Goal: Task Accomplishment & Management: Complete application form

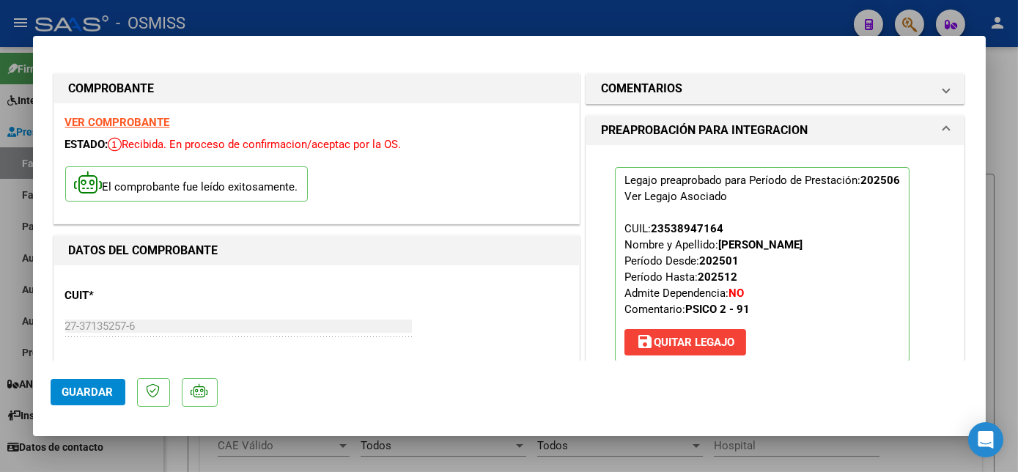
scroll to position [293, 0]
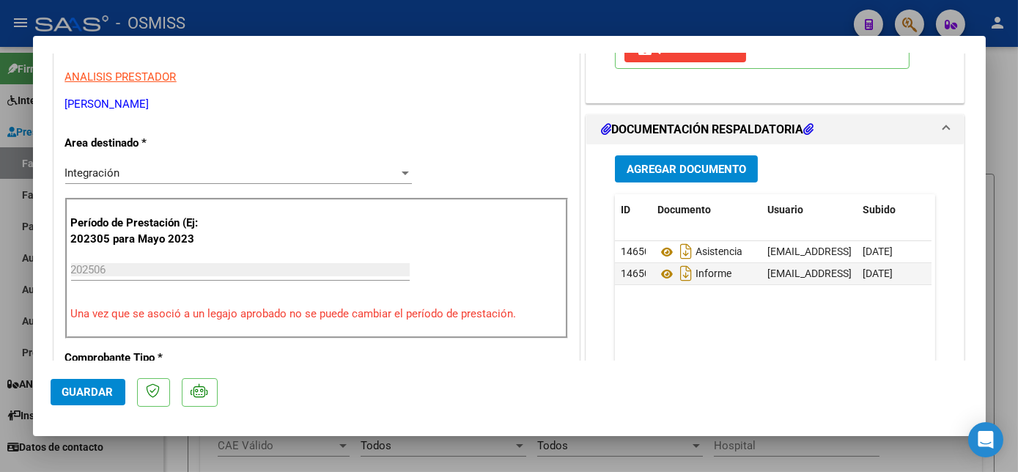
click at [101, 391] on span "Guardar" at bounding box center [87, 391] width 51 height 13
click at [135, 455] on div at bounding box center [509, 236] width 1018 height 472
type input "$ 0,00"
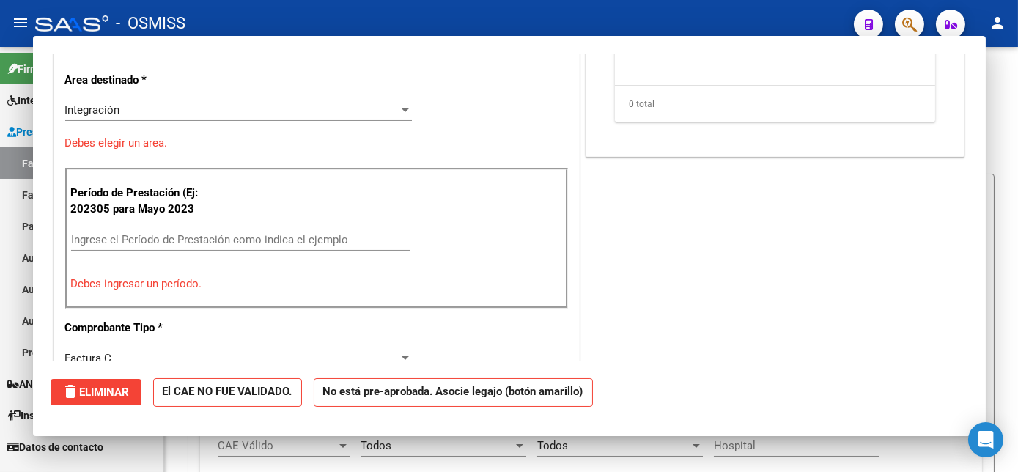
scroll to position [248, 0]
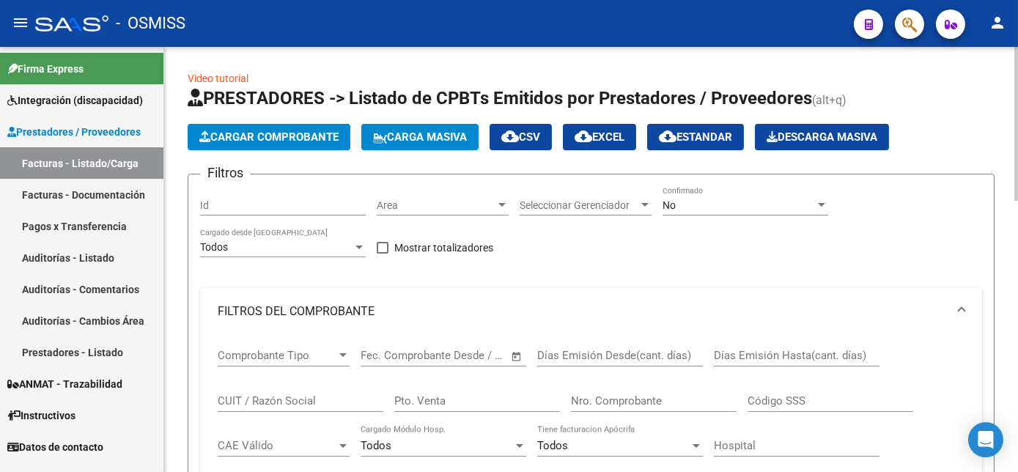
click at [238, 149] on button "Cargar Comprobante" at bounding box center [269, 137] width 163 height 26
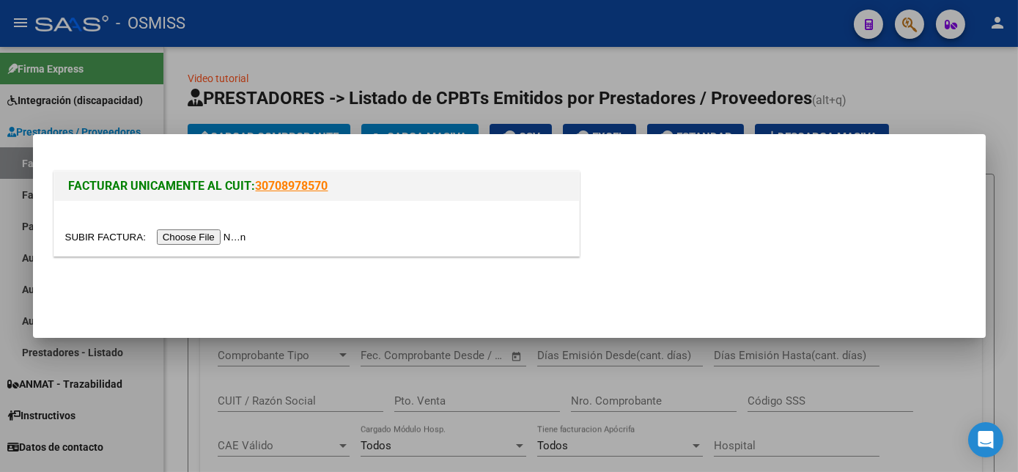
click at [193, 236] on input "file" at bounding box center [157, 236] width 185 height 15
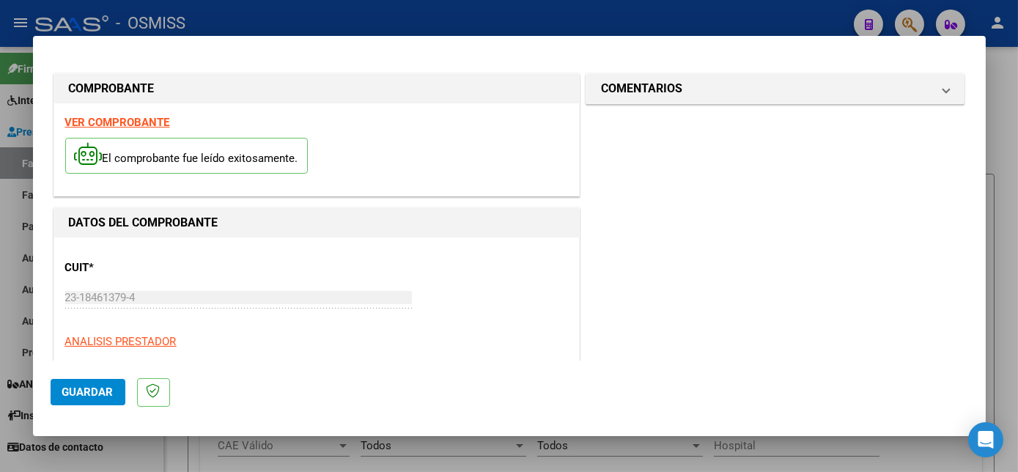
scroll to position [370, 0]
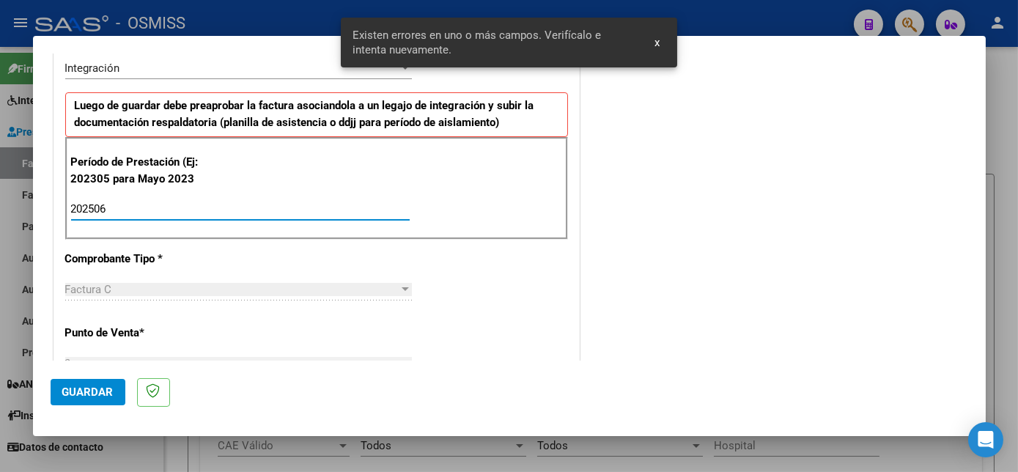
type input "202506"
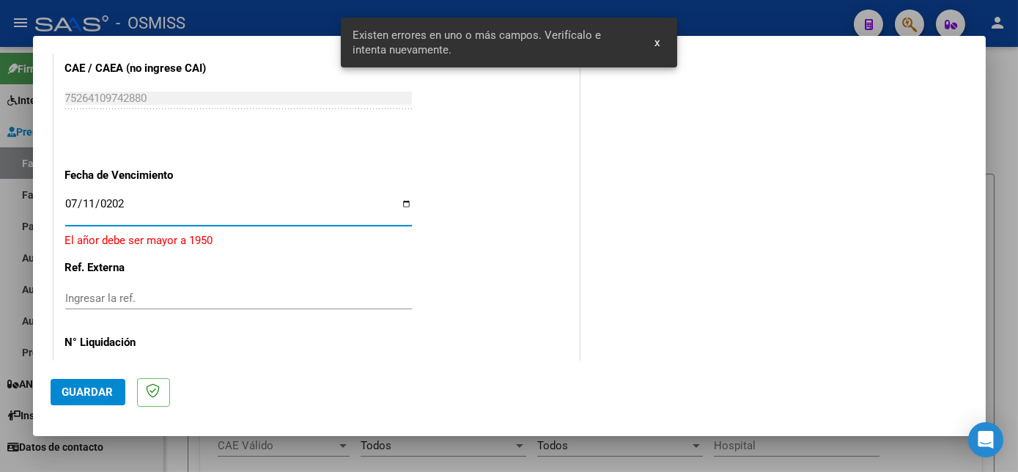
type input "[DATE]"
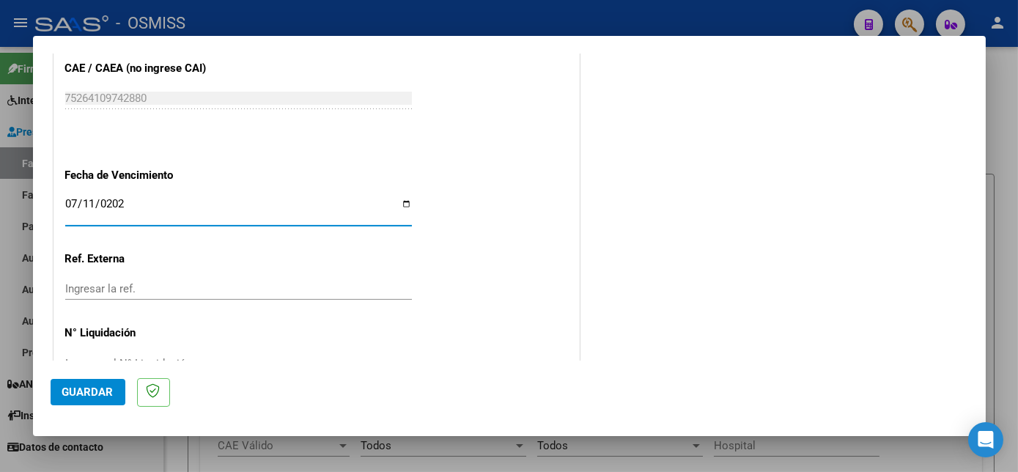
click at [93, 394] on span "Guardar" at bounding box center [87, 391] width 51 height 13
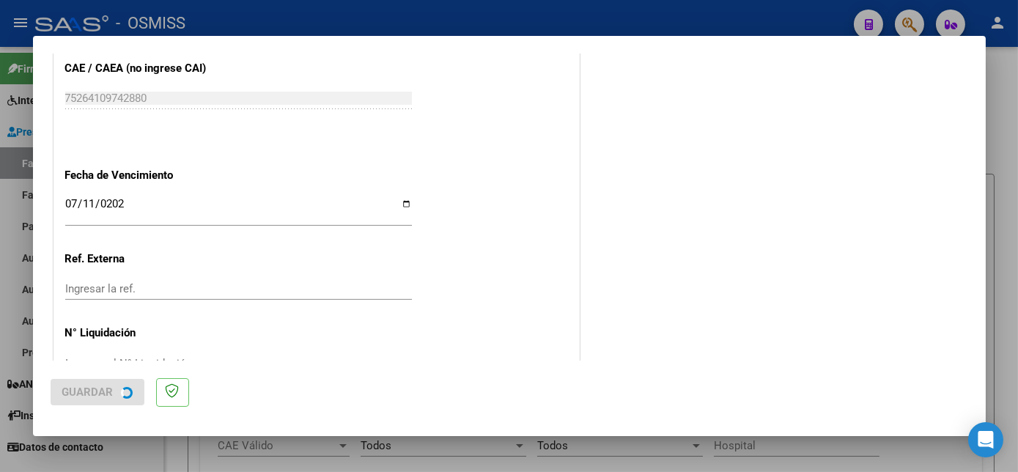
scroll to position [0, 0]
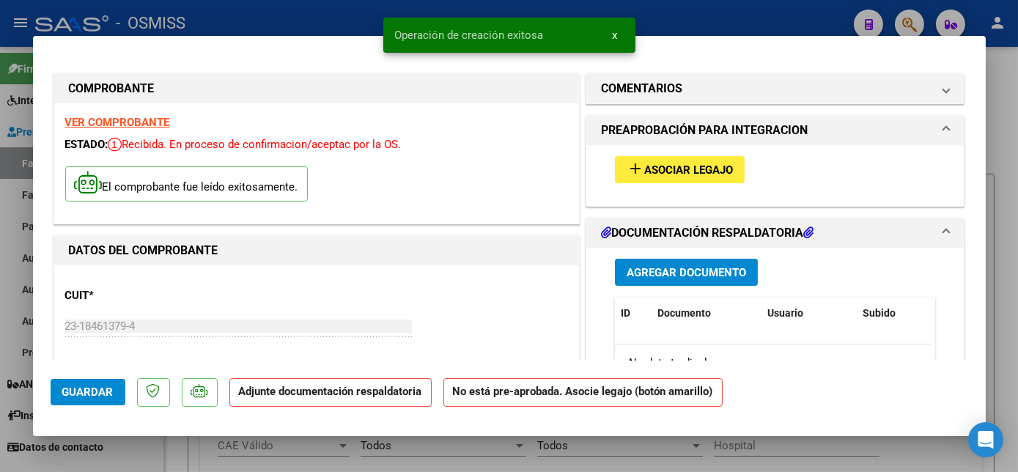
click at [695, 168] on span "Asociar Legajo" at bounding box center [688, 169] width 89 height 13
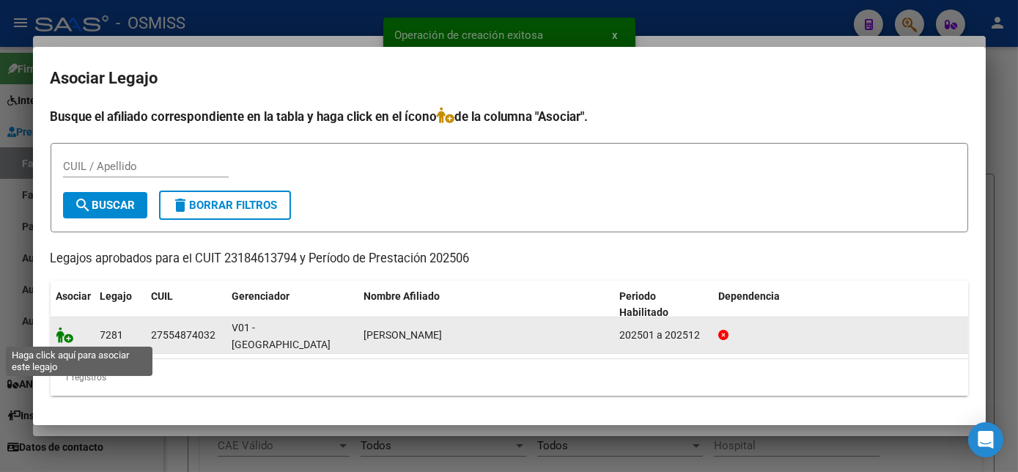
click at [60, 332] on icon at bounding box center [65, 335] width 18 height 16
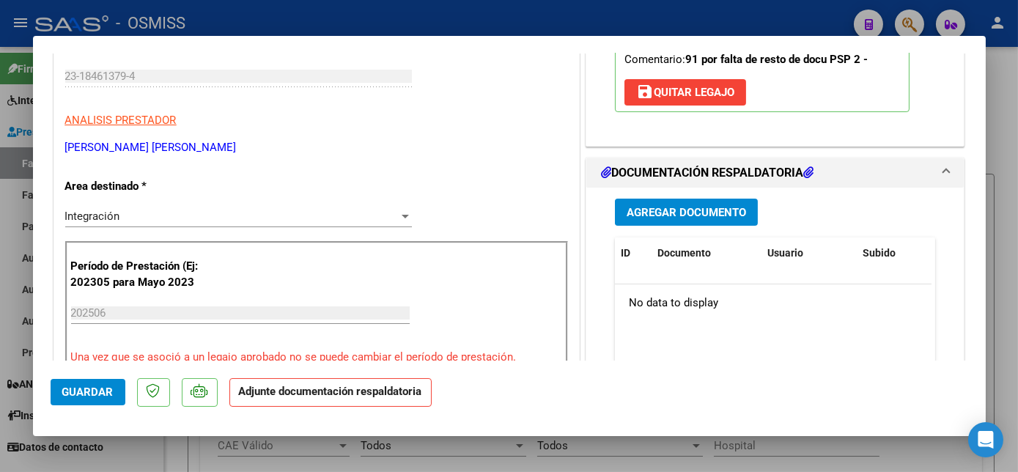
scroll to position [287, 0]
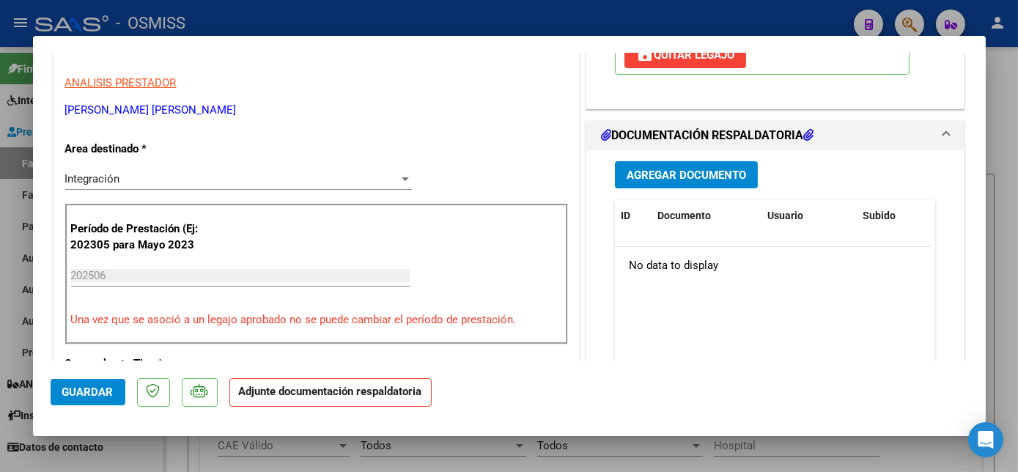
click at [728, 171] on span "Agregar Documento" at bounding box center [686, 175] width 119 height 13
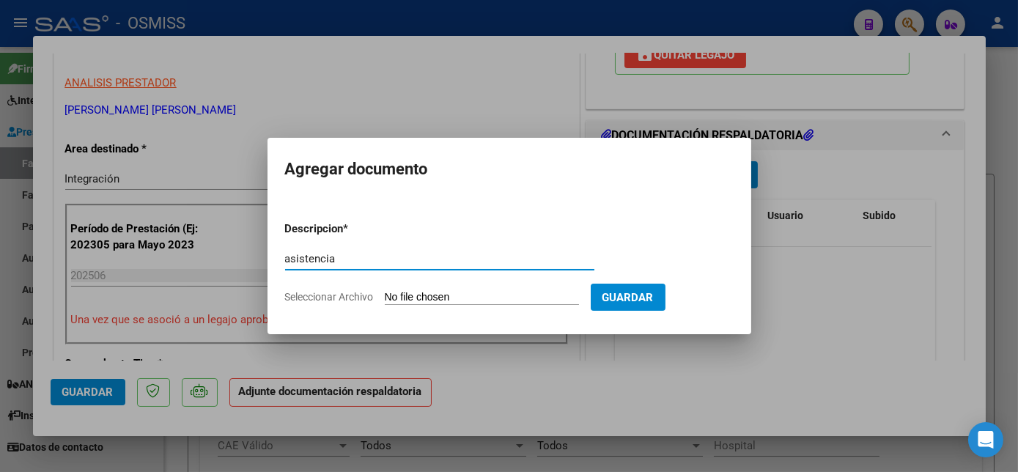
type input "ASISTENCIA"
click at [476, 287] on form "Descripcion * ASISTENCIA Escriba aquí una descripcion Seleccionar Archivo Guard…" at bounding box center [509, 263] width 448 height 107
click at [475, 298] on input "Seleccionar Archivo" at bounding box center [482, 298] width 194 height 14
type input "C:\fakepath\PLANI.pdf"
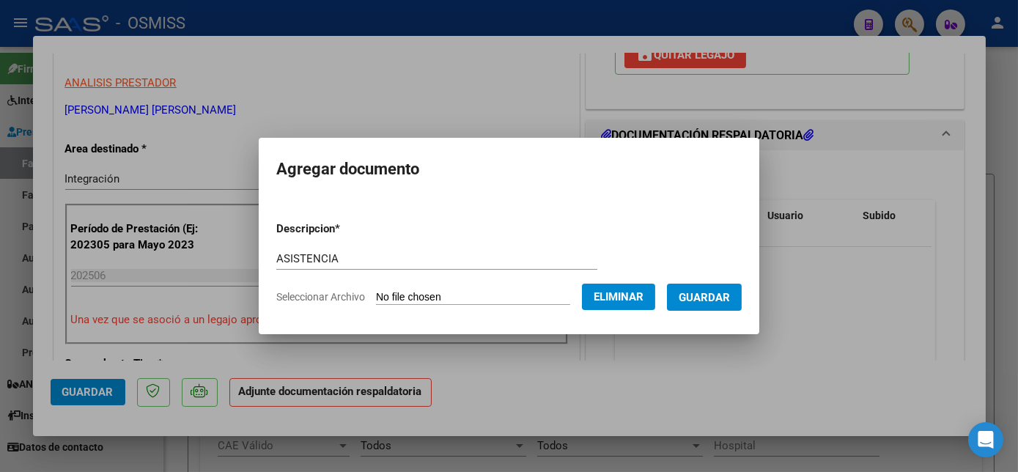
click at [719, 287] on button "Guardar" at bounding box center [704, 297] width 75 height 27
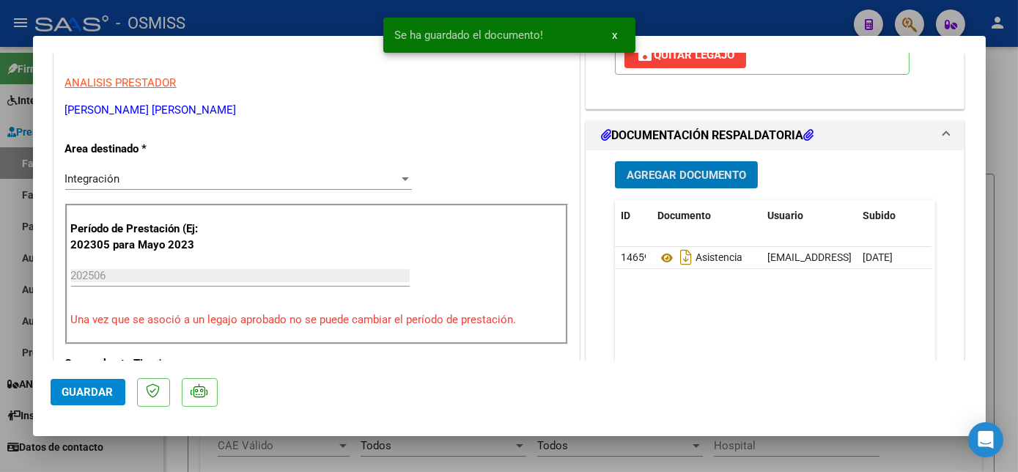
click at [643, 169] on span "Agregar Documento" at bounding box center [686, 175] width 119 height 13
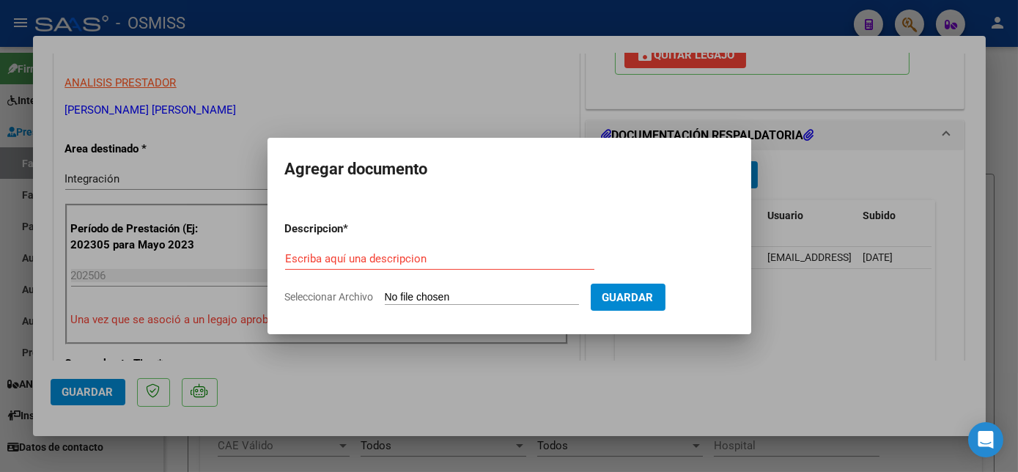
click at [874, 150] on div at bounding box center [509, 236] width 1018 height 472
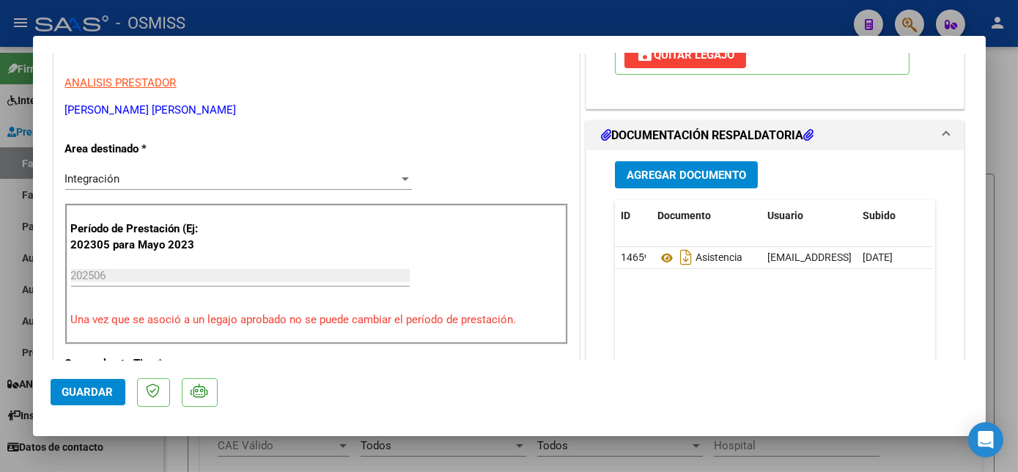
click at [854, 172] on div "Agregar Documento" at bounding box center [775, 174] width 321 height 27
click at [705, 172] on span "Agregar Documento" at bounding box center [686, 175] width 119 height 13
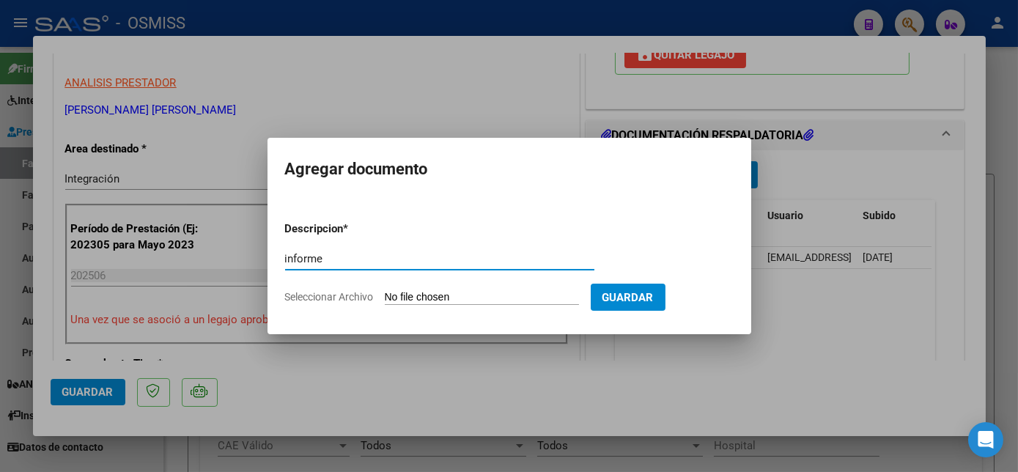
type input "informe"
click at [441, 301] on input "Seleccionar Archivo" at bounding box center [482, 298] width 194 height 14
type input "C:\fakepath\INF.pdf"
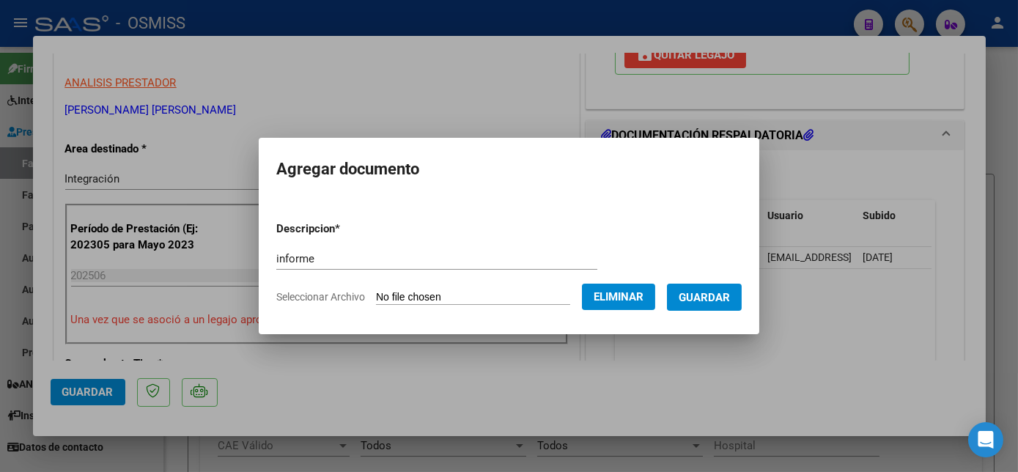
click at [706, 292] on span "Guardar" at bounding box center [704, 297] width 51 height 13
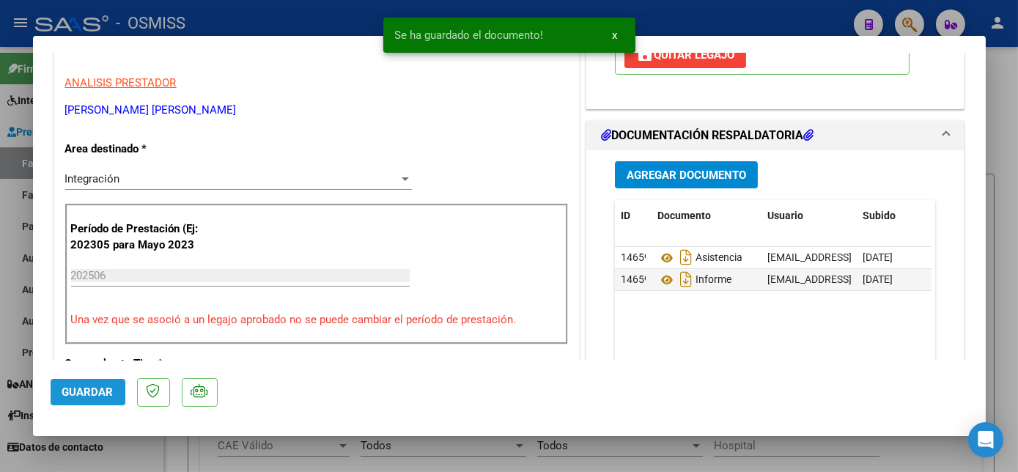
click at [103, 383] on button "Guardar" at bounding box center [88, 392] width 75 height 26
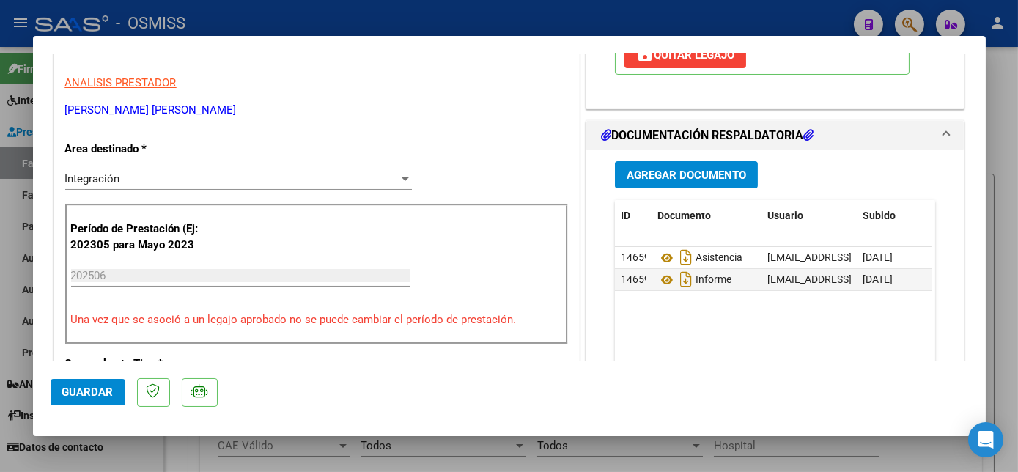
click at [113, 448] on div at bounding box center [509, 236] width 1018 height 472
type input "$ 0,00"
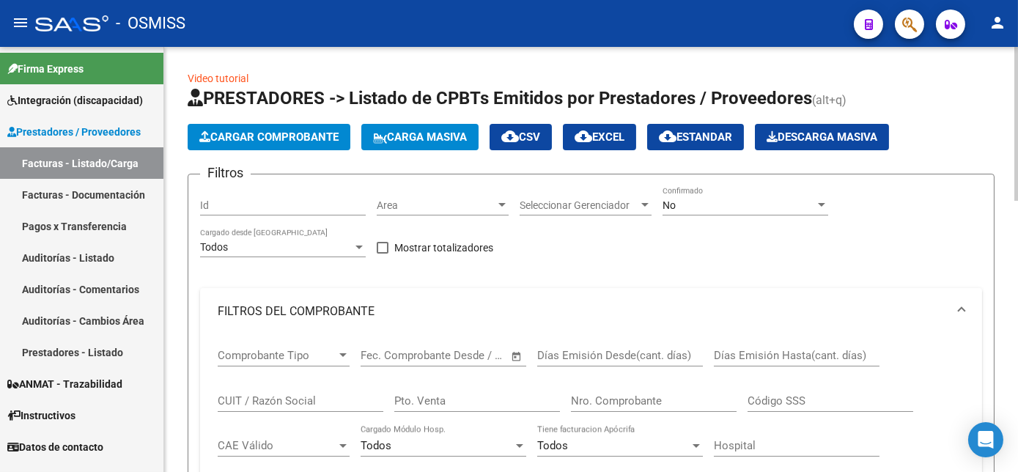
click at [259, 130] on span "Cargar Comprobante" at bounding box center [268, 136] width 139 height 13
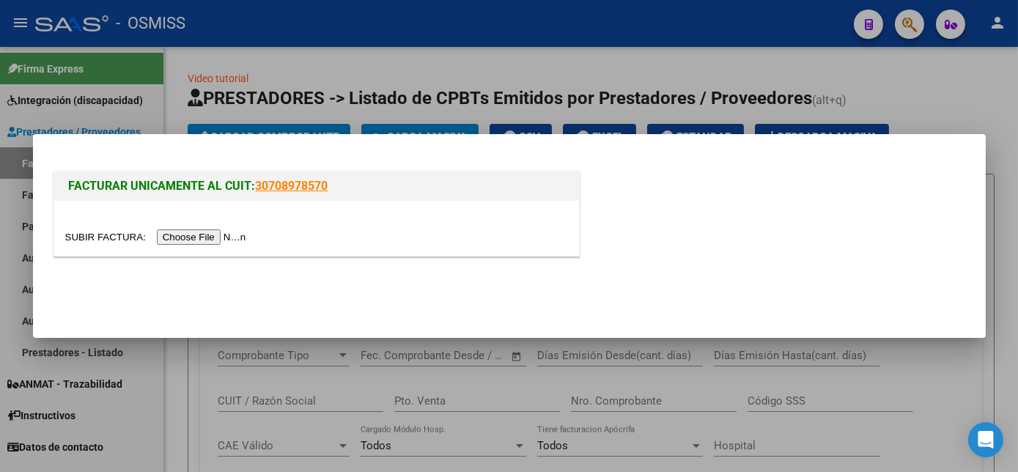
click at [170, 237] on input "file" at bounding box center [157, 236] width 185 height 15
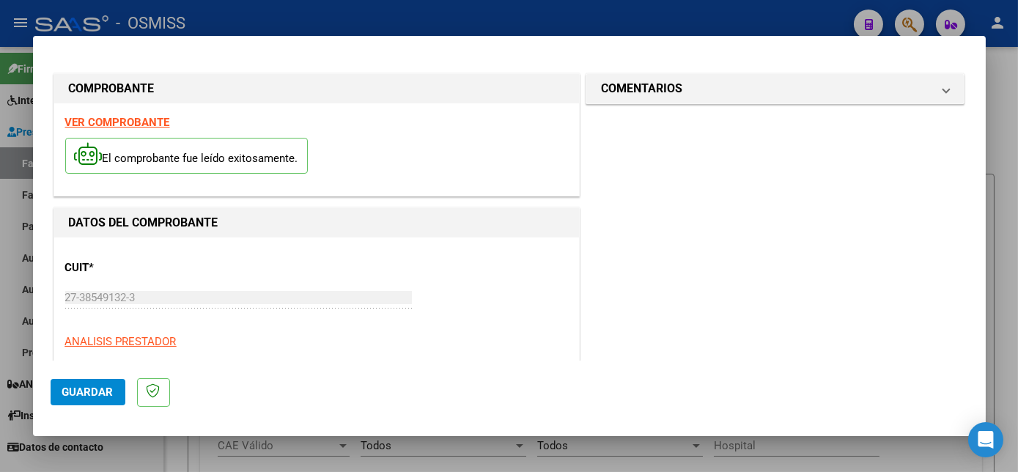
scroll to position [370, 0]
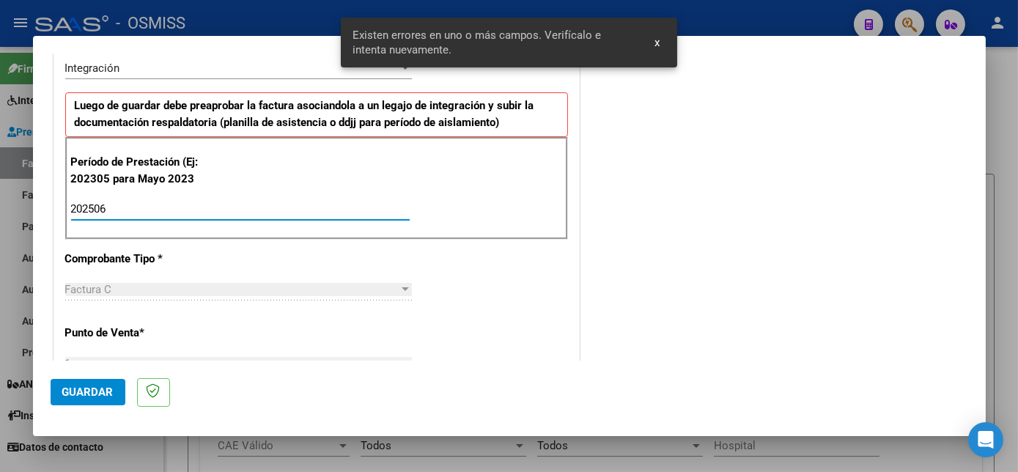
type input "202506"
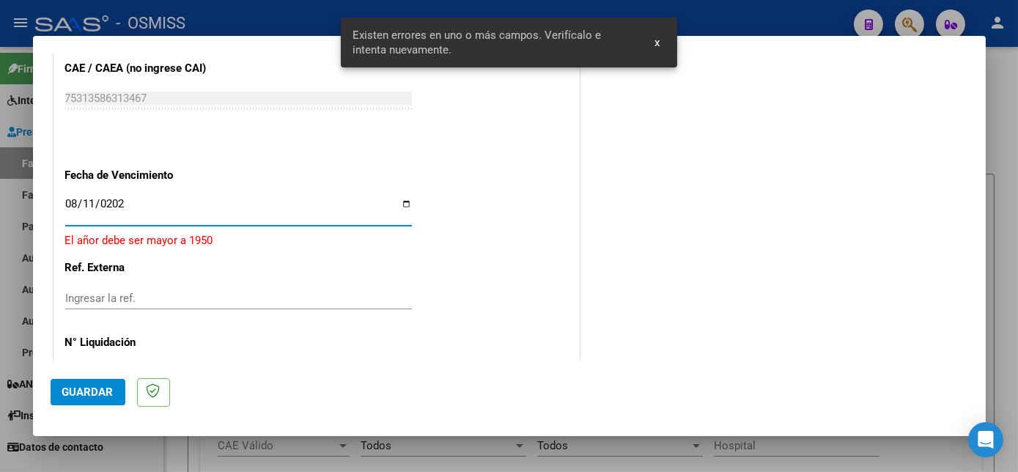
type input "[DATE]"
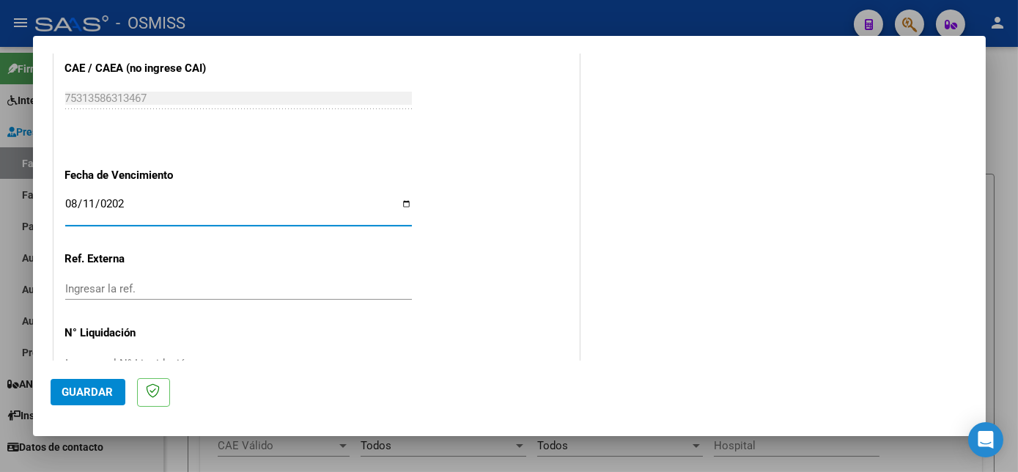
click at [107, 391] on span "Guardar" at bounding box center [87, 391] width 51 height 13
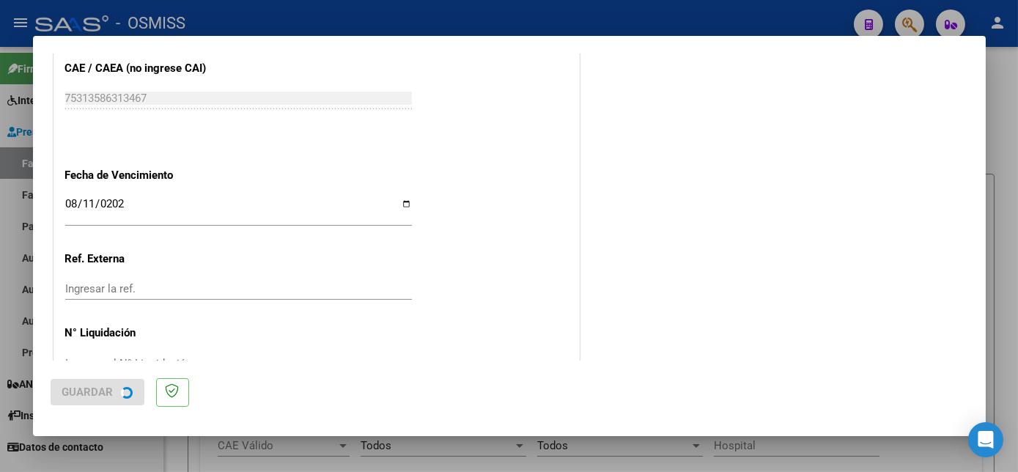
scroll to position [0, 0]
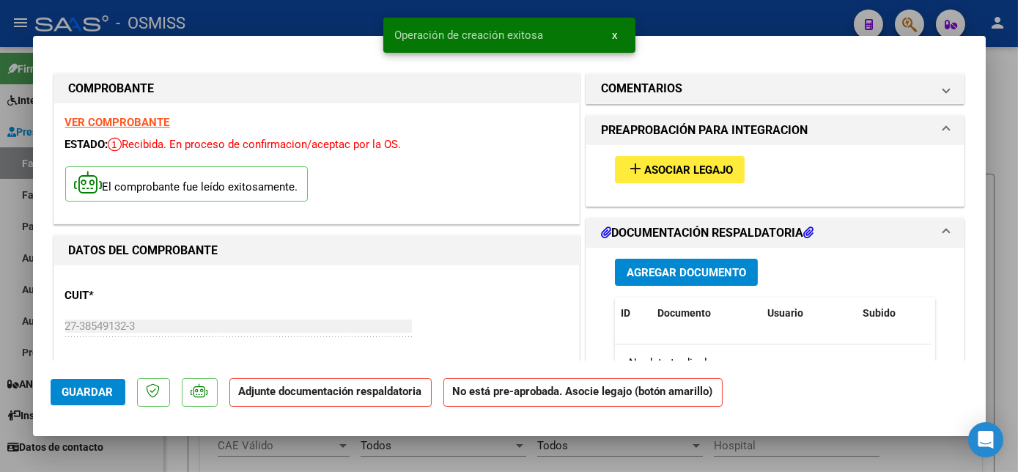
click at [655, 172] on span "Asociar Legajo" at bounding box center [688, 169] width 89 height 13
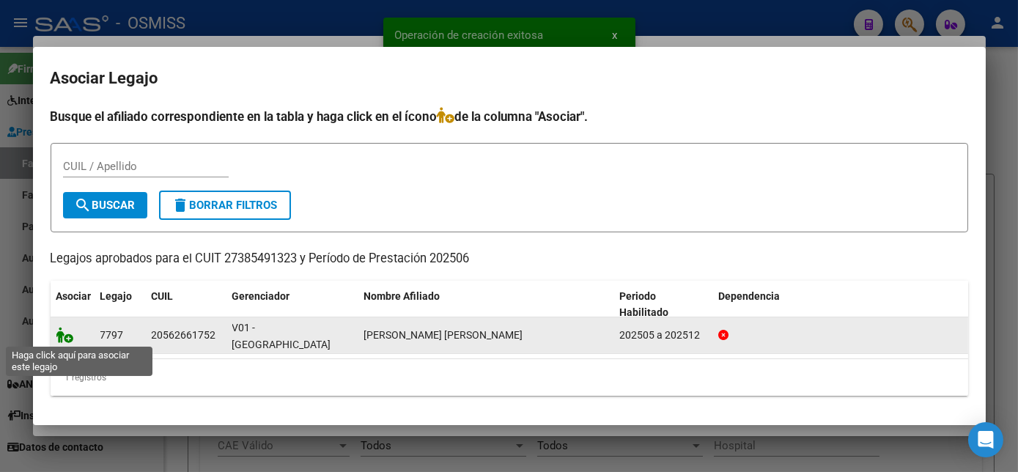
click at [62, 334] on icon at bounding box center [65, 335] width 18 height 16
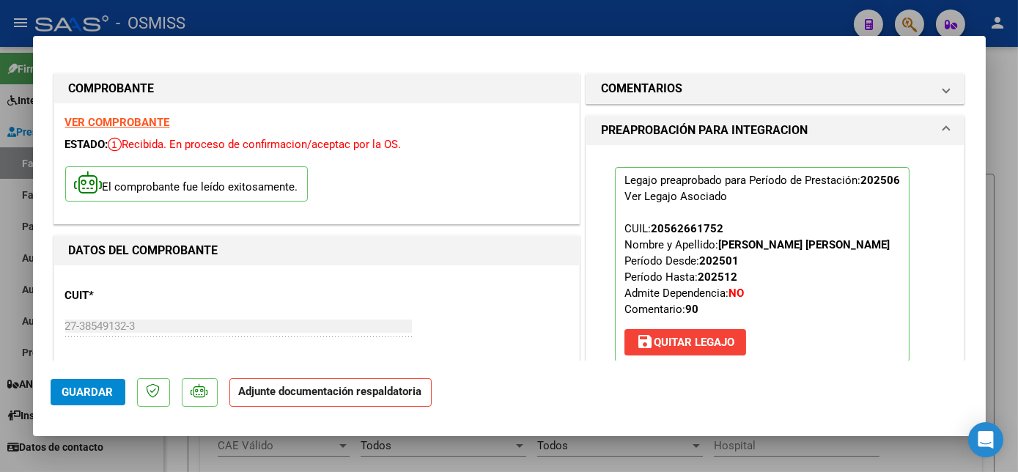
scroll to position [298, 0]
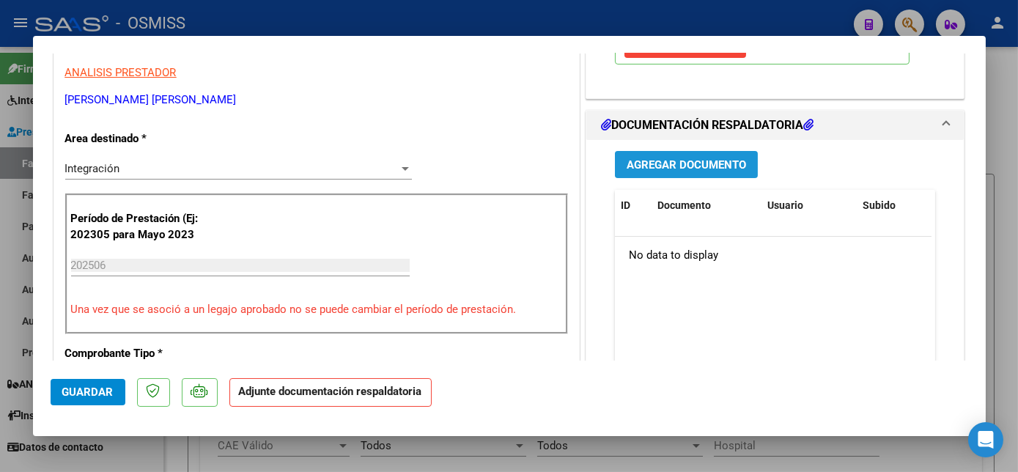
click at [684, 167] on span "Agregar Documento" at bounding box center [686, 164] width 119 height 13
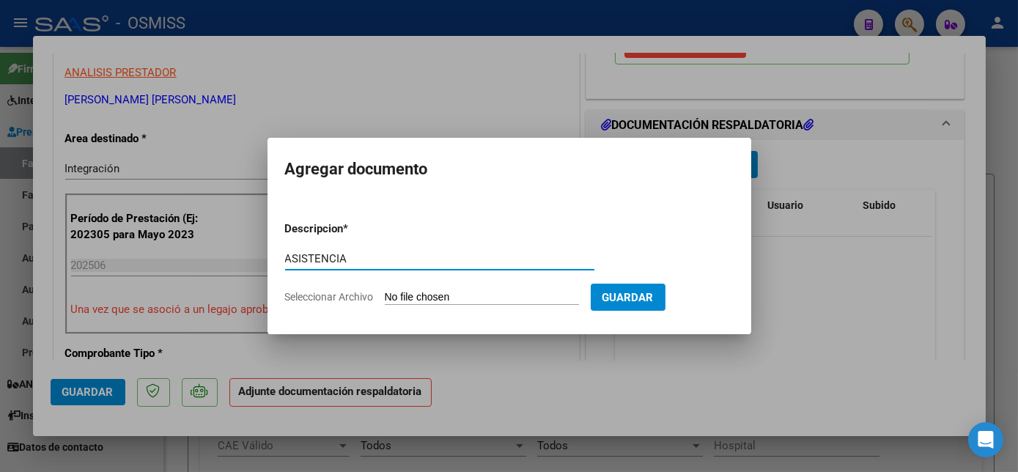
type input "ASISTENCIA"
click at [429, 302] on input "Seleccionar Archivo" at bounding box center [482, 298] width 194 height 14
type input "C:\fakepath\[DATE] - [PERSON_NAME].pdf"
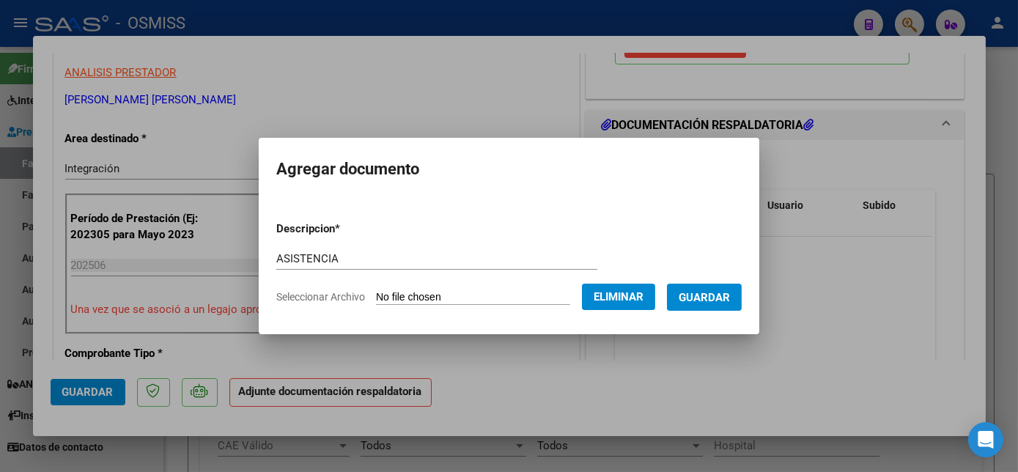
click at [731, 303] on button "Guardar" at bounding box center [704, 297] width 75 height 27
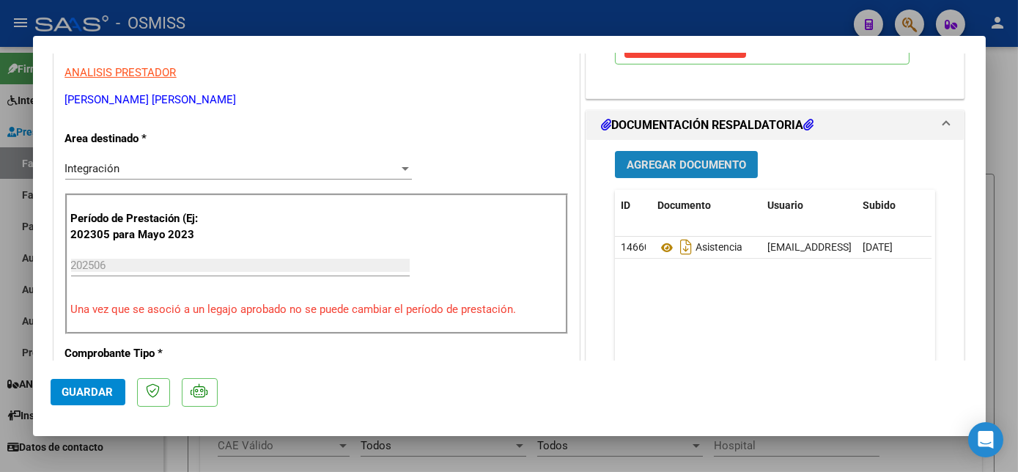
click at [698, 163] on span "Agregar Documento" at bounding box center [686, 164] width 119 height 13
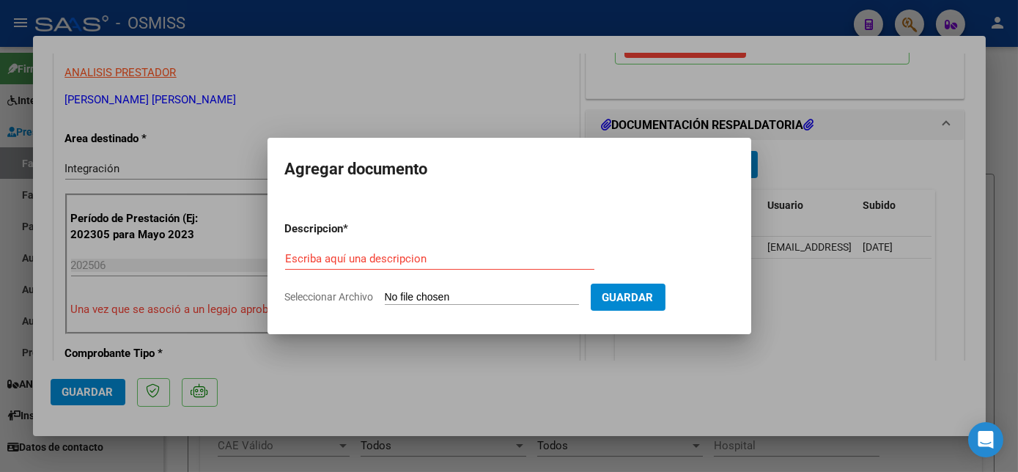
click at [783, 372] on div at bounding box center [509, 236] width 1018 height 472
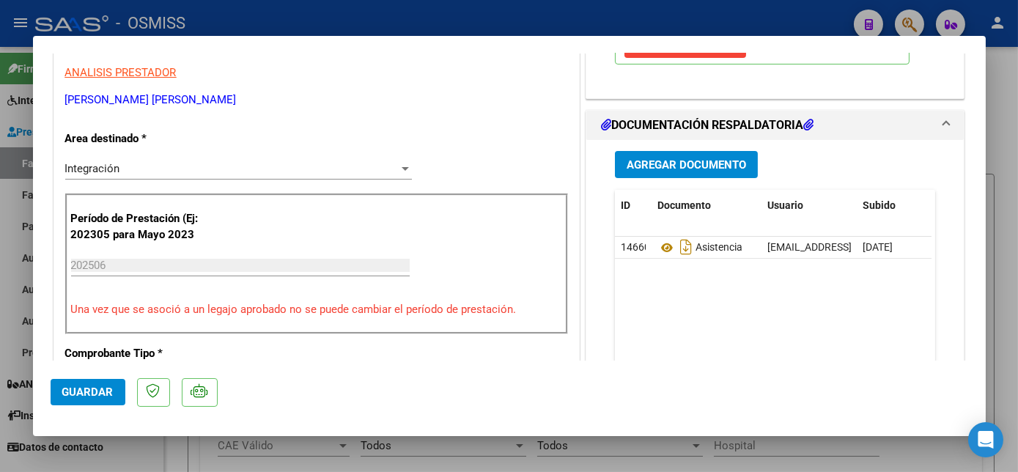
click at [95, 388] on span "Guardar" at bounding box center [87, 391] width 51 height 13
click at [94, 390] on span "Guardar" at bounding box center [87, 391] width 51 height 13
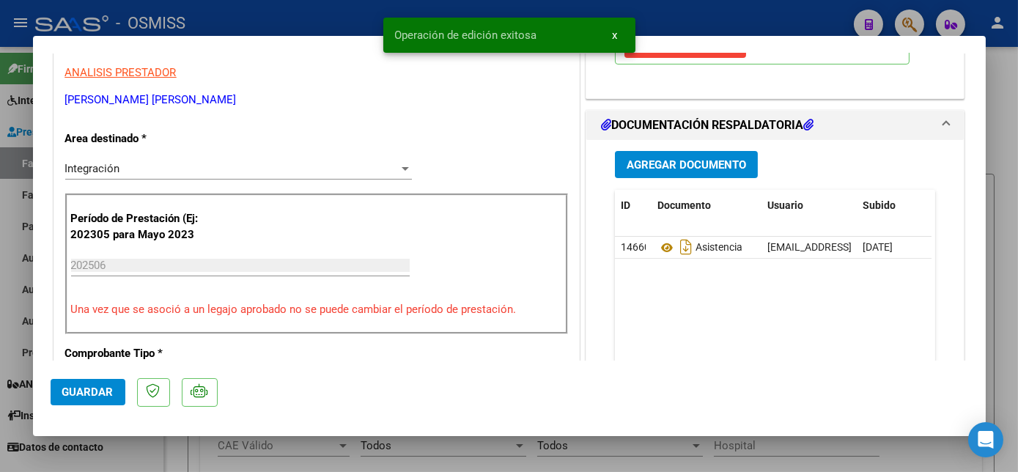
click at [118, 451] on div at bounding box center [509, 236] width 1018 height 472
type input "$ 0,00"
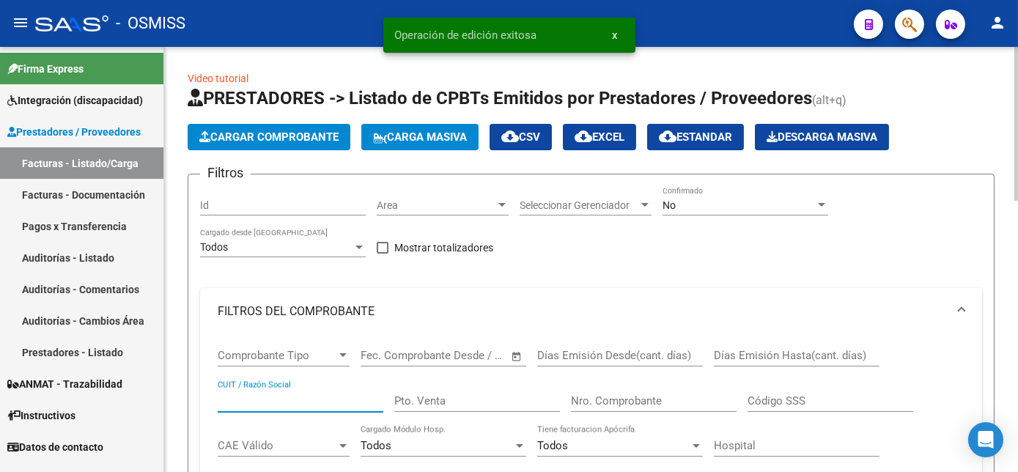
click at [277, 405] on input "CUIT / Razón Social" at bounding box center [301, 400] width 166 height 13
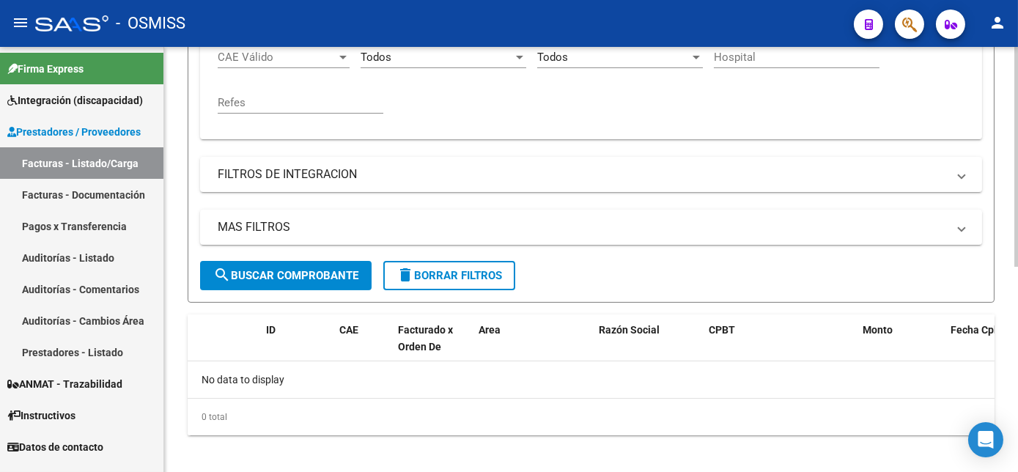
scroll to position [388, 0]
click at [1017, 462] on html "menu - OSMISS person Firma Express Integración (discapacidad) Legajos Prestador…" at bounding box center [509, 236] width 1018 height 472
click at [337, 276] on span "search Buscar Comprobante" at bounding box center [285, 276] width 145 height 13
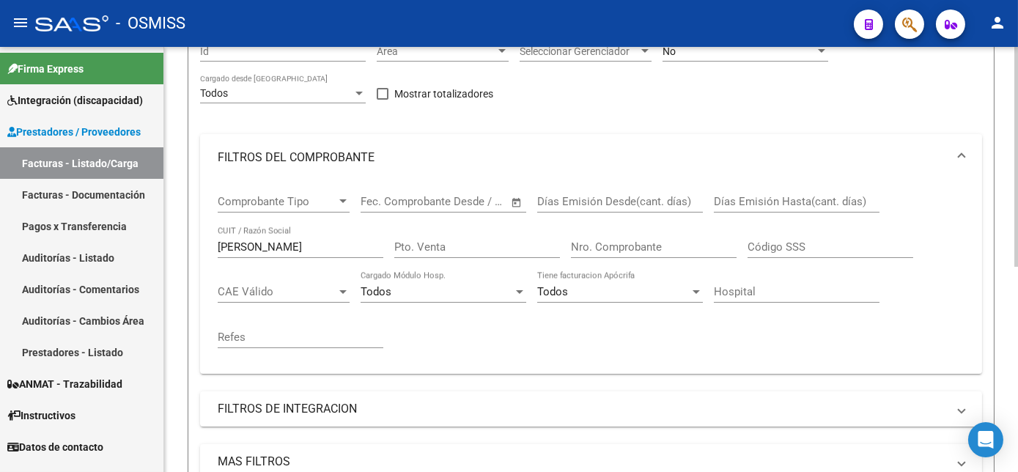
click at [1016, 197] on div at bounding box center [1016, 236] width 4 height 220
click at [276, 252] on input "[PERSON_NAME]" at bounding box center [301, 248] width 166 height 13
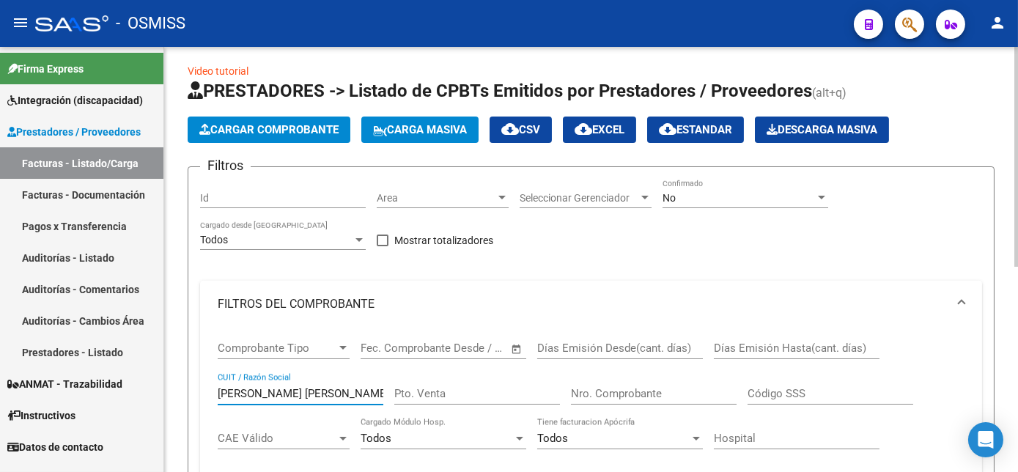
scroll to position [2, 0]
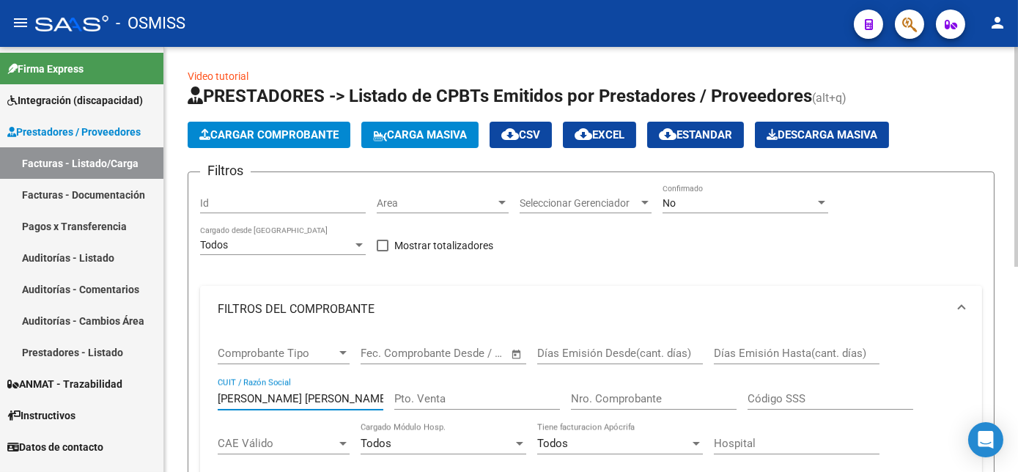
click at [1014, 170] on div at bounding box center [1016, 158] width 4 height 220
type input "[PERSON_NAME] [PERSON_NAME]"
click at [786, 201] on div "No" at bounding box center [738, 203] width 152 height 12
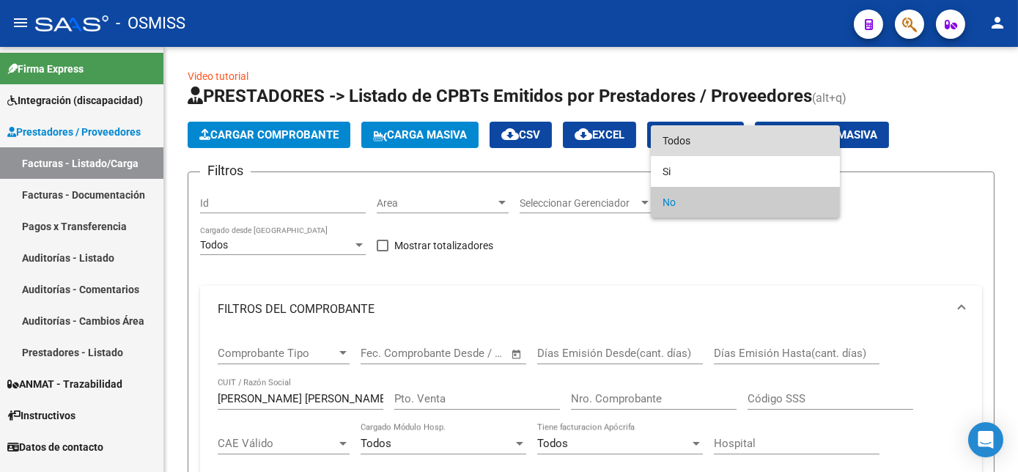
click at [688, 144] on span "Todos" at bounding box center [745, 140] width 166 height 31
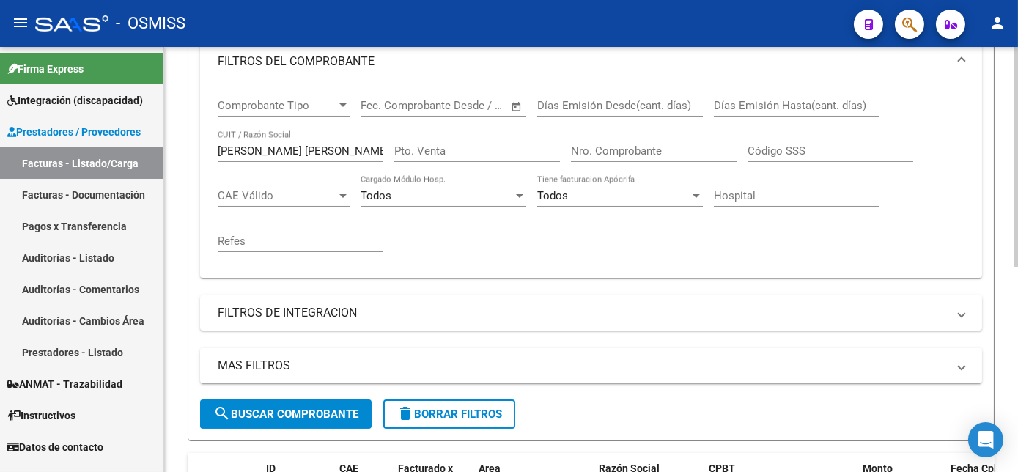
scroll to position [253, 0]
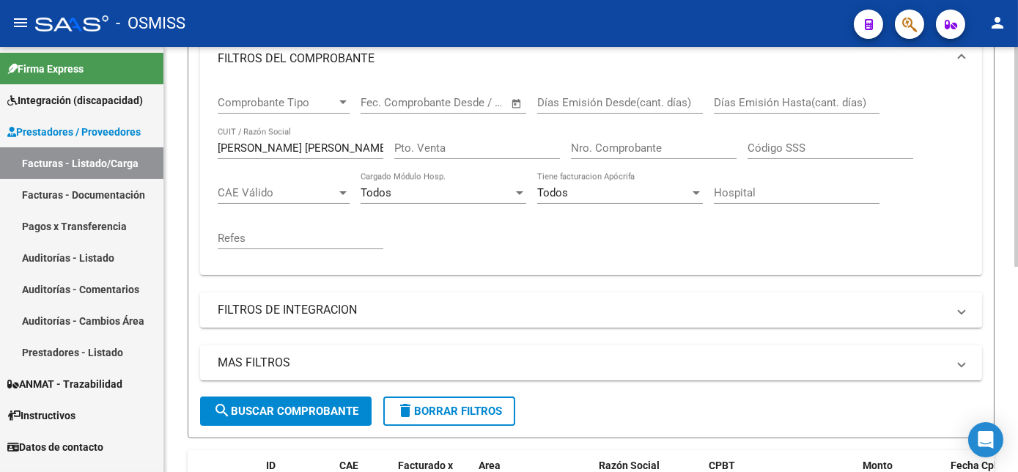
click at [1005, 355] on div "Video tutorial PRESTADORES -> Listado de CPBTs Emitidos por Prestadores / Prove…" at bounding box center [592, 206] width 857 height 824
click at [311, 412] on span "search Buscar Comprobante" at bounding box center [285, 411] width 145 height 13
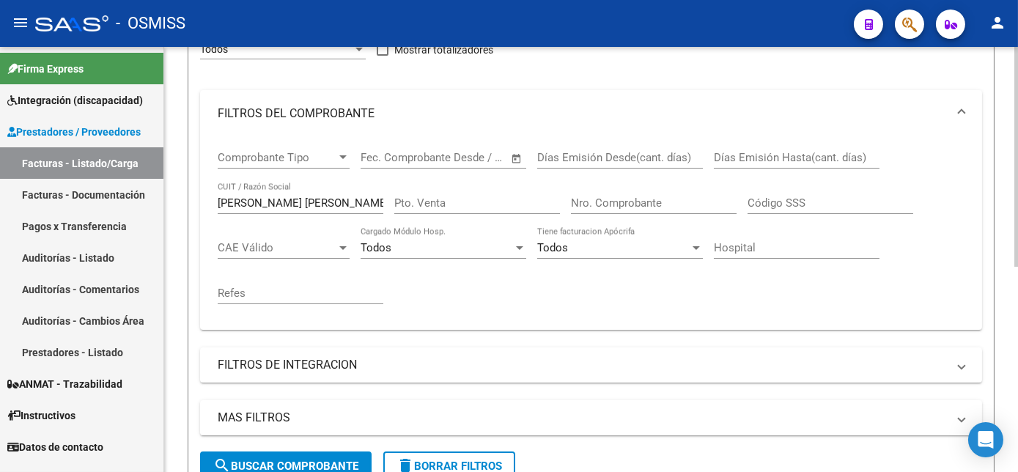
scroll to position [137, 0]
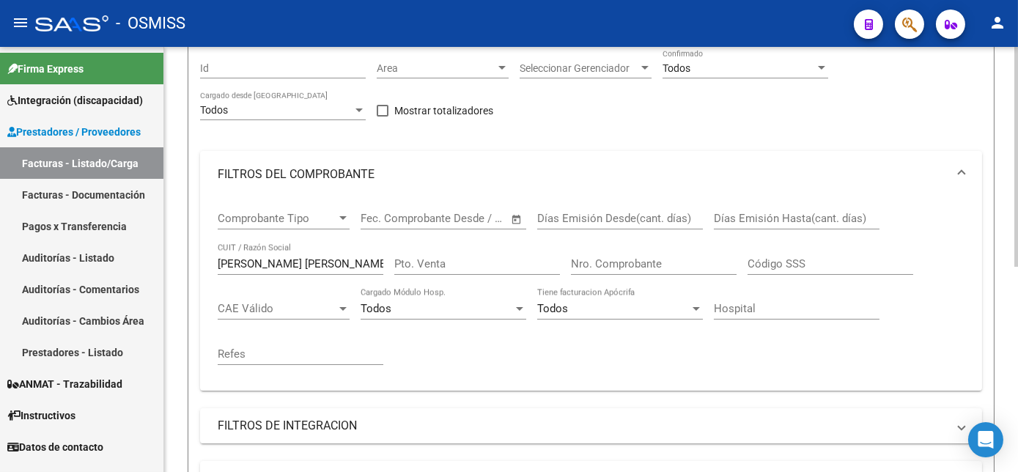
click at [1007, 255] on div "Video tutorial PRESTADORES -> Listado de CPBTs Emitidos por Prestadores / Prove…" at bounding box center [592, 322] width 857 height 824
drag, startPoint x: 359, startPoint y: 259, endPoint x: 32, endPoint y: 262, distance: 327.6
click at [32, 262] on mat-sidenav-container "Firma Express Integración (discapacidad) Legajos Prestadores / Proveedores Fact…" at bounding box center [509, 259] width 1018 height 425
paste input "27352713541"
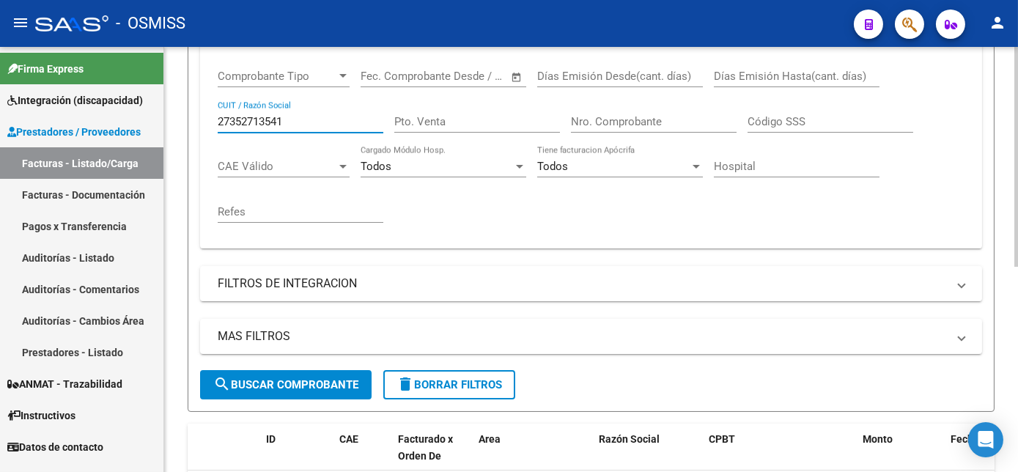
scroll to position [281, 0]
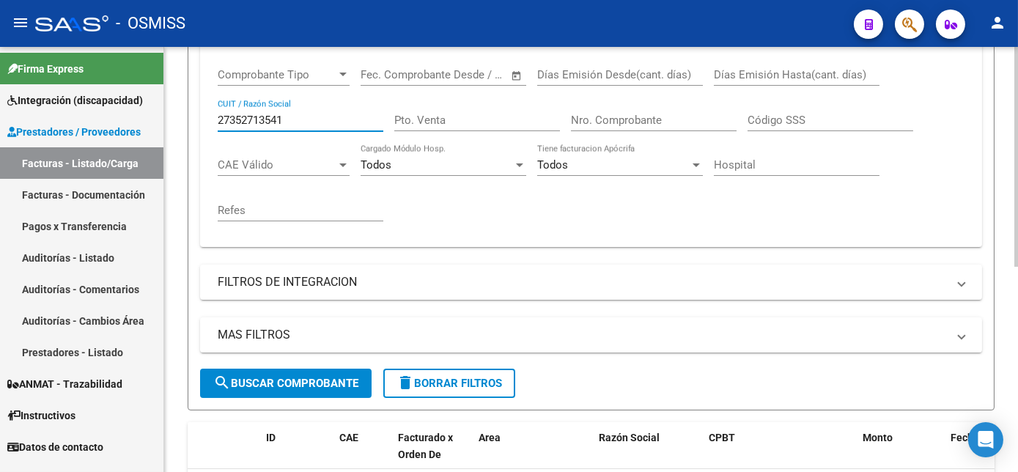
click at [1017, 405] on html "menu - OSMISS person Firma Express Integración (discapacidad) Legajos Prestador…" at bounding box center [509, 236] width 1018 height 472
type input "27352713541"
click at [309, 382] on span "search Buscar Comprobante" at bounding box center [285, 383] width 145 height 13
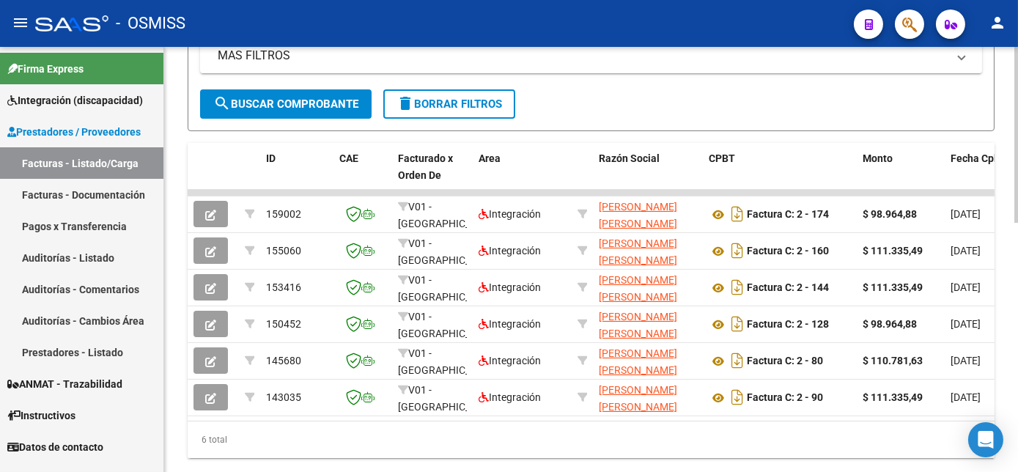
scroll to position [563, 0]
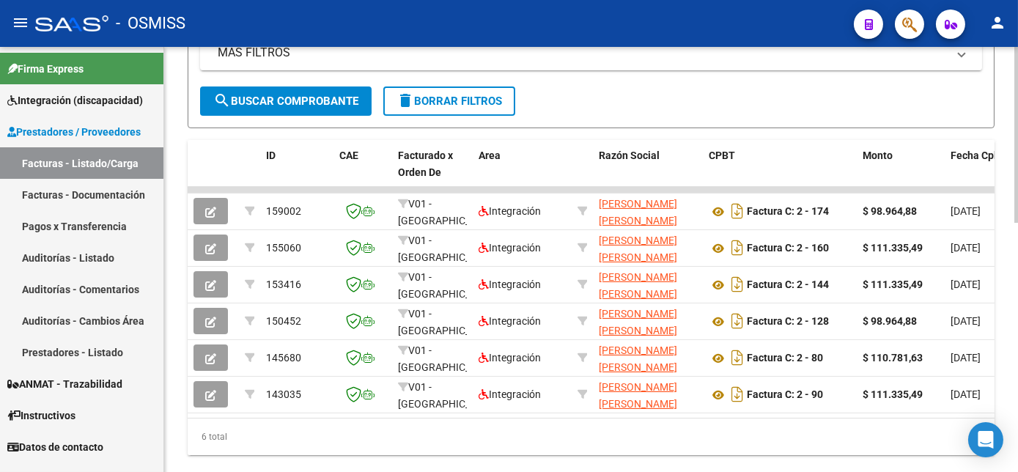
click at [1017, 407] on html "menu - OSMISS person Firma Express Integración (discapacidad) Legajos Prestador…" at bounding box center [509, 236] width 1018 height 472
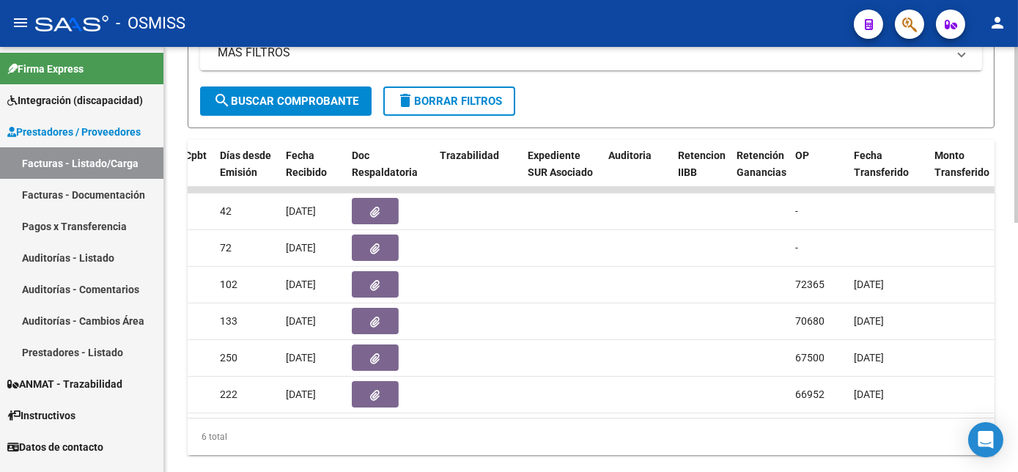
scroll to position [0, 0]
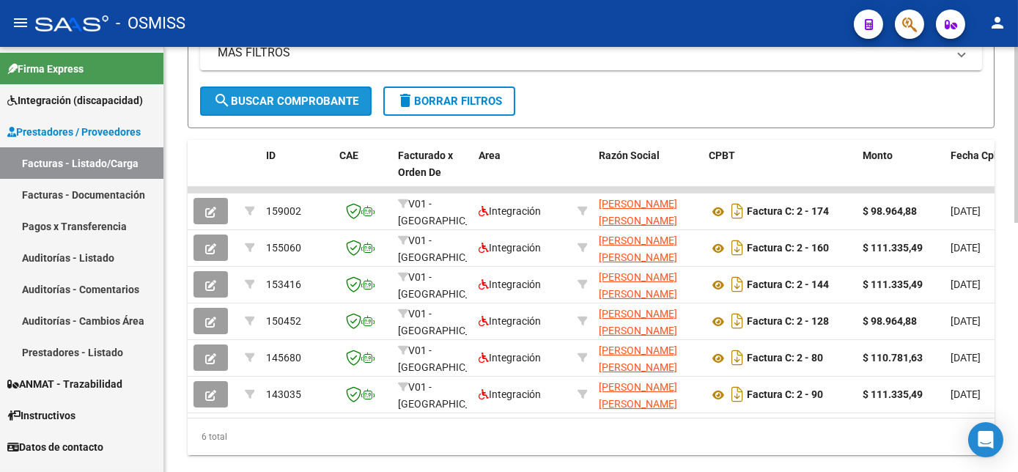
click at [293, 103] on span "search Buscar Comprobante" at bounding box center [285, 101] width 145 height 13
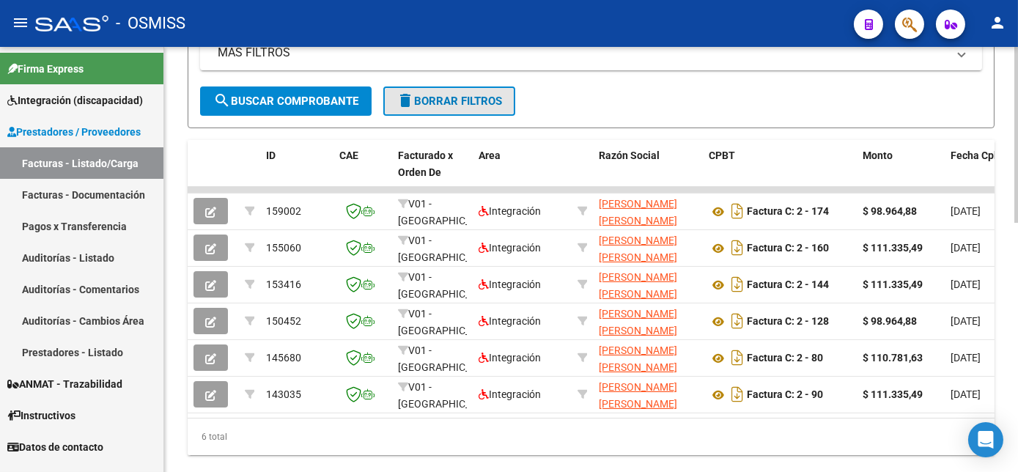
click at [414, 106] on span "delete Borrar Filtros" at bounding box center [449, 101] width 106 height 13
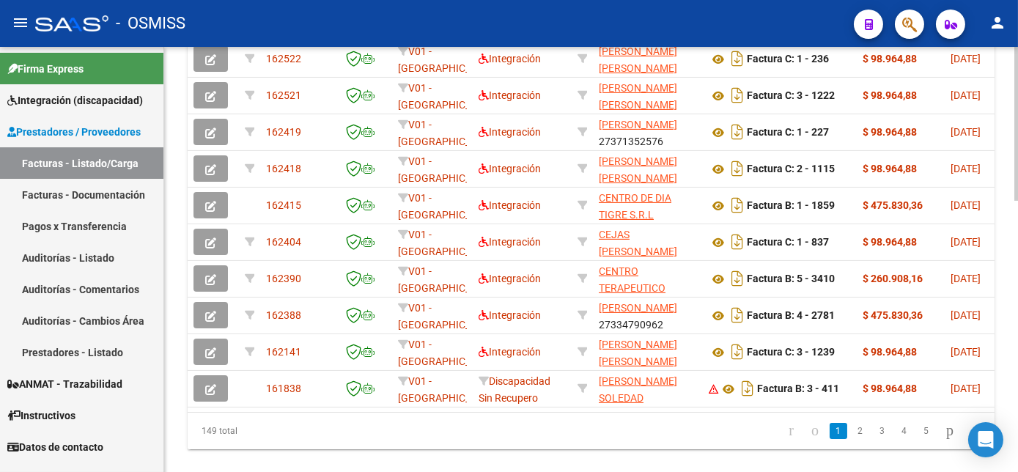
scroll to position [718, 0]
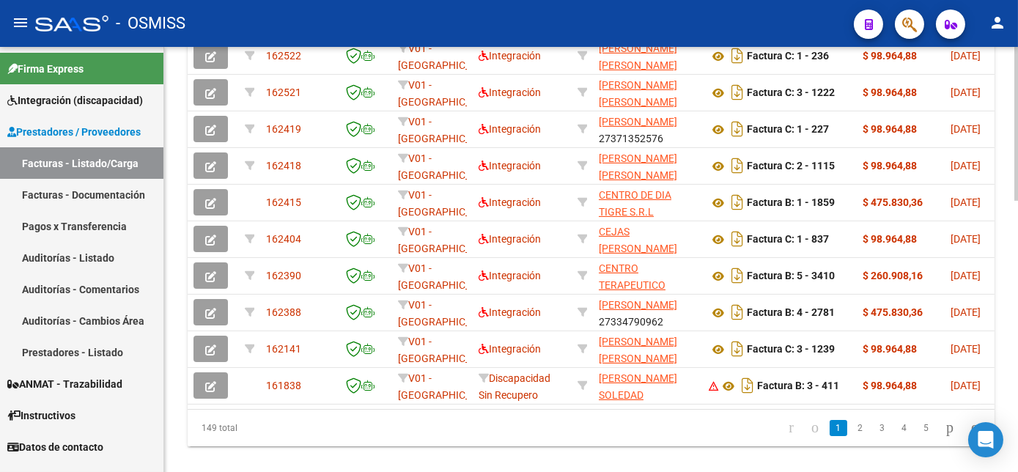
click at [1017, 422] on html "menu - OSMISS person Firma Express Integración (discapacidad) Legajos Prestador…" at bounding box center [509, 236] width 1018 height 472
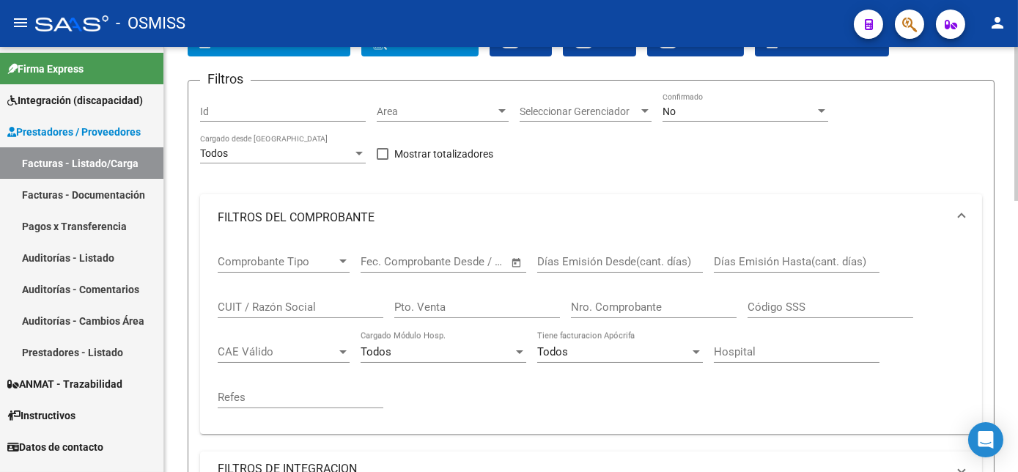
scroll to position [85, 0]
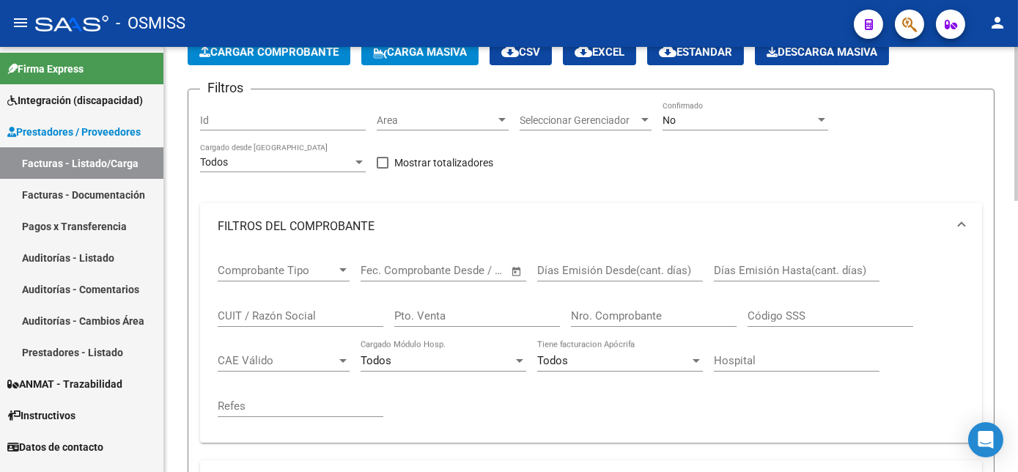
click at [819, 118] on div at bounding box center [821, 120] width 7 height 4
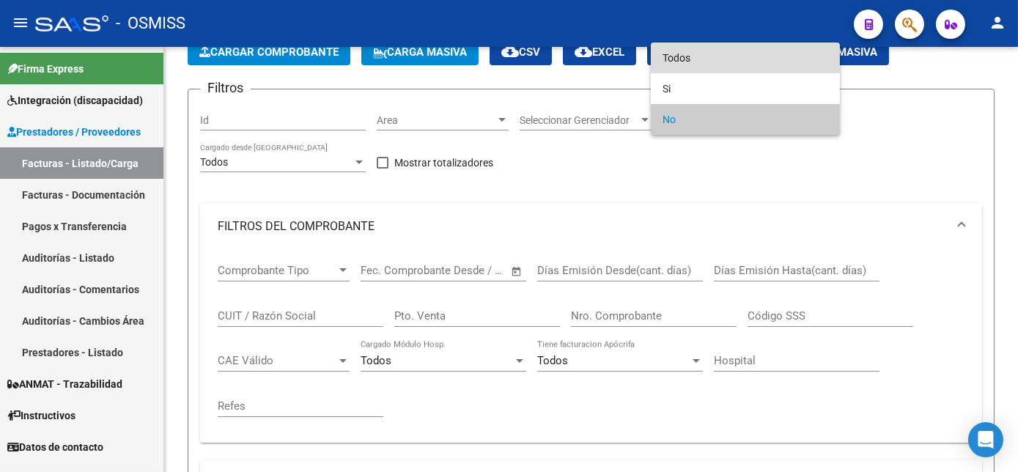
click at [701, 60] on span "Todos" at bounding box center [745, 58] width 166 height 31
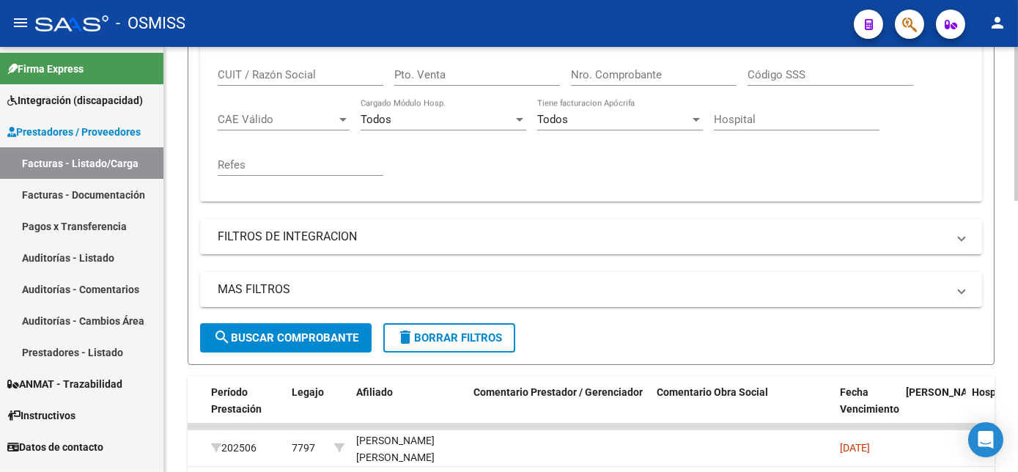
click at [1017, 302] on html "menu - OSMISS person Firma Express Integración (discapacidad) Legajos Prestador…" at bounding box center [509, 236] width 1018 height 472
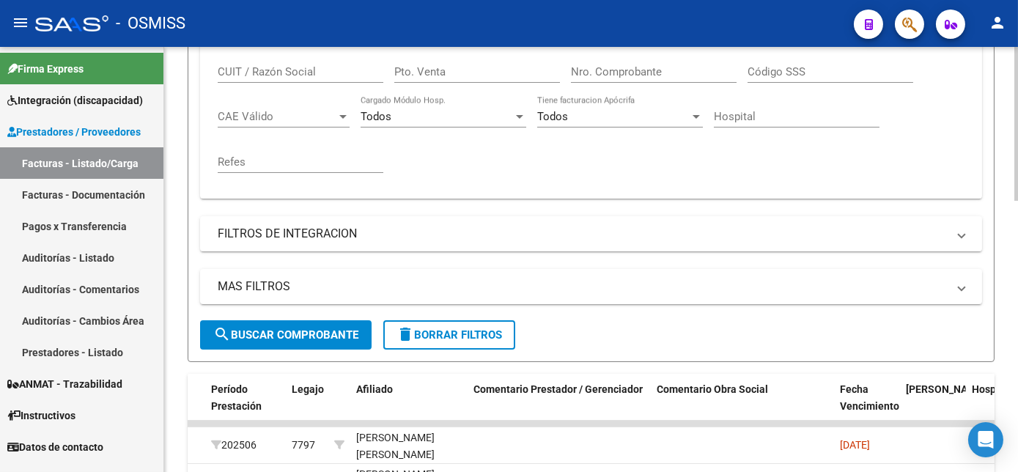
click at [350, 330] on span "search Buscar Comprobante" at bounding box center [285, 334] width 145 height 13
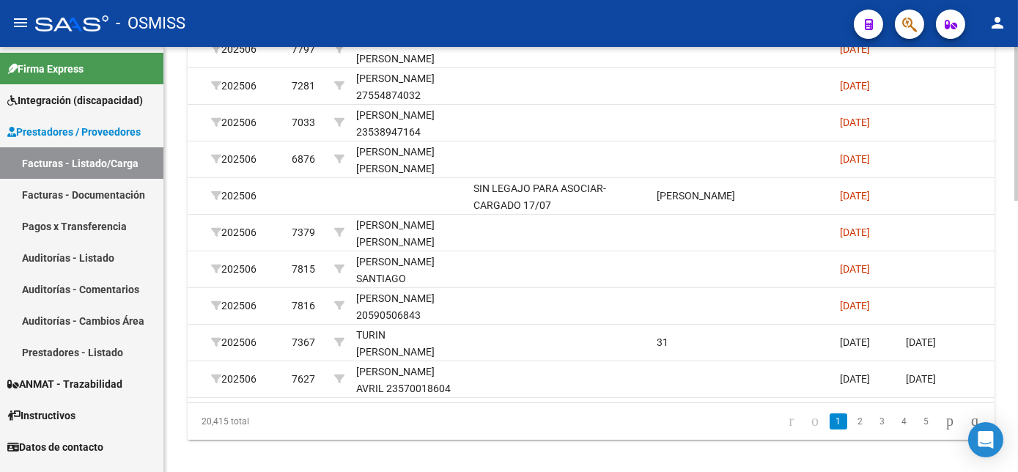
scroll to position [749, 0]
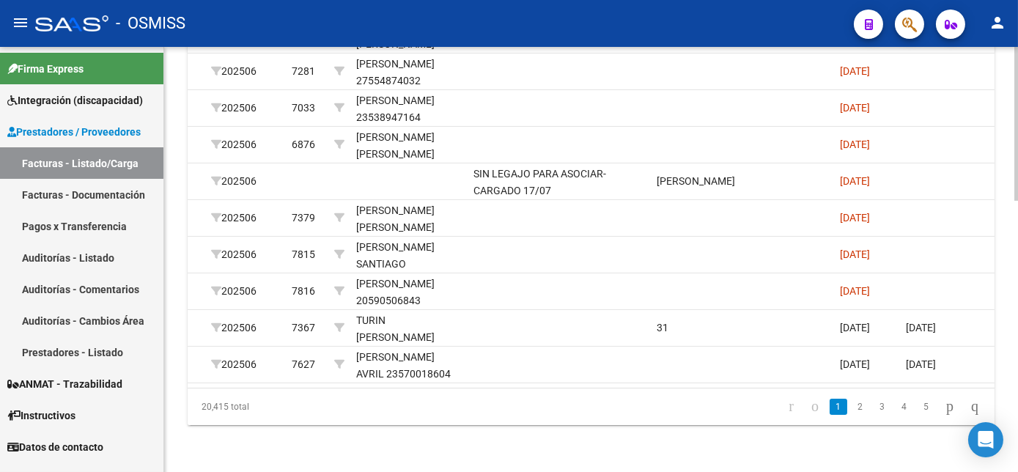
click at [1017, 416] on html "menu - OSMISS person Firma Express Integración (discapacidad) Legajos Prestador…" at bounding box center [509, 236] width 1018 height 472
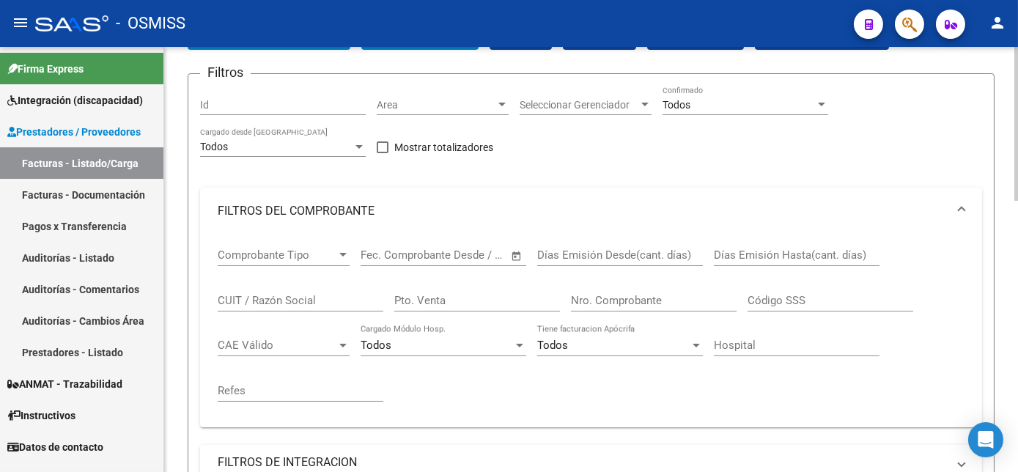
scroll to position [92, 0]
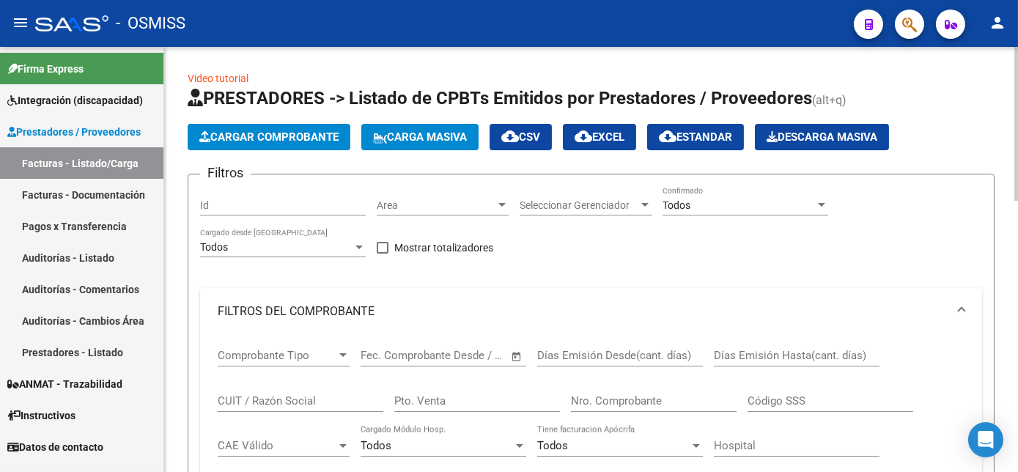
click at [280, 131] on span "Cargar Comprobante" at bounding box center [268, 136] width 139 height 13
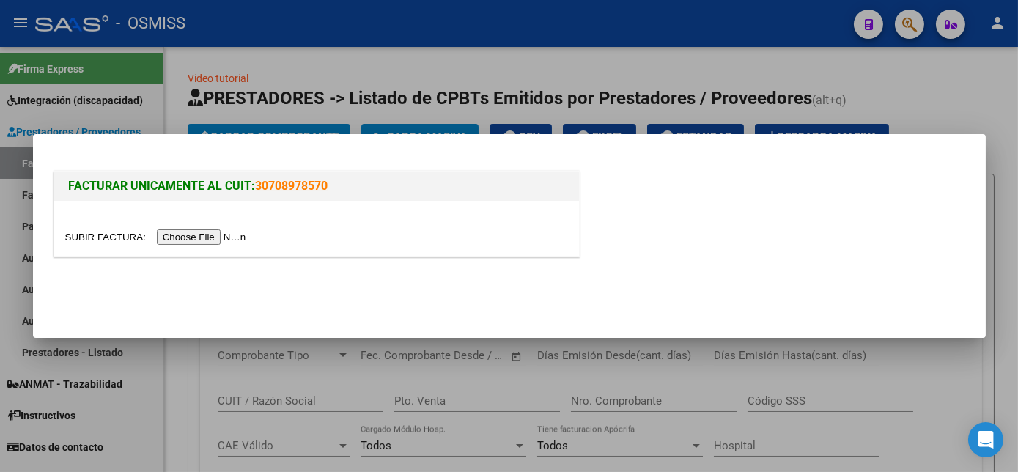
click at [194, 239] on input "file" at bounding box center [157, 236] width 185 height 15
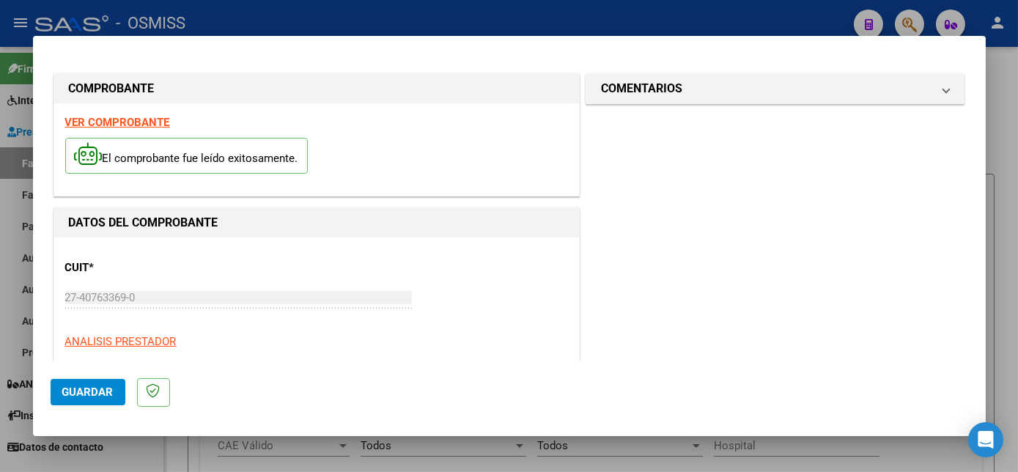
scroll to position [230, 0]
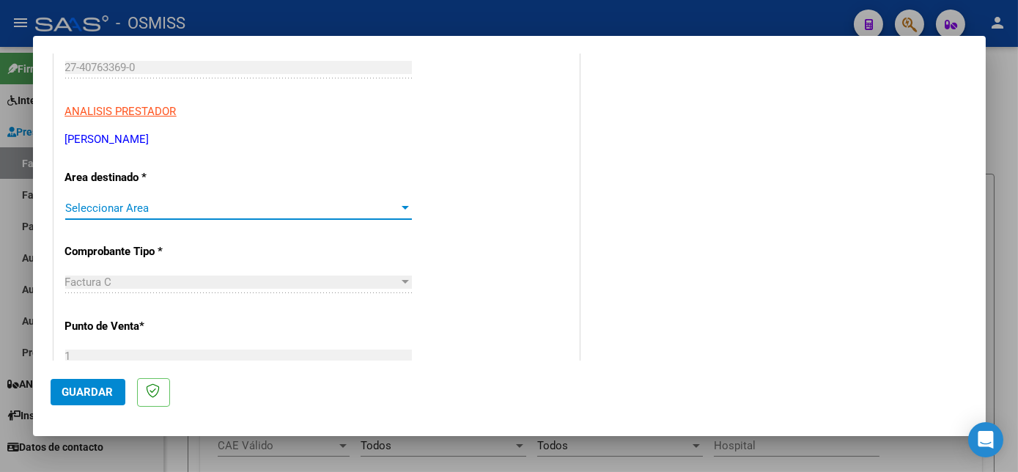
click at [402, 206] on div at bounding box center [405, 208] width 7 height 4
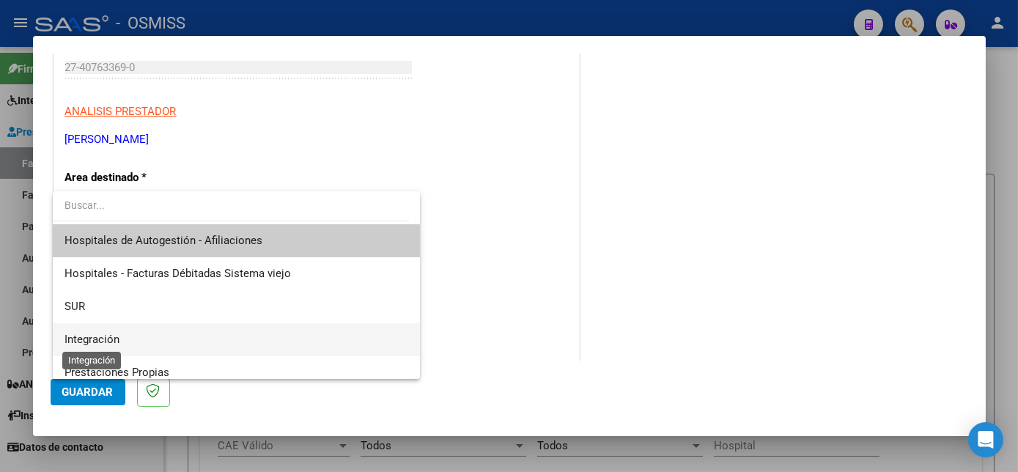
click at [80, 336] on span "Integración" at bounding box center [91, 339] width 55 height 13
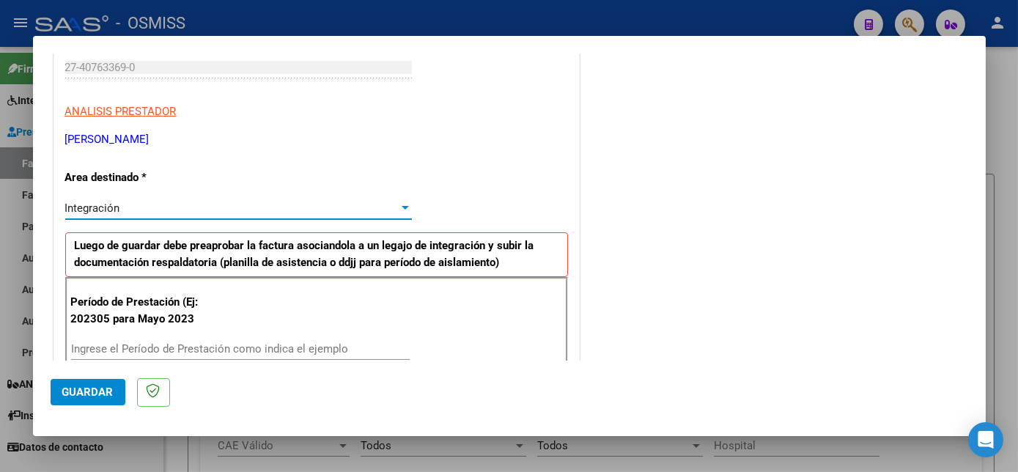
click at [197, 342] on input "Ingrese el Período de Prestación como indica el ejemplo" at bounding box center [240, 348] width 339 height 13
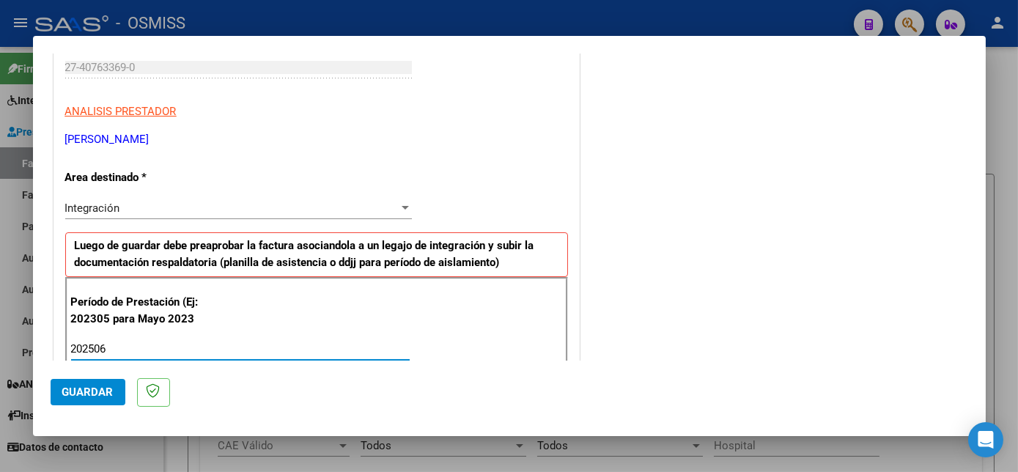
type input "202506"
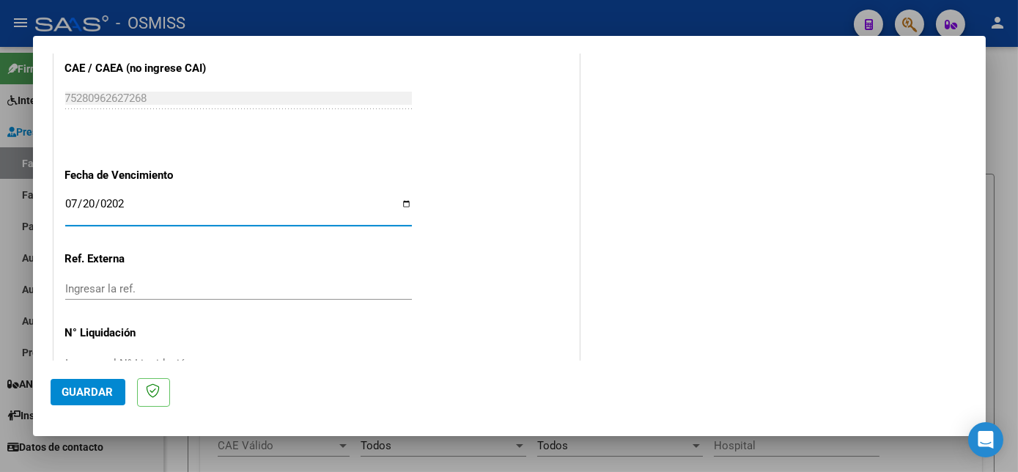
type input "[DATE]"
click at [95, 393] on span "Guardar" at bounding box center [87, 391] width 51 height 13
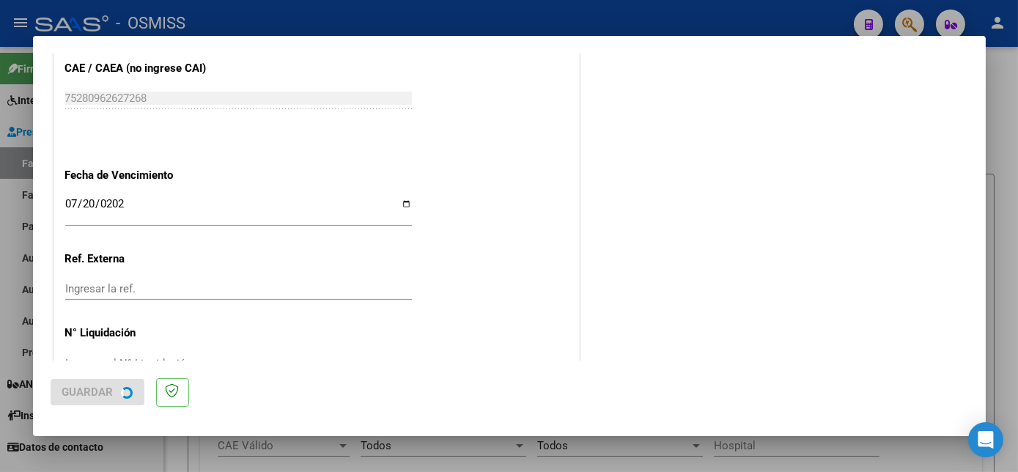
scroll to position [0, 0]
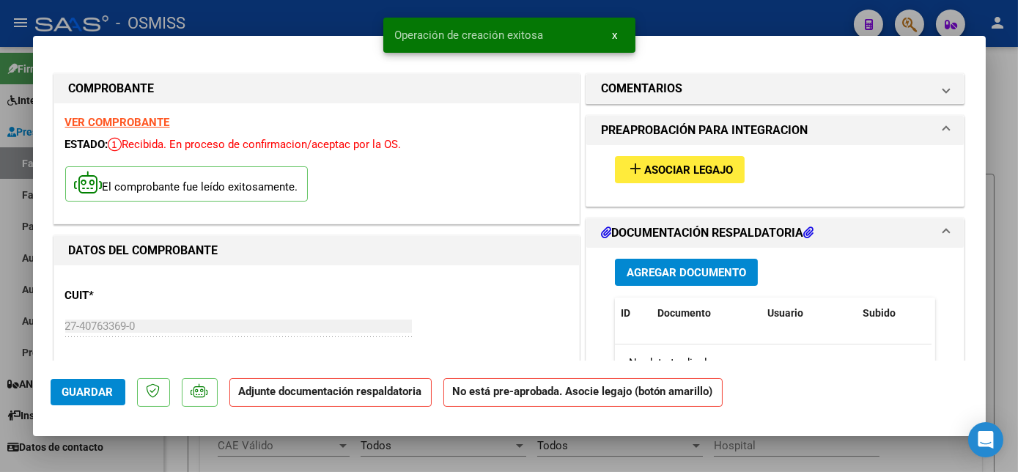
click at [627, 162] on mat-icon "add" at bounding box center [636, 169] width 18 height 18
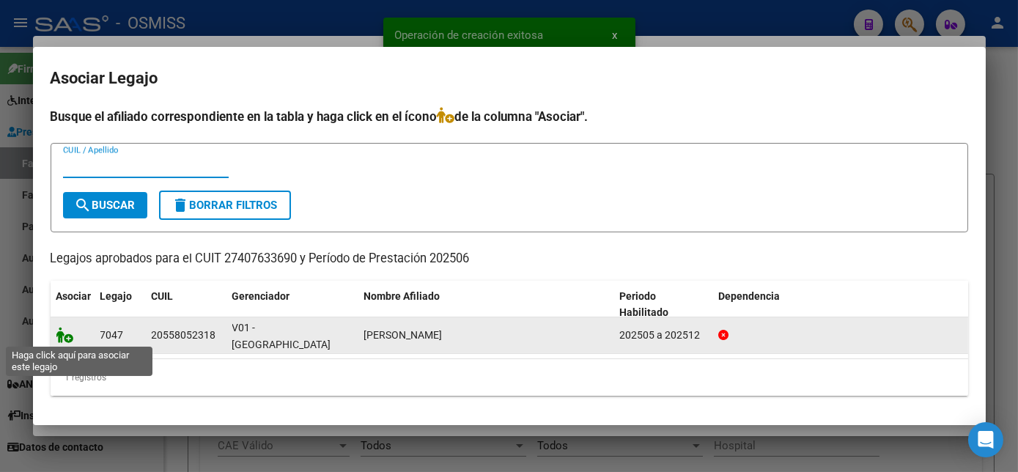
click at [64, 342] on icon at bounding box center [65, 335] width 18 height 16
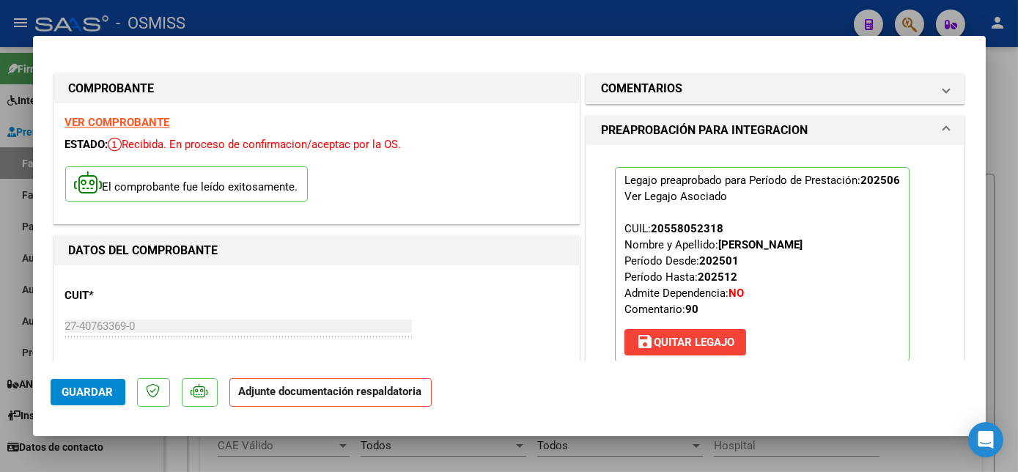
scroll to position [245, 0]
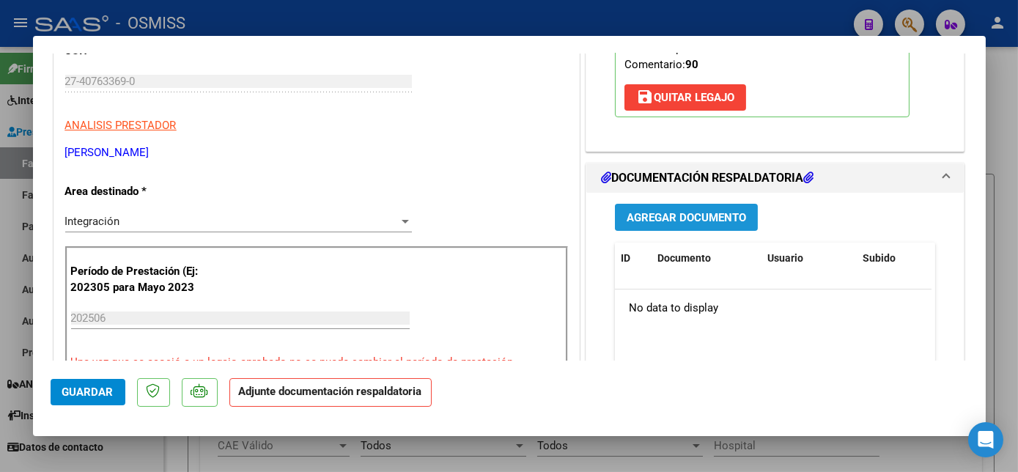
click at [725, 218] on span "Agregar Documento" at bounding box center [686, 217] width 119 height 13
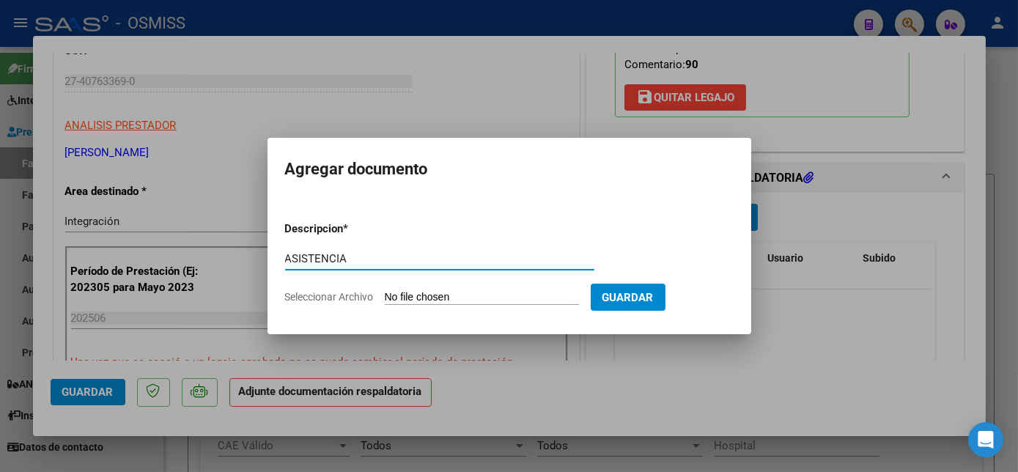
type input "ASISTENCIA"
click at [429, 305] on input "Seleccionar Archivo" at bounding box center [482, 298] width 194 height 14
type input "C:\fakepath\[PERSON_NAME] [PERSON_NAME] - Manu (1).pdf"
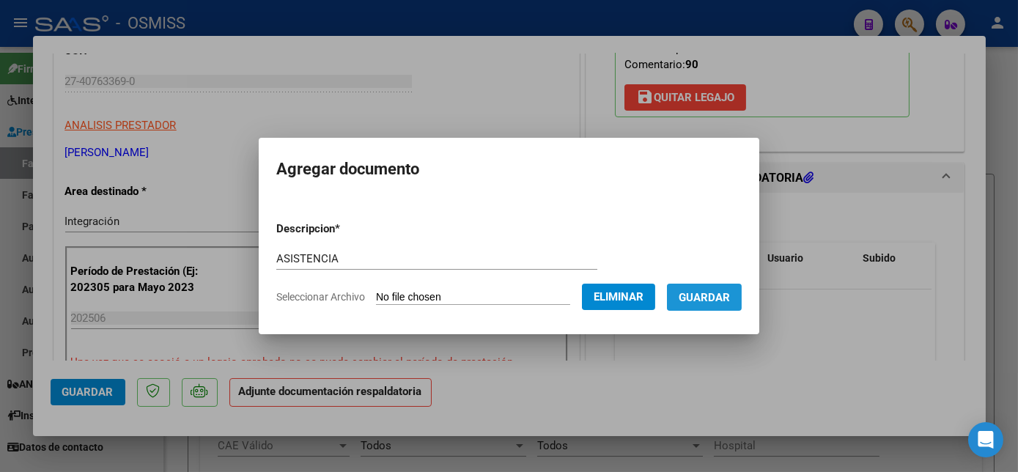
click at [710, 291] on span "Guardar" at bounding box center [704, 297] width 51 height 13
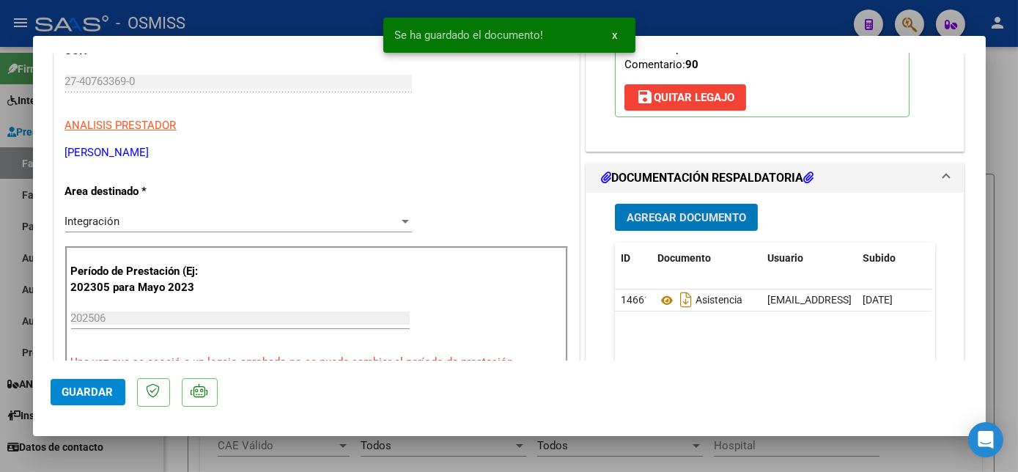
click at [704, 211] on span "Agregar Documento" at bounding box center [686, 217] width 119 height 13
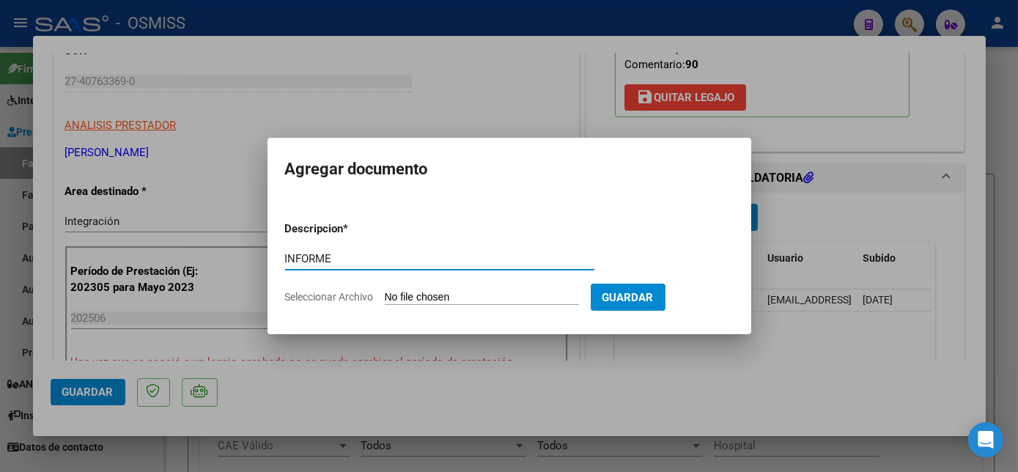
type input "INFORME"
click at [457, 300] on input "Seleccionar Archivo" at bounding box center [482, 298] width 194 height 14
type input "C:\fakepath\[PERSON_NAME][DATE] - [PERSON_NAME] (1).pdf"
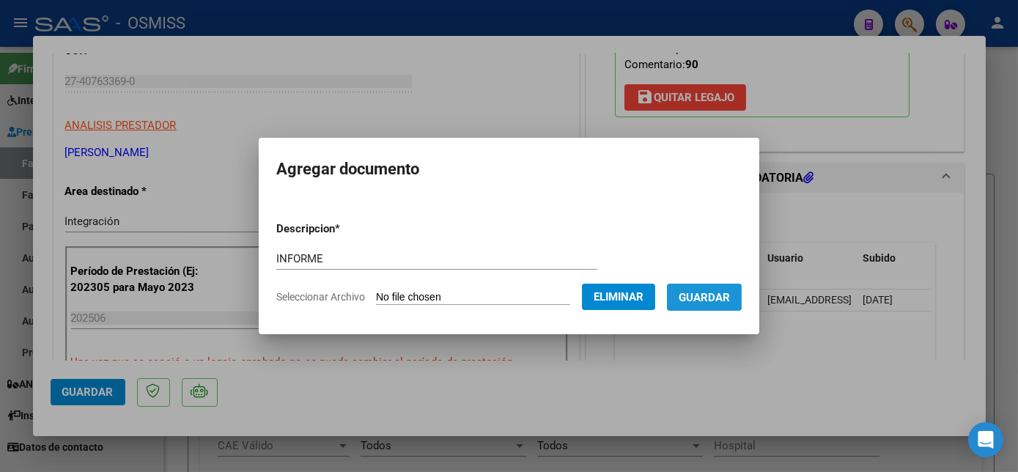
click at [709, 290] on span "Guardar" at bounding box center [704, 296] width 51 height 13
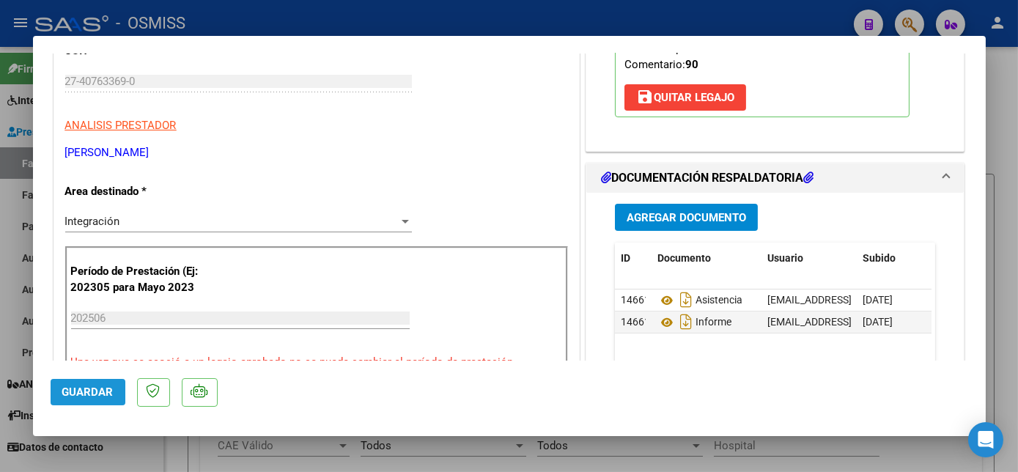
click at [89, 399] on button "Guardar" at bounding box center [88, 392] width 75 height 26
click at [141, 441] on div at bounding box center [509, 236] width 1018 height 472
type input "$ 0,00"
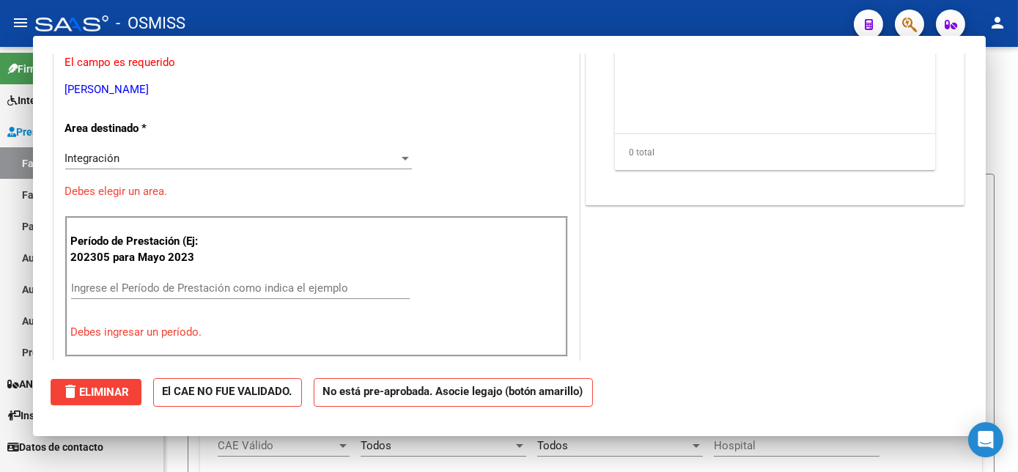
scroll to position [201, 0]
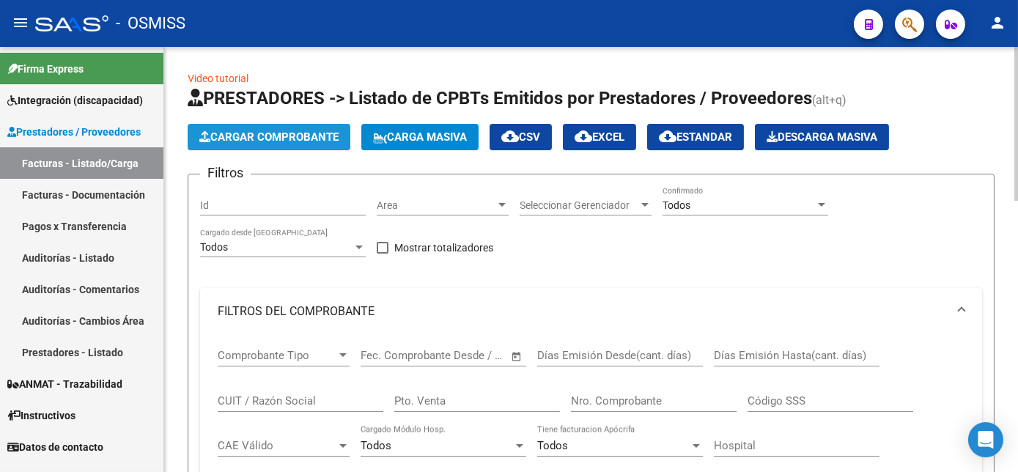
click at [317, 130] on span "Cargar Comprobante" at bounding box center [268, 136] width 139 height 13
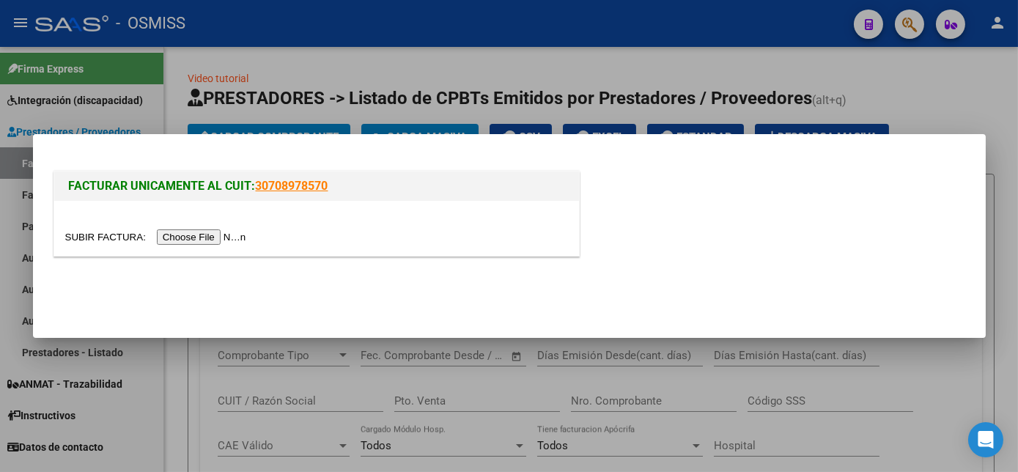
click at [183, 235] on input "file" at bounding box center [157, 236] width 185 height 15
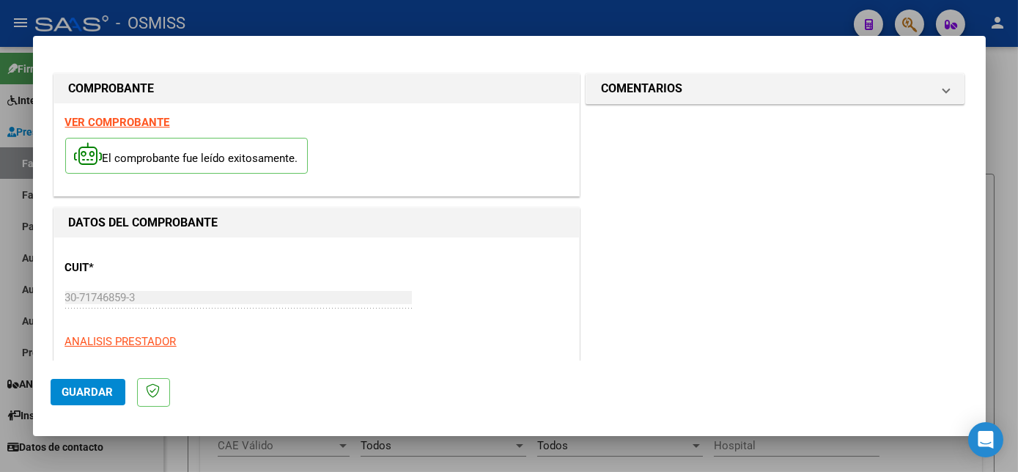
scroll to position [230, 0]
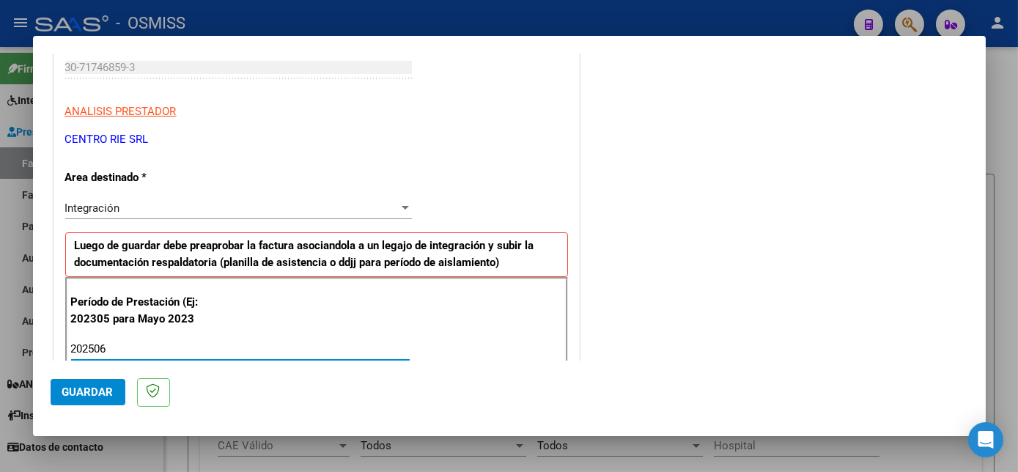
type input "202506"
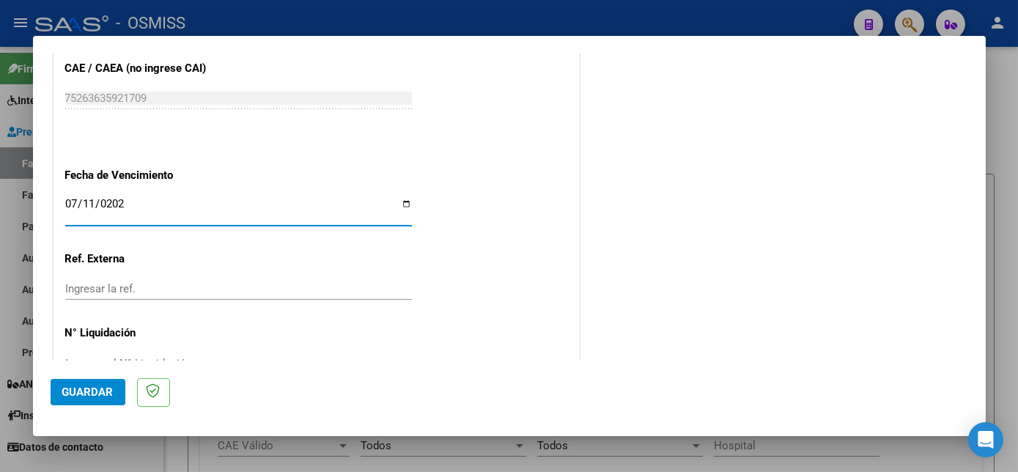
type input "[DATE]"
click at [114, 385] on button "Guardar" at bounding box center [88, 392] width 75 height 26
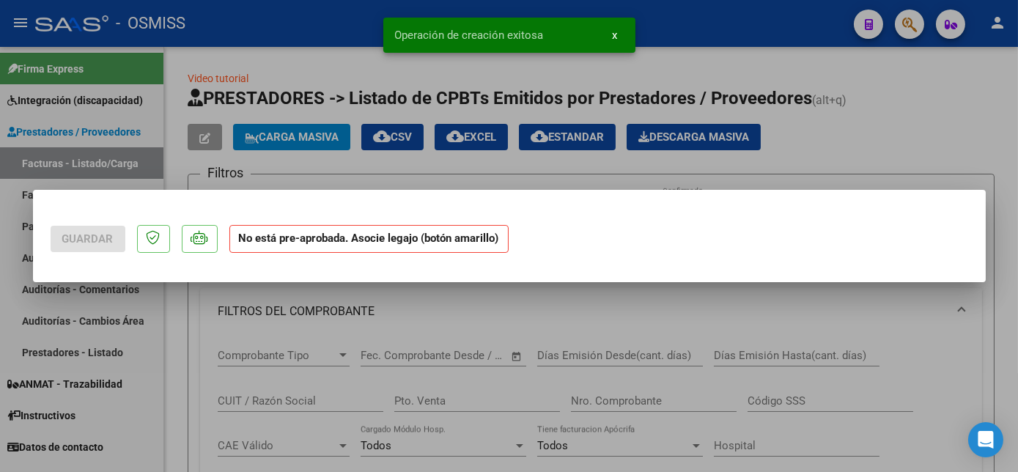
scroll to position [0, 0]
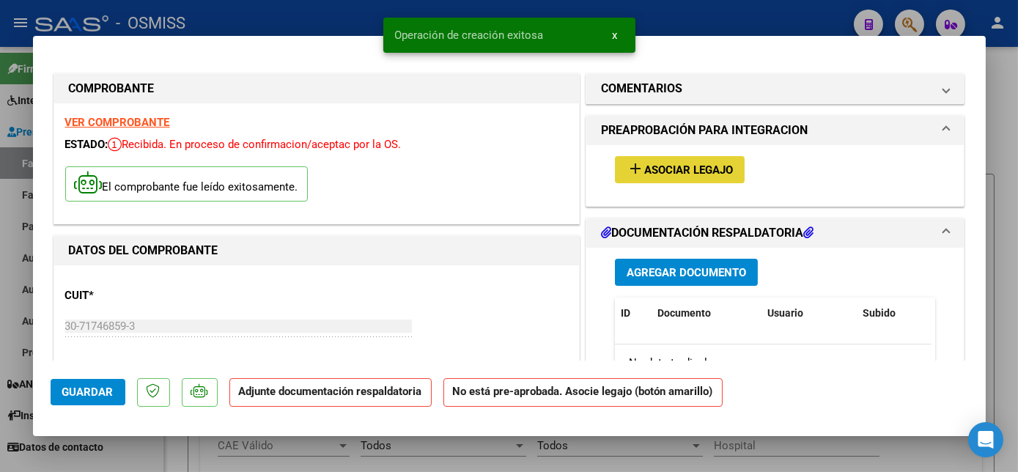
click at [676, 164] on span "Asociar Legajo" at bounding box center [688, 169] width 89 height 13
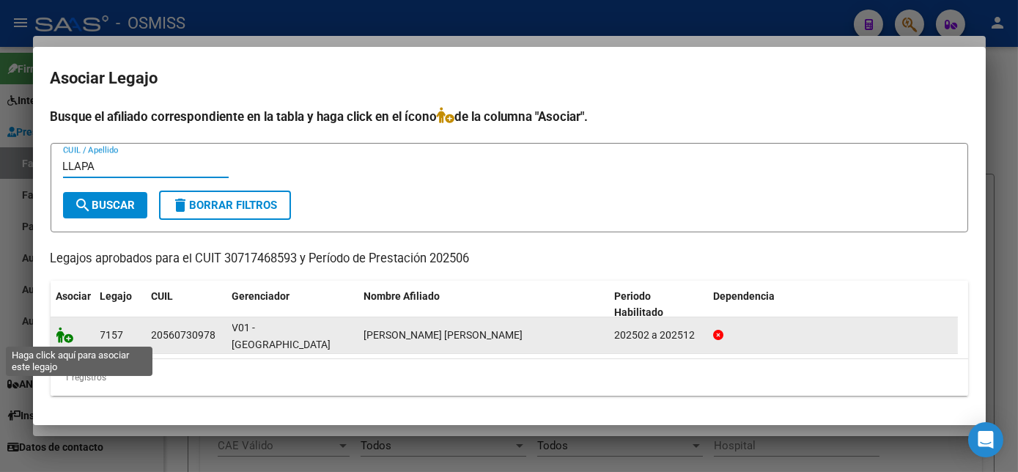
type input "LLAPA"
click at [64, 334] on icon at bounding box center [65, 335] width 18 height 16
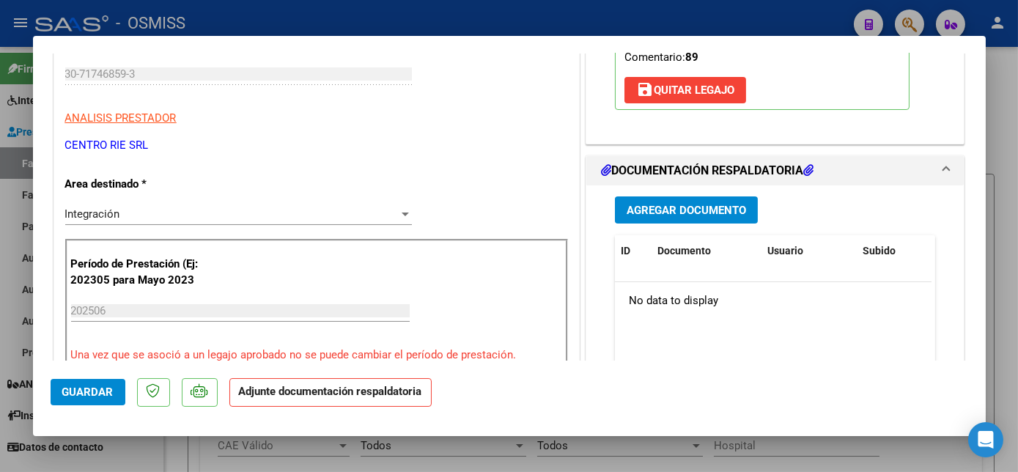
scroll to position [250, 0]
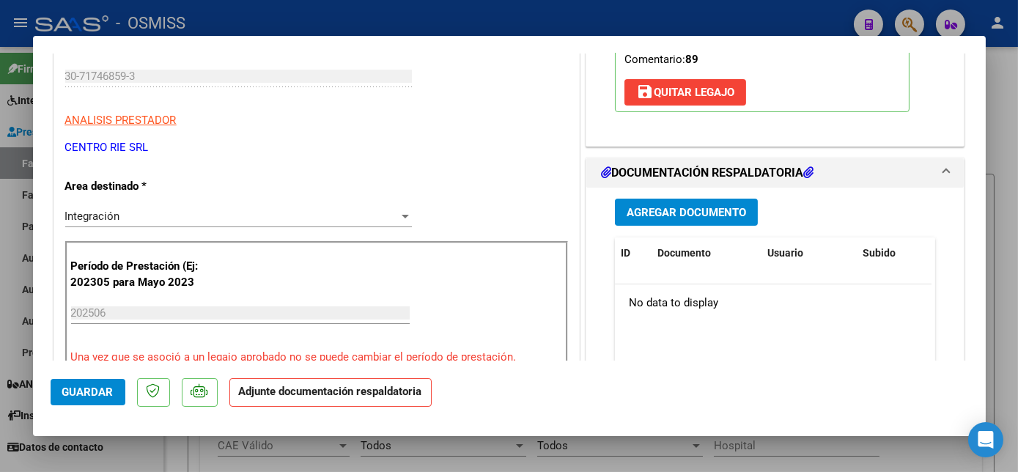
click at [666, 207] on span "Agregar Documento" at bounding box center [686, 212] width 119 height 13
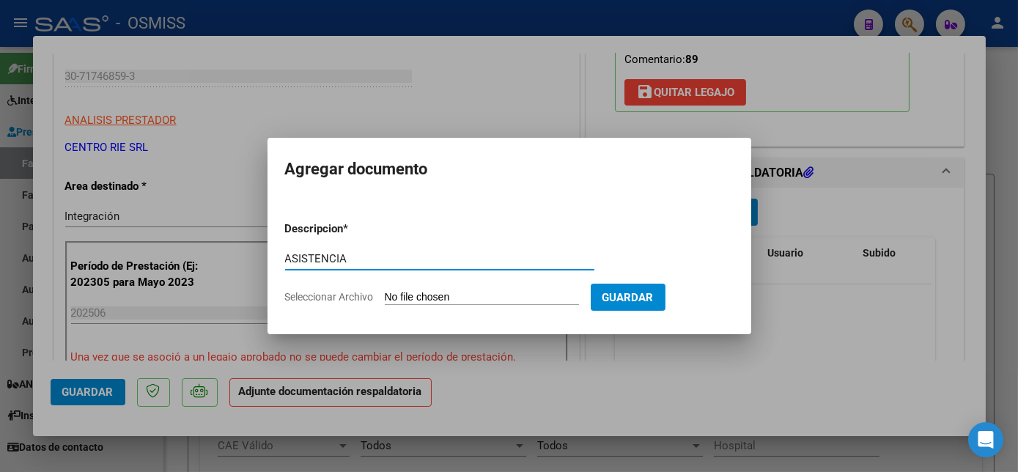
type input "ASISTENCIA"
click at [465, 298] on input "Seleccionar Archivo" at bounding box center [482, 298] width 194 height 14
type input "C:\fakepath\[PERSON_NAME] [PERSON_NAME] - Essentials Workspace (2).pdf"
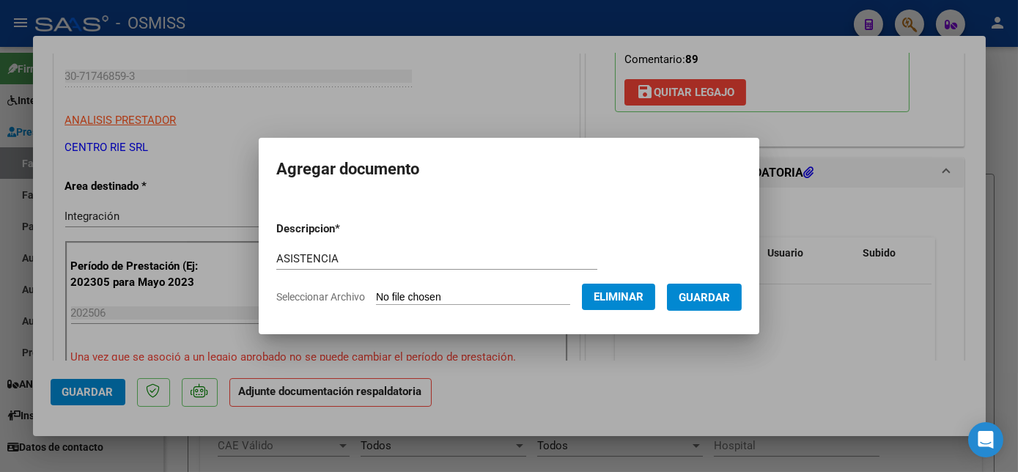
click at [714, 294] on span "Guardar" at bounding box center [704, 297] width 51 height 13
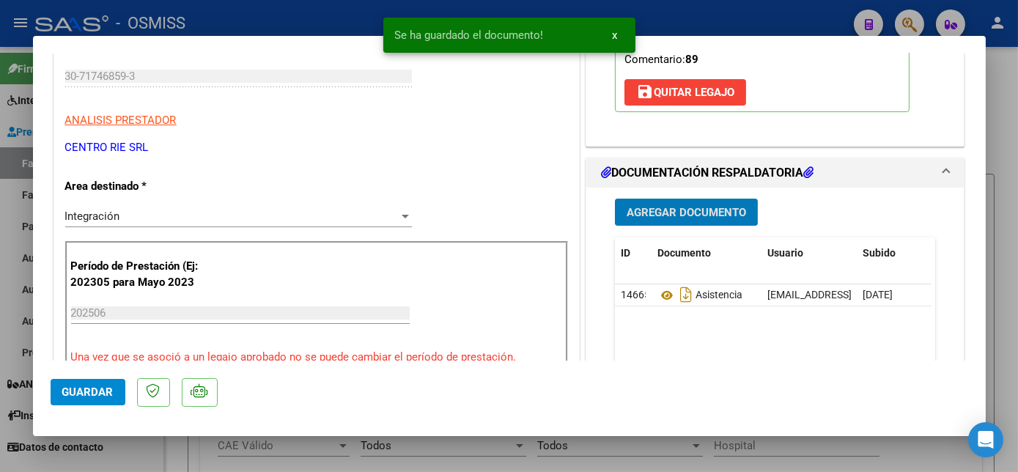
click at [698, 217] on span "Agregar Documento" at bounding box center [686, 212] width 119 height 13
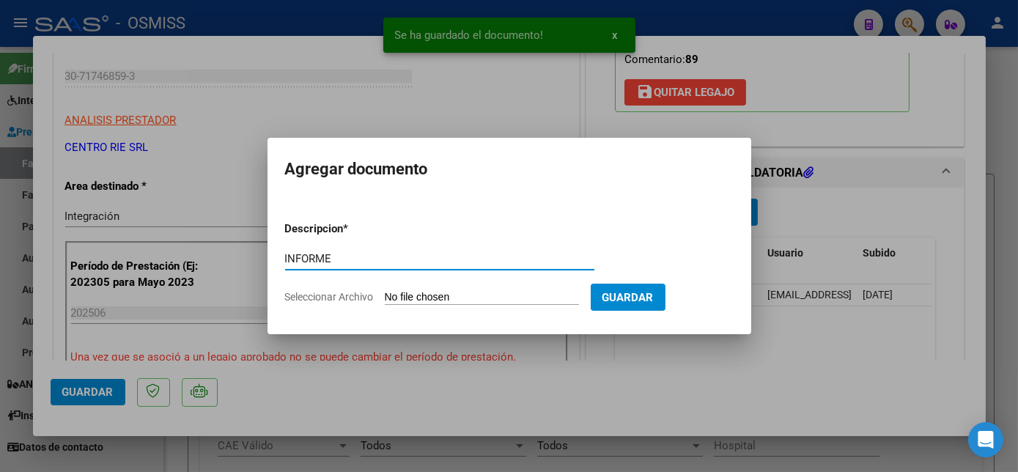
type input "INFORME"
click at [430, 300] on input "Seleccionar Archivo" at bounding box center [482, 298] width 194 height 14
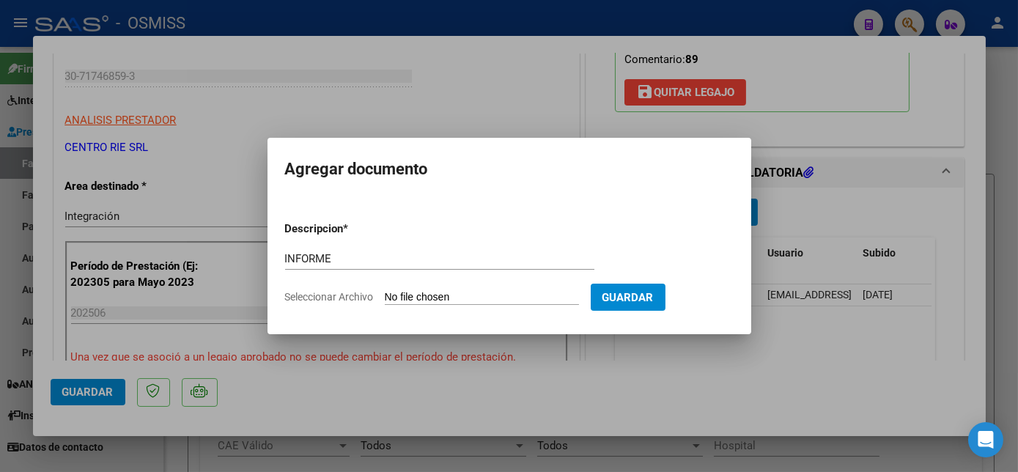
type input "C:\fakepath\PUEYRREDON 552 16_compressed - Essentials Workspace.pdf"
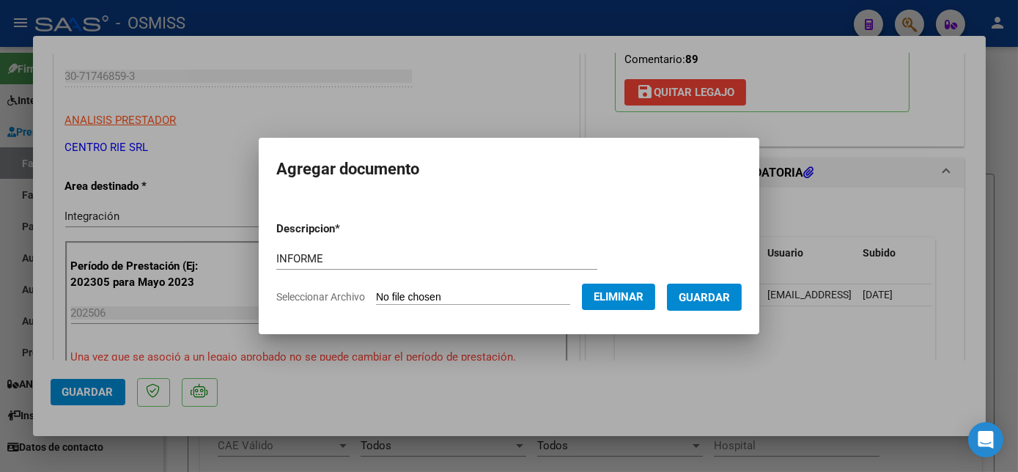
click at [698, 295] on span "Guardar" at bounding box center [704, 297] width 51 height 13
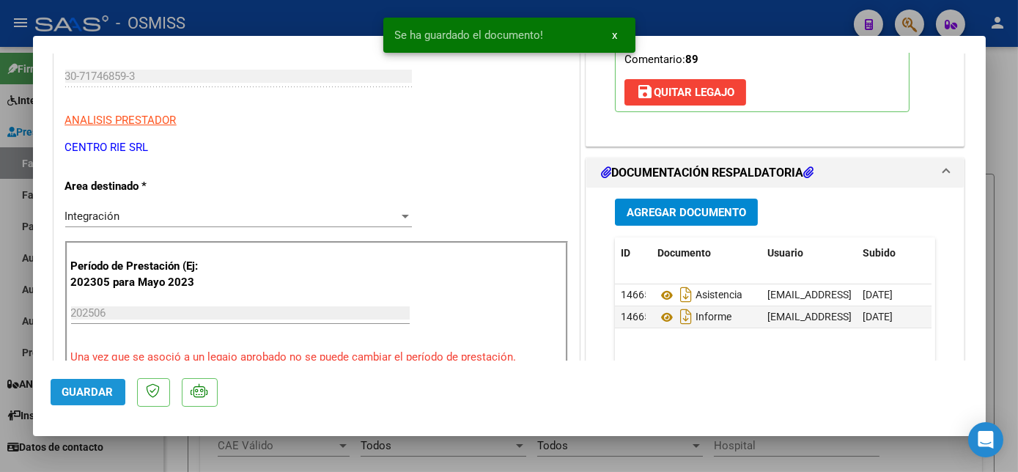
click at [87, 393] on span "Guardar" at bounding box center [87, 391] width 51 height 13
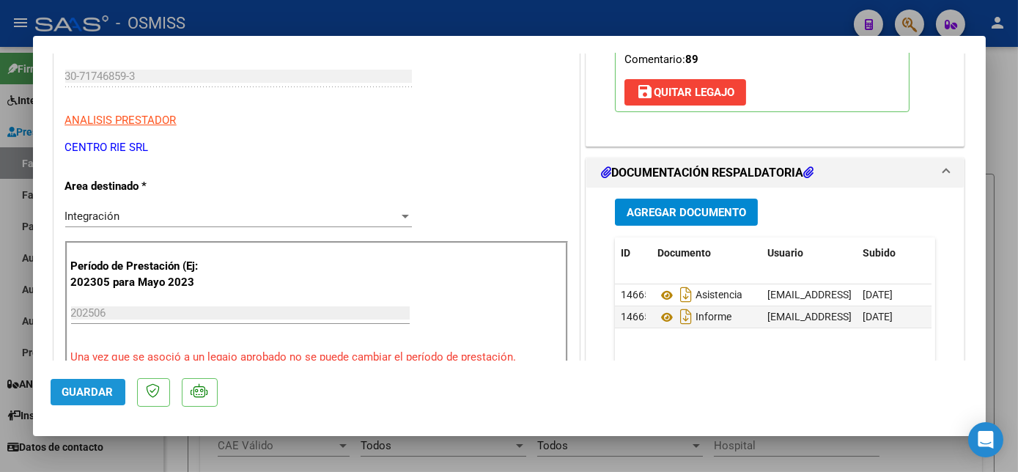
click at [88, 387] on span "Guardar" at bounding box center [87, 391] width 51 height 13
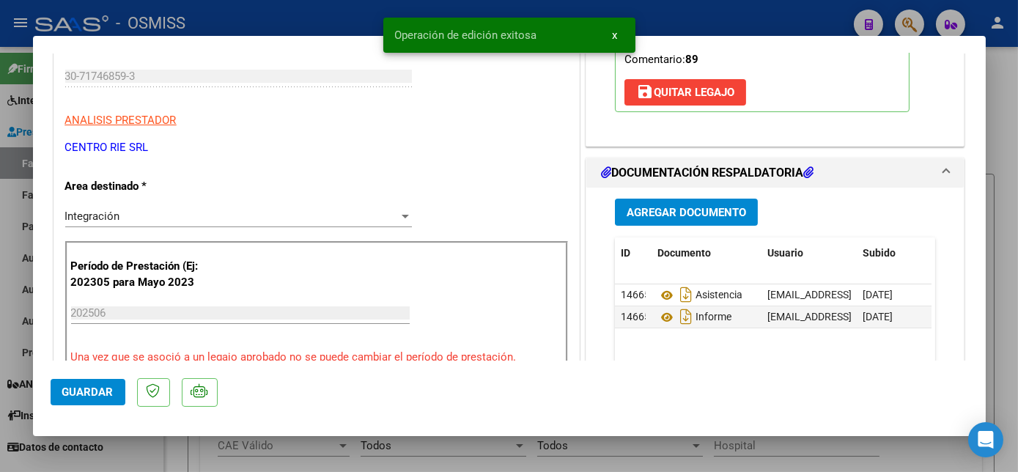
click at [152, 458] on div at bounding box center [509, 236] width 1018 height 472
type input "$ 0,00"
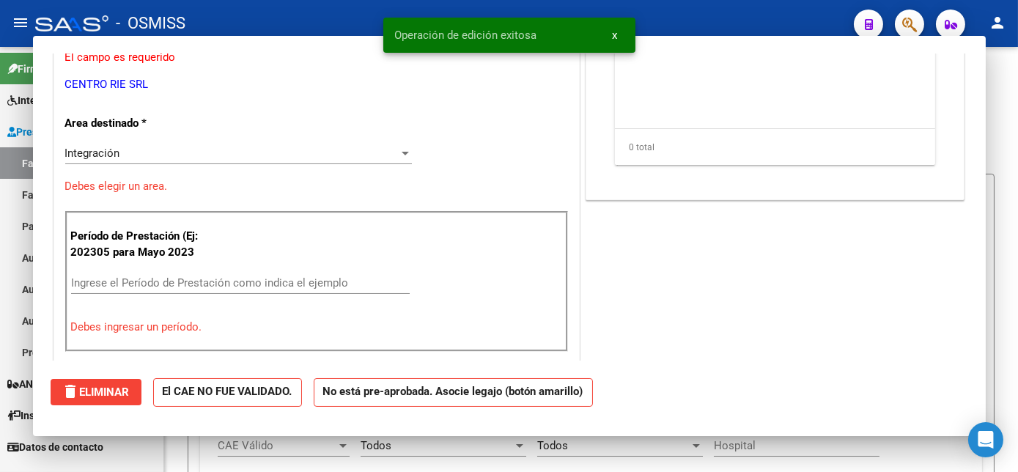
scroll to position [205, 0]
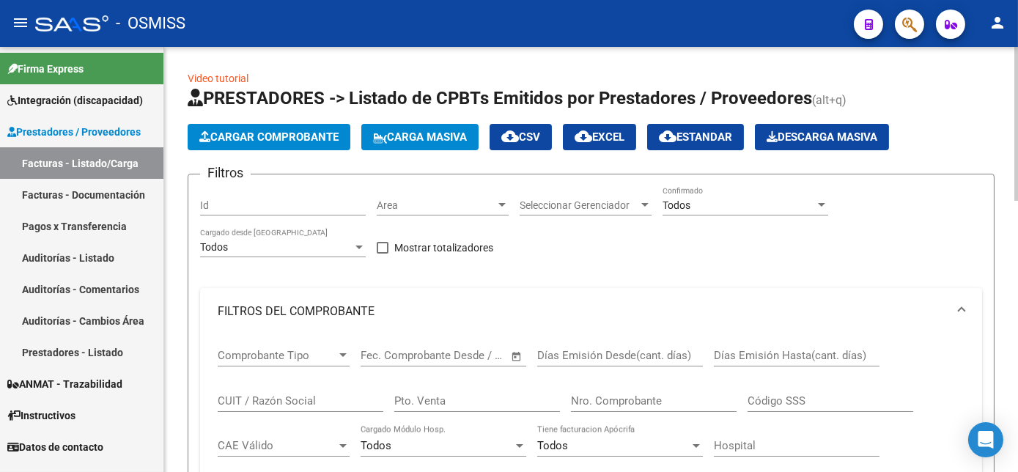
click at [948, 252] on div "Filtros Id Area Area Seleccionar Gerenciador Seleccionar Gerenciador Todos Conf…" at bounding box center [591, 417] width 782 height 463
click at [318, 131] on span "Cargar Comprobante" at bounding box center [268, 136] width 139 height 13
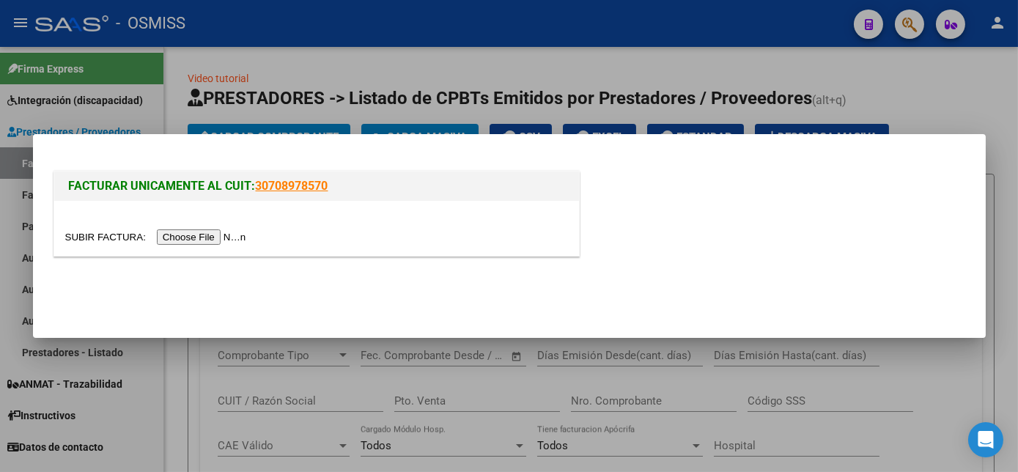
click at [836, 221] on div "FACTURAR UNICAMENTE AL CUIT: 30708978570" at bounding box center [510, 216] width 918 height 97
click at [206, 236] on input "file" at bounding box center [157, 236] width 185 height 15
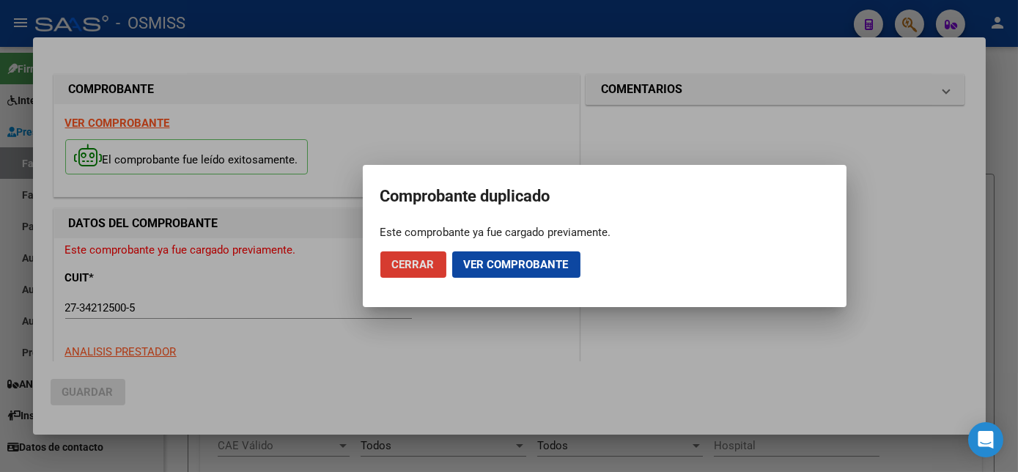
click at [408, 265] on span "Cerrar" at bounding box center [413, 264] width 43 height 13
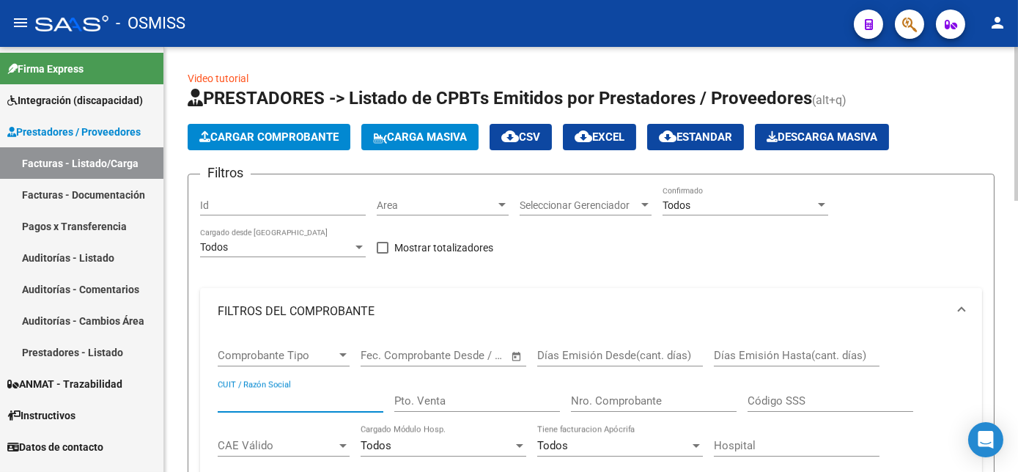
click at [277, 402] on input "CUIT / Razón Social" at bounding box center [301, 400] width 166 height 13
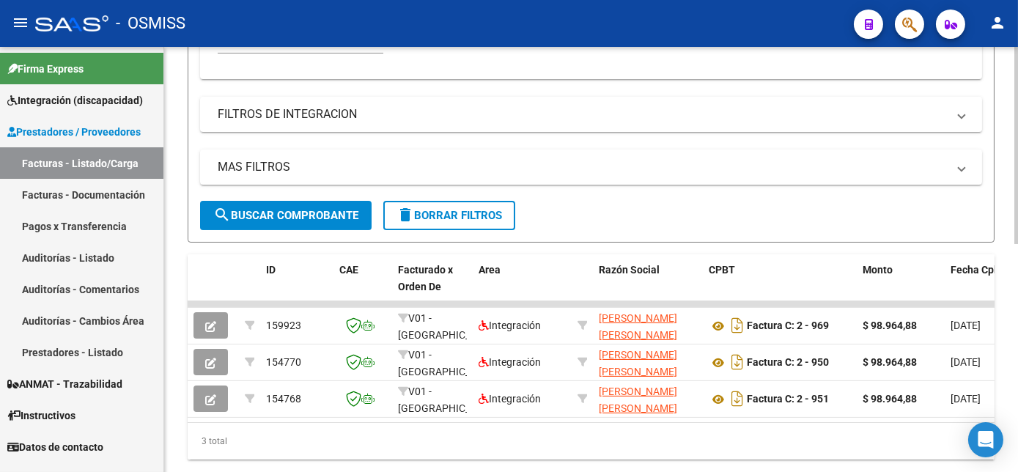
scroll to position [473, 0]
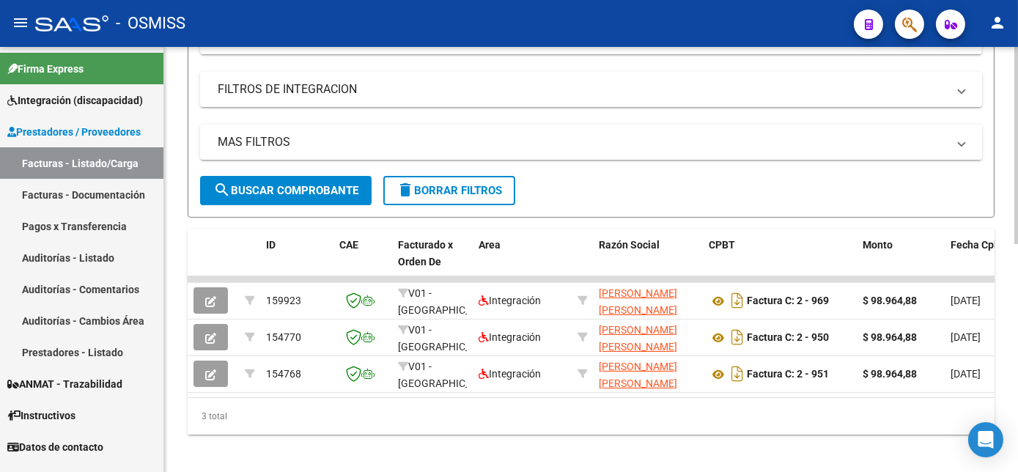
click at [1017, 406] on html "menu - OSMISS person Firma Express Integración (discapacidad) Legajos Prestador…" at bounding box center [509, 236] width 1018 height 472
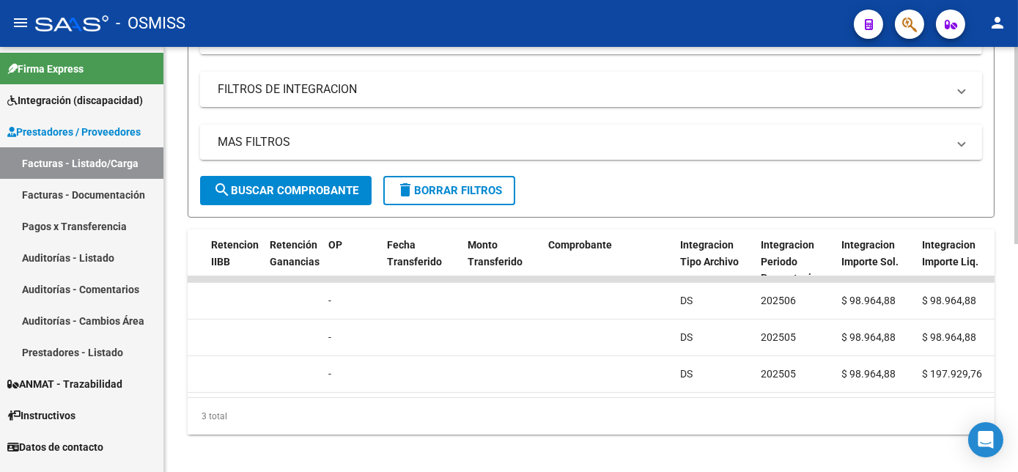
scroll to position [0, 0]
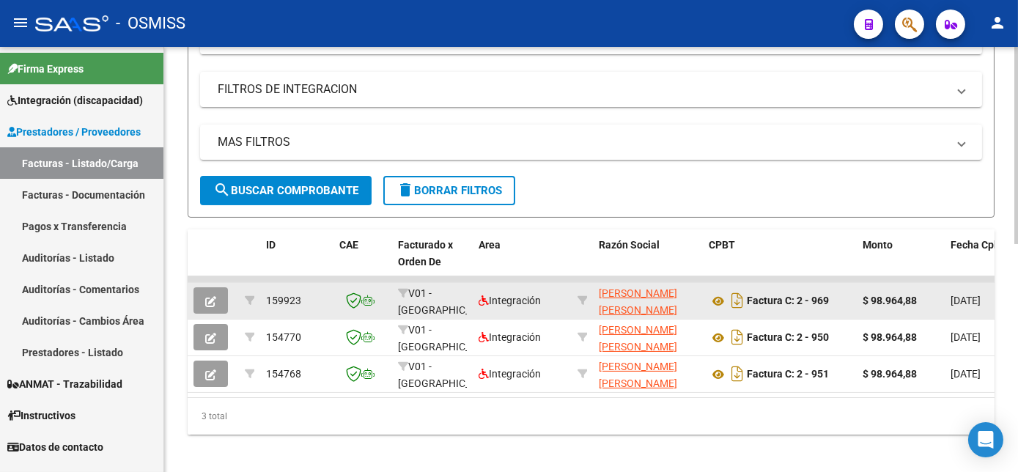
type input "[PERSON_NAME]"
click at [209, 296] on icon "button" at bounding box center [210, 301] width 11 height 11
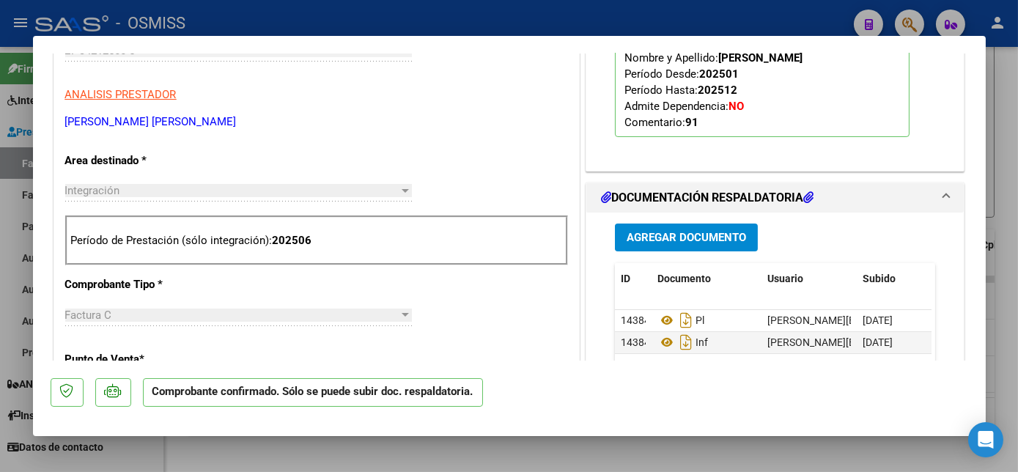
scroll to position [503, 0]
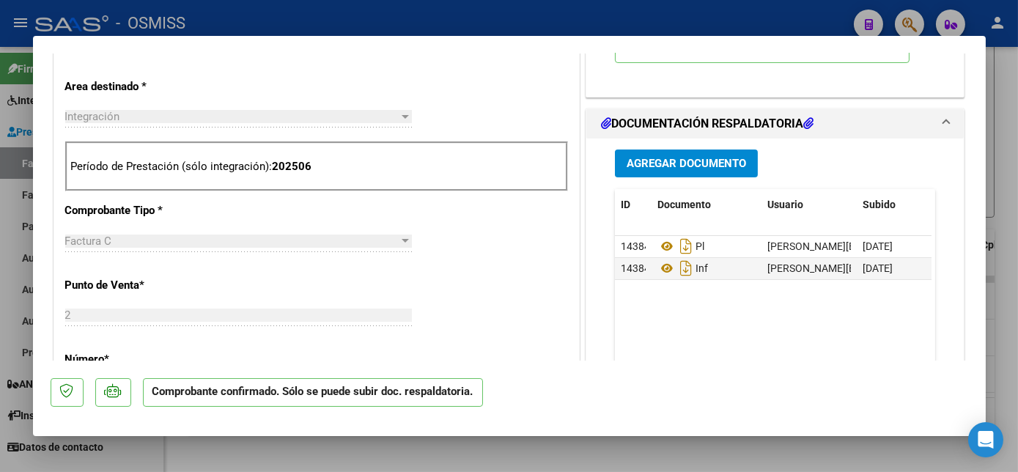
click at [130, 455] on div at bounding box center [509, 236] width 1018 height 472
type input "$ 0,00"
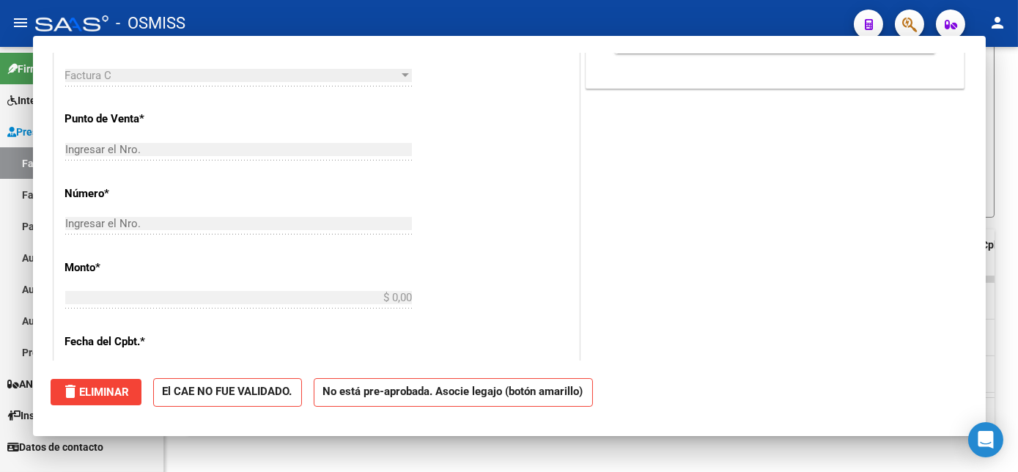
scroll to position [0, 0]
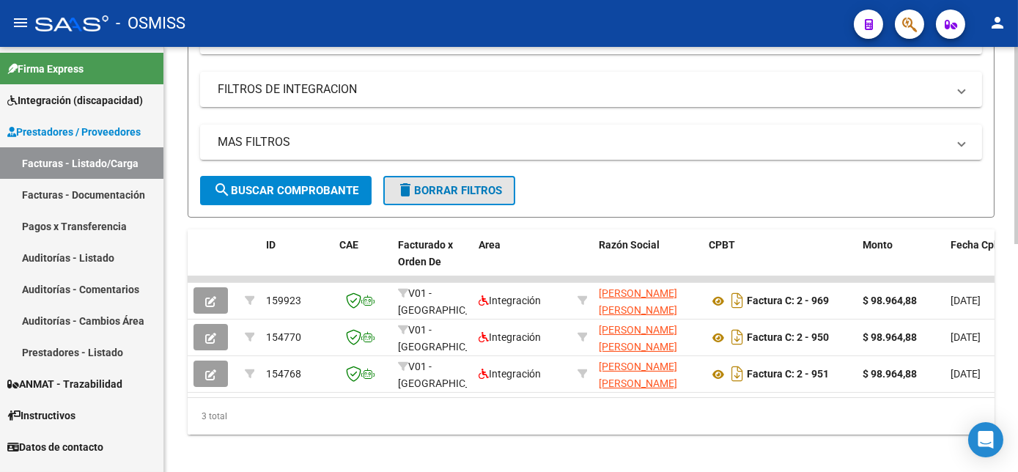
click at [469, 189] on span "delete Borrar Filtros" at bounding box center [449, 190] width 106 height 13
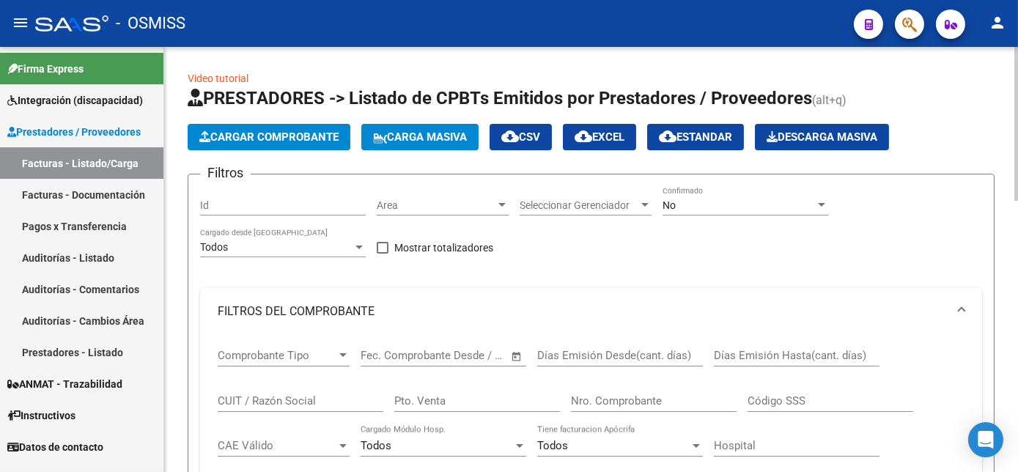
click at [271, 139] on span "Cargar Comprobante" at bounding box center [268, 136] width 139 height 13
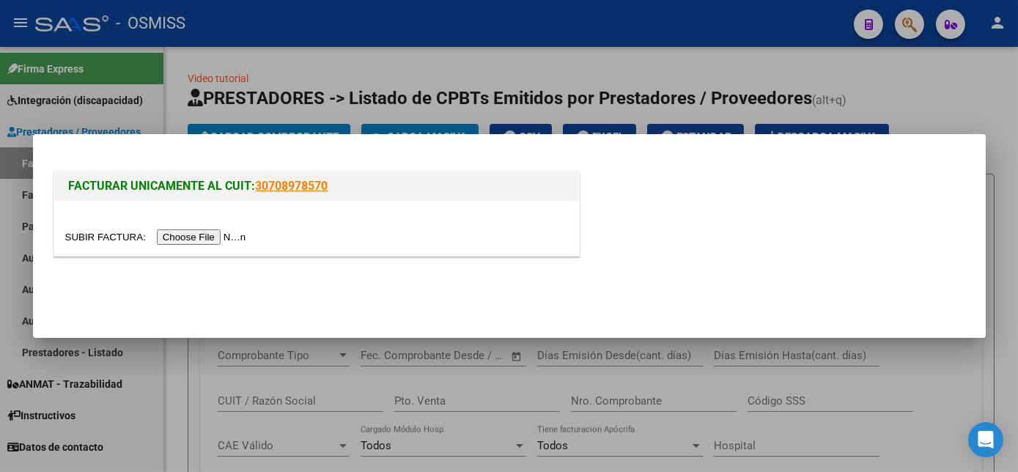
click at [191, 240] on input "file" at bounding box center [157, 236] width 185 height 15
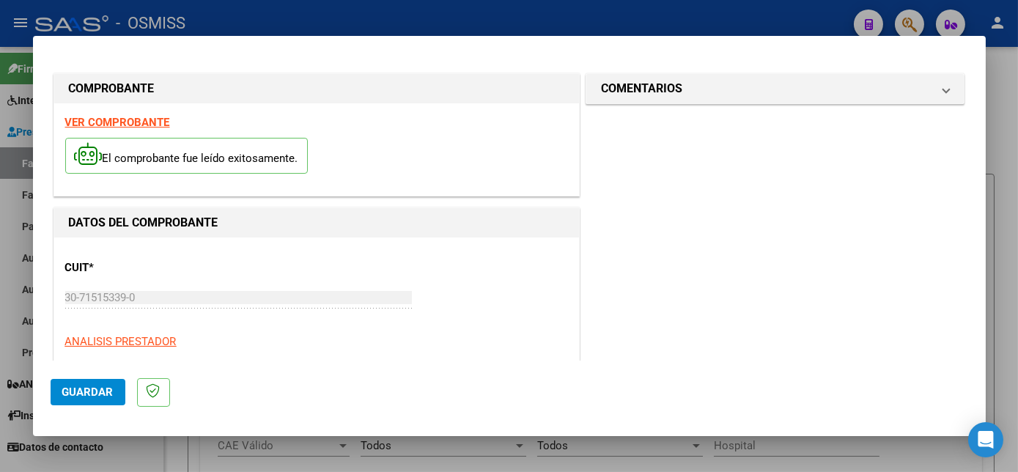
scroll to position [230, 0]
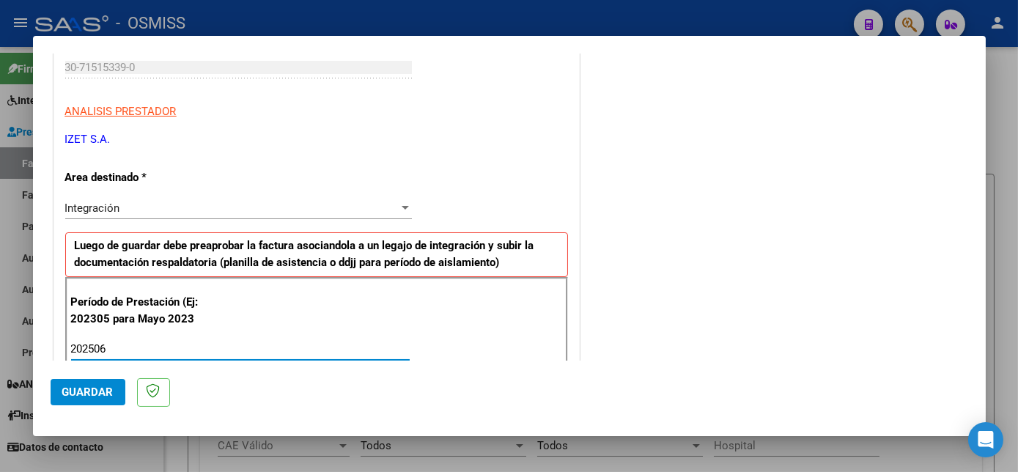
type input "202506"
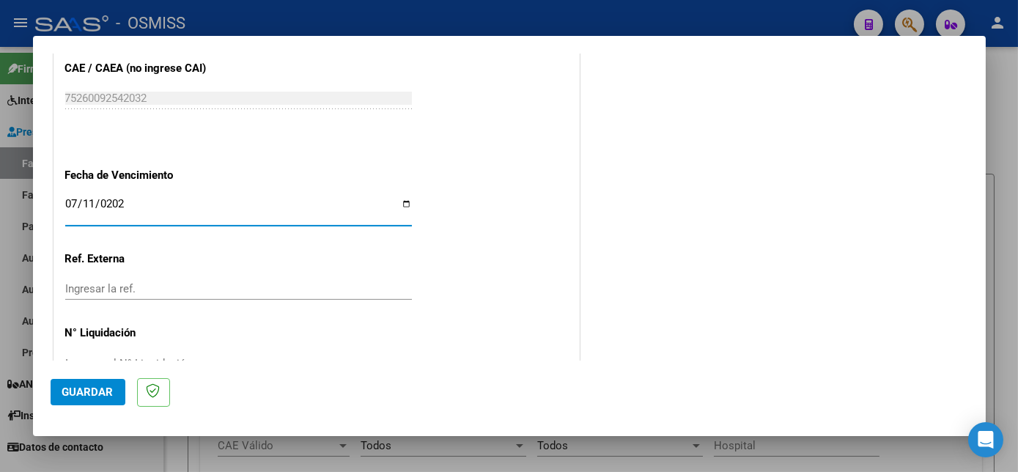
type input "[DATE]"
click at [100, 395] on span "Guardar" at bounding box center [87, 391] width 51 height 13
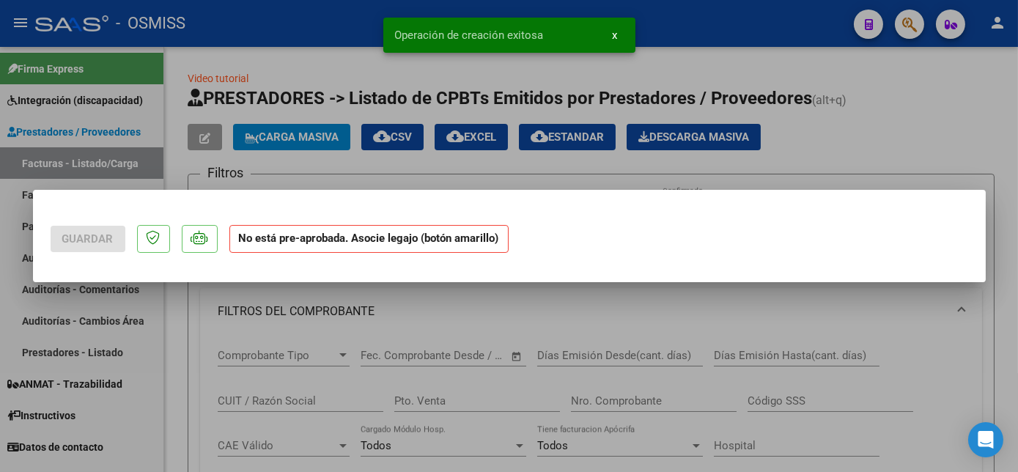
scroll to position [0, 0]
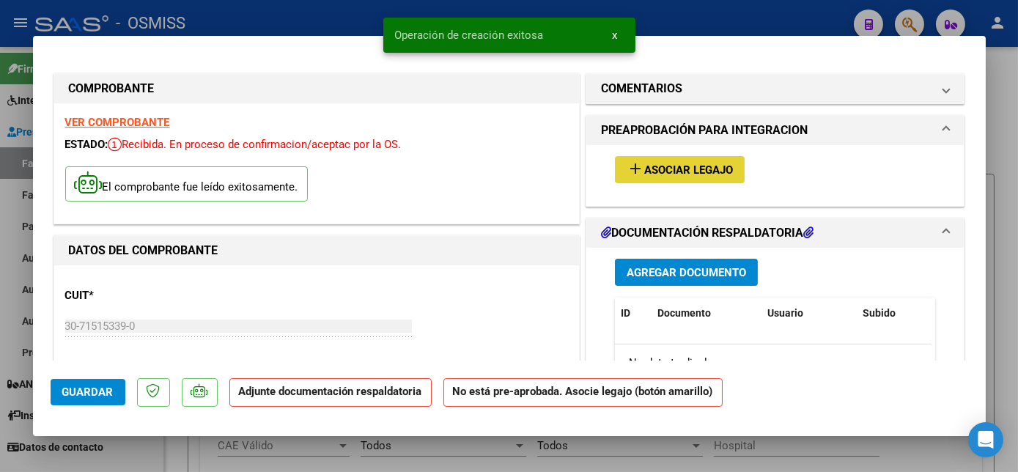
click at [704, 174] on span "Asociar Legajo" at bounding box center [688, 169] width 89 height 13
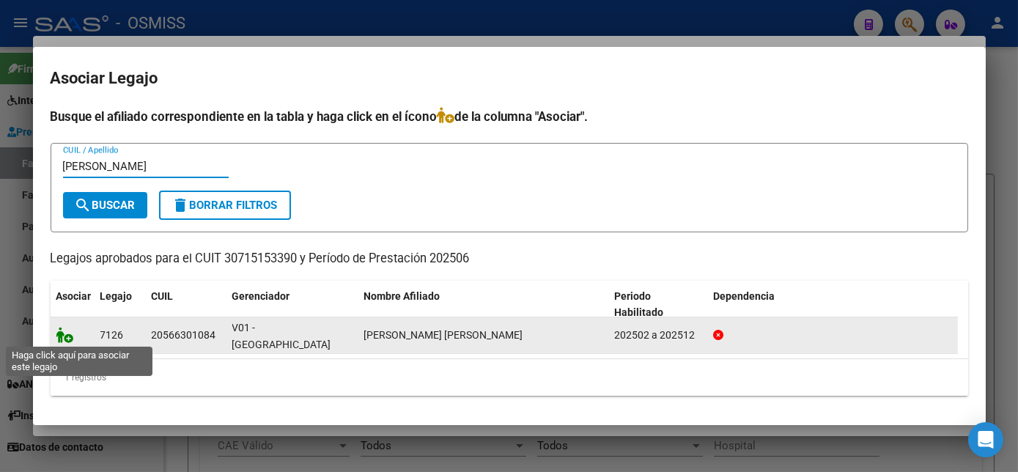
type input "[PERSON_NAME]"
click at [64, 342] on icon at bounding box center [65, 335] width 18 height 16
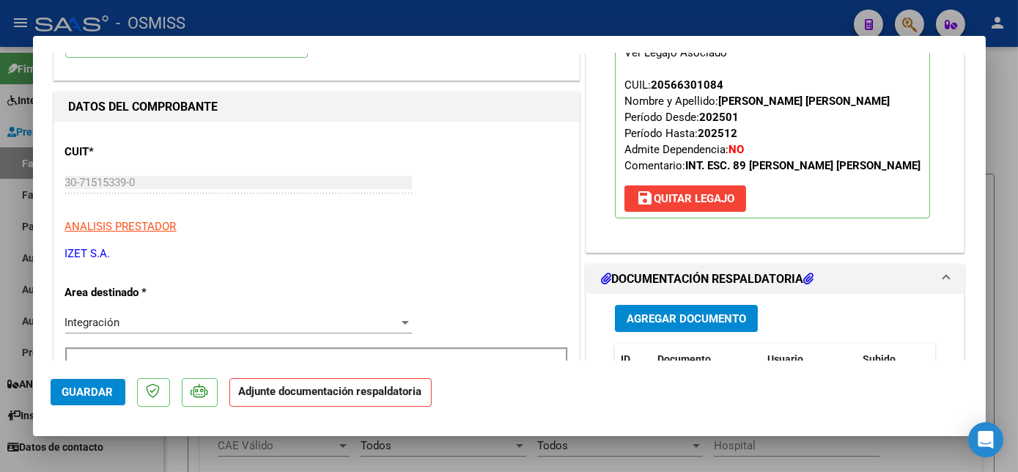
scroll to position [247, 0]
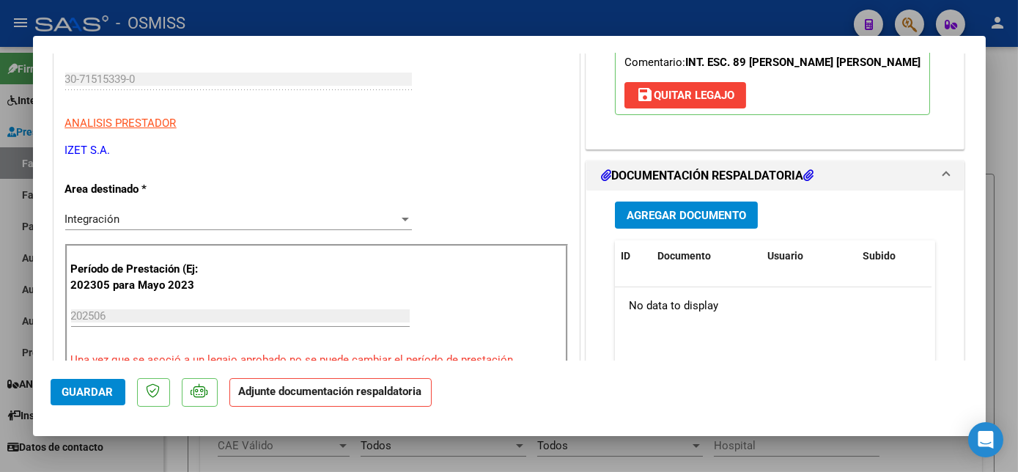
click at [643, 215] on span "Agregar Documento" at bounding box center [686, 215] width 119 height 13
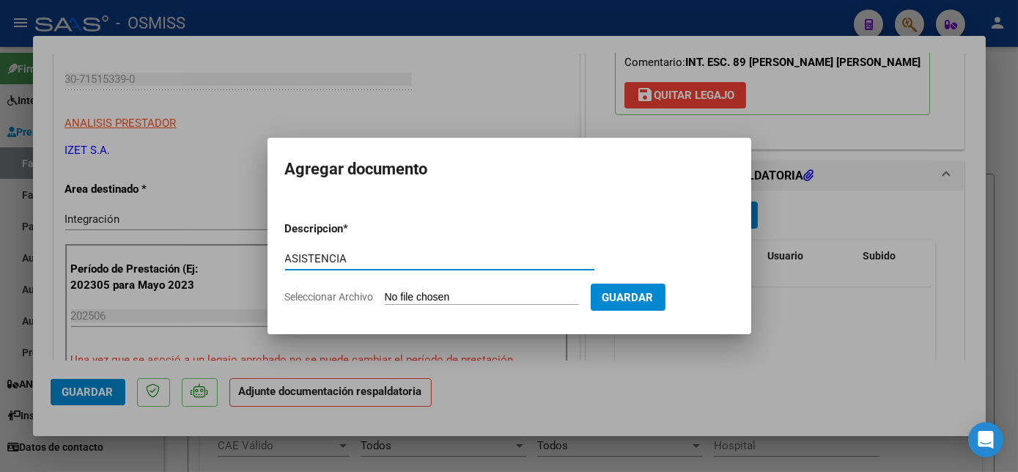
type input "ASISTENCIA"
click at [419, 298] on input "Seleccionar Archivo" at bounding box center [482, 298] width 194 height 14
type input "C:\fakepath\06 PLANILLA_56630180_LEIVA_GAUTO_202507031321460 - [PERSON_NAME] S.…"
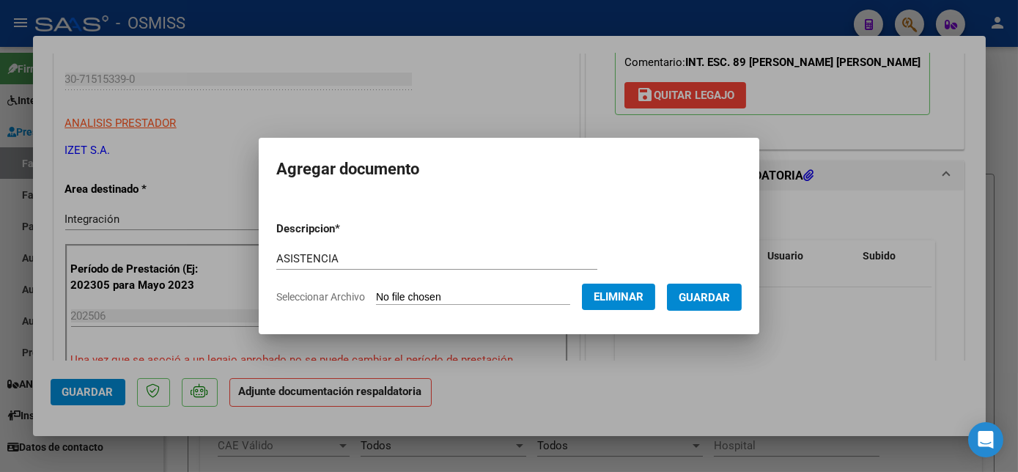
click at [711, 294] on span "Guardar" at bounding box center [704, 297] width 51 height 13
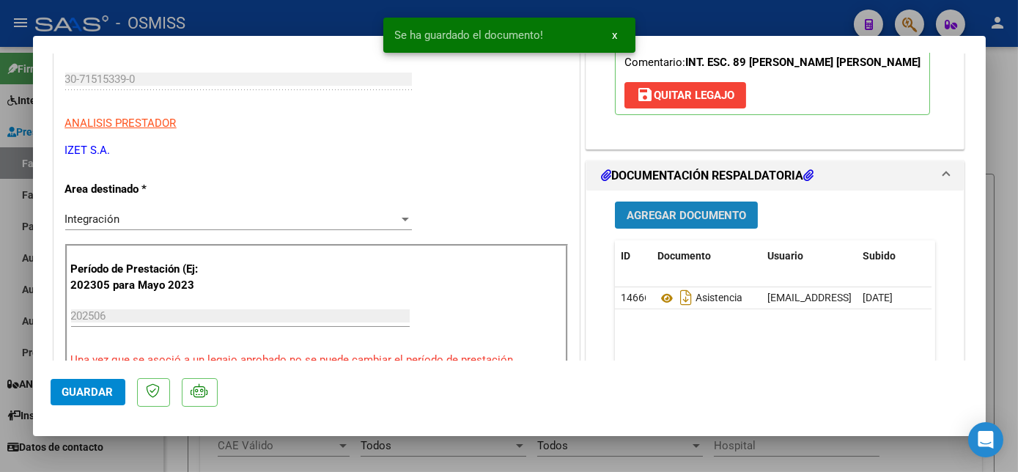
click at [691, 210] on span "Agregar Documento" at bounding box center [686, 215] width 119 height 13
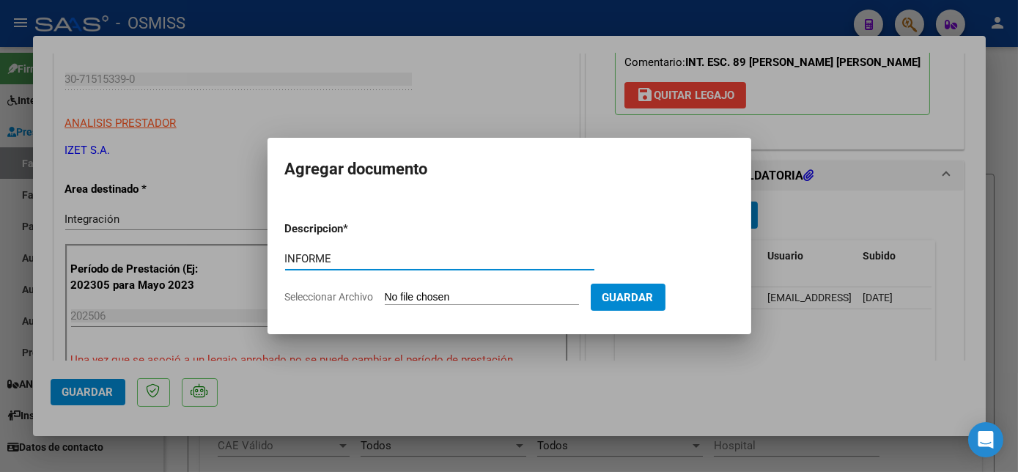
type input "INFORME"
click at [421, 299] on input "Seleccionar Archivo" at bounding box center [482, 298] width 194 height 14
type input "C:\fakepath\1ER INFORME_56630180_LEIVA_GAUTO_202507051323530 - [PERSON_NAME] S.…"
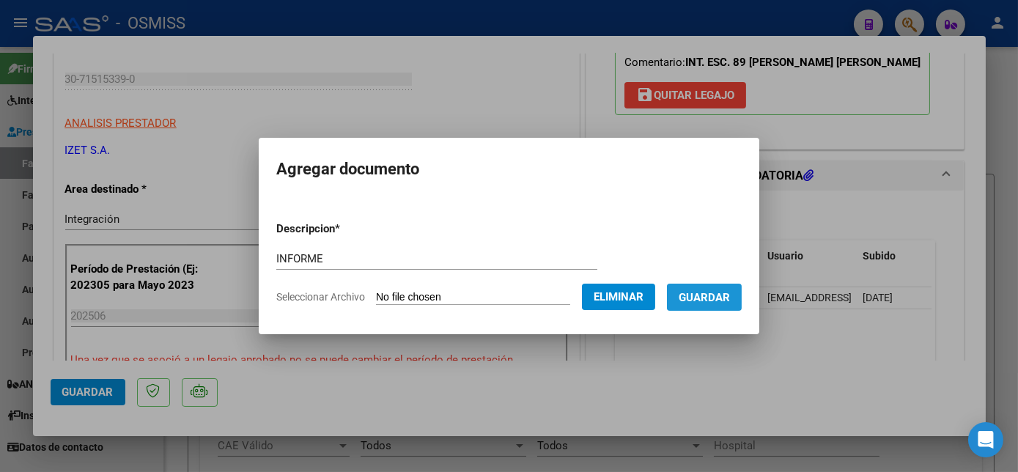
click at [695, 300] on span "Guardar" at bounding box center [704, 297] width 51 height 13
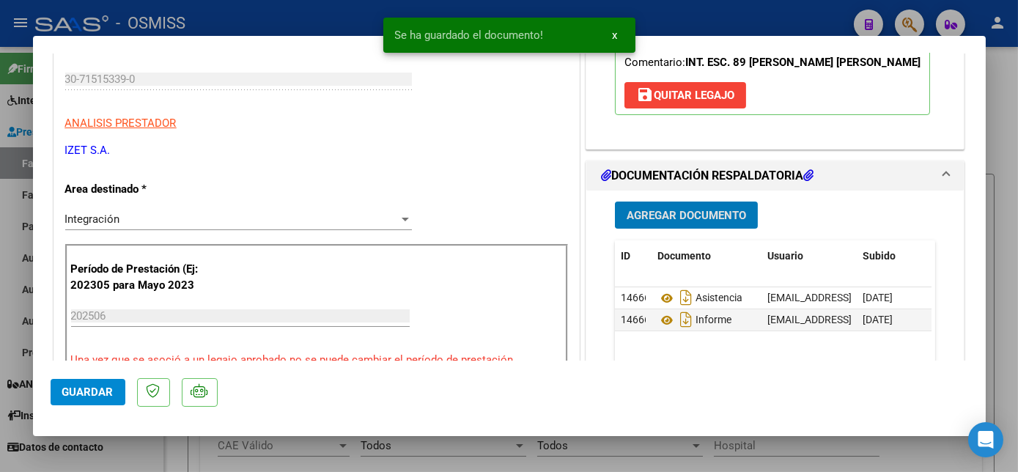
click at [101, 398] on span "Guardar" at bounding box center [87, 391] width 51 height 13
click at [143, 452] on div at bounding box center [509, 236] width 1018 height 472
type input "$ 0,00"
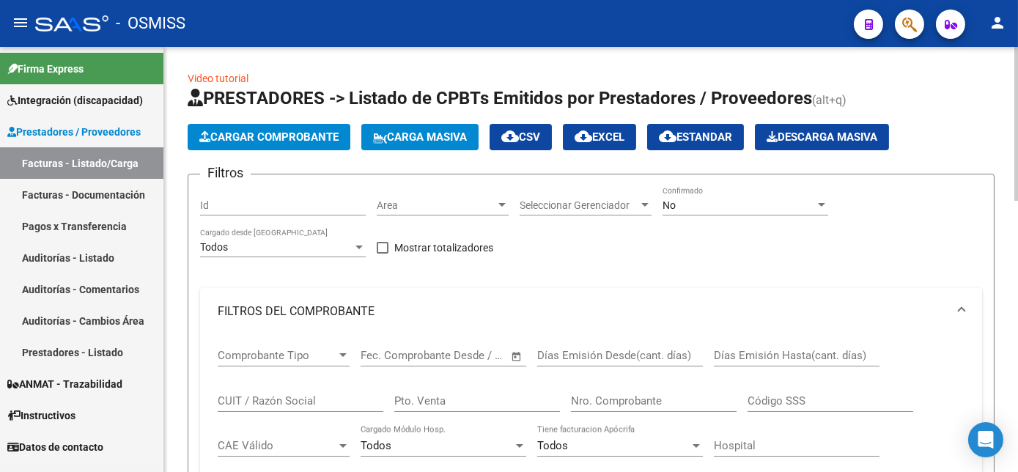
click at [270, 136] on span "Cargar Comprobante" at bounding box center [268, 136] width 139 height 13
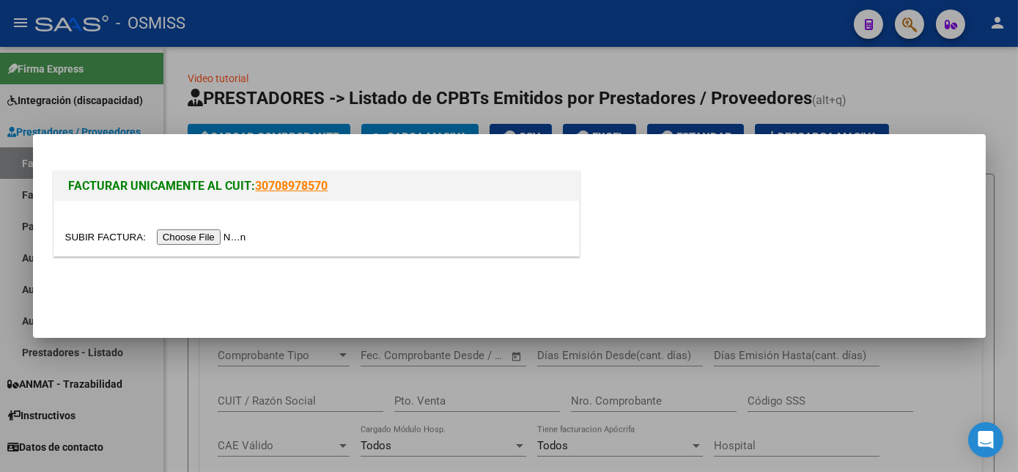
click at [207, 237] on input "file" at bounding box center [157, 236] width 185 height 15
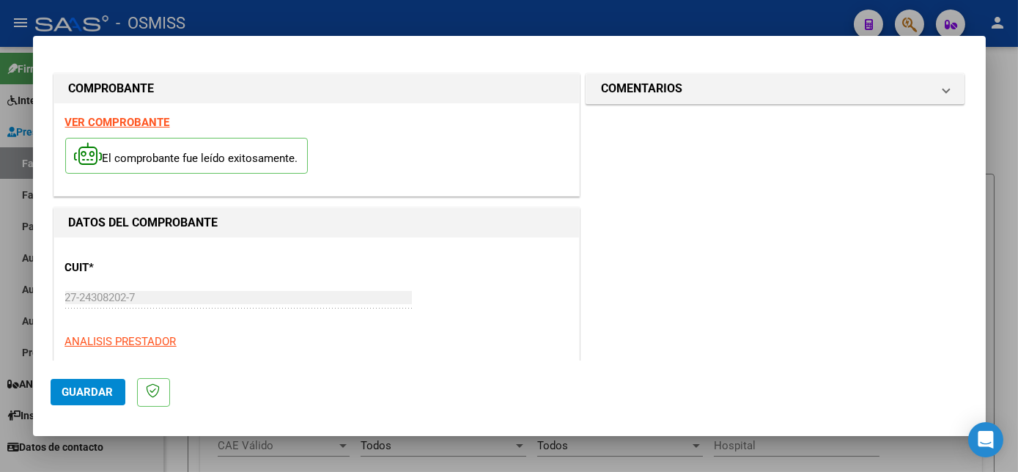
scroll to position [230, 0]
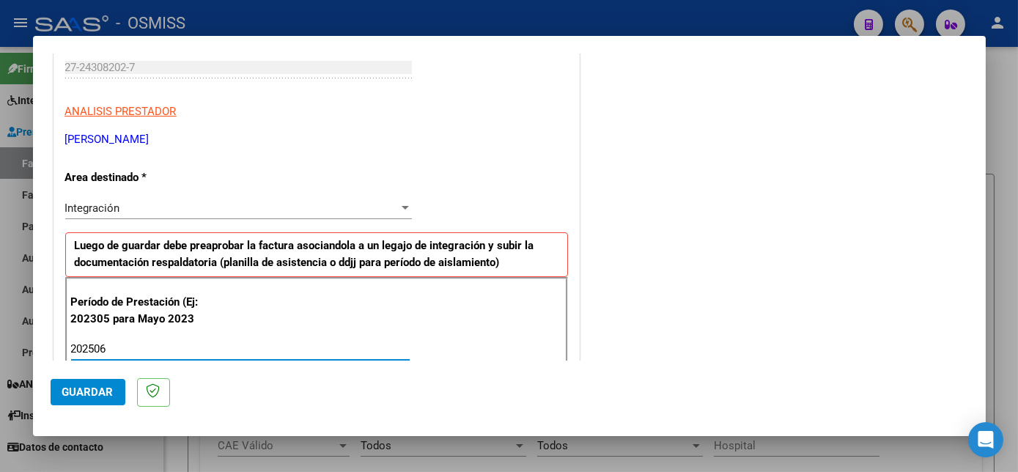
type input "202506"
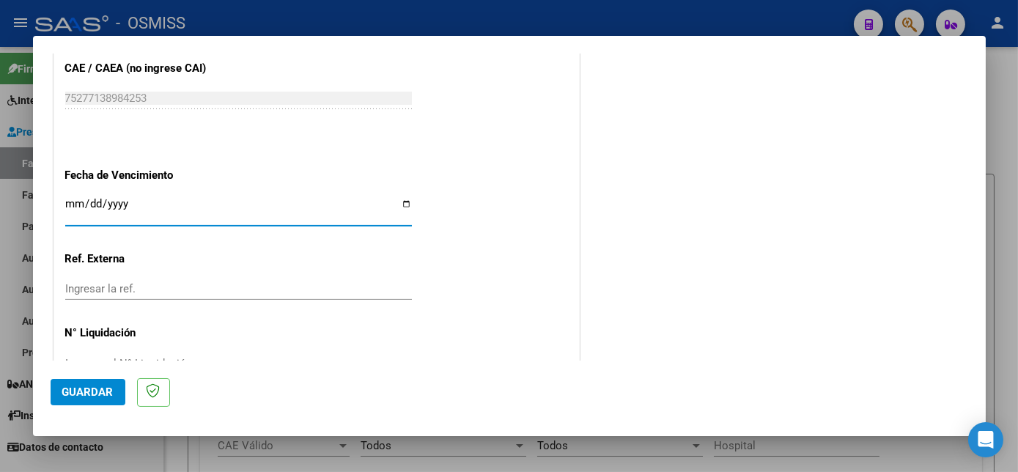
click at [70, 200] on input "[DATE]" at bounding box center [238, 209] width 347 height 23
type input "[DATE]"
click at [96, 384] on button "Guardar" at bounding box center [88, 392] width 75 height 26
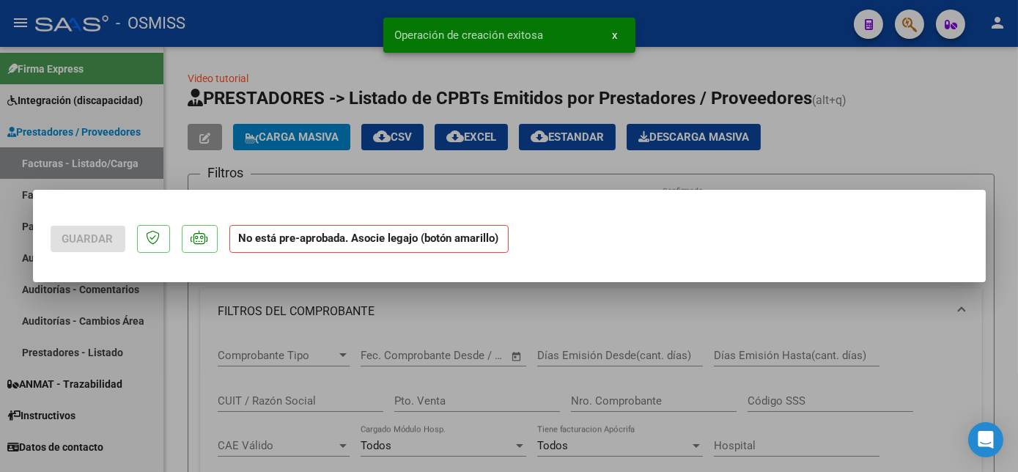
scroll to position [0, 0]
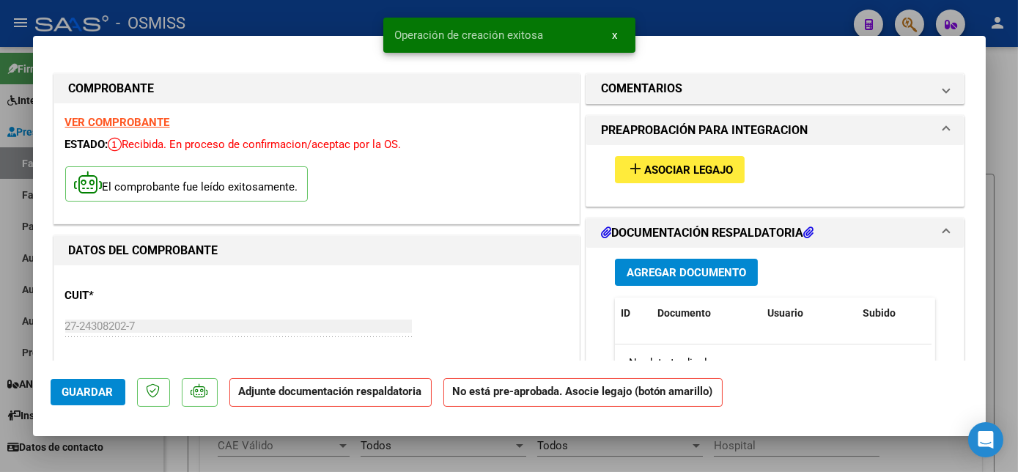
click at [644, 159] on button "add Asociar Legajo" at bounding box center [680, 169] width 130 height 27
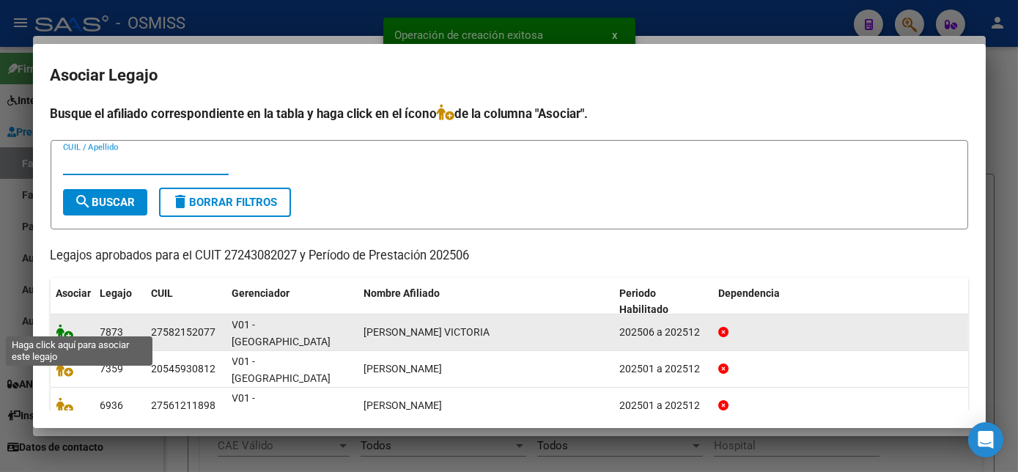
click at [70, 324] on icon at bounding box center [65, 332] width 18 height 16
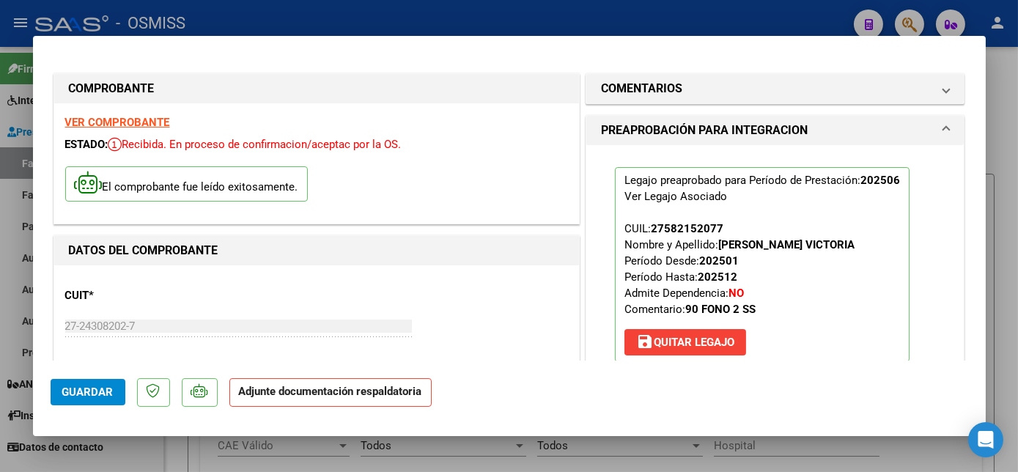
scroll to position [358, 0]
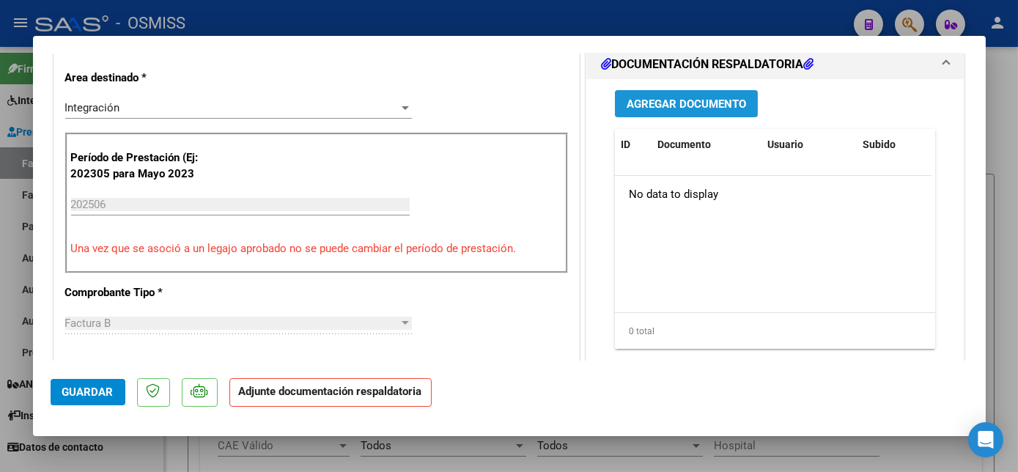
click at [673, 100] on span "Agregar Documento" at bounding box center [686, 103] width 119 height 13
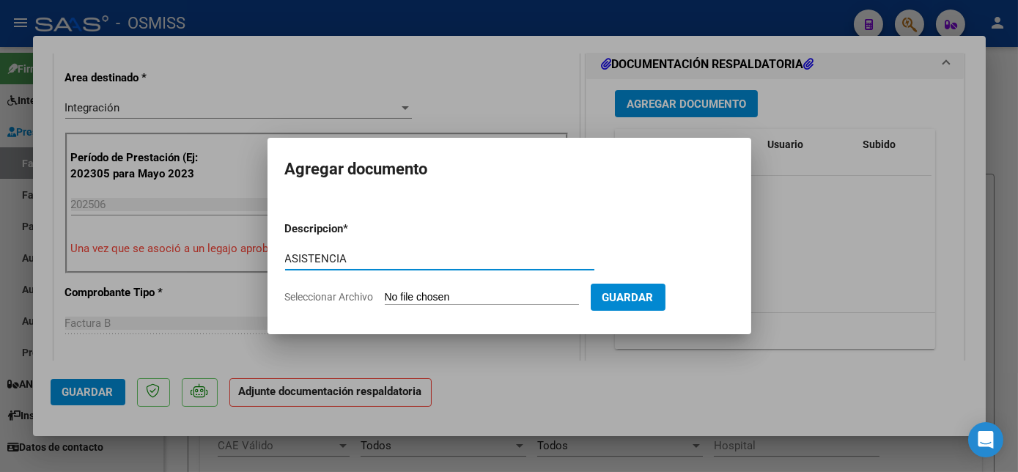
type input "ASISTENCIA"
click at [470, 292] on input "Seleccionar Archivo" at bounding box center [482, 298] width 194 height 14
type input "C:\fakepath\Planilla de asistencia FONO [PERSON_NAME] - Fundacion Abba.pdf"
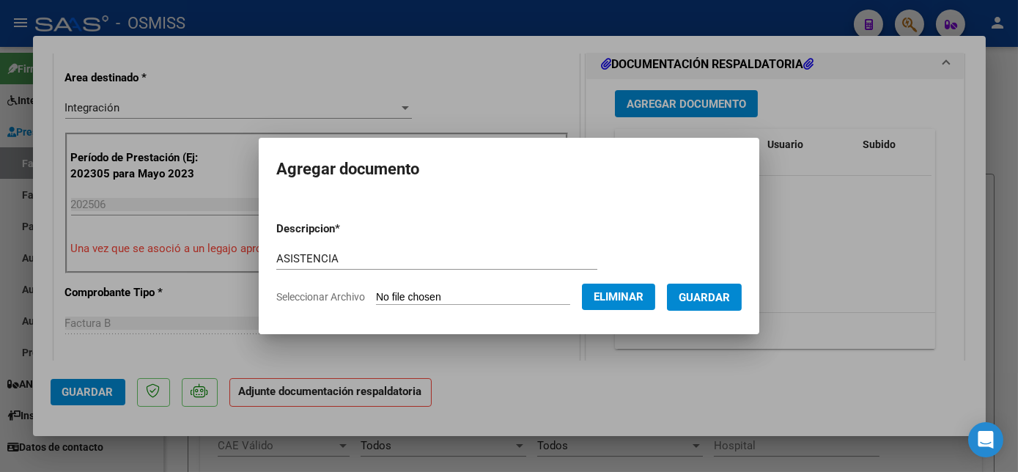
click at [723, 298] on span "Guardar" at bounding box center [704, 297] width 51 height 13
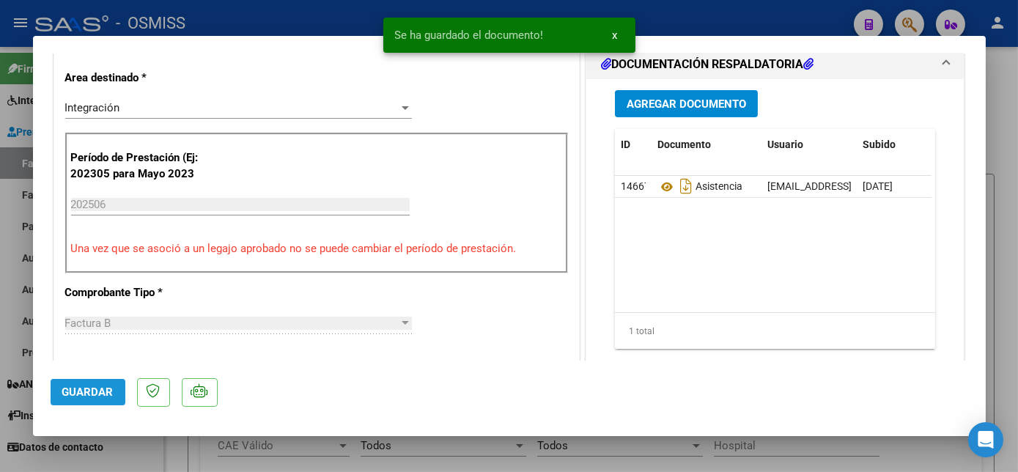
click at [88, 388] on span "Guardar" at bounding box center [87, 391] width 51 height 13
click at [144, 460] on div at bounding box center [509, 236] width 1018 height 472
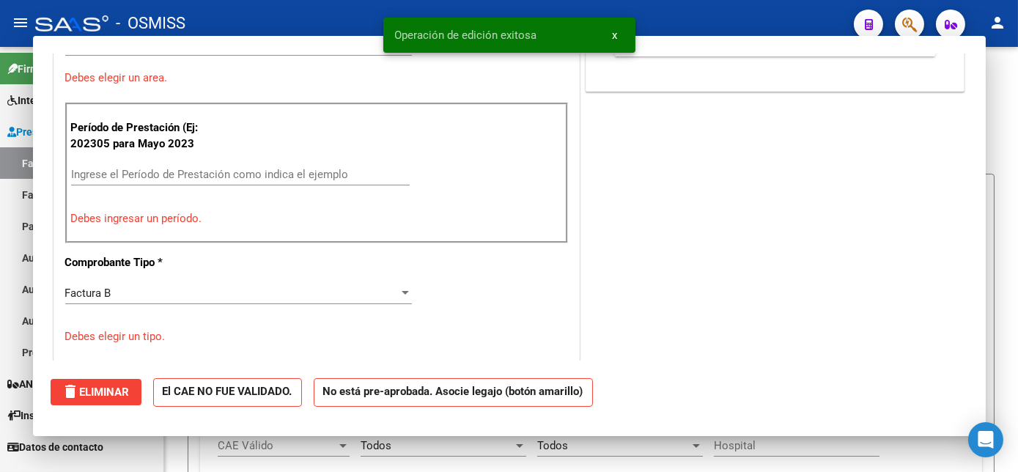
scroll to position [0, 0]
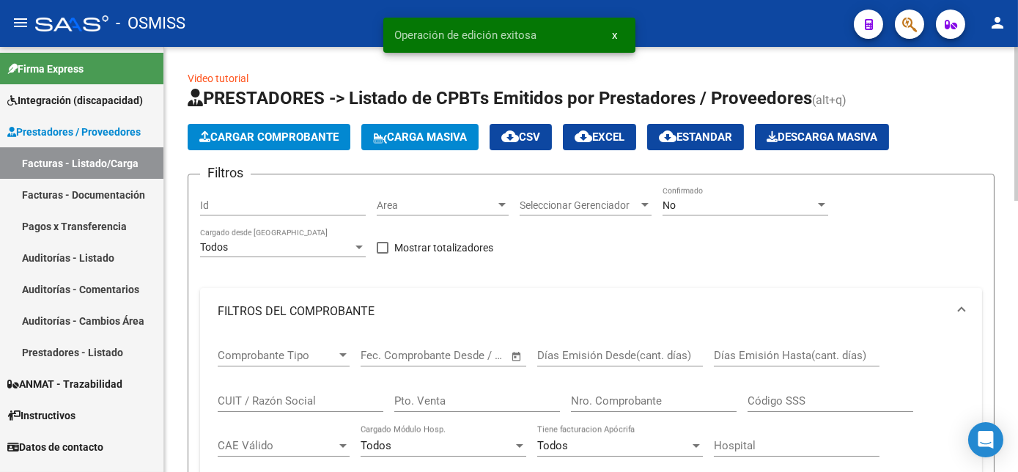
click at [259, 133] on span "Cargar Comprobante" at bounding box center [268, 136] width 139 height 13
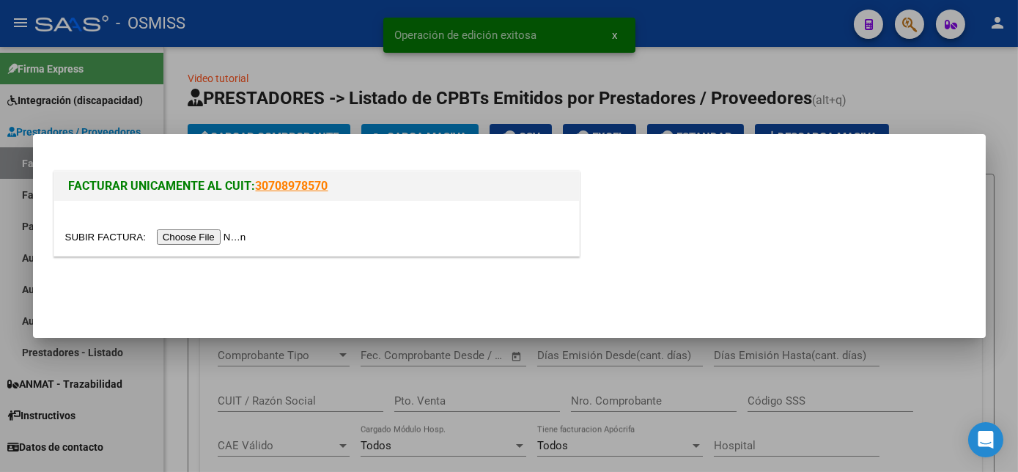
click at [207, 238] on input "file" at bounding box center [157, 236] width 185 height 15
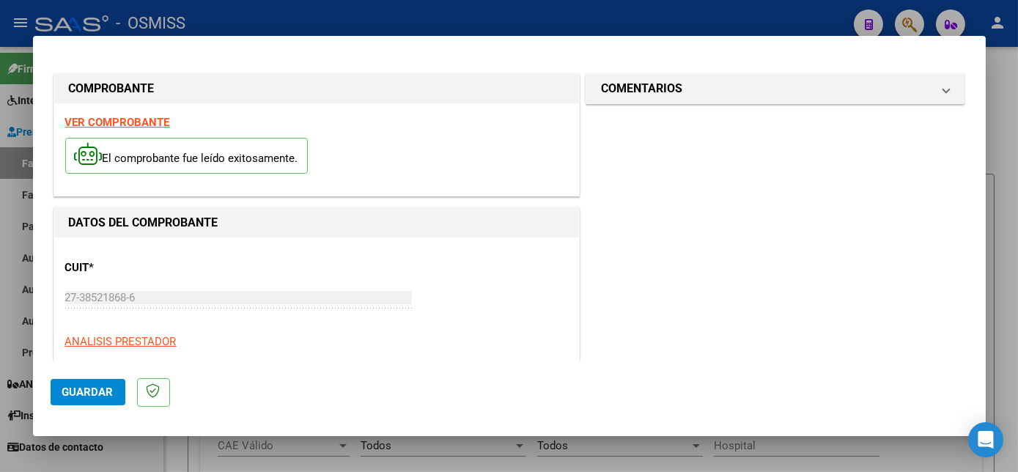
scroll to position [230, 0]
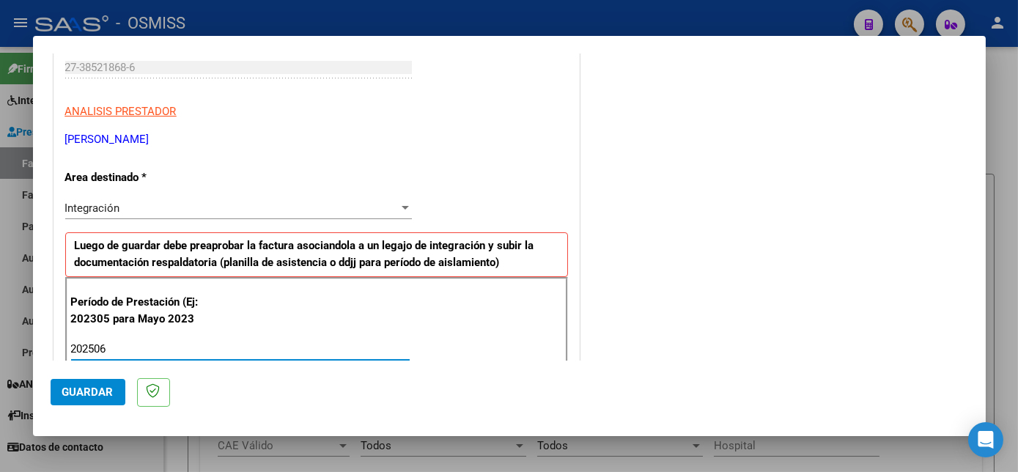
type input "202506"
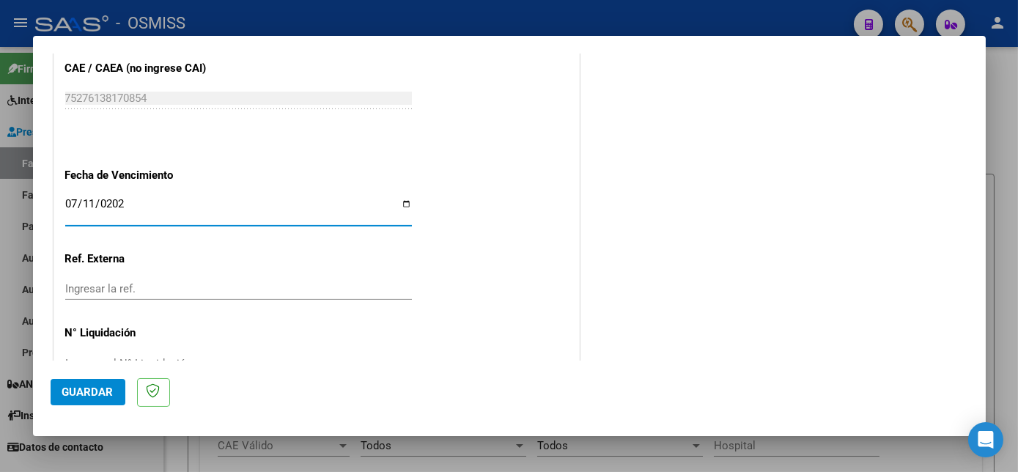
type input "[DATE]"
click at [62, 385] on span "Guardar" at bounding box center [87, 391] width 51 height 13
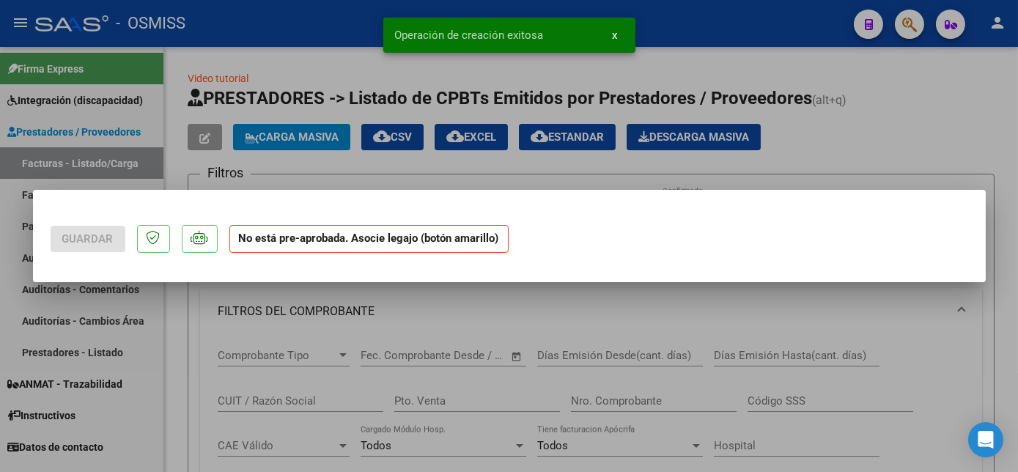
scroll to position [0, 0]
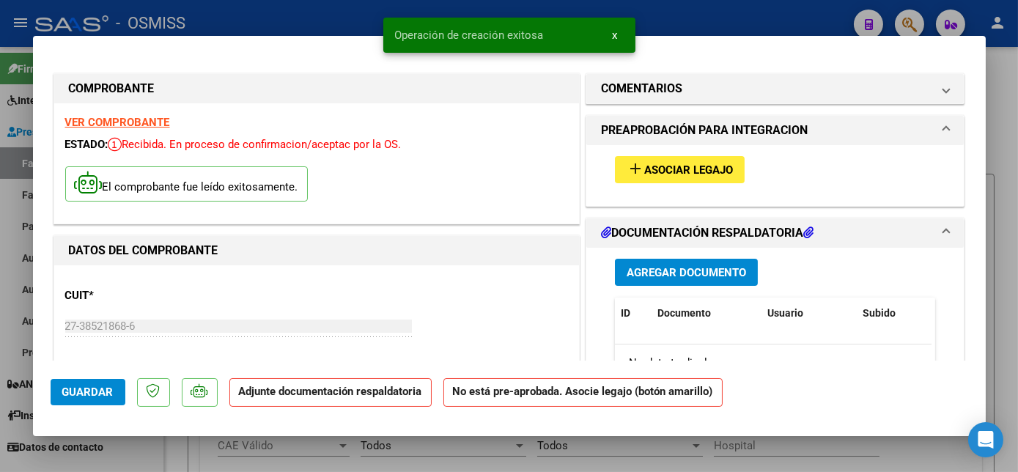
click at [635, 160] on mat-icon "add" at bounding box center [636, 169] width 18 height 18
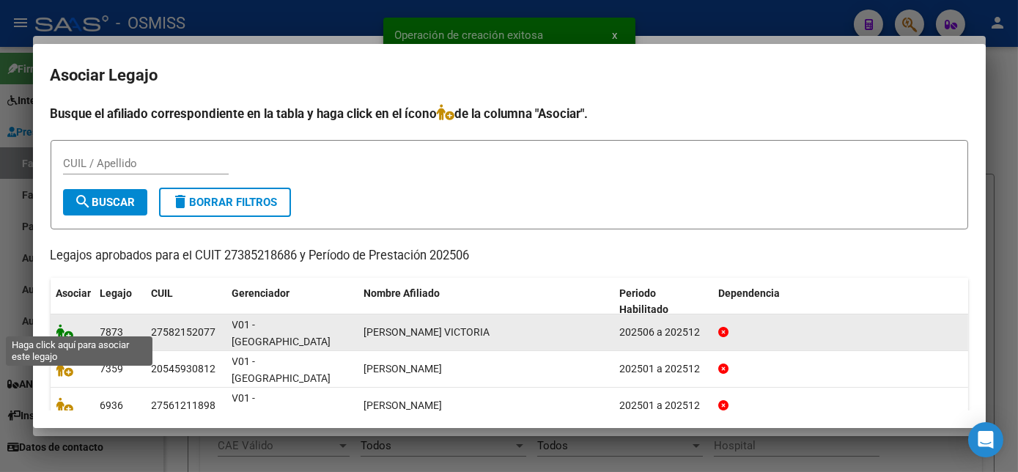
click at [64, 328] on icon at bounding box center [65, 332] width 18 height 16
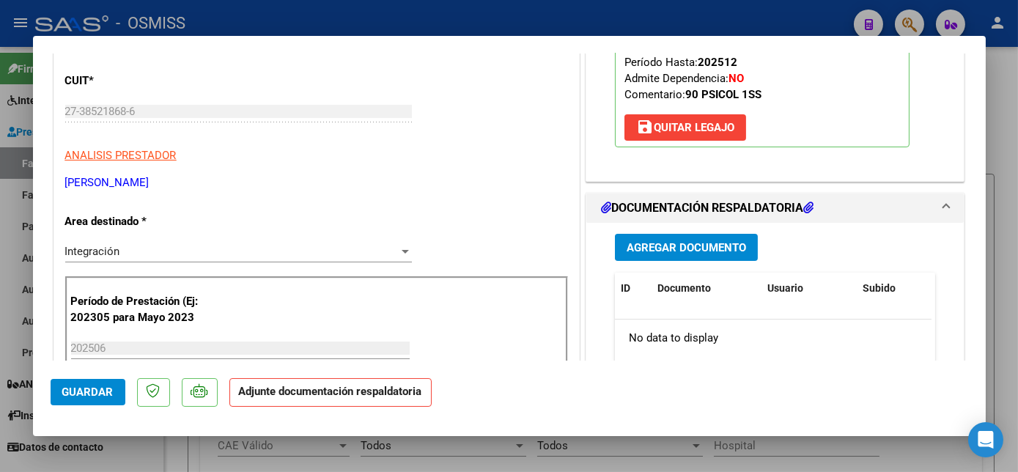
scroll to position [247, 0]
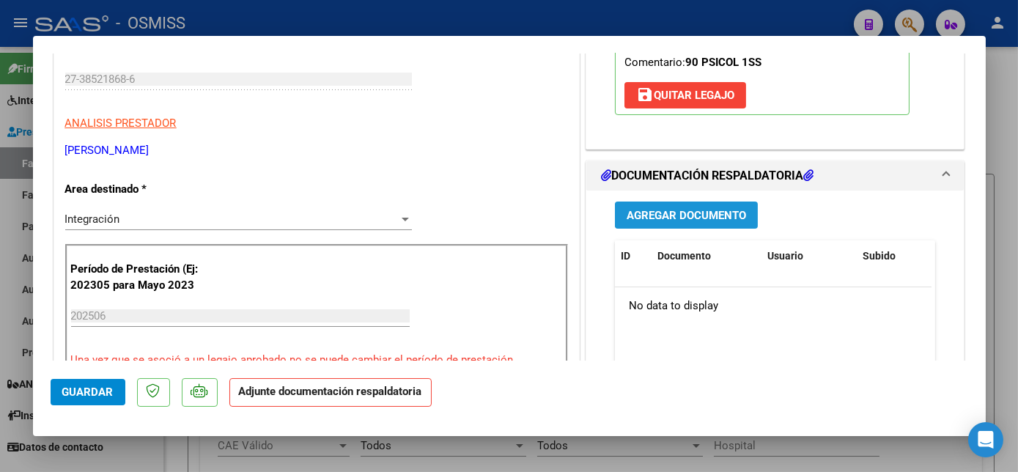
click at [695, 205] on button "Agregar Documento" at bounding box center [686, 215] width 143 height 27
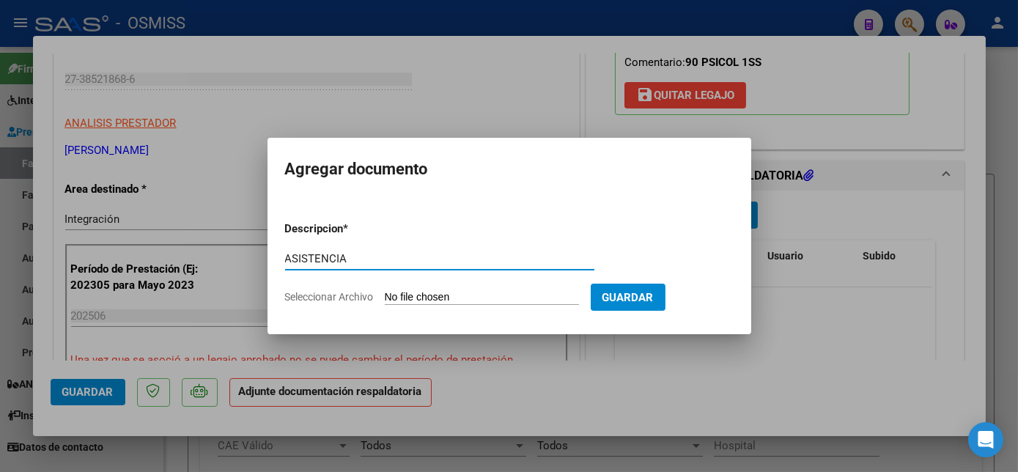
type input "ASISTENCIA"
click at [473, 298] on input "Seleccionar Archivo" at bounding box center [482, 298] width 194 height 14
type input "C:\fakepath\Planilla de asistencia PSL [PERSON_NAME] - Fundacion Abba.pdf"
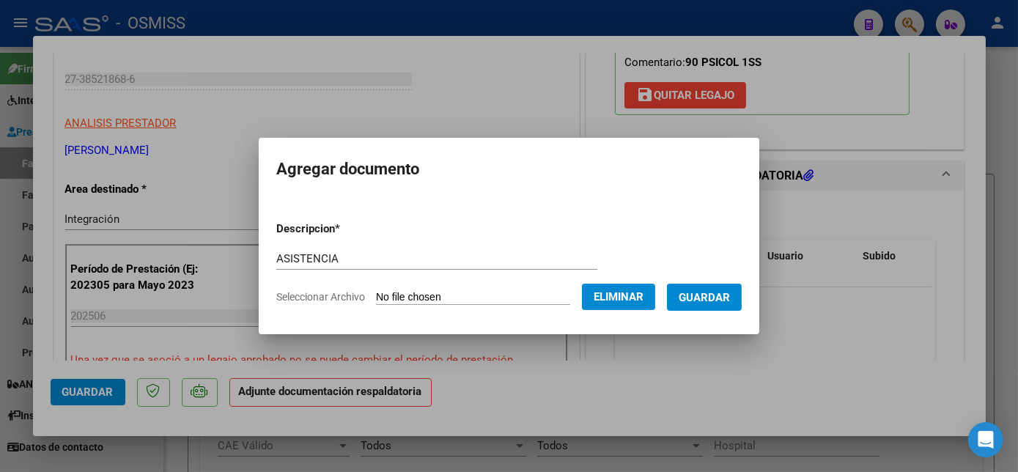
click at [699, 306] on button "Guardar" at bounding box center [704, 297] width 75 height 27
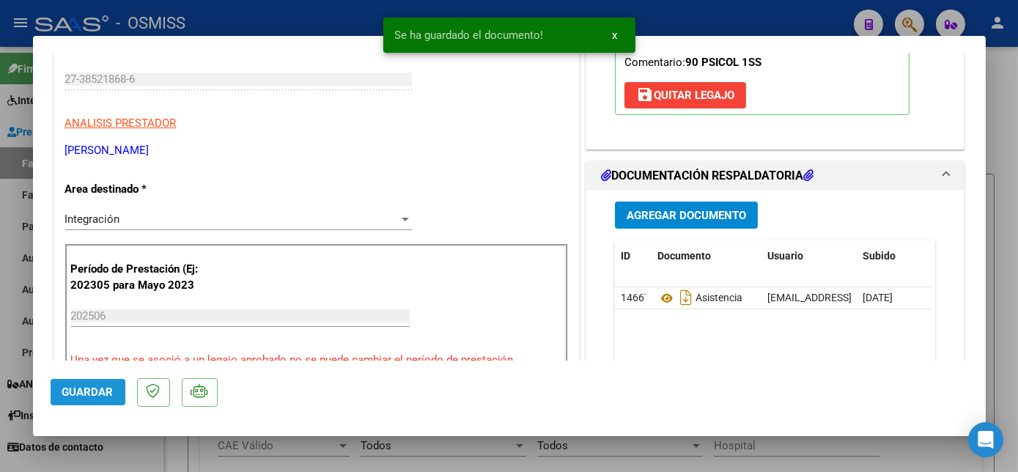
click at [101, 394] on span "Guardar" at bounding box center [87, 391] width 51 height 13
click at [144, 446] on div at bounding box center [509, 236] width 1018 height 472
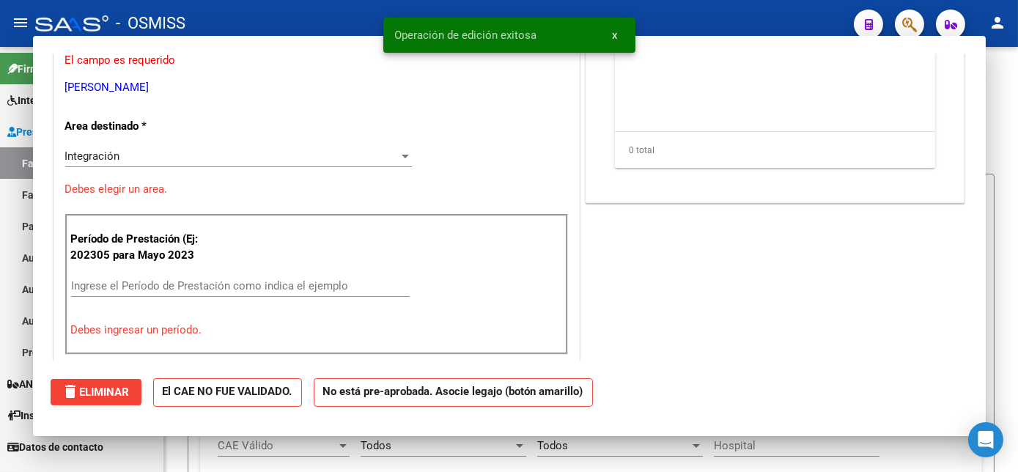
scroll to position [0, 0]
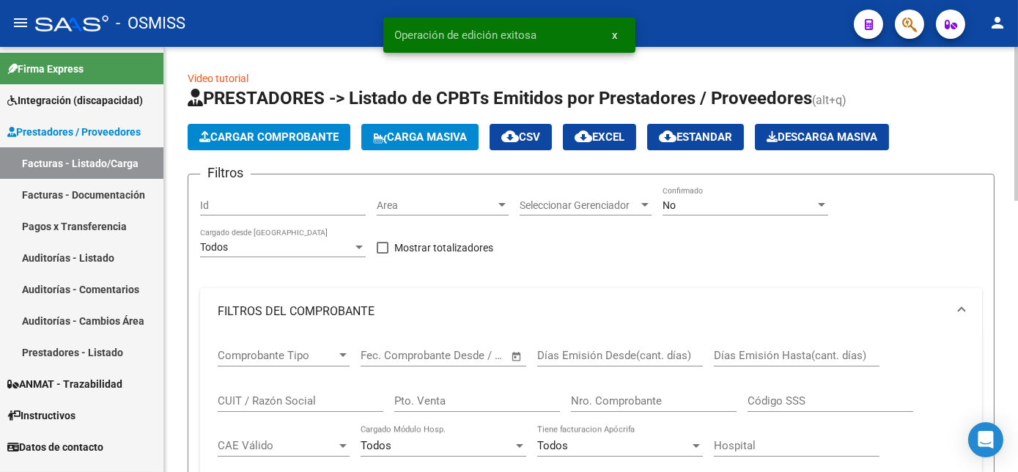
click at [364, 303] on mat-panel-title "FILTROS DEL COMPROBANTE" at bounding box center [582, 311] width 729 height 16
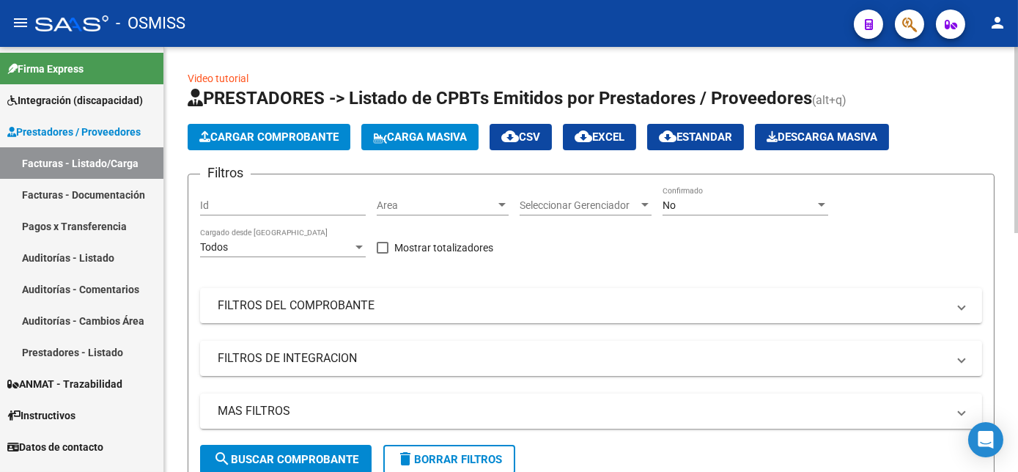
click at [821, 200] on div at bounding box center [821, 205] width 13 height 12
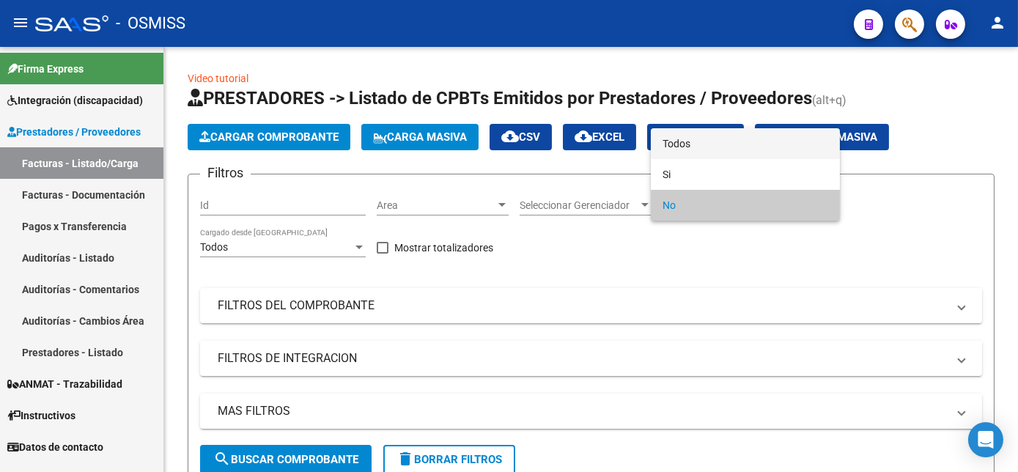
click at [723, 141] on span "Todos" at bounding box center [745, 143] width 166 height 31
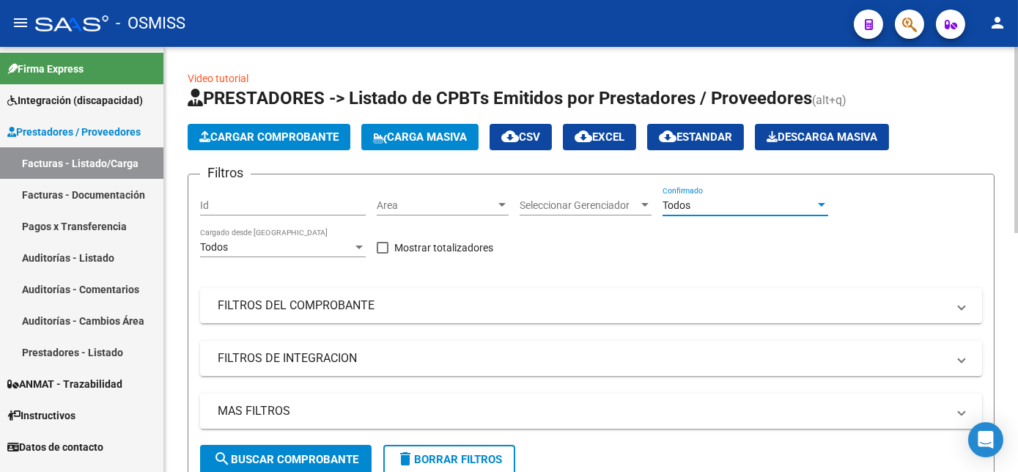
click at [312, 457] on span "search Buscar Comprobante" at bounding box center [285, 459] width 145 height 13
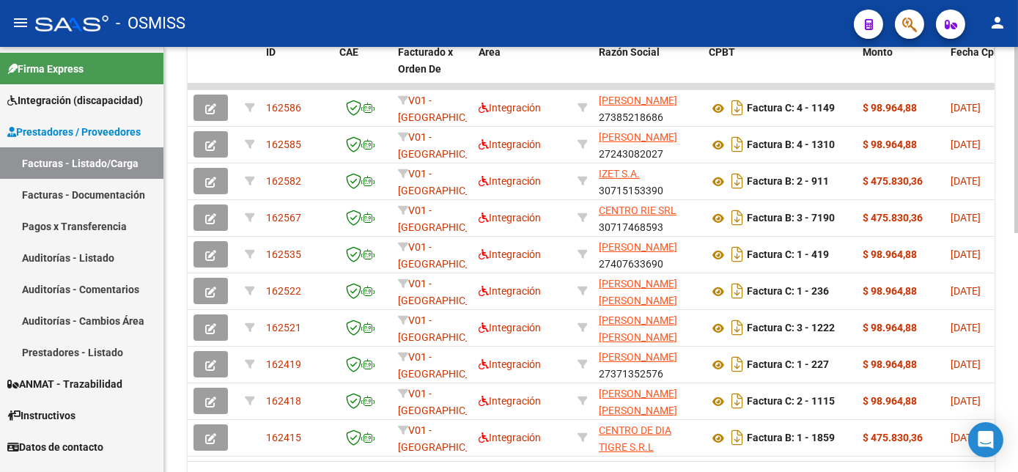
scroll to position [465, 0]
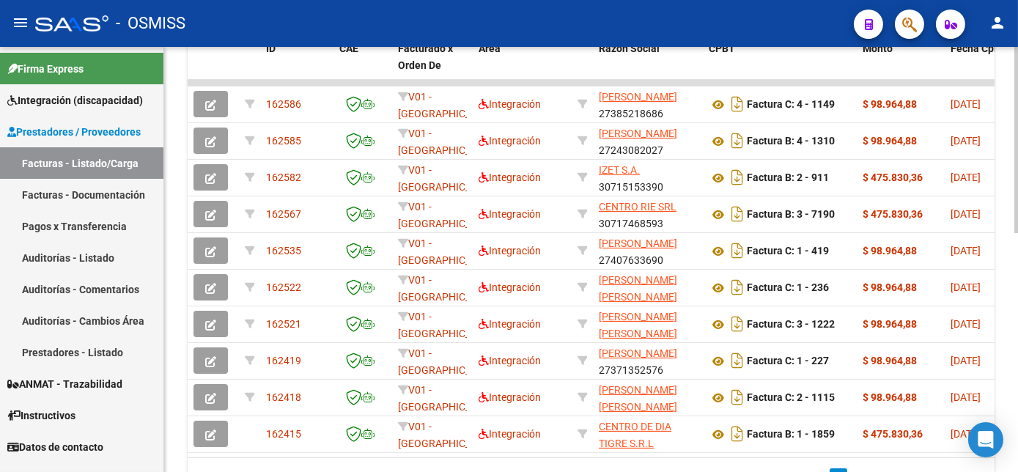
click at [1017, 387] on html "menu - OSMISS person Firma Express Integración (discapacidad) Legajos Prestador…" at bounding box center [509, 236] width 1018 height 472
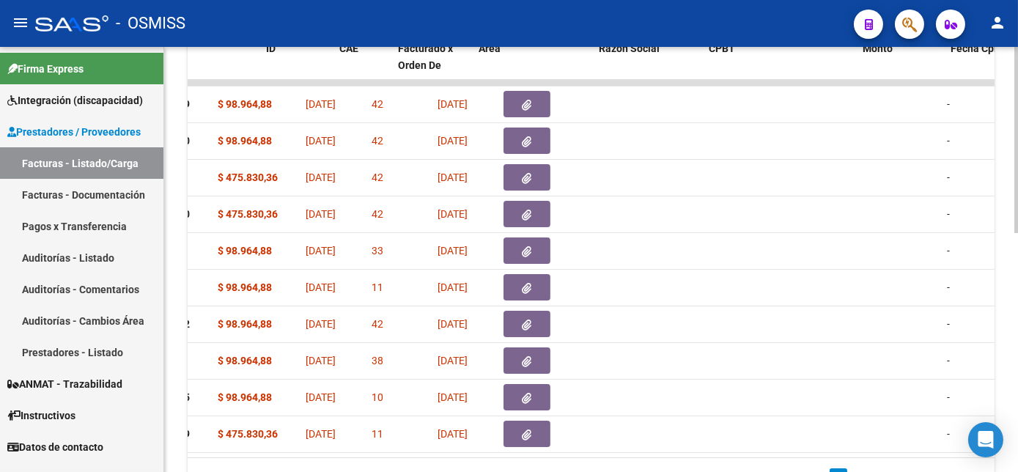
scroll to position [0, 0]
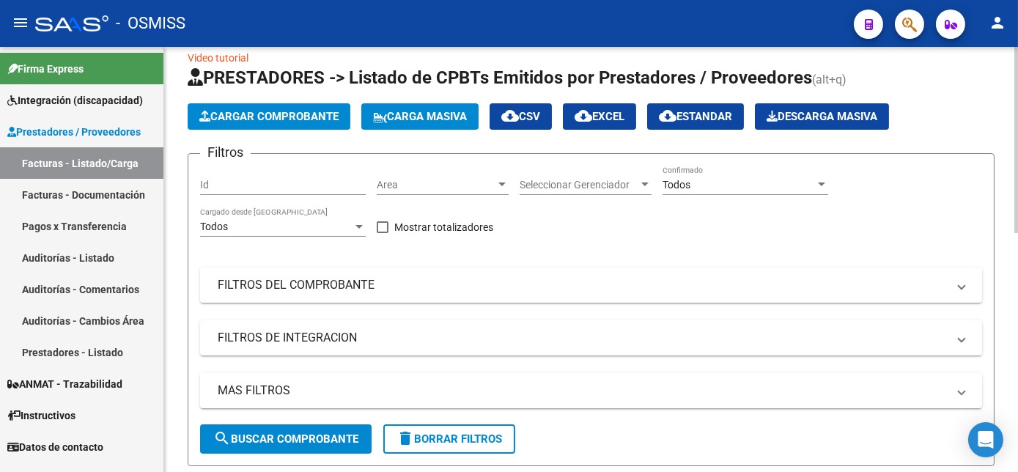
click at [717, 180] on div "Todos" at bounding box center [738, 185] width 152 height 12
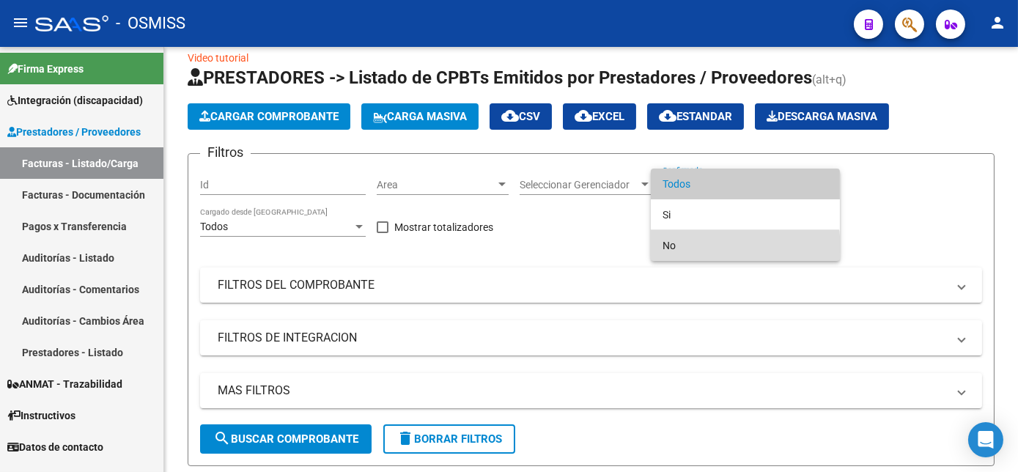
click at [668, 251] on span "No" at bounding box center [745, 245] width 166 height 31
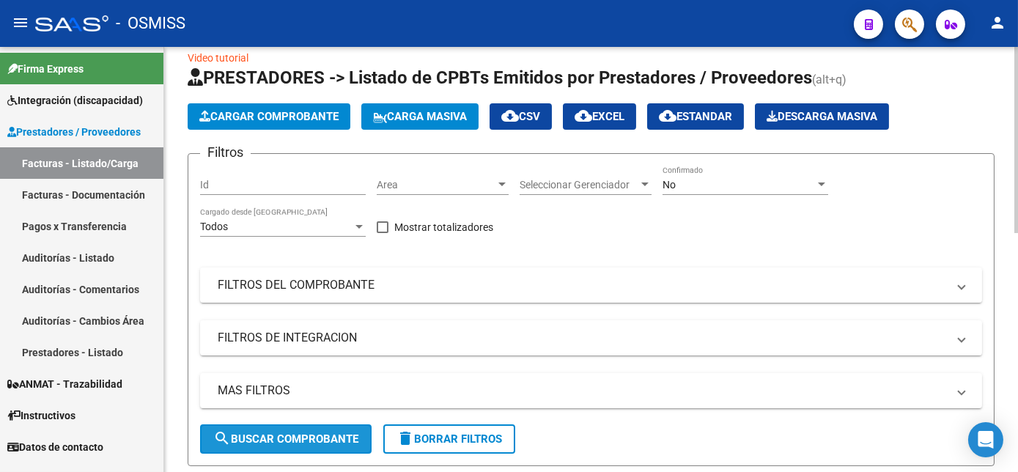
click at [272, 436] on span "search Buscar Comprobante" at bounding box center [285, 438] width 145 height 13
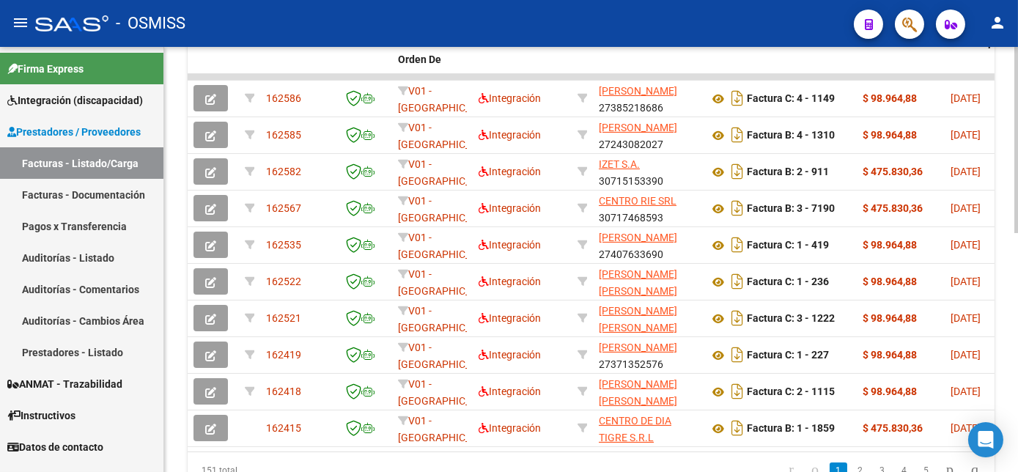
scroll to position [475, 0]
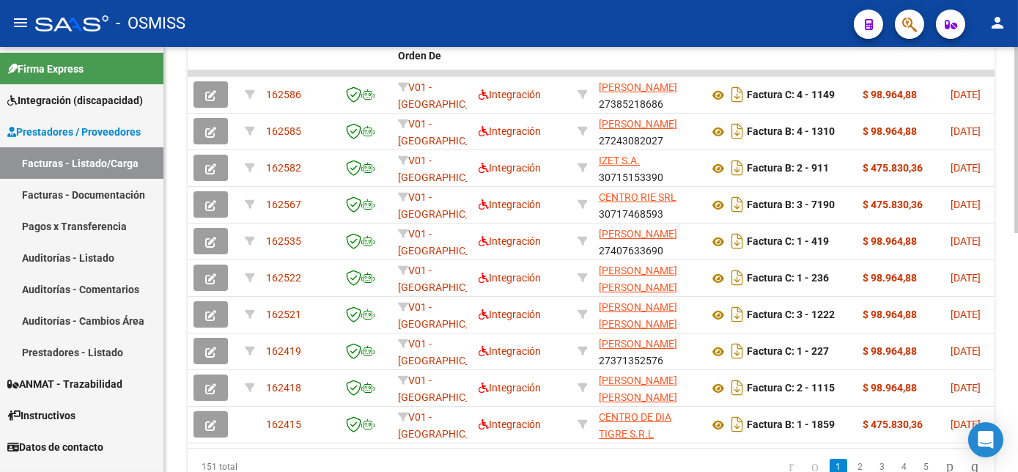
click at [1017, 325] on html "menu - OSMISS person Firma Express Integración (discapacidad) Legajos Prestador…" at bounding box center [509, 236] width 1018 height 472
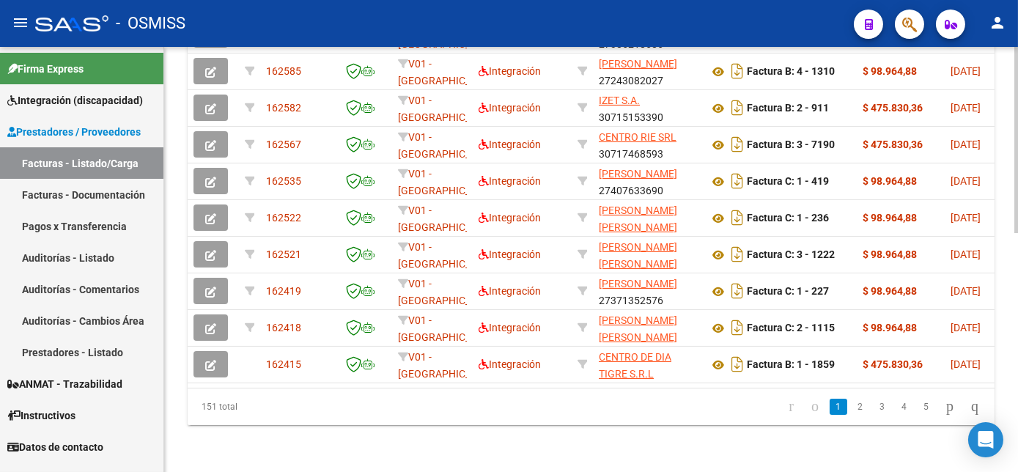
click at [1017, 394] on html "menu - OSMISS person Firma Express Integración (discapacidad) Legajos Prestador…" at bounding box center [509, 236] width 1018 height 472
click at [852, 405] on link "2" at bounding box center [861, 407] width 18 height 16
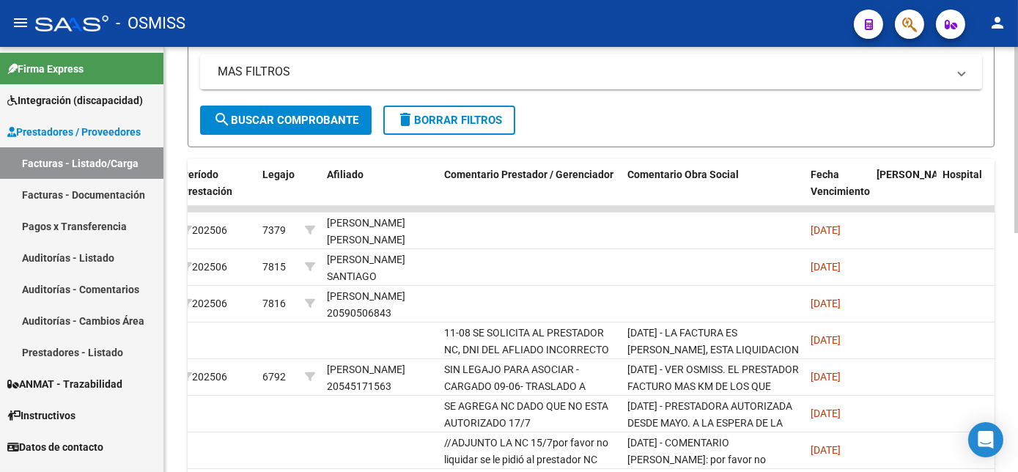
scroll to position [338, 0]
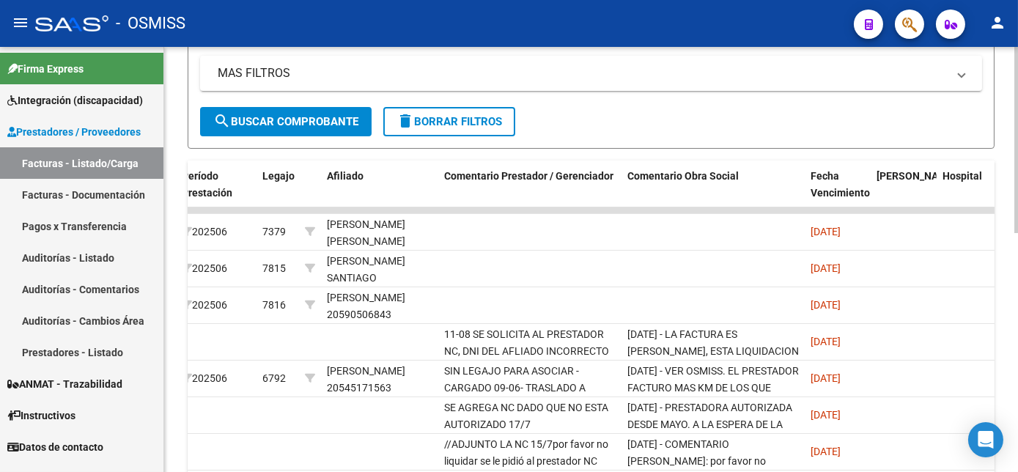
click at [1012, 264] on div "Video tutorial PRESTADORES -> Listado de CPBTs Emitidos por Prestadores / Prove…" at bounding box center [592, 189] width 857 height 960
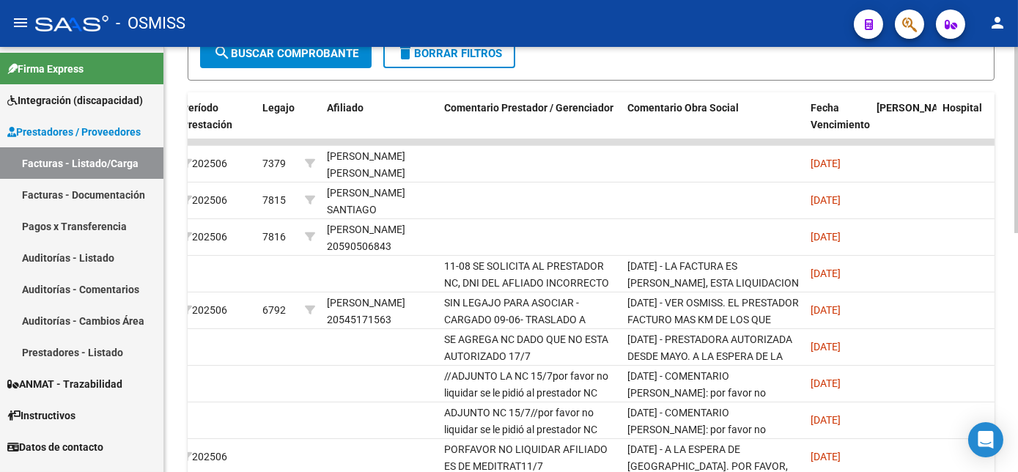
click at [1017, 352] on html "menu - OSMISS person Firma Express Integración (discapacidad) Legajos Prestador…" at bounding box center [509, 236] width 1018 height 472
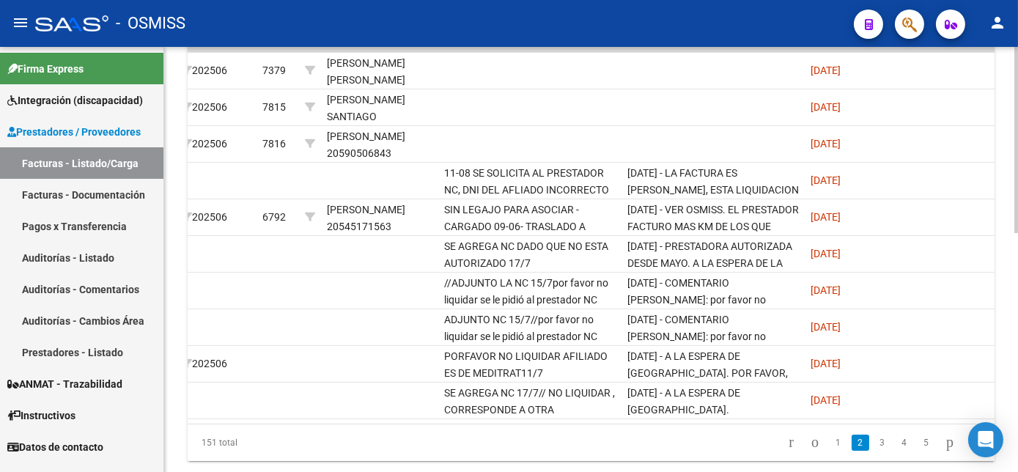
scroll to position [498, 0]
click at [1017, 392] on html "menu - OSMISS person Firma Express Integración (discapacidad) Legajos Prestador…" at bounding box center [509, 236] width 1018 height 472
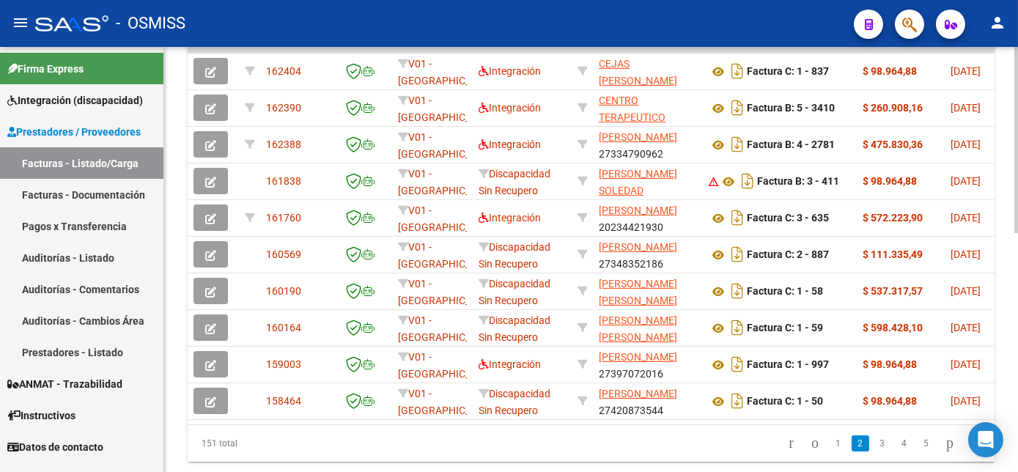
scroll to position [0, 0]
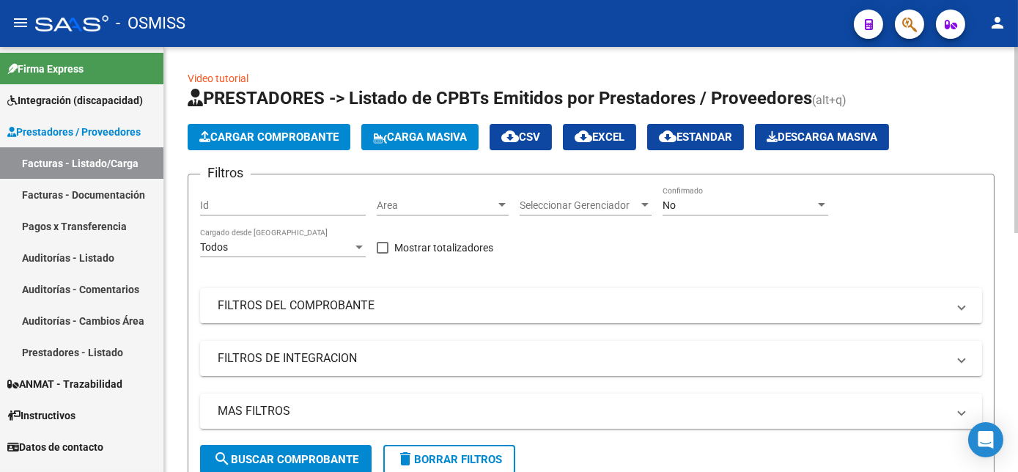
click at [699, 203] on div "No" at bounding box center [738, 205] width 152 height 12
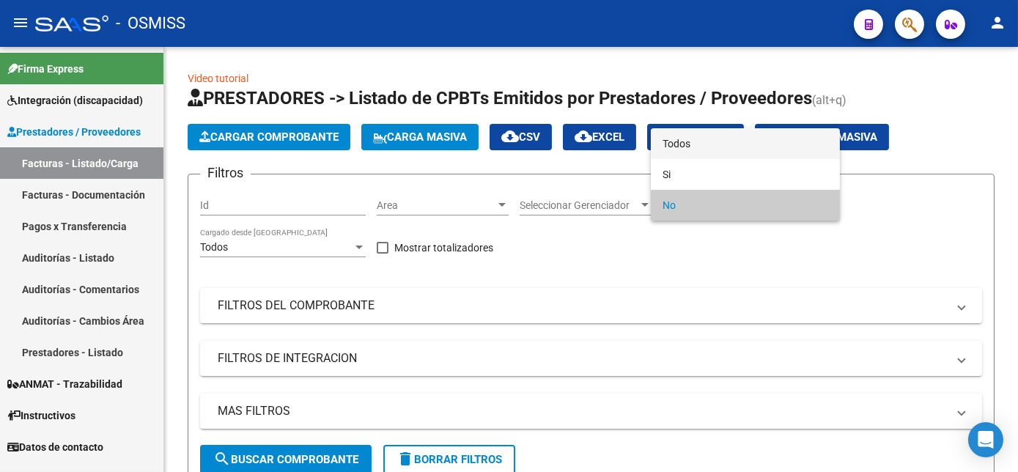
click at [711, 143] on span "Todos" at bounding box center [745, 143] width 166 height 31
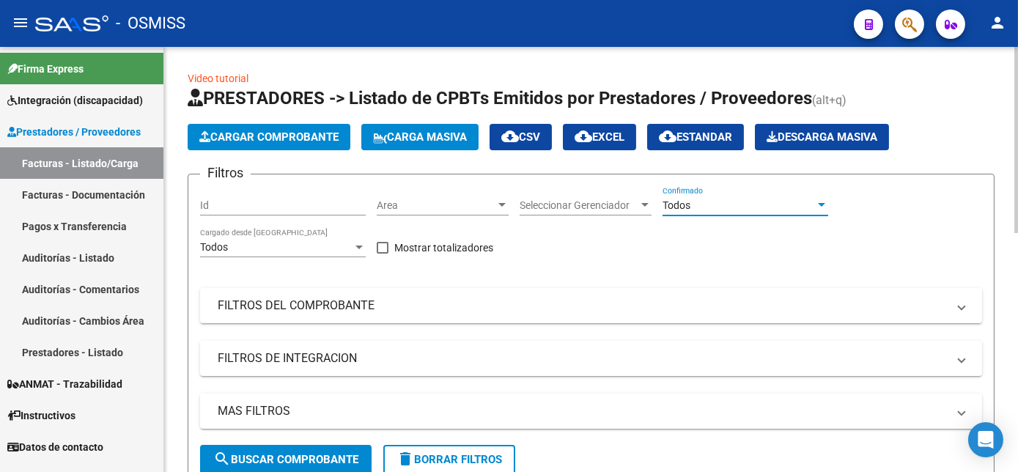
click at [288, 454] on span "search Buscar Comprobante" at bounding box center [285, 459] width 145 height 13
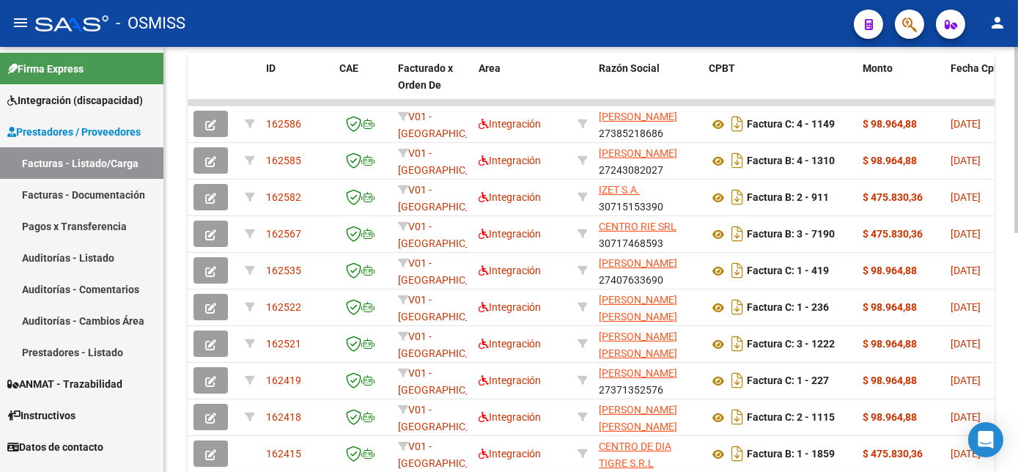
scroll to position [440, 0]
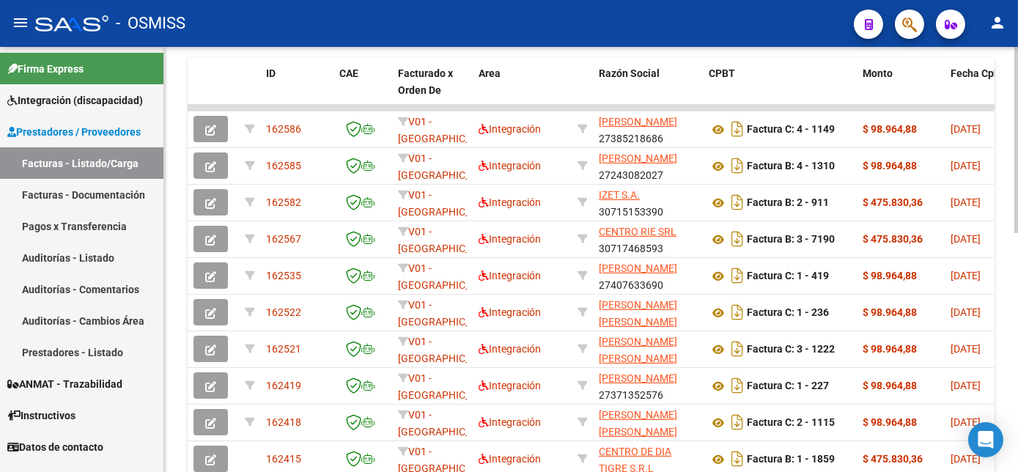
click at [1017, 317] on html "menu - OSMISS person Firma Express Integración (discapacidad) Legajos Prestador…" at bounding box center [509, 236] width 1018 height 472
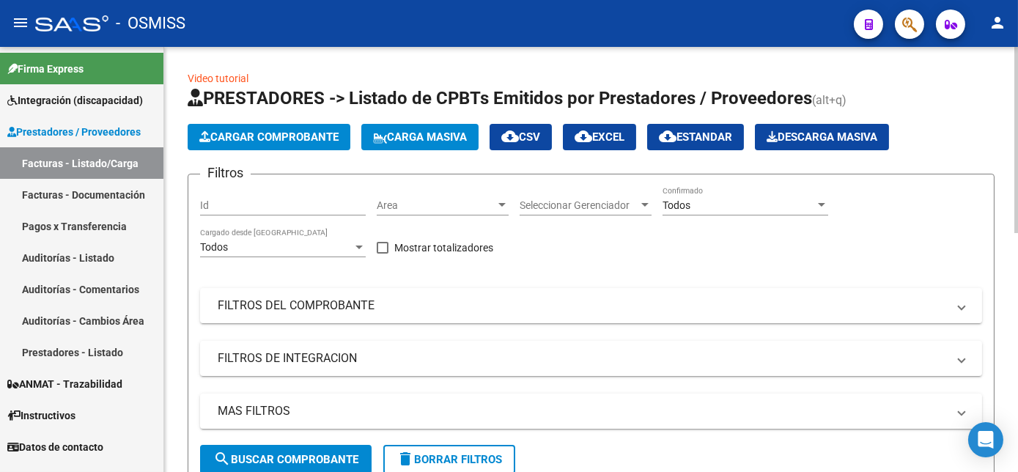
click at [1006, 0] on html "menu - OSMISS person Firma Express Integración (discapacidad) Legajos Prestador…" at bounding box center [509, 236] width 1018 height 472
click at [309, 128] on button "Cargar Comprobante" at bounding box center [269, 137] width 163 height 26
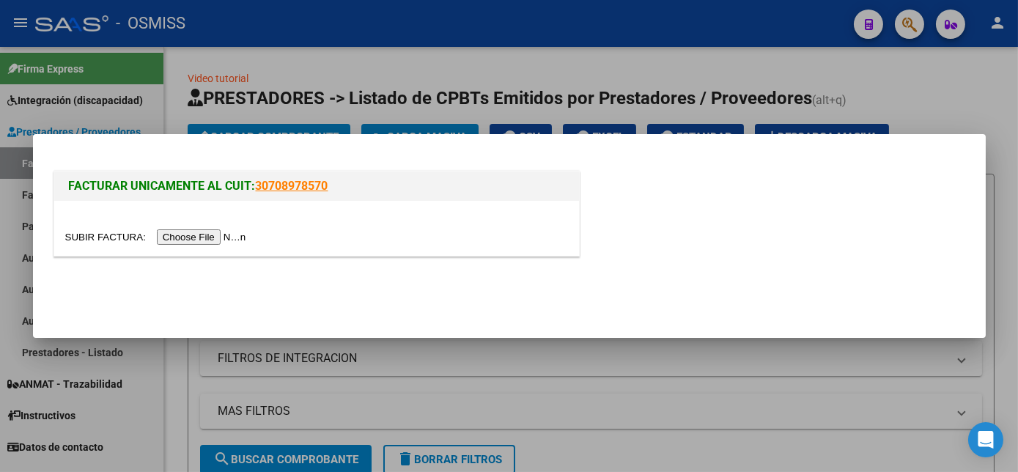
click at [209, 235] on input "file" at bounding box center [157, 236] width 185 height 15
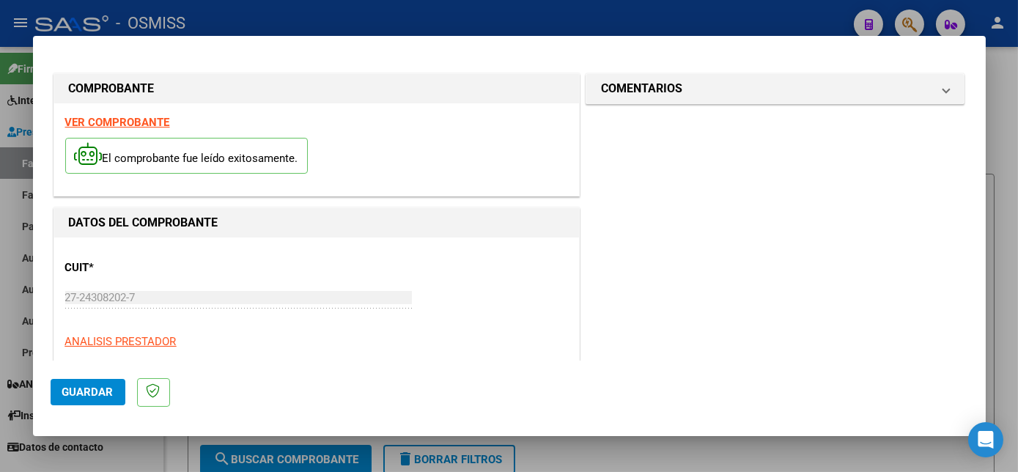
scroll to position [230, 0]
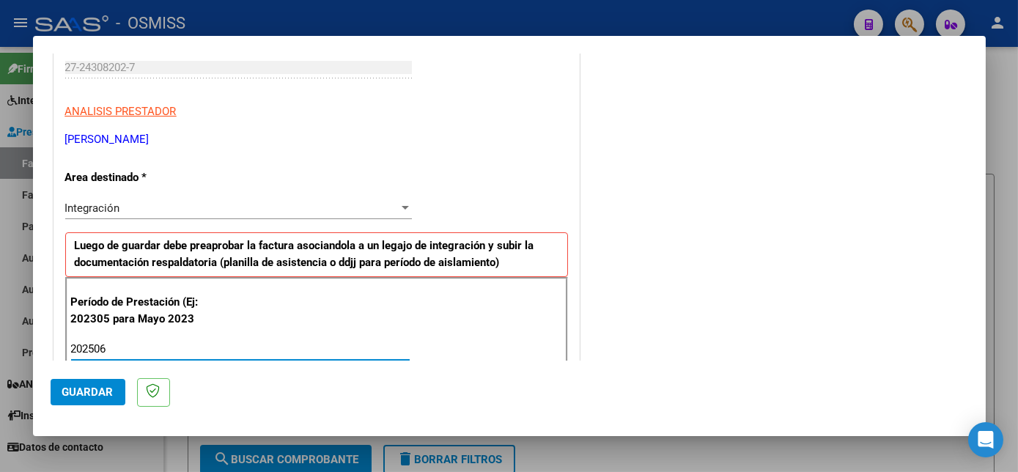
type input "202506"
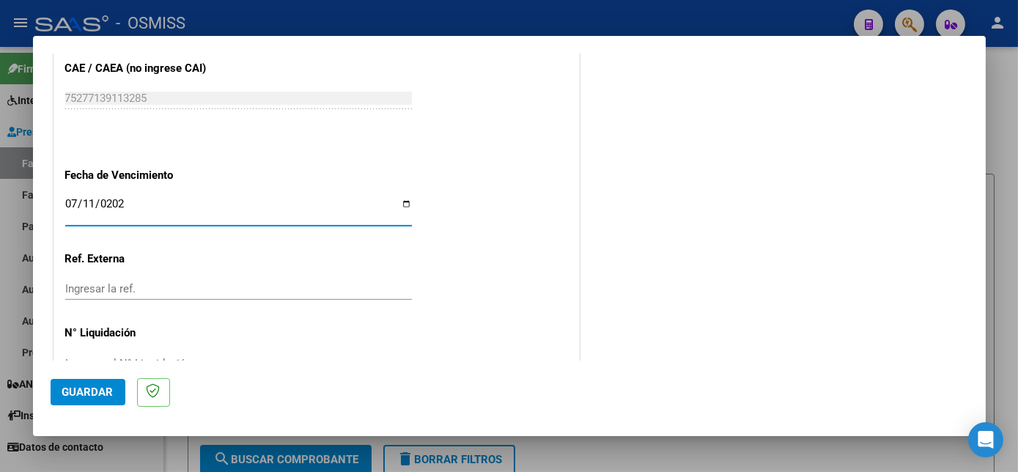
type input "[DATE]"
click at [89, 392] on span "Guardar" at bounding box center [87, 391] width 51 height 13
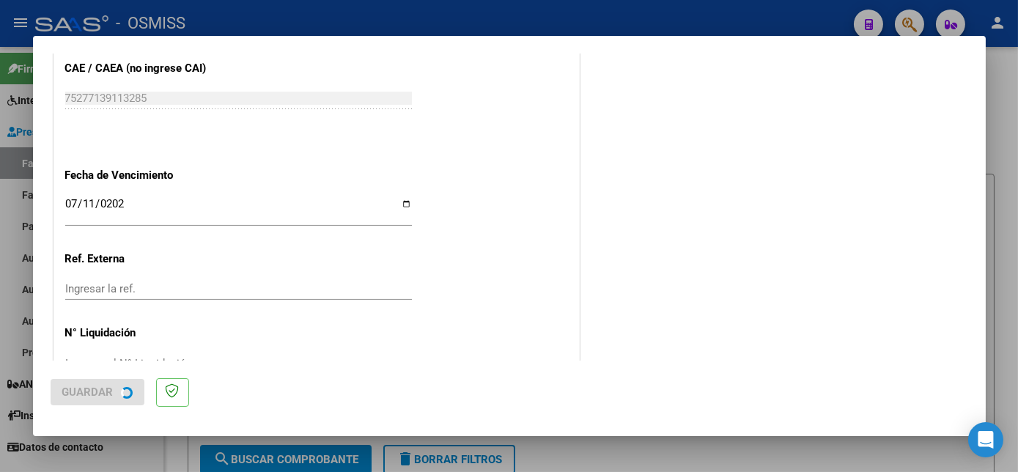
scroll to position [0, 0]
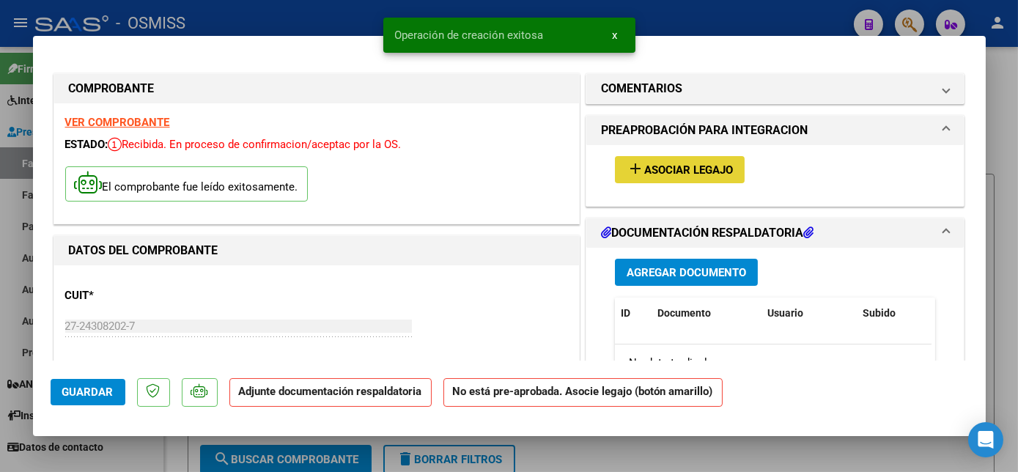
click at [652, 172] on span "Asociar Legajo" at bounding box center [688, 169] width 89 height 13
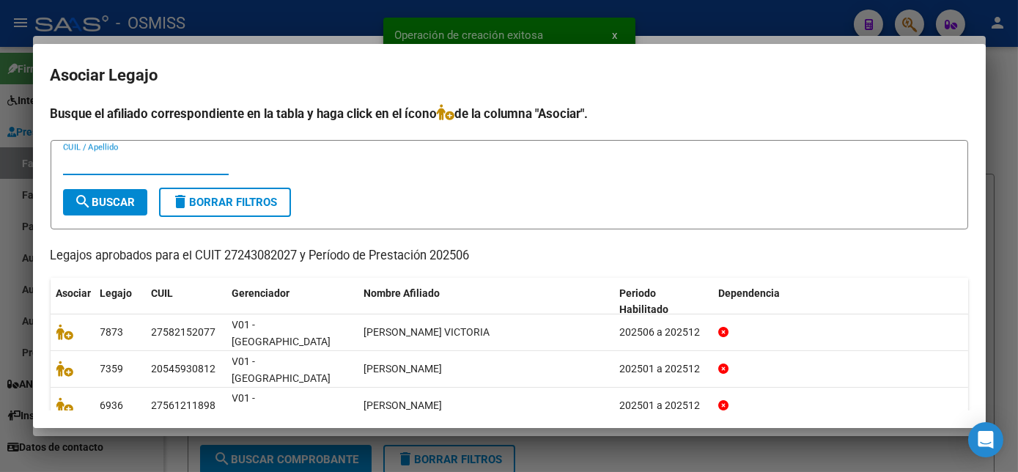
click at [652, 172] on div "CUIL / Apellido" at bounding box center [509, 170] width 893 height 36
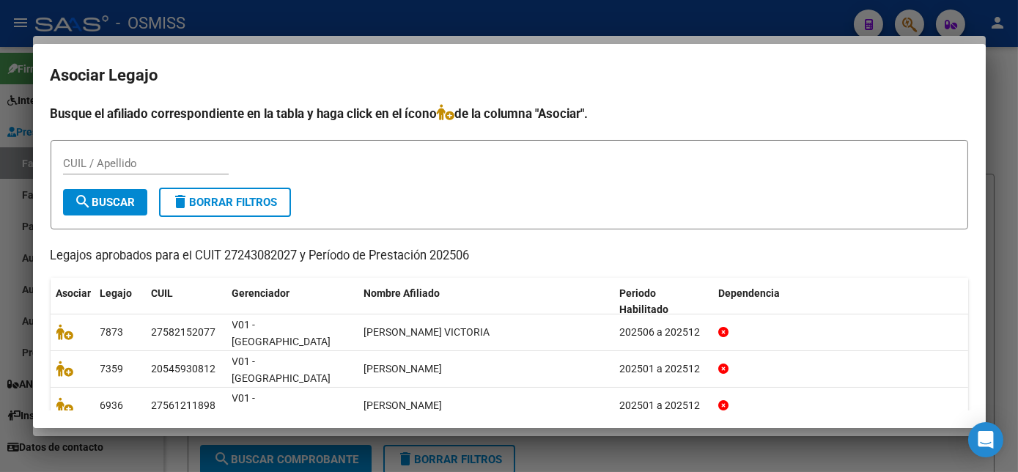
click at [119, 169] on div "CUIL / Apellido" at bounding box center [146, 163] width 166 height 22
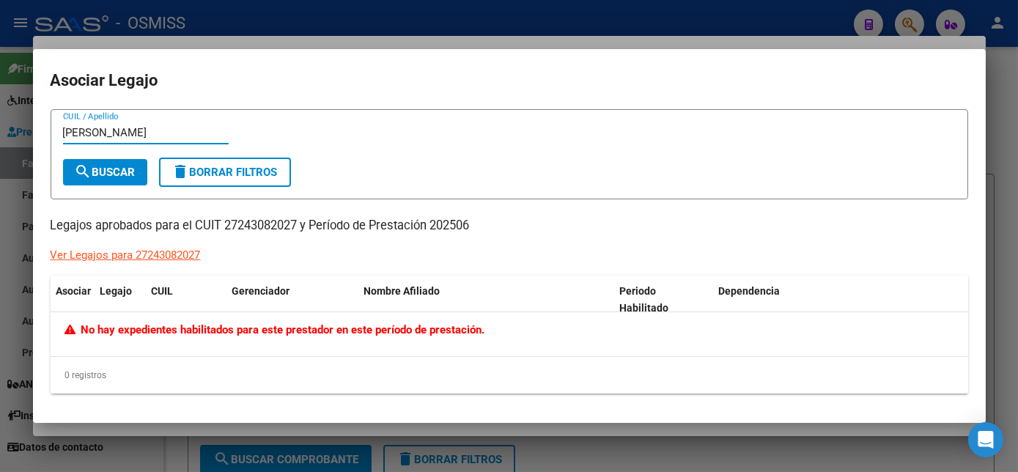
type input "[PERSON_NAME]"
click at [1004, 217] on div at bounding box center [509, 236] width 1018 height 472
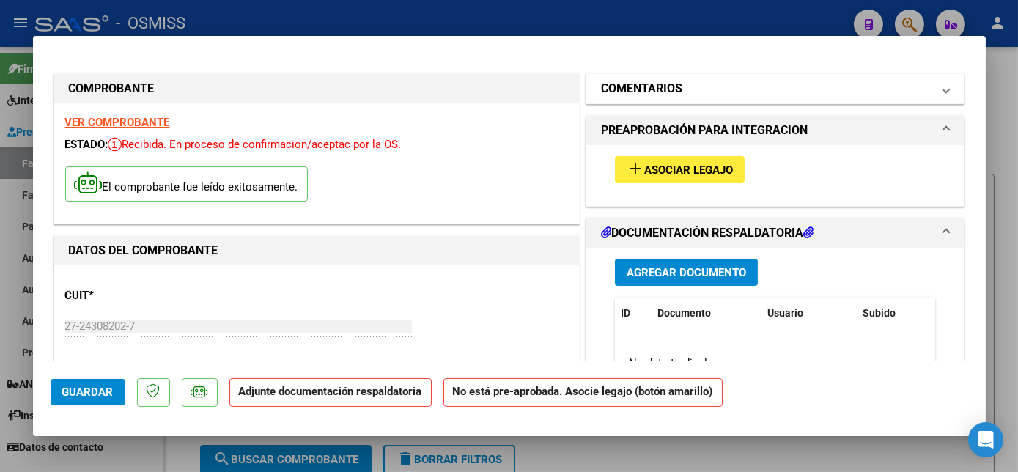
click at [699, 94] on mat-panel-title "COMENTARIOS" at bounding box center [766, 89] width 331 height 18
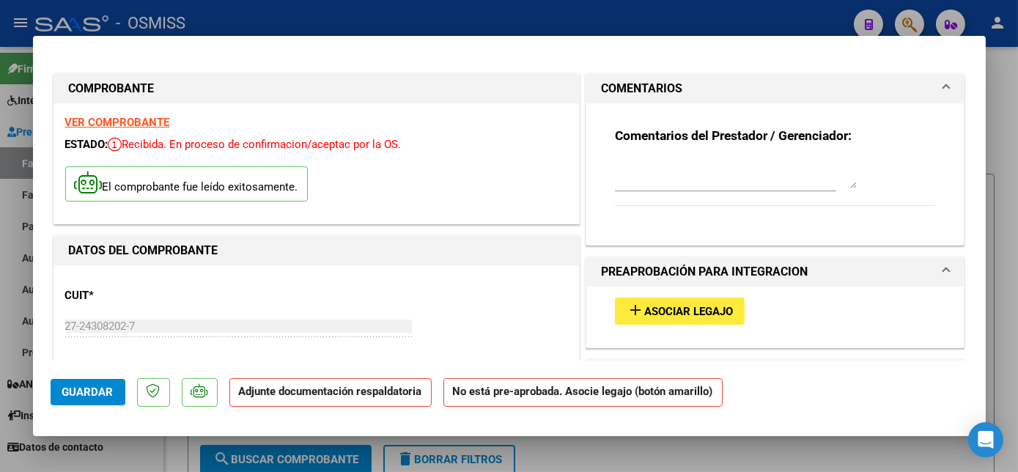
click at [615, 191] on div at bounding box center [736, 173] width 242 height 35
type textarea "SIN LEGAJO PARA ASOCIAR -CARGADO 07/07"
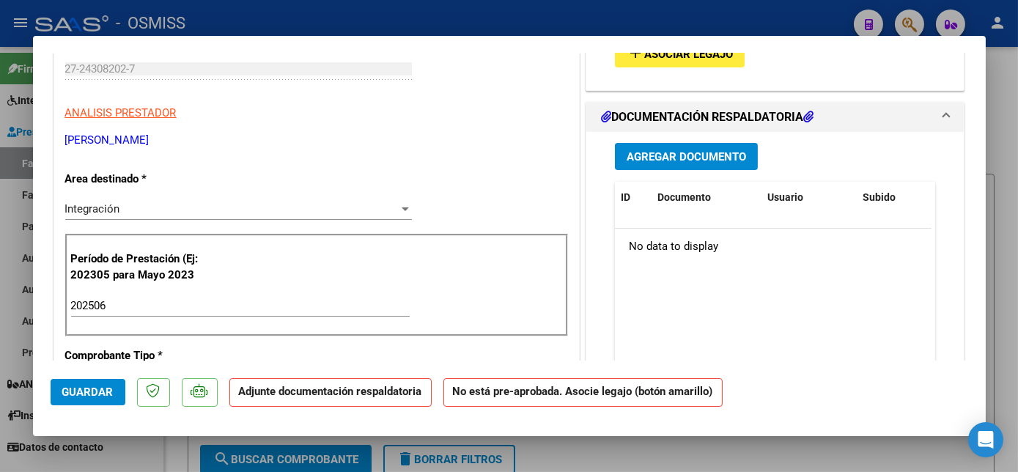
scroll to position [277, 0]
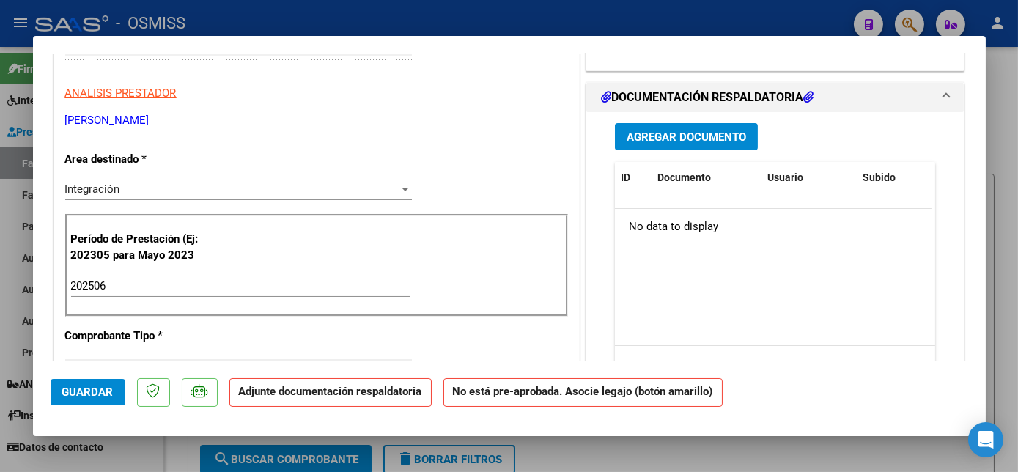
click at [704, 138] on span "Agregar Documento" at bounding box center [686, 136] width 119 height 13
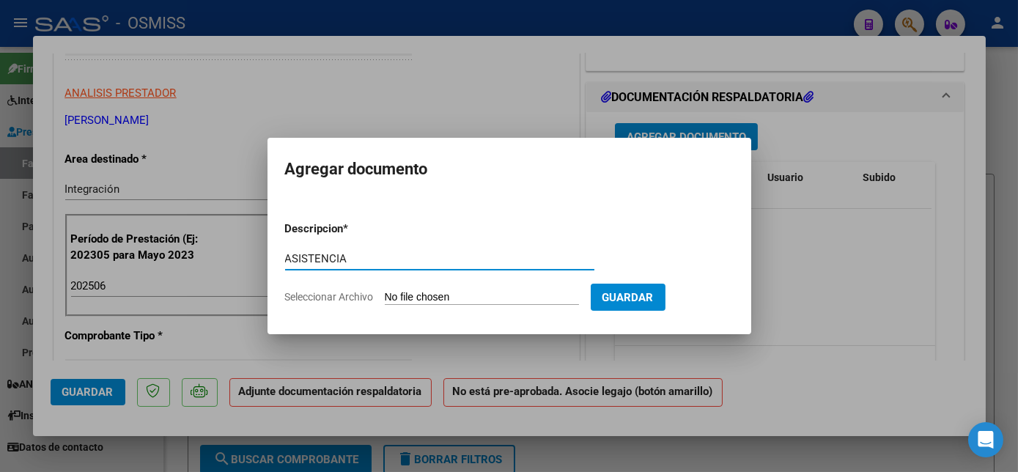
type input "ASISTENCIA"
click at [470, 295] on input "Seleccionar Archivo" at bounding box center [482, 298] width 194 height 14
type input "C:\fakepath\Planilla de asistencia FONO [PERSON_NAME] - Fundacion Abba.pdf"
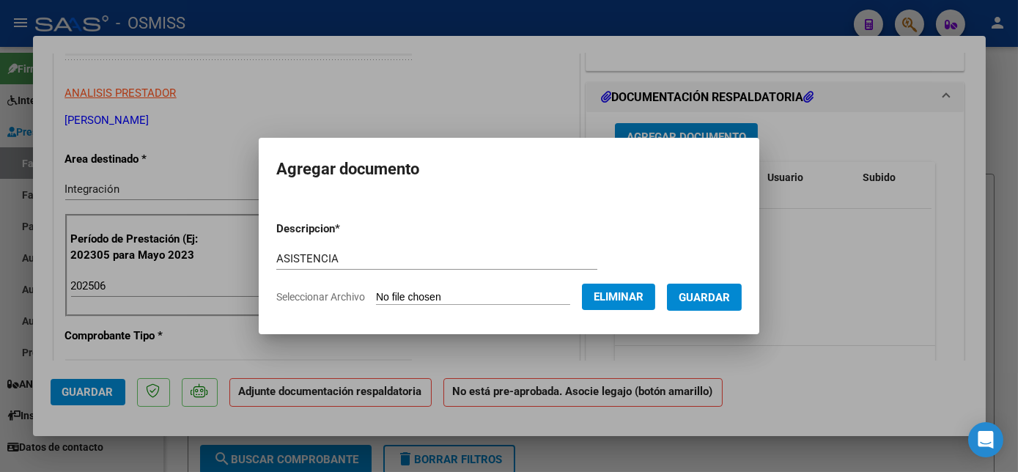
click at [703, 296] on span "Guardar" at bounding box center [704, 297] width 51 height 13
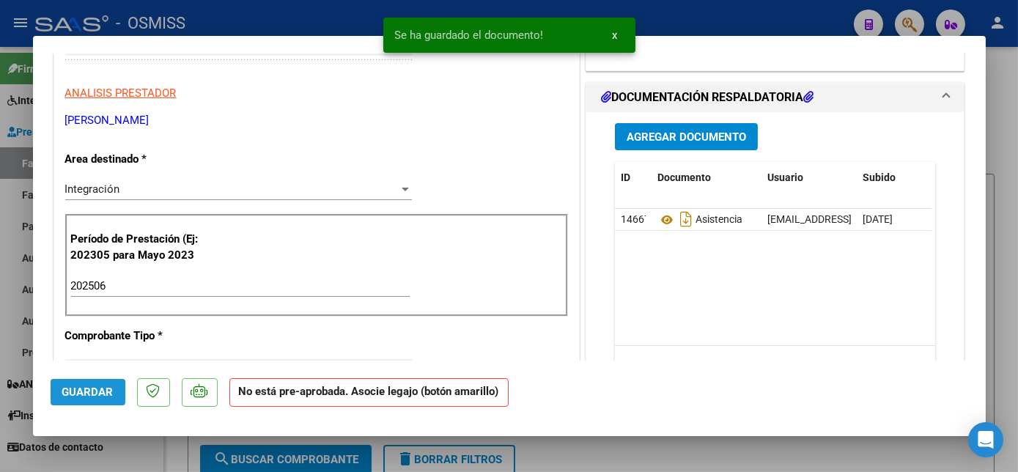
click at [68, 395] on span "Guardar" at bounding box center [87, 391] width 51 height 13
click at [133, 461] on div at bounding box center [509, 236] width 1018 height 472
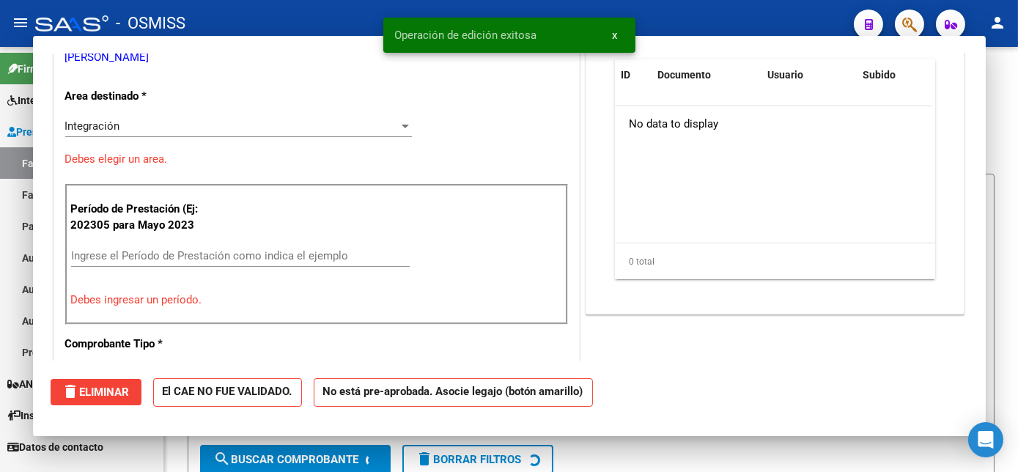
scroll to position [0, 0]
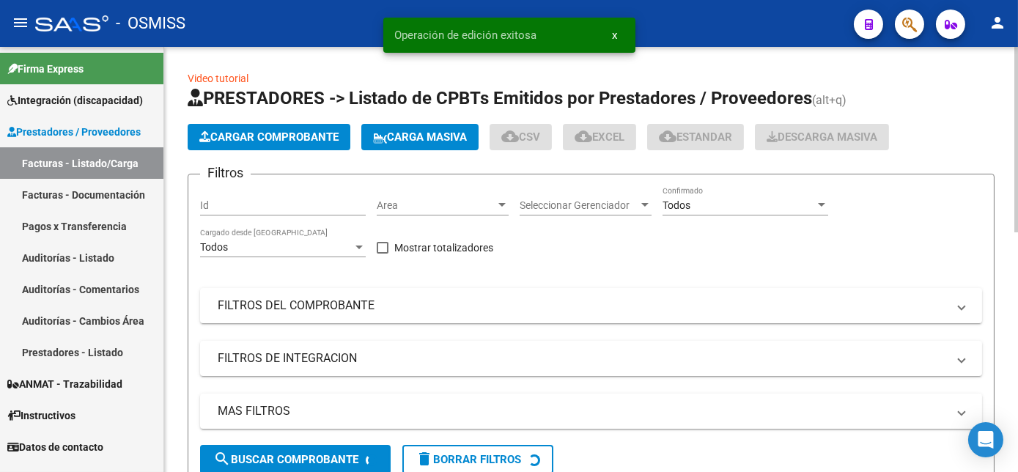
click at [303, 134] on span "Cargar Comprobante" at bounding box center [268, 136] width 139 height 13
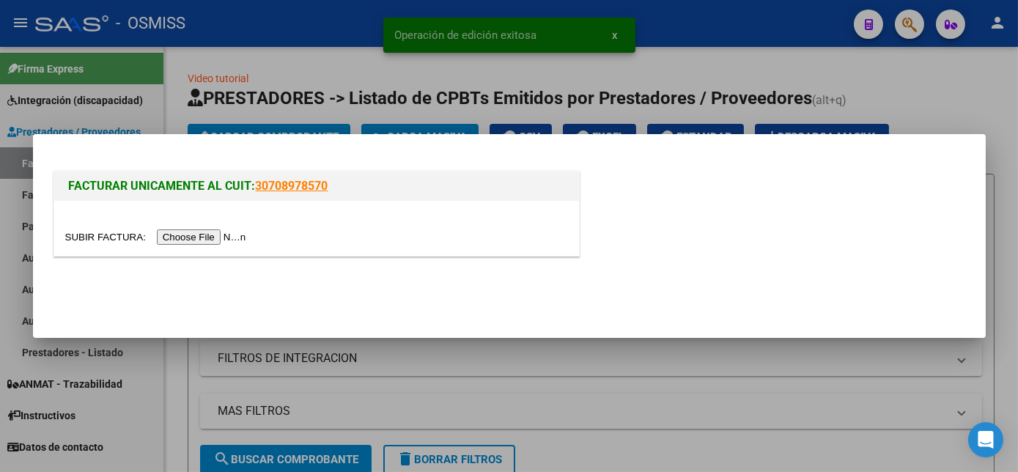
click at [160, 234] on input "file" at bounding box center [157, 236] width 185 height 15
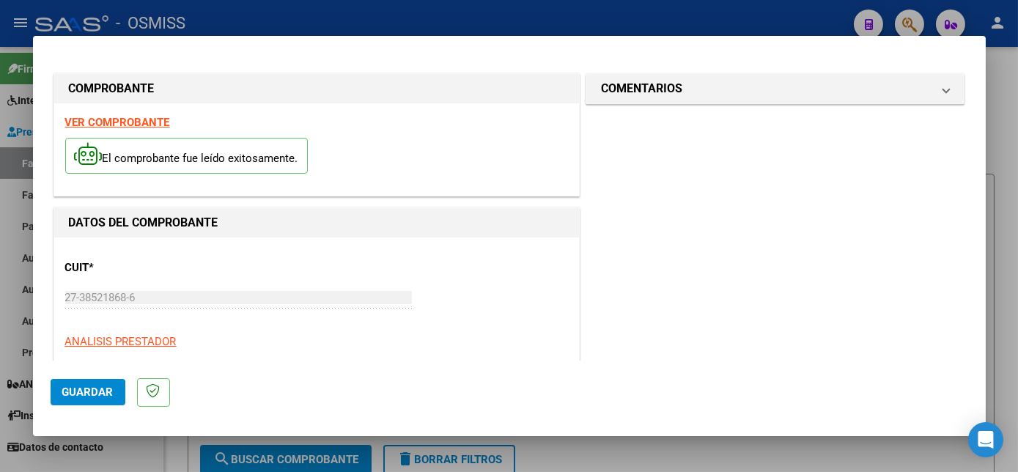
scroll to position [230, 0]
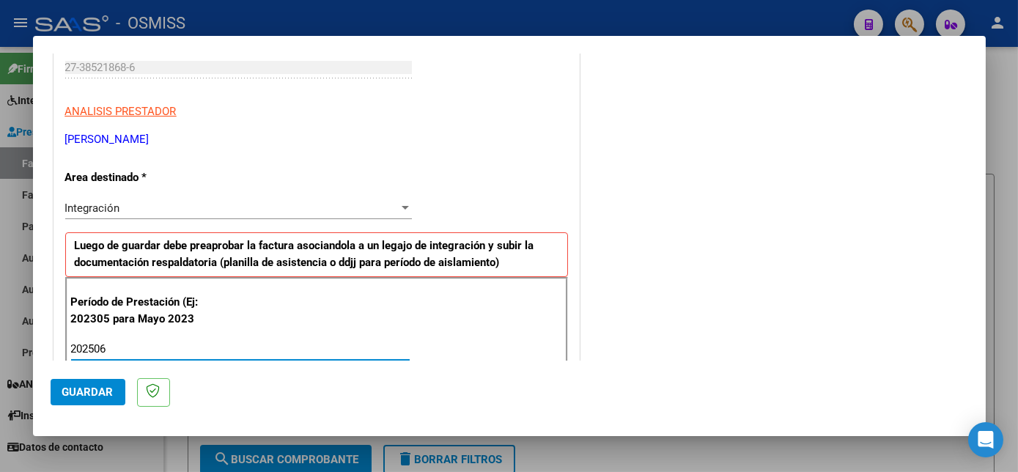
type input "202506"
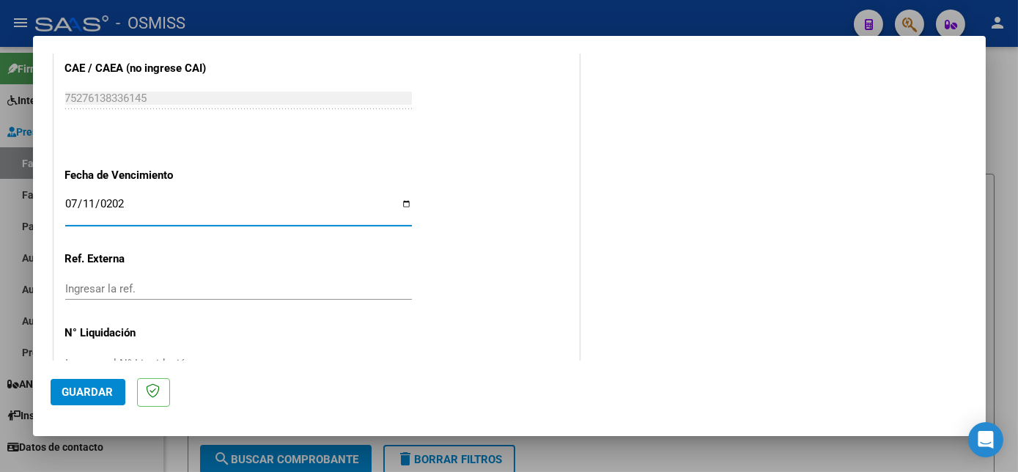
type input "[DATE]"
click at [71, 393] on span "Guardar" at bounding box center [87, 391] width 51 height 13
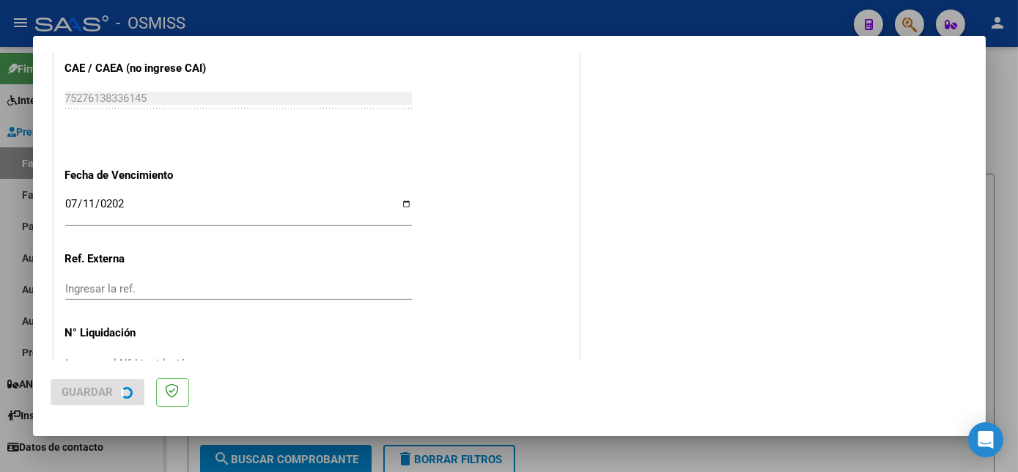
scroll to position [0, 0]
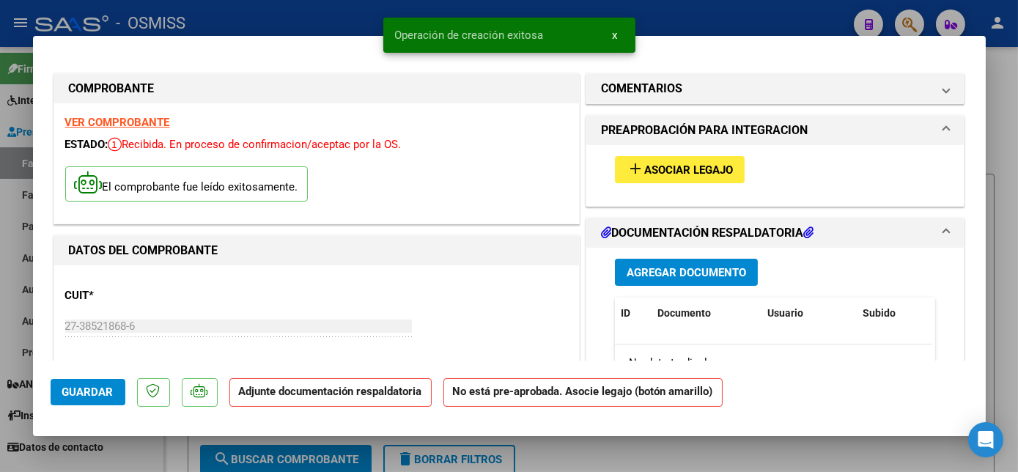
click at [650, 171] on span "Asociar Legajo" at bounding box center [688, 169] width 89 height 13
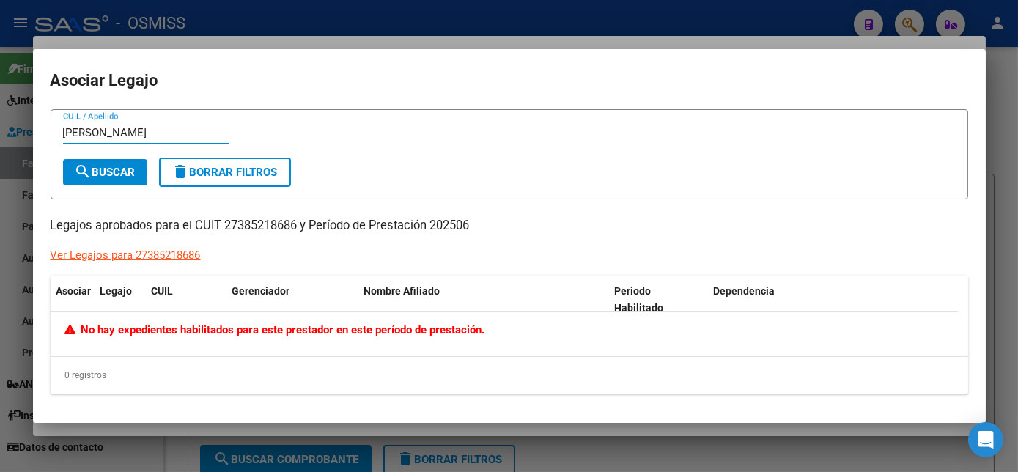
type input "[PERSON_NAME]"
click at [1016, 207] on div at bounding box center [509, 236] width 1018 height 472
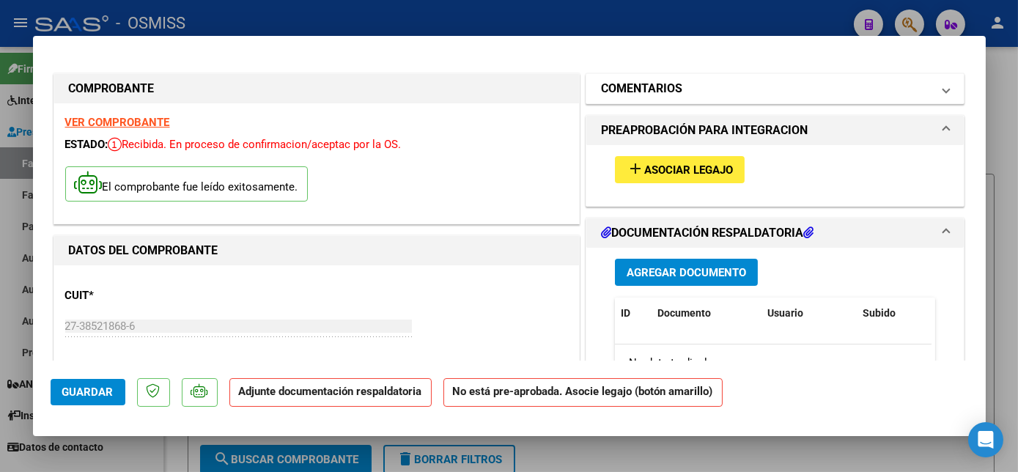
click at [690, 92] on mat-panel-title "COMENTARIOS" at bounding box center [766, 89] width 331 height 18
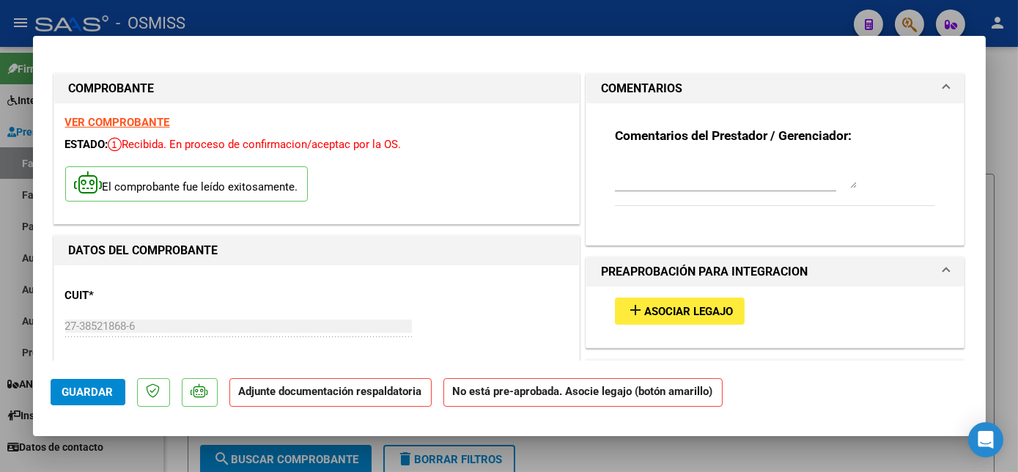
click at [617, 189] on div at bounding box center [736, 173] width 242 height 35
type textarea "SIN LEGAJO PARA ASOCIAR-CARGADO 07/07"
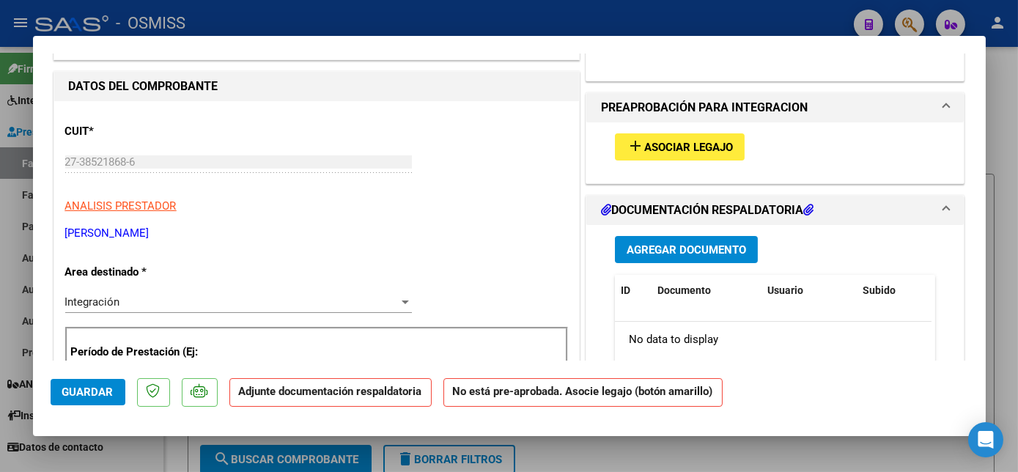
scroll to position [215, 0]
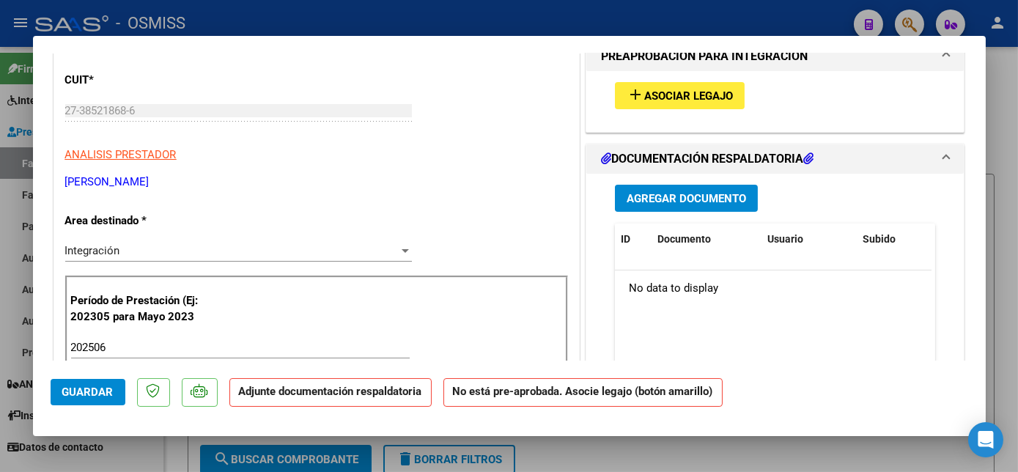
click at [728, 200] on span "Agregar Documento" at bounding box center [686, 198] width 119 height 13
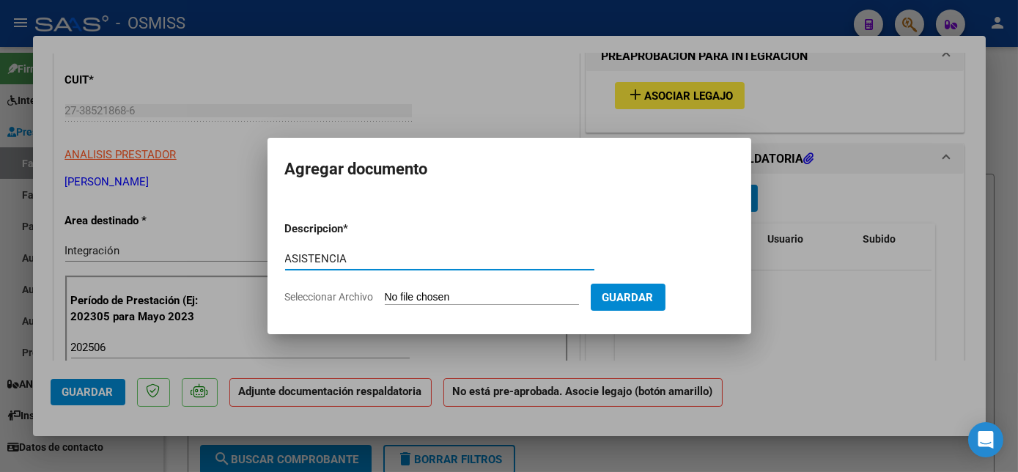
type input "ASISTENCIA"
click at [441, 298] on input "Seleccionar Archivo" at bounding box center [482, 298] width 194 height 14
type input "C:\fakepath\Planilla de asistencia PSL [PERSON_NAME] - Fundacion Abba.pdf"
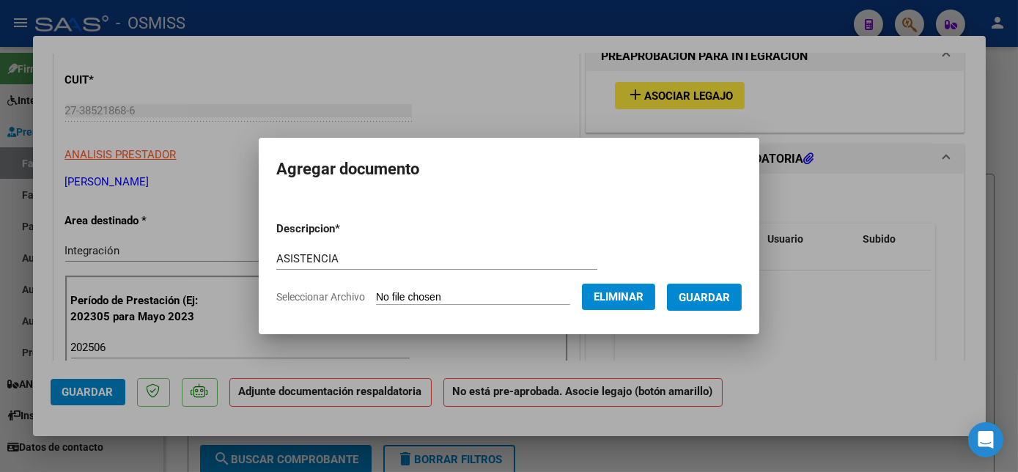
click at [708, 300] on span "Guardar" at bounding box center [704, 297] width 51 height 13
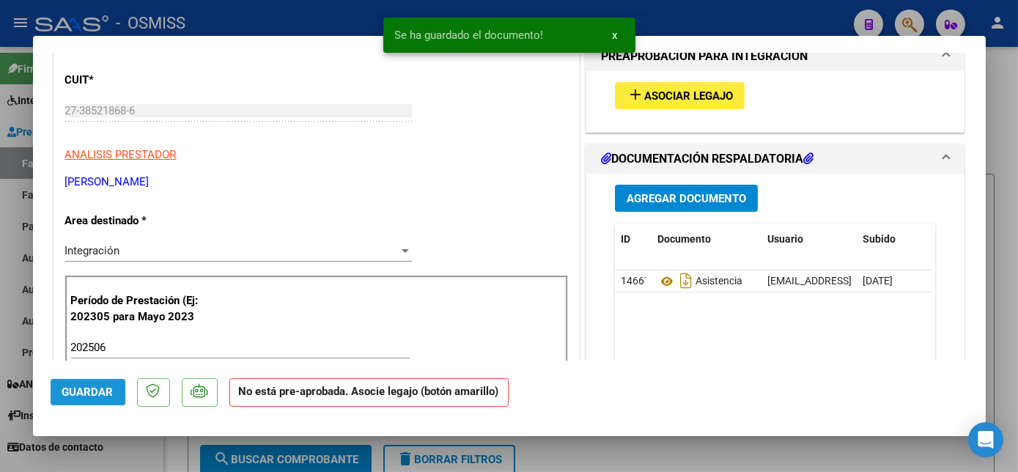
click at [101, 391] on span "Guardar" at bounding box center [87, 391] width 51 height 13
click at [715, 368] on mat-dialog-actions "Guardar No está pre-aprobada. Asocie legajo (botón amarillo)" at bounding box center [510, 390] width 918 height 58
click at [682, 441] on div at bounding box center [509, 236] width 1018 height 472
type input "$ 0,00"
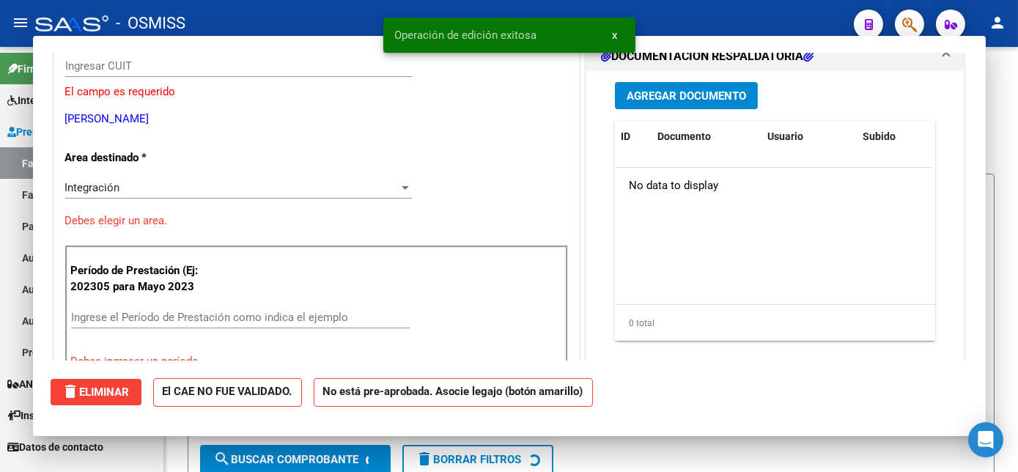
scroll to position [171, 0]
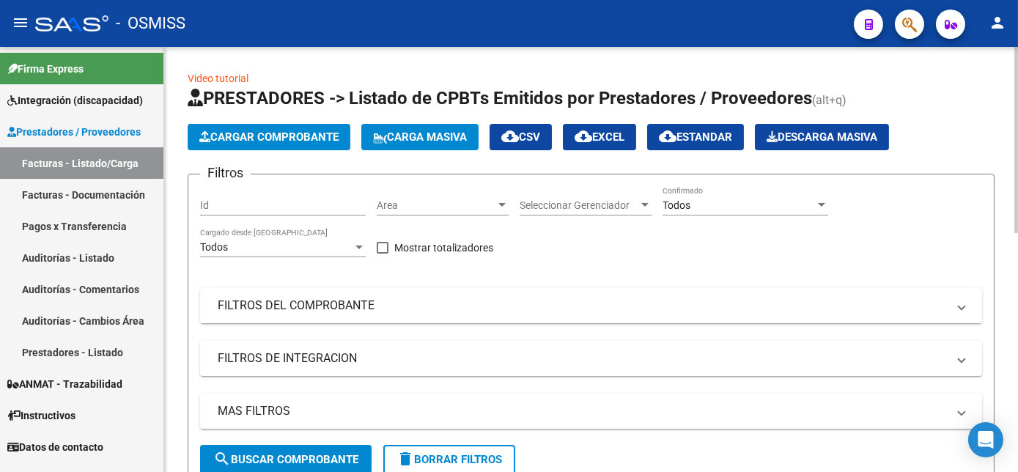
click at [273, 128] on button "Cargar Comprobante" at bounding box center [269, 137] width 163 height 26
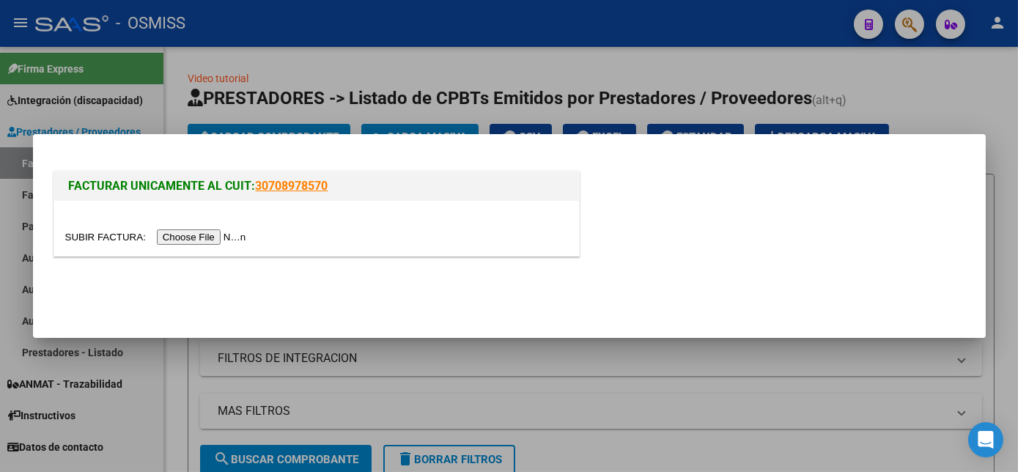
click at [201, 243] on input "file" at bounding box center [157, 236] width 185 height 15
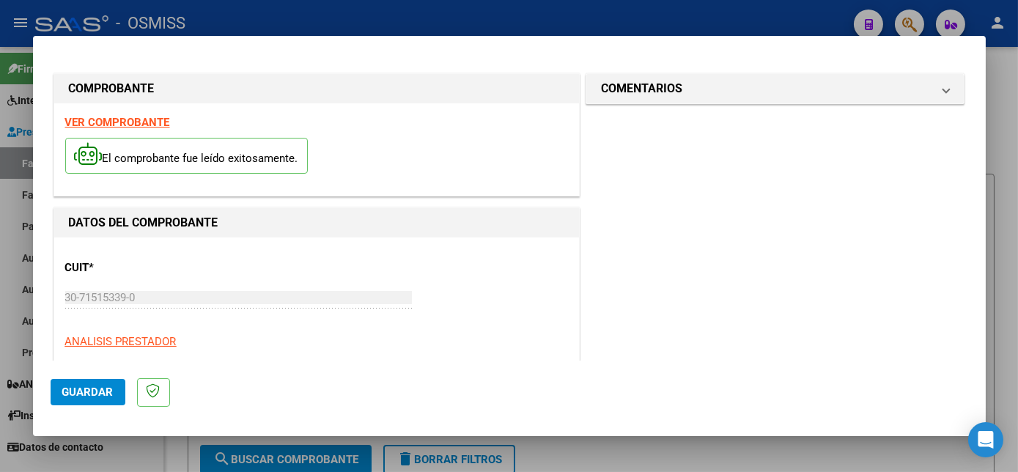
scroll to position [230, 0]
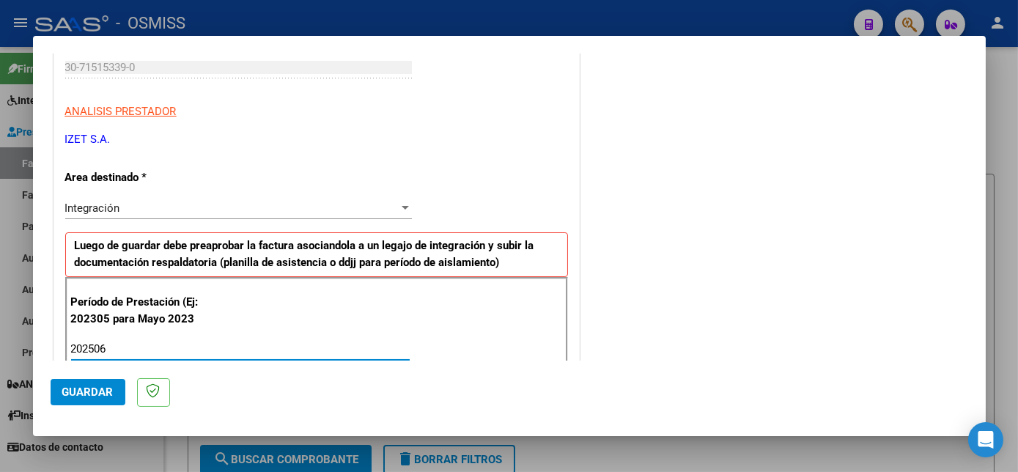
type input "202506"
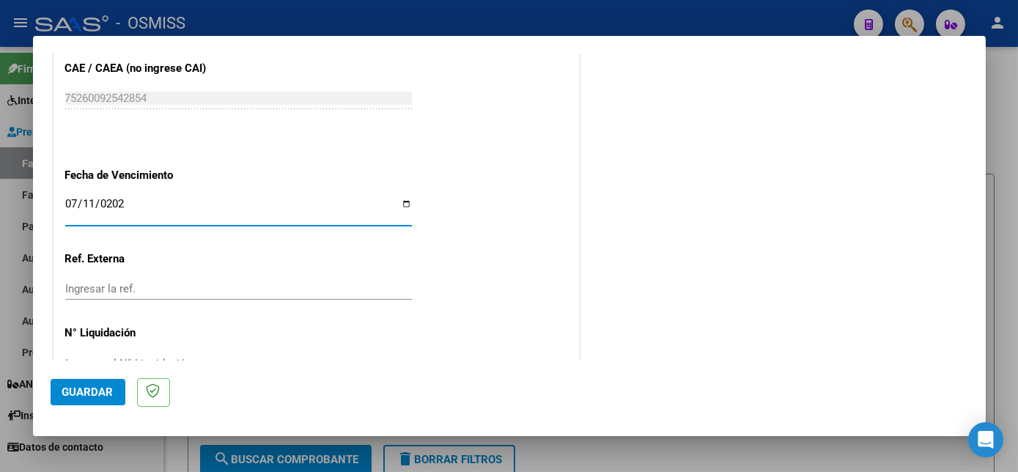
type input "[DATE]"
click at [100, 387] on span "Guardar" at bounding box center [87, 391] width 51 height 13
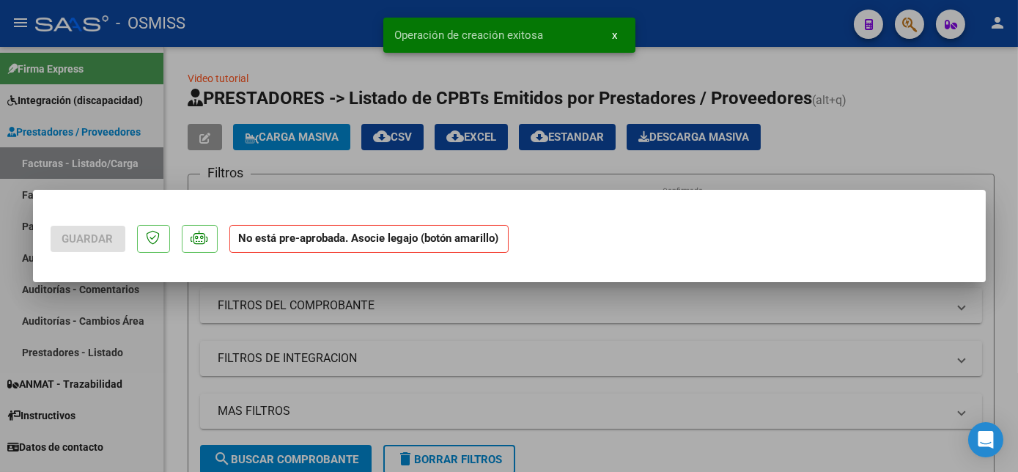
scroll to position [0, 0]
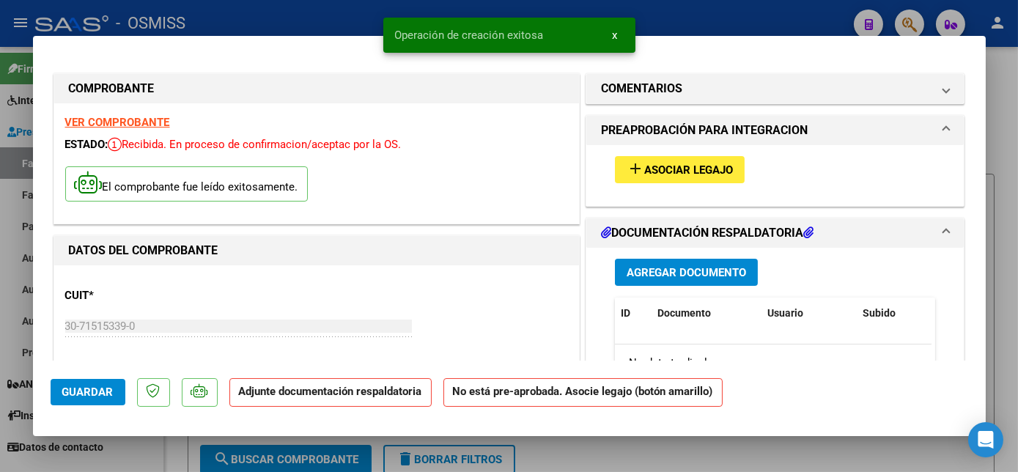
click at [674, 157] on button "add Asociar Legajo" at bounding box center [680, 169] width 130 height 27
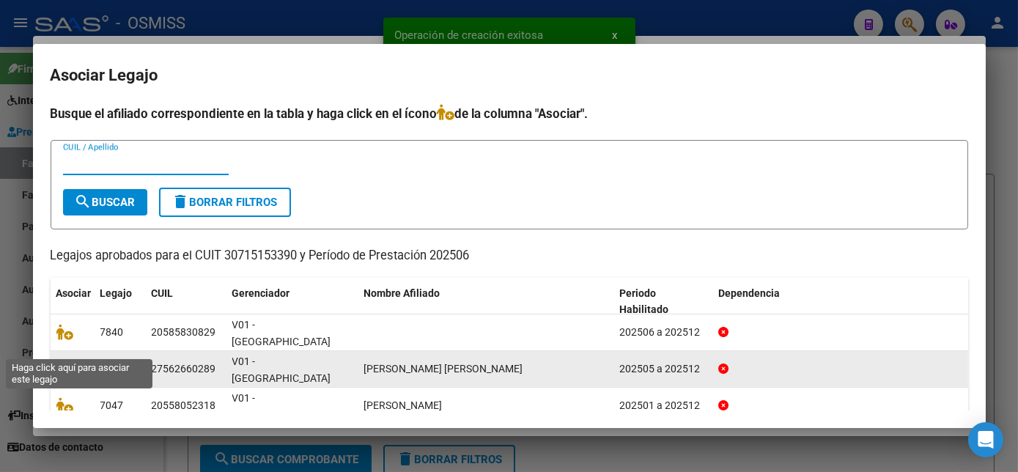
click at [63, 361] on icon at bounding box center [65, 369] width 18 height 16
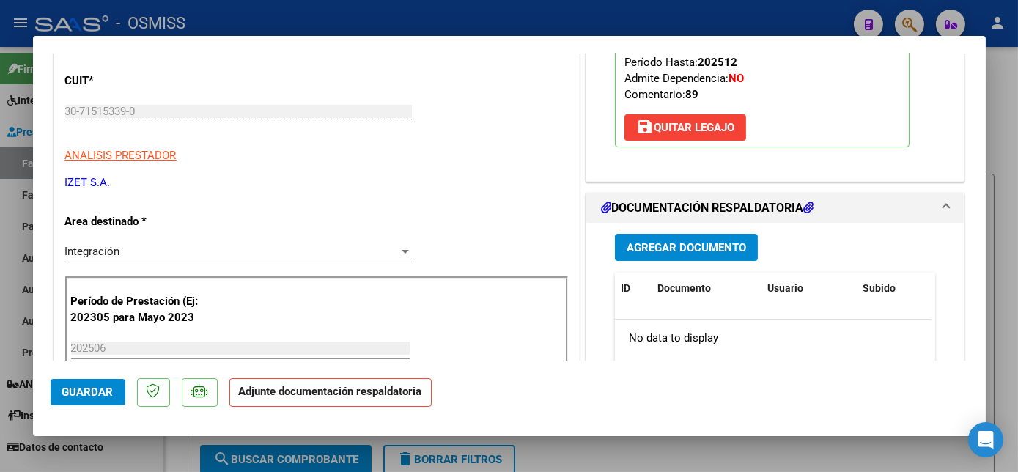
scroll to position [217, 0]
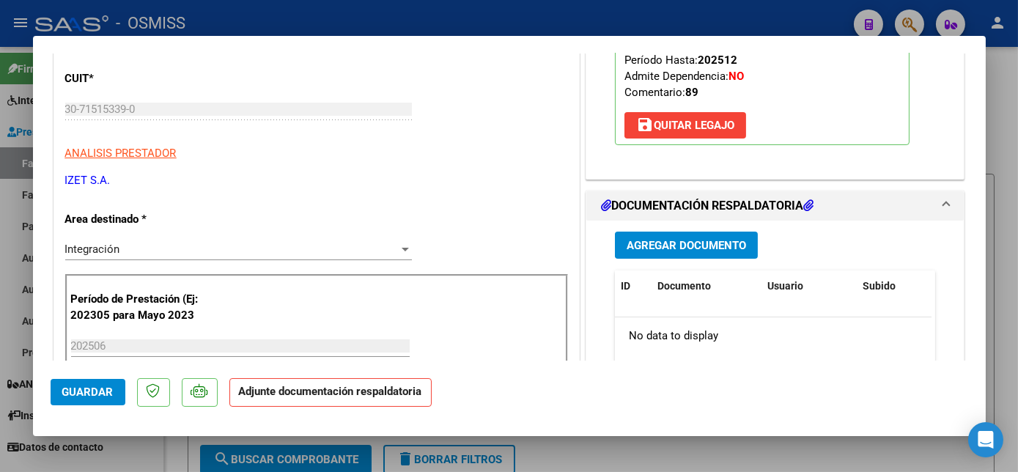
click at [666, 243] on span "Agregar Documento" at bounding box center [686, 245] width 119 height 13
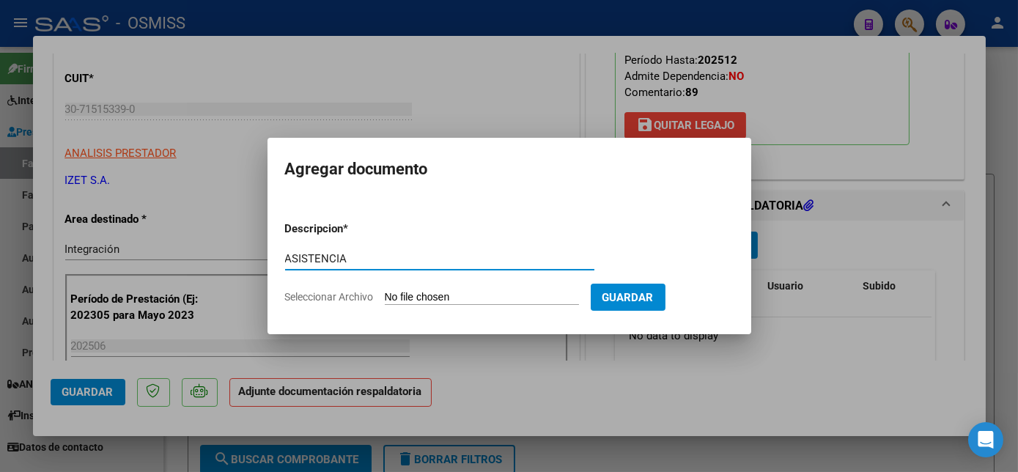
type input "ASISTENCIA"
click at [473, 302] on input "Seleccionar Archivo" at bounding box center [482, 298] width 194 height 14
type input "C:\fakepath\06 PLANILLA_56266028_LOPEZ_202507071315520 - [PERSON_NAME] S.A..pdf"
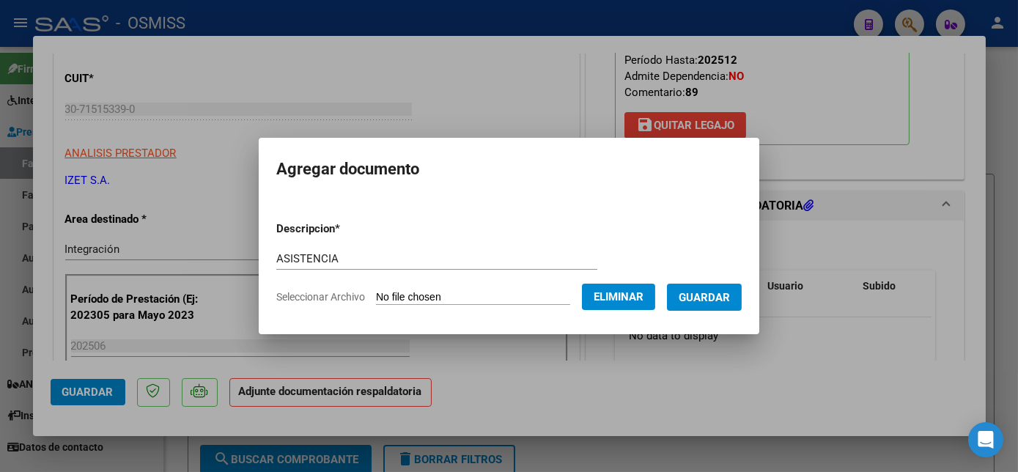
click at [710, 297] on span "Guardar" at bounding box center [704, 297] width 51 height 13
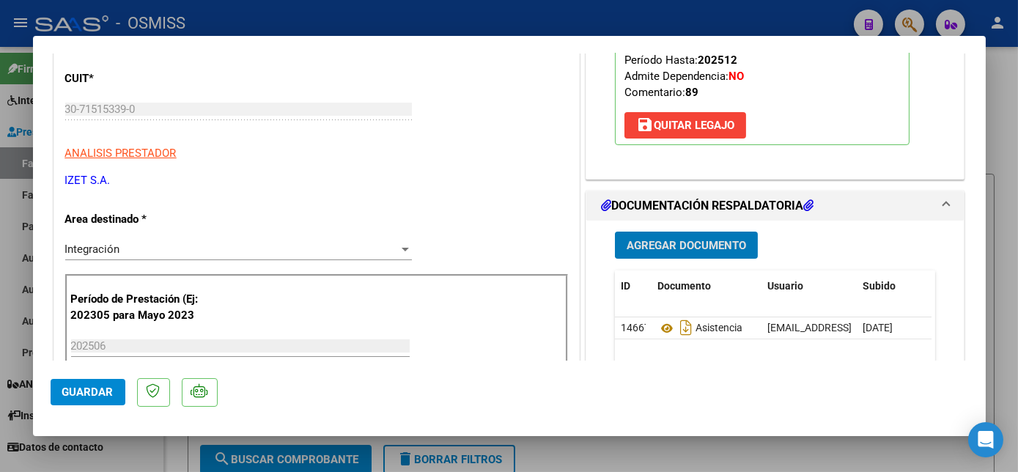
click at [658, 240] on span "Agregar Documento" at bounding box center [686, 245] width 119 height 13
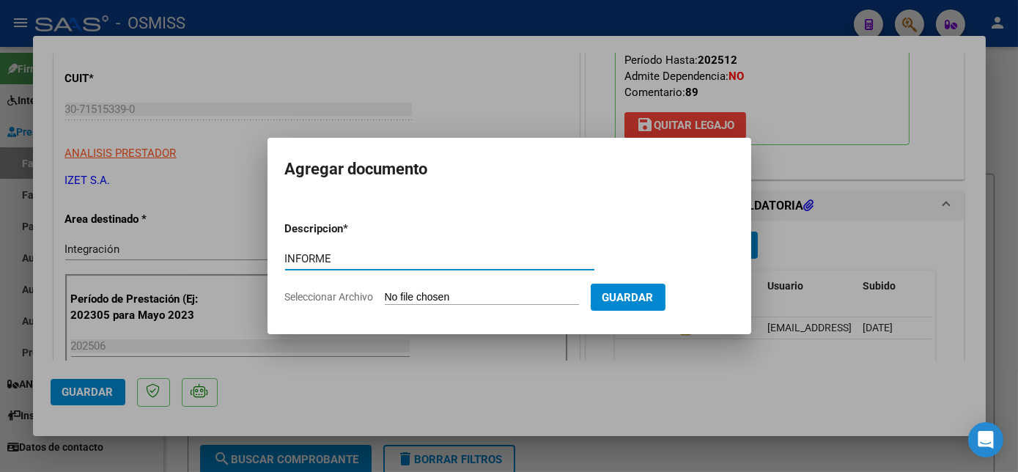
type input "INFORME"
click at [432, 295] on input "Seleccionar Archivo" at bounding box center [482, 298] width 194 height 14
type input "C:\fakepath\1er INFORME_56266028_LOPEZ_202507071725440 - [PERSON_NAME] S.A..pdf"
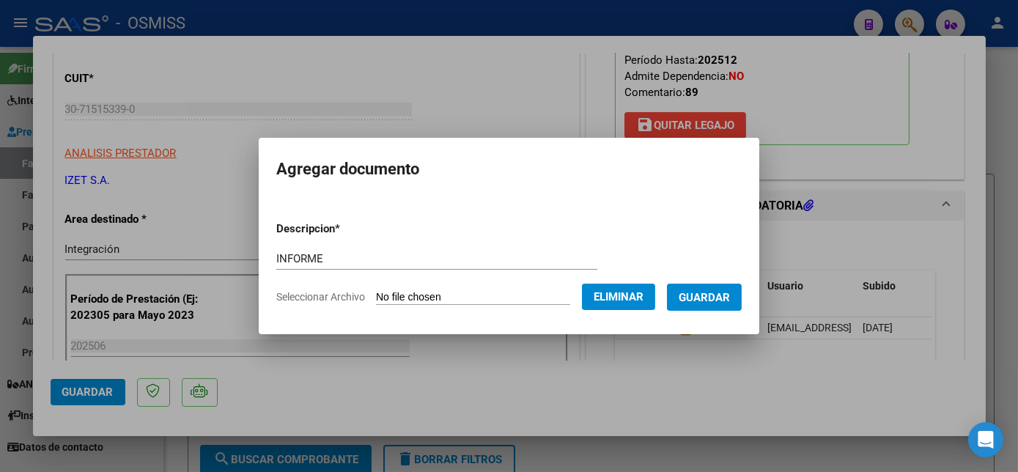
click at [714, 293] on span "Guardar" at bounding box center [704, 297] width 51 height 13
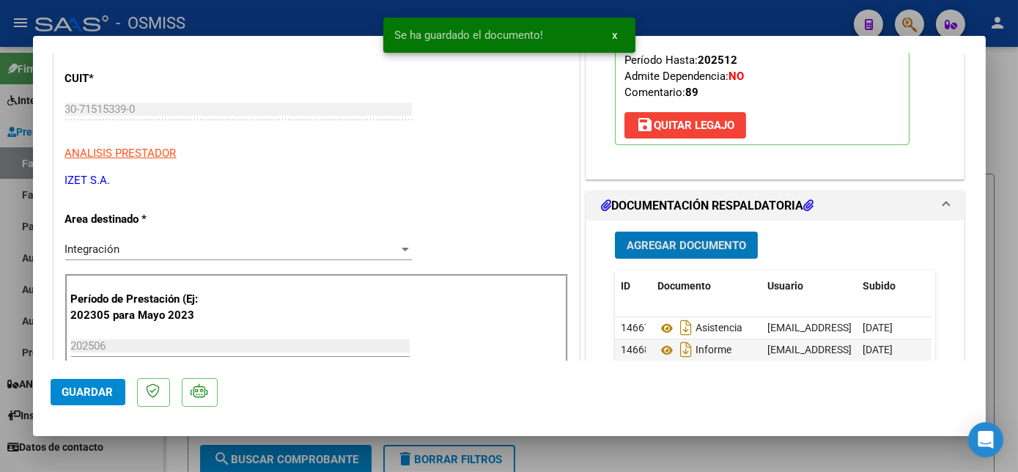
click at [87, 394] on span "Guardar" at bounding box center [87, 391] width 51 height 13
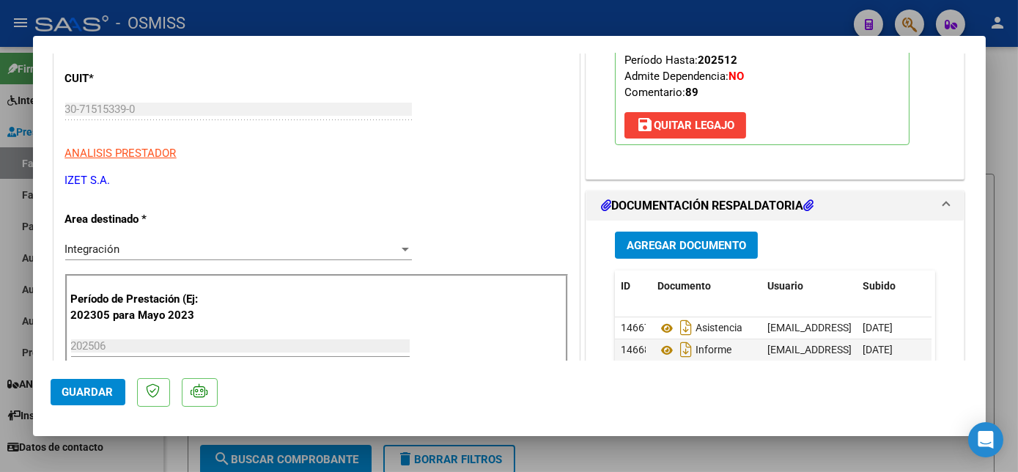
click at [139, 459] on div at bounding box center [509, 236] width 1018 height 472
type input "$ 0,00"
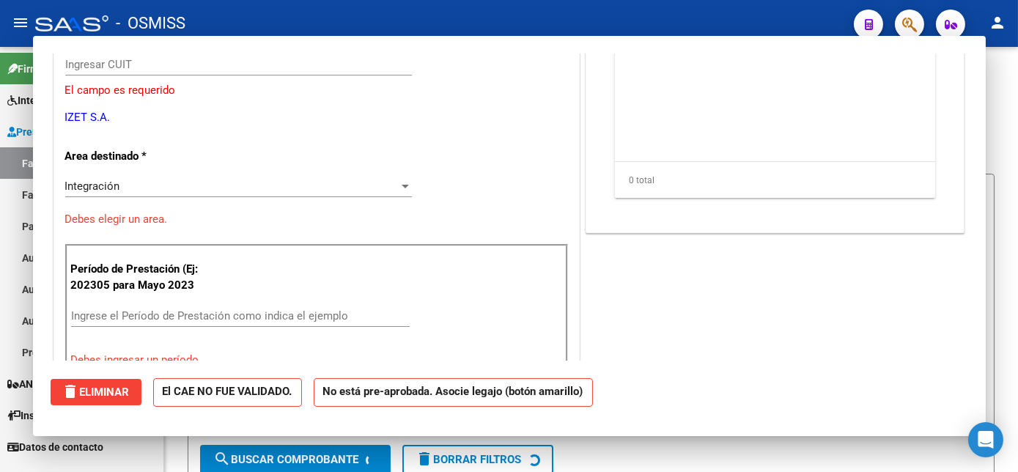
scroll to position [172, 0]
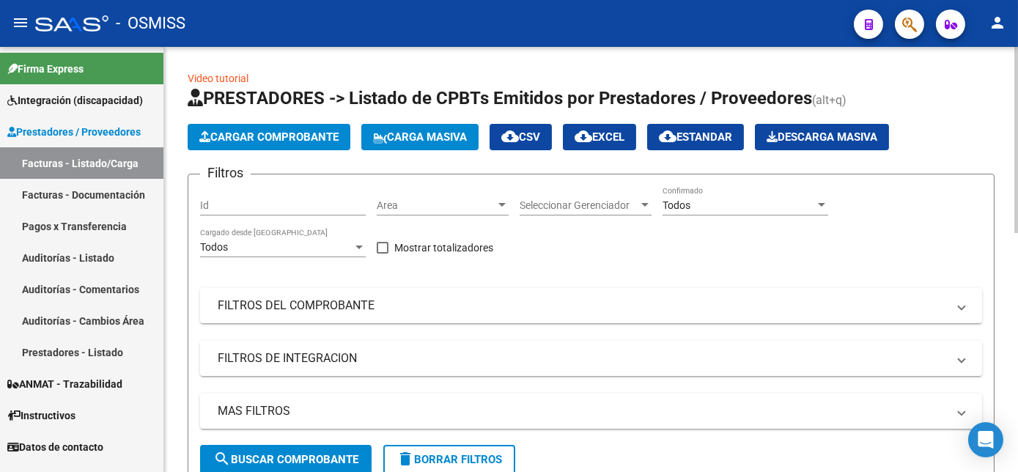
click at [274, 136] on span "Cargar Comprobante" at bounding box center [268, 136] width 139 height 13
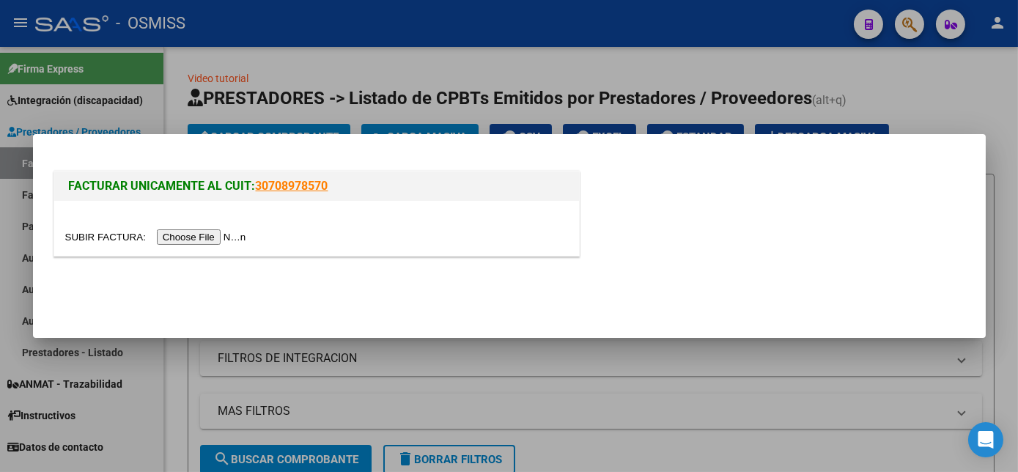
click at [202, 239] on input "file" at bounding box center [157, 236] width 185 height 15
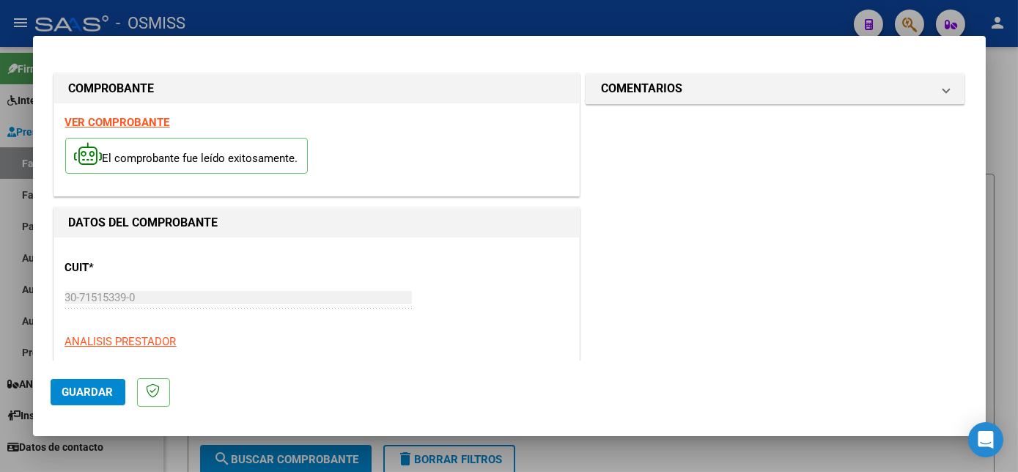
scroll to position [230, 0]
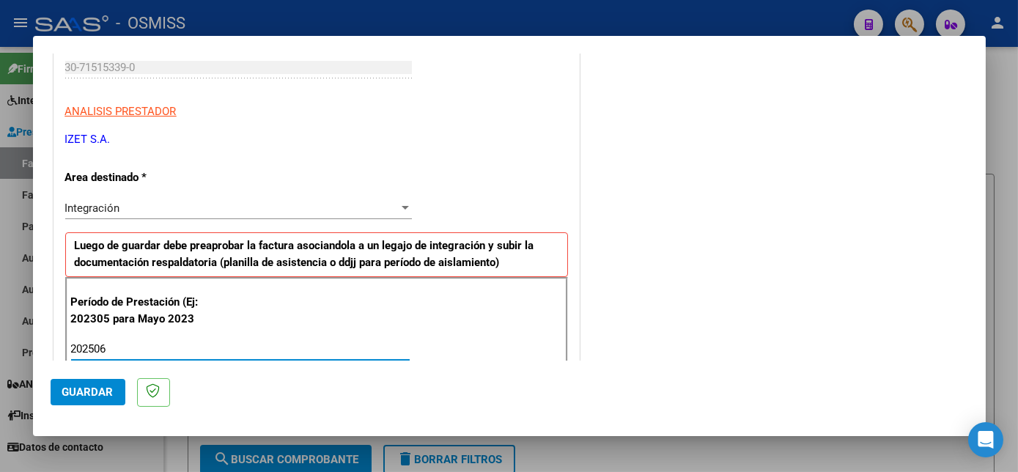
type input "202506"
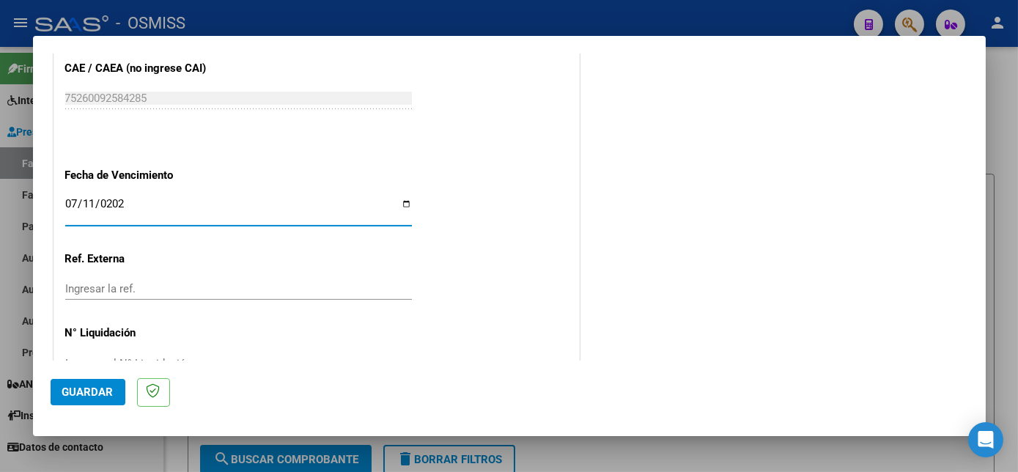
type input "[DATE]"
click at [84, 394] on span "Guardar" at bounding box center [87, 391] width 51 height 13
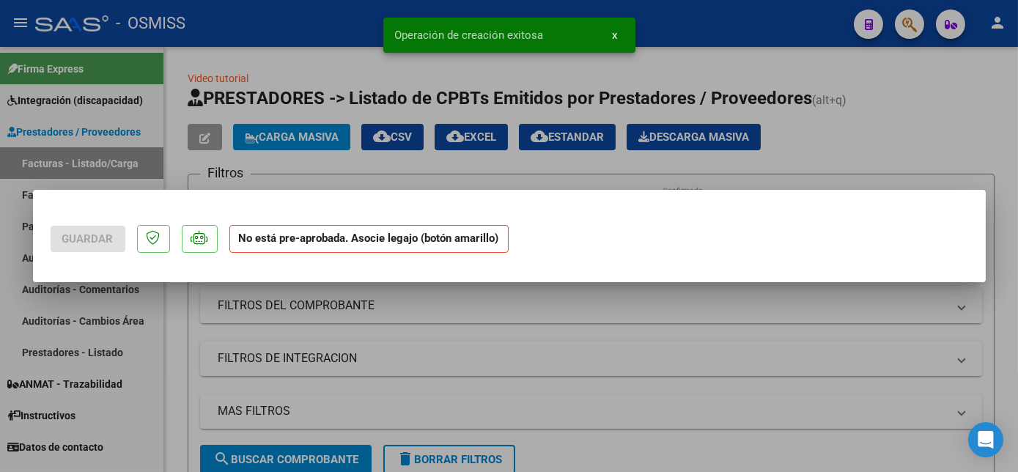
scroll to position [0, 0]
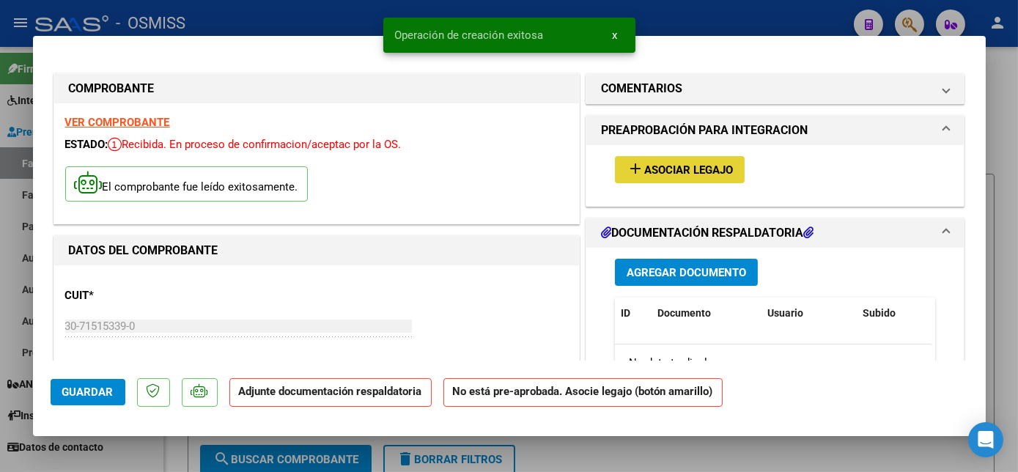
click at [711, 169] on span "Asociar Legajo" at bounding box center [688, 169] width 89 height 13
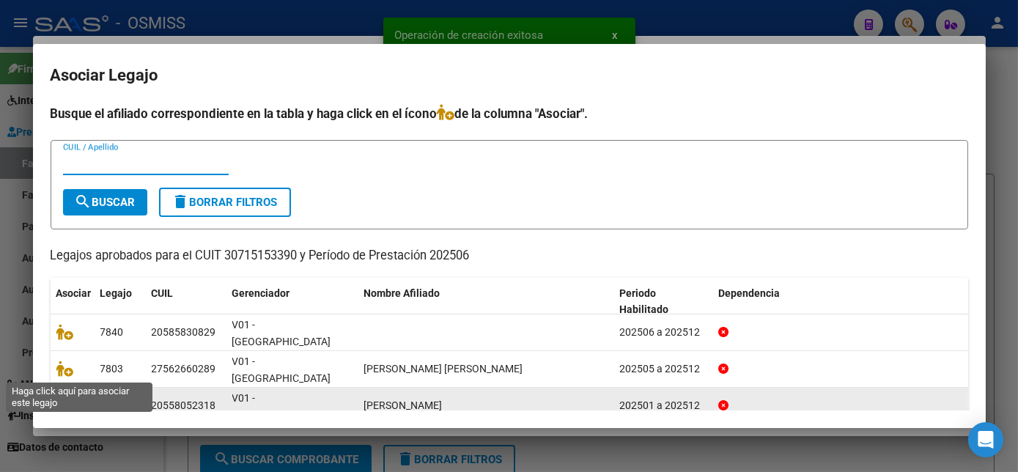
click at [70, 397] on icon at bounding box center [65, 405] width 18 height 16
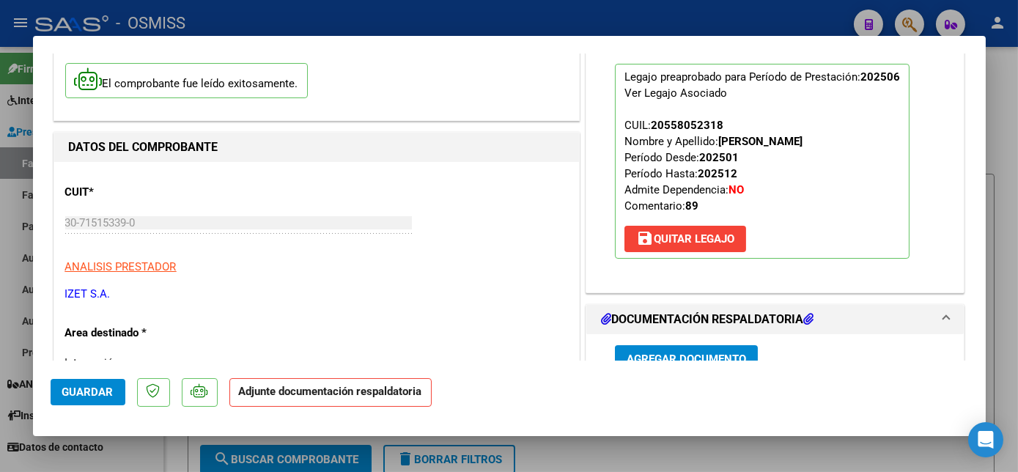
scroll to position [391, 0]
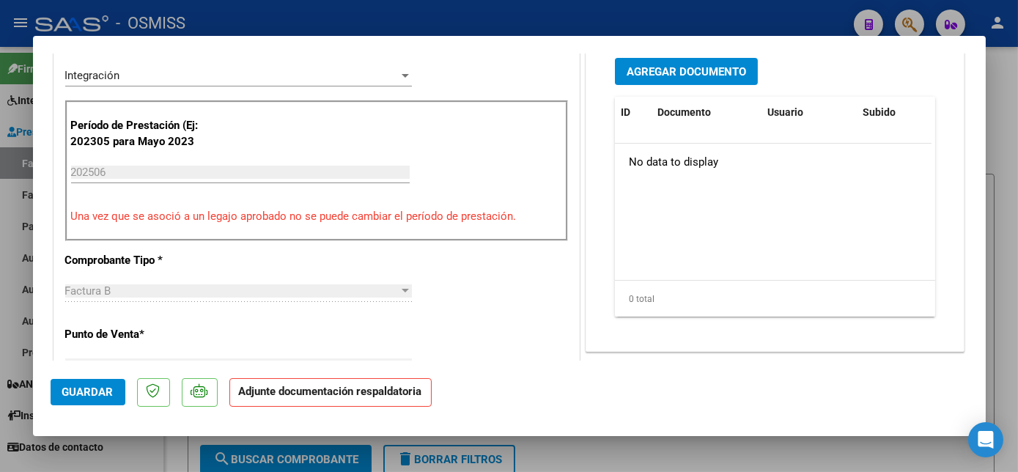
click at [712, 66] on span "Agregar Documento" at bounding box center [686, 71] width 119 height 13
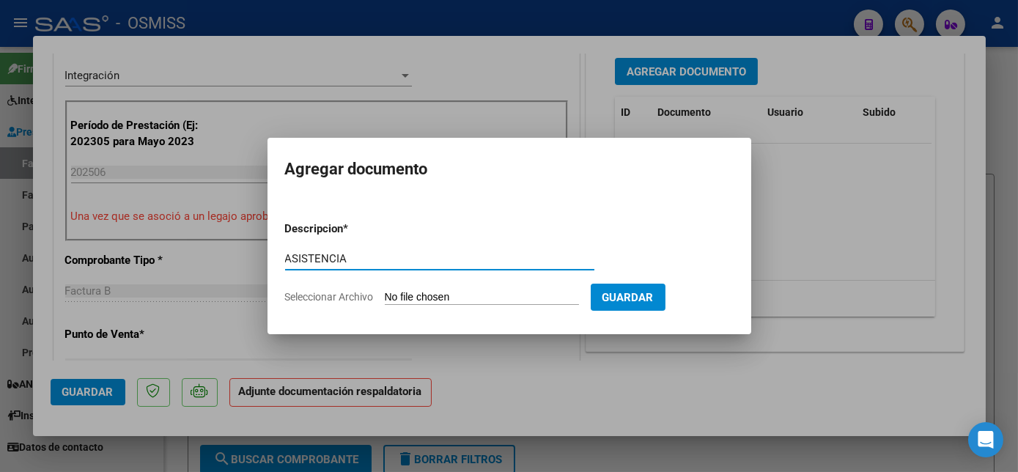
type input "ASISTENCIA"
click at [467, 299] on input "Seleccionar Archivo" at bounding box center [482, 298] width 194 height 14
type input "C:\fakepath\PLANILLA ASISTENCIA [DATE] -- - [PERSON_NAME] S.A..pdf"
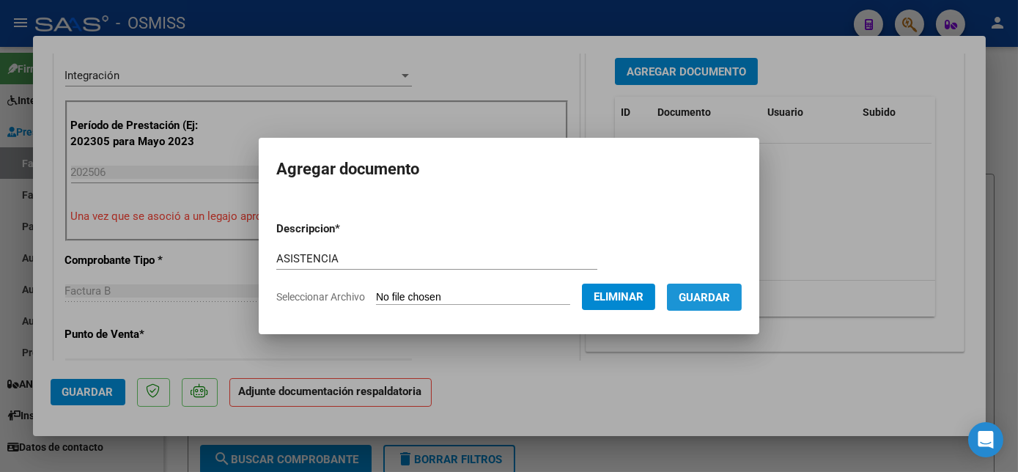
click at [733, 291] on button "Guardar" at bounding box center [704, 297] width 75 height 27
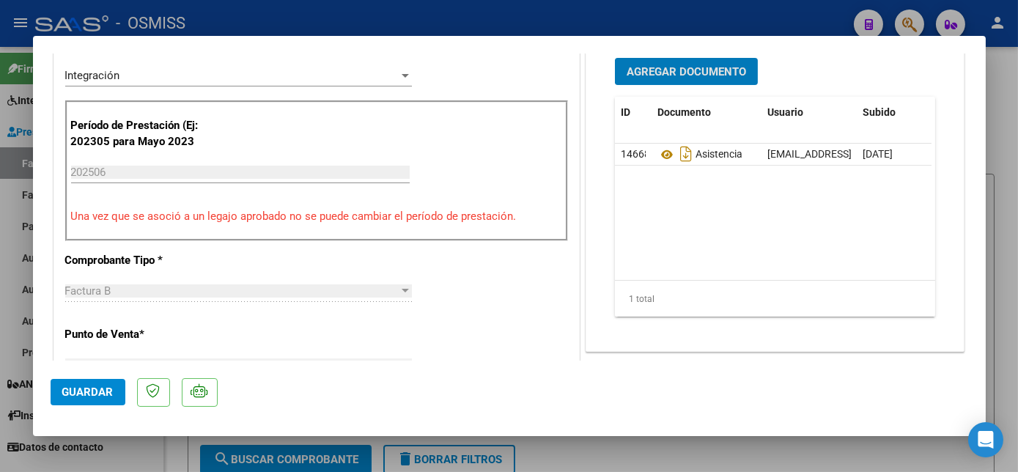
click at [687, 70] on span "Agregar Documento" at bounding box center [686, 71] width 119 height 13
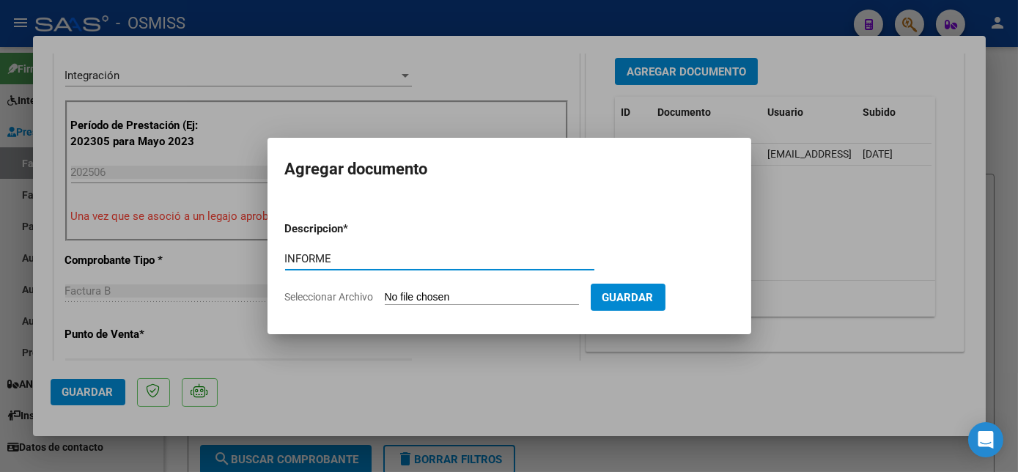
type input "INFORME"
click at [448, 300] on input "Seleccionar Archivo" at bounding box center [482, 298] width 194 height 14
type input "C:\fakepath\1ER INFORME_55805231_RUIZ_202507202247170 - [PERSON_NAME] S.A..pdf"
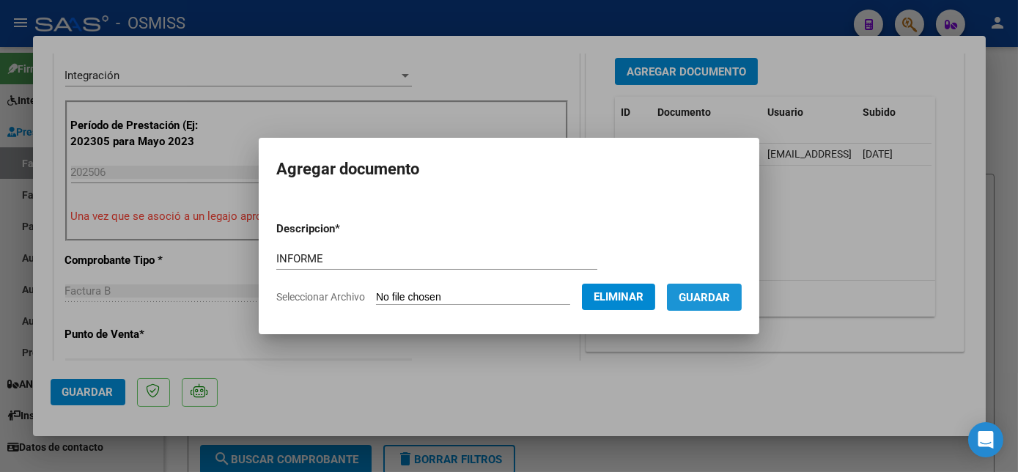
click at [731, 285] on button "Guardar" at bounding box center [704, 297] width 75 height 27
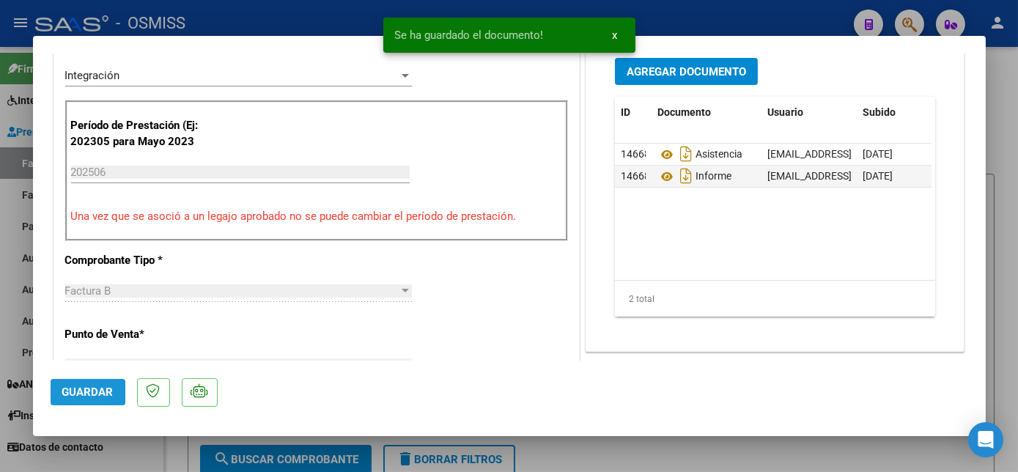
click at [86, 390] on span "Guardar" at bounding box center [87, 391] width 51 height 13
click at [128, 445] on div at bounding box center [509, 236] width 1018 height 472
type input "$ 0,00"
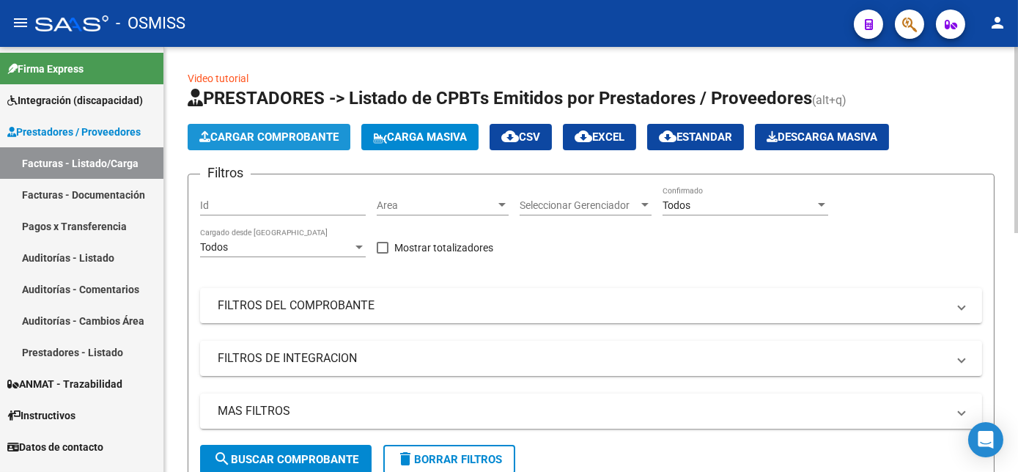
click at [282, 133] on span "Cargar Comprobante" at bounding box center [268, 136] width 139 height 13
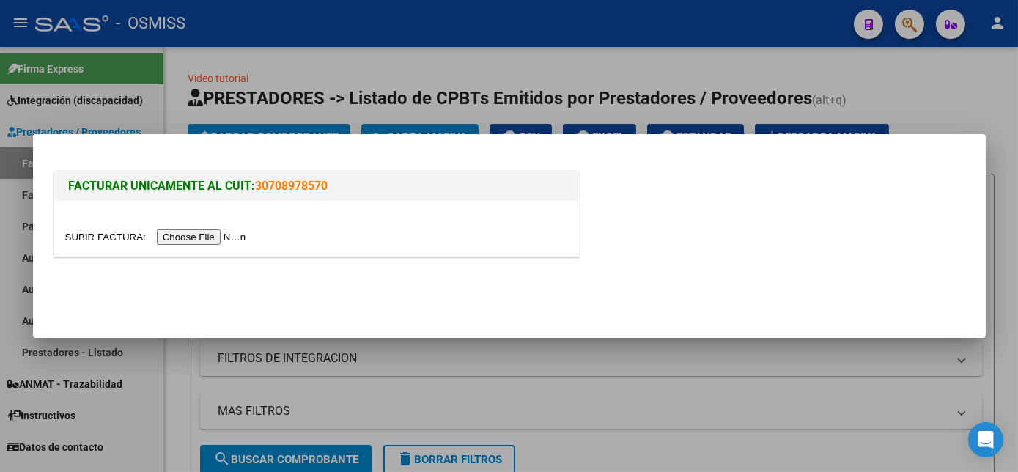
click at [202, 238] on input "file" at bounding box center [157, 236] width 185 height 15
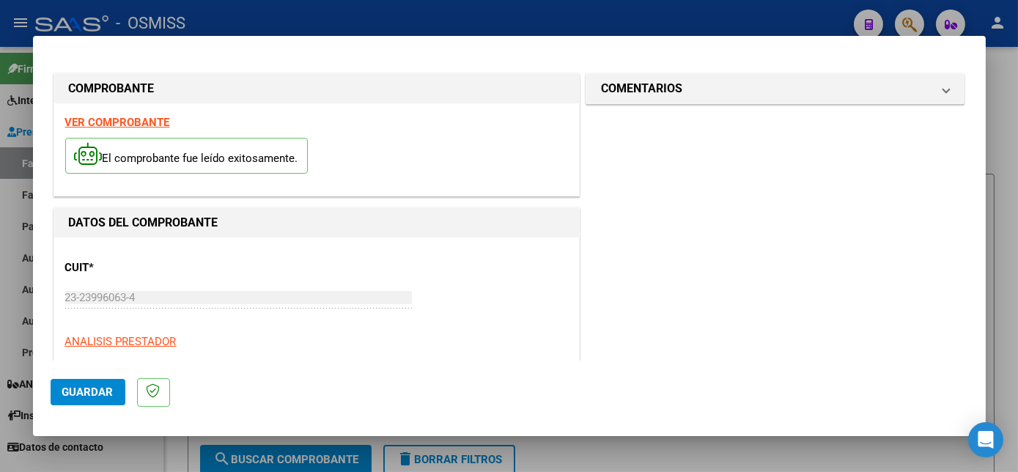
scroll to position [230, 0]
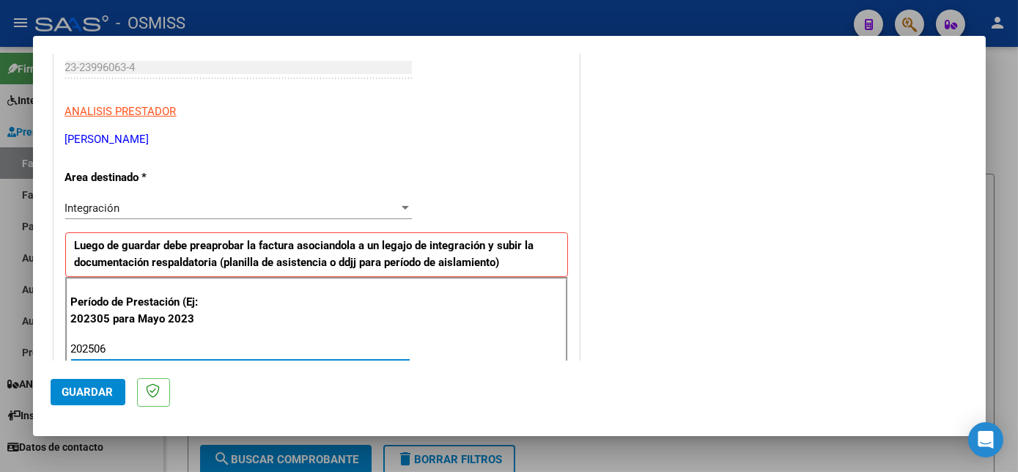
type input "202506"
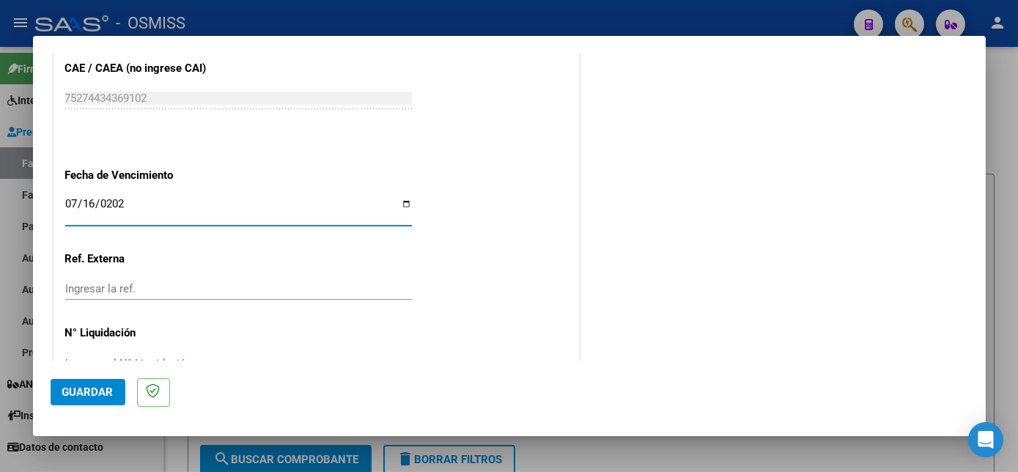
type input "[DATE]"
click at [84, 388] on span "Guardar" at bounding box center [87, 391] width 51 height 13
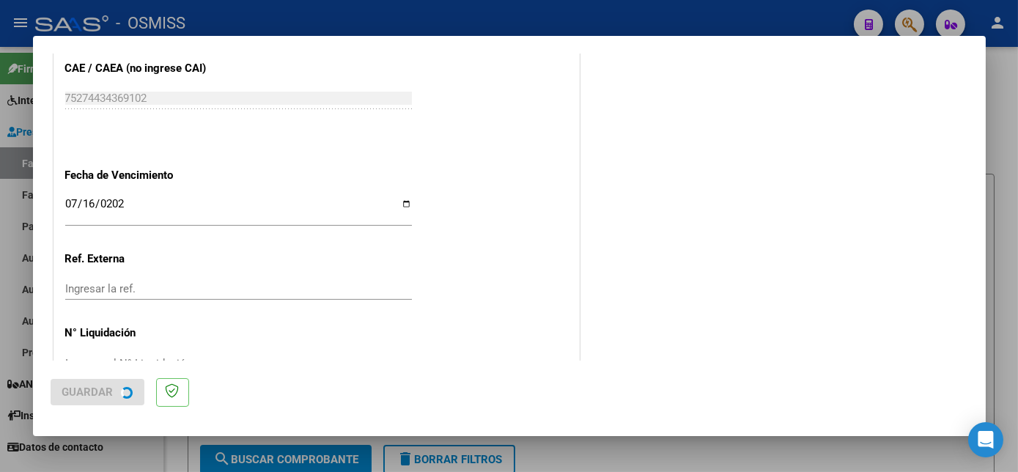
scroll to position [0, 0]
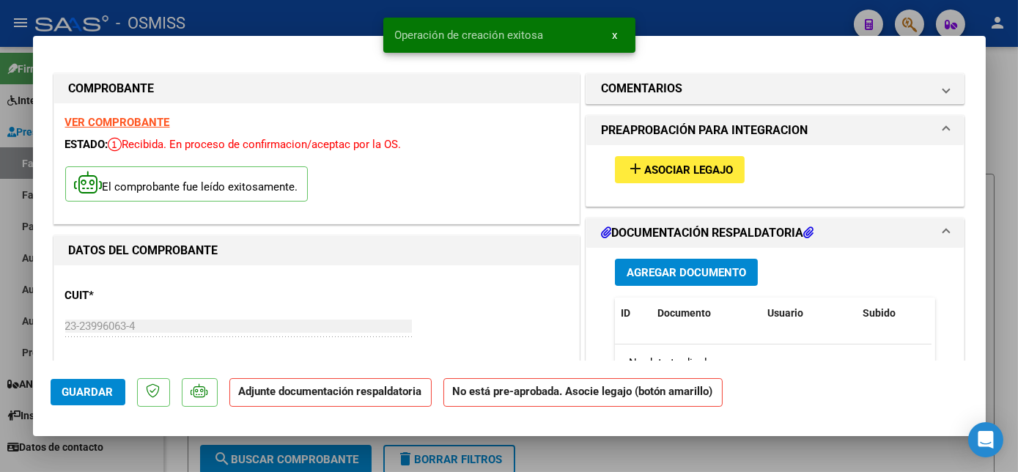
click at [651, 173] on span "Asociar Legajo" at bounding box center [688, 169] width 89 height 13
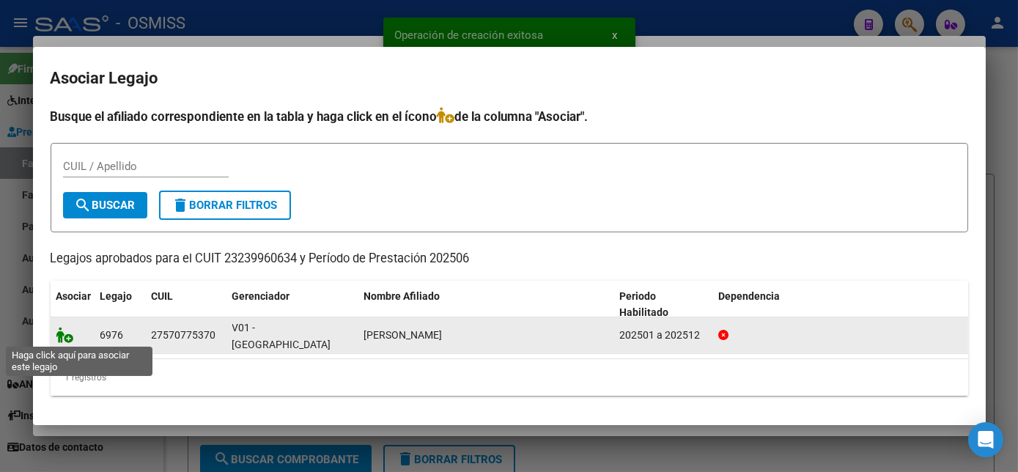
click at [64, 334] on icon at bounding box center [65, 335] width 18 height 16
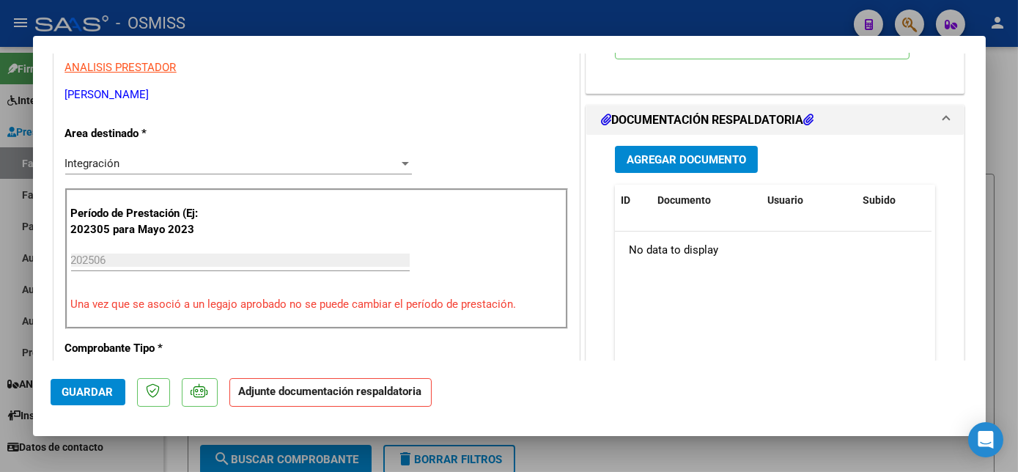
scroll to position [318, 0]
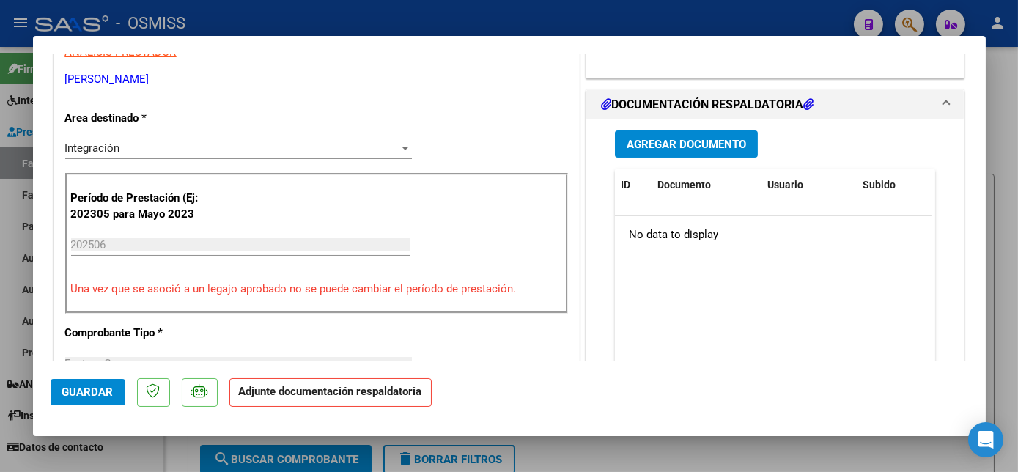
click at [719, 130] on button "Agregar Documento" at bounding box center [686, 143] width 143 height 27
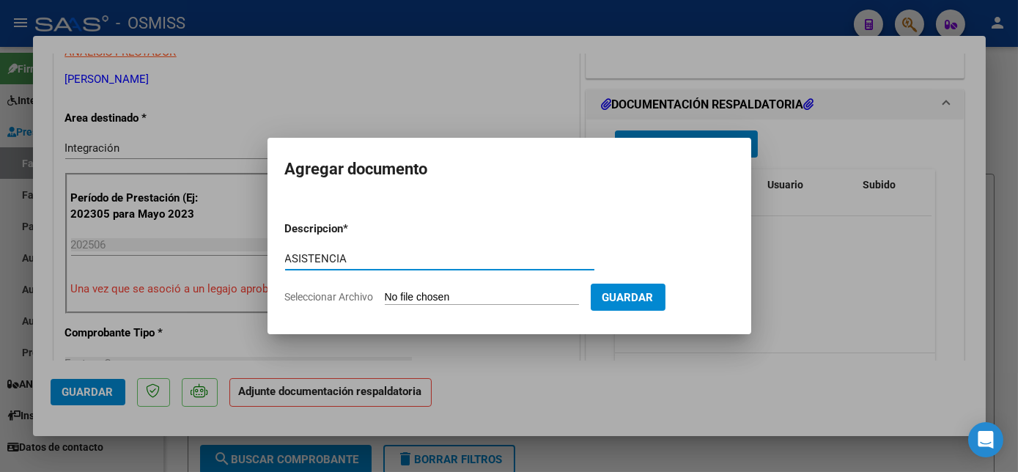
type input "ASISTENCIA"
click at [454, 298] on input "Seleccionar Archivo" at bounding box center [482, 298] width 194 height 14
type input "C:\fakepath\[PERSON_NAME] pla06 - [PERSON_NAME].pdf"
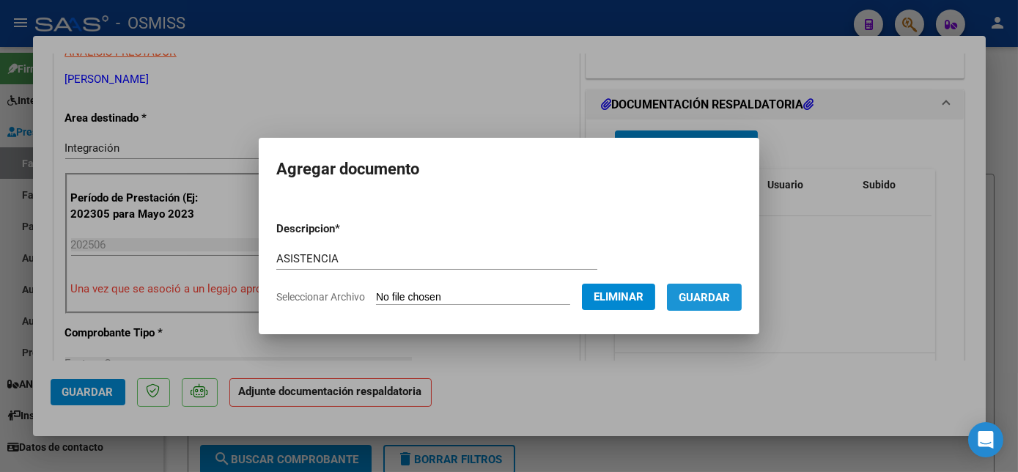
click at [715, 300] on span "Guardar" at bounding box center [704, 297] width 51 height 13
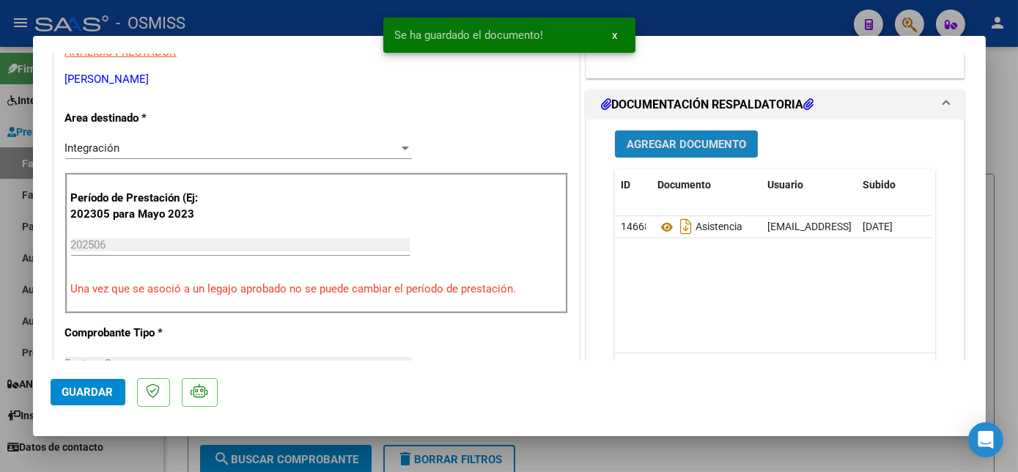
click at [662, 142] on span "Agregar Documento" at bounding box center [686, 144] width 119 height 13
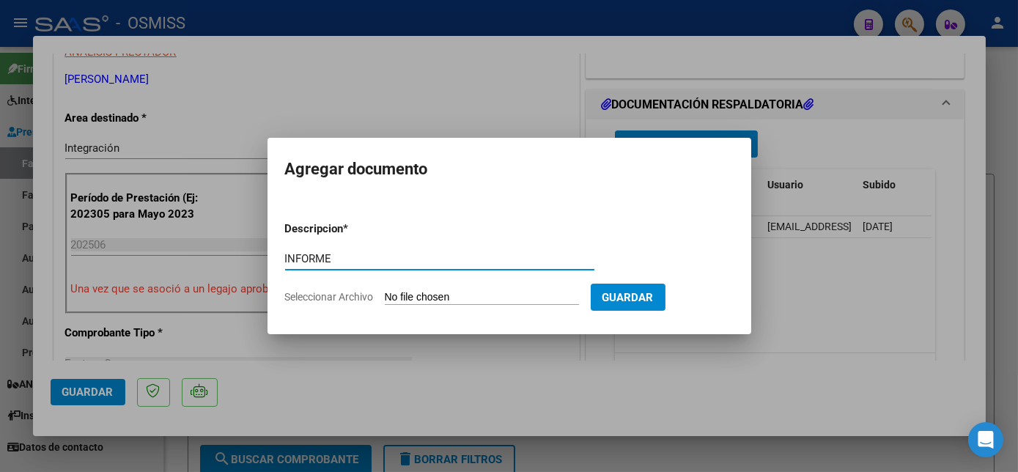
type input "INFORME"
click at [448, 298] on input "Seleccionar Archivo" at bounding box center [482, 298] width 194 height 14
type input "C:\fakepath\Informe [PERSON_NAME] psicol.6.25 - [PERSON_NAME].pdf"
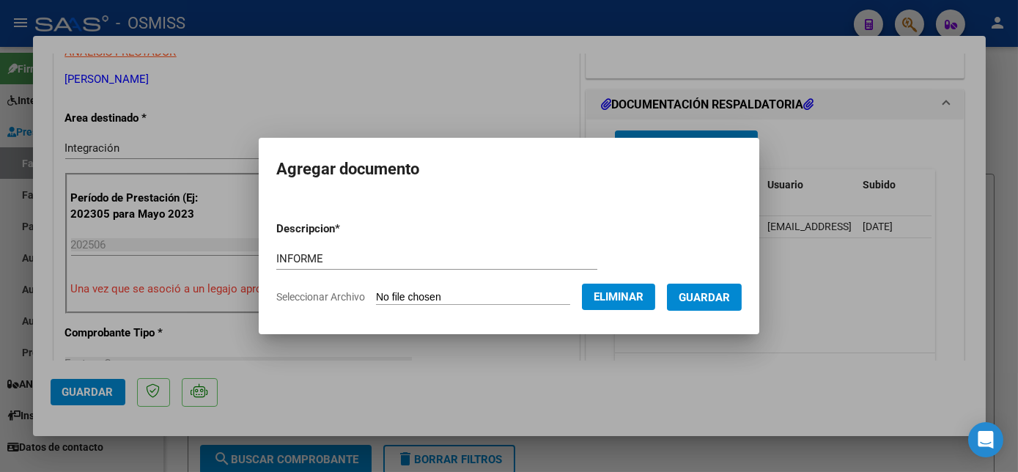
click at [717, 296] on span "Guardar" at bounding box center [704, 297] width 51 height 13
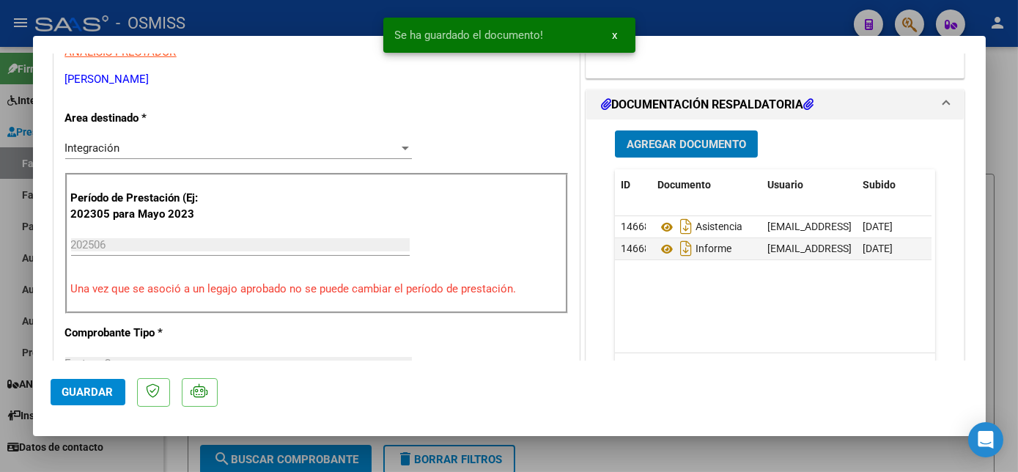
click at [155, 453] on div at bounding box center [509, 236] width 1018 height 472
type input "$ 0,00"
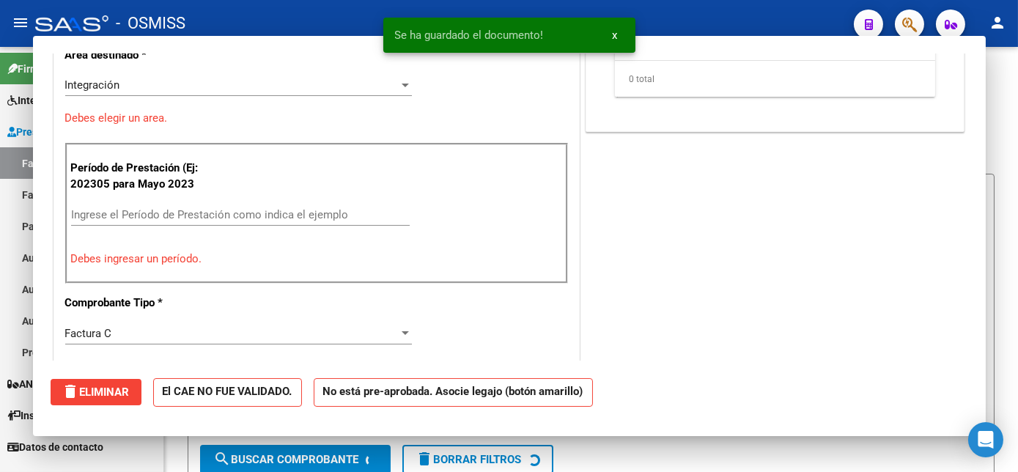
scroll to position [256, 0]
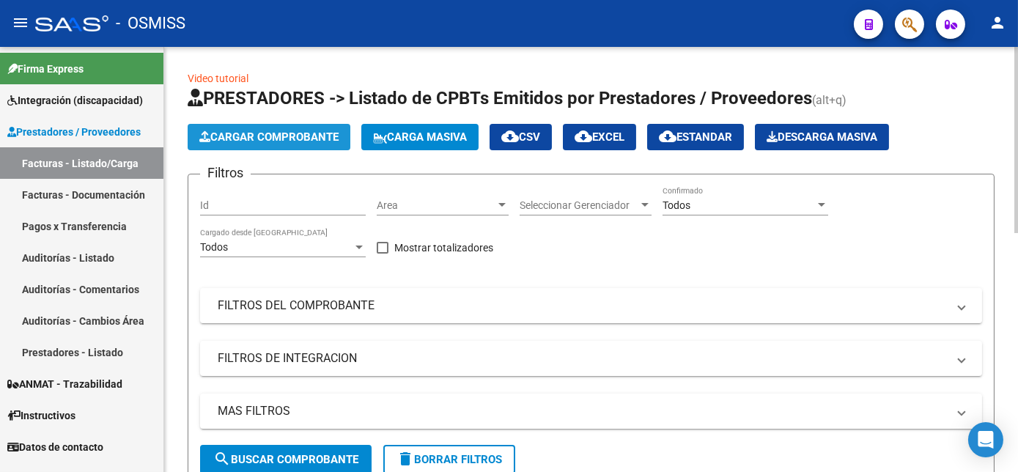
click at [296, 133] on span "Cargar Comprobante" at bounding box center [268, 136] width 139 height 13
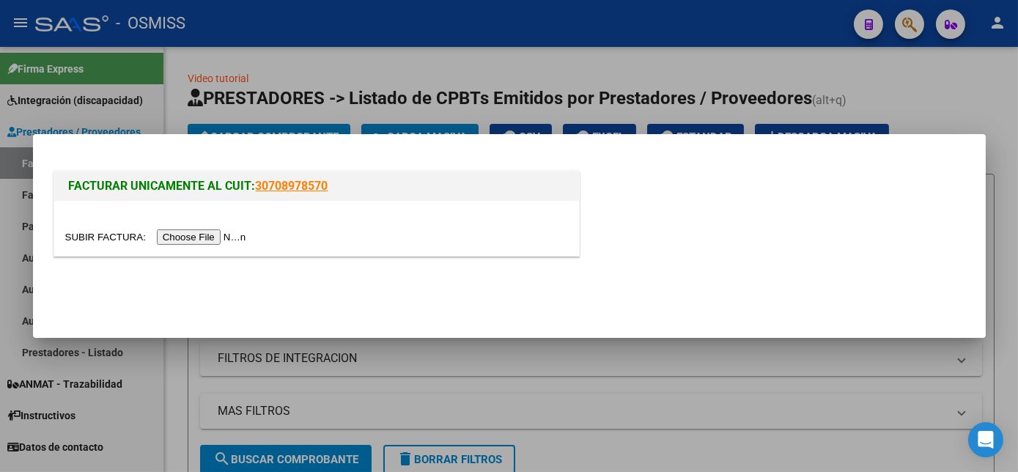
click at [193, 240] on input "file" at bounding box center [157, 236] width 185 height 15
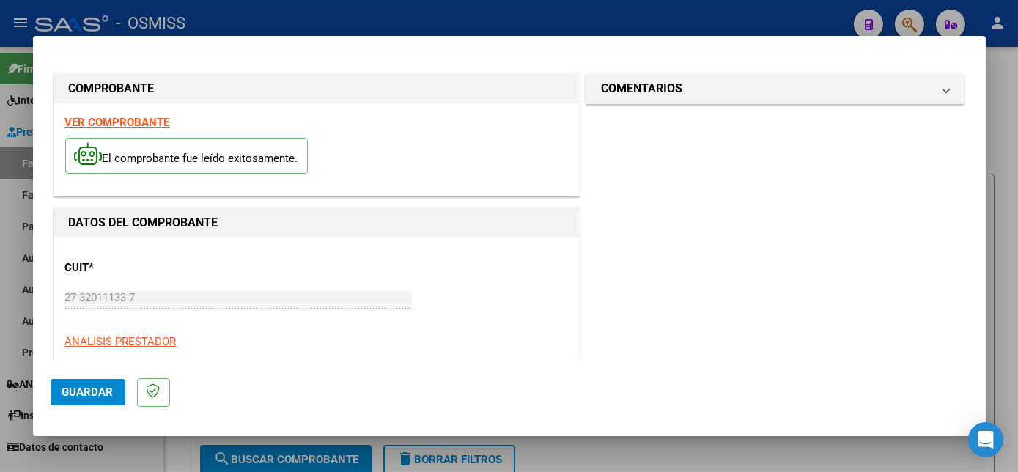
scroll to position [230, 0]
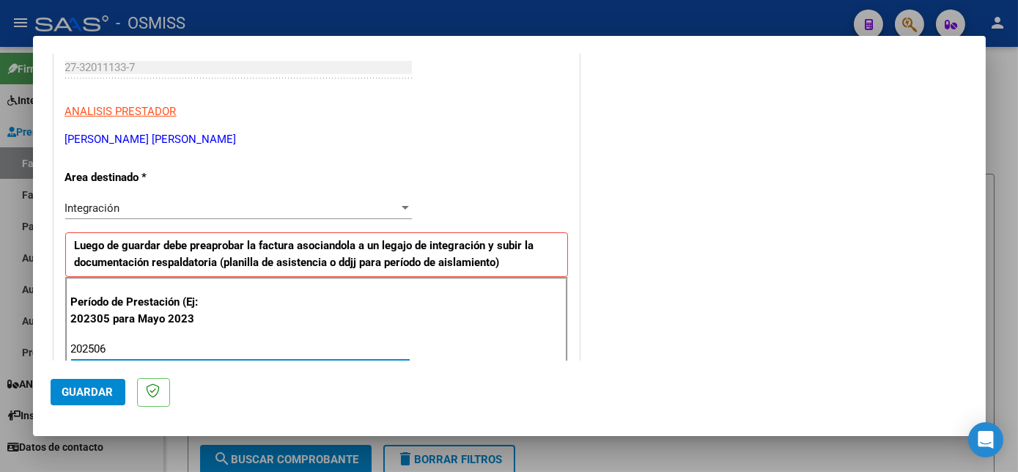
type input "202506"
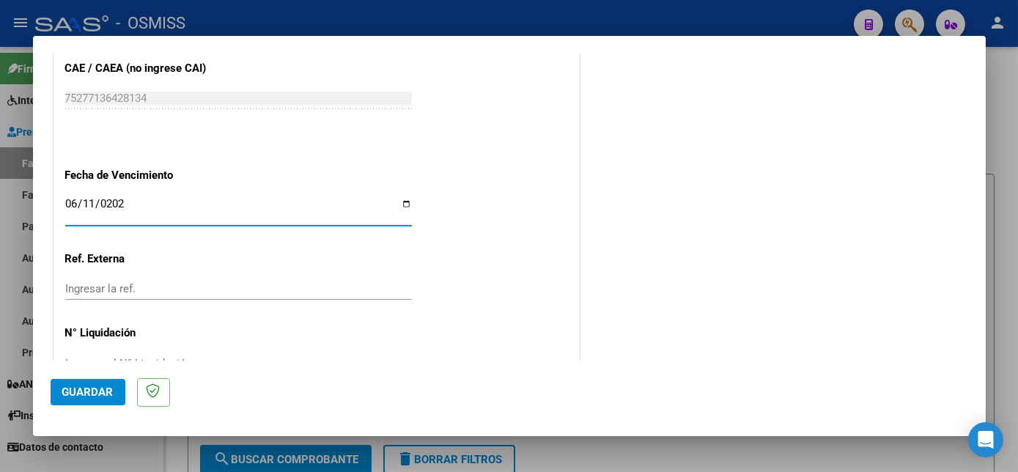
type input "[DATE]"
click at [97, 202] on input "Ingresar la fecha" at bounding box center [238, 209] width 347 height 23
click at [86, 202] on input "Ingresar la fecha" at bounding box center [238, 209] width 347 height 23
type input "[DATE]"
click at [89, 394] on span "Guardar" at bounding box center [87, 391] width 51 height 13
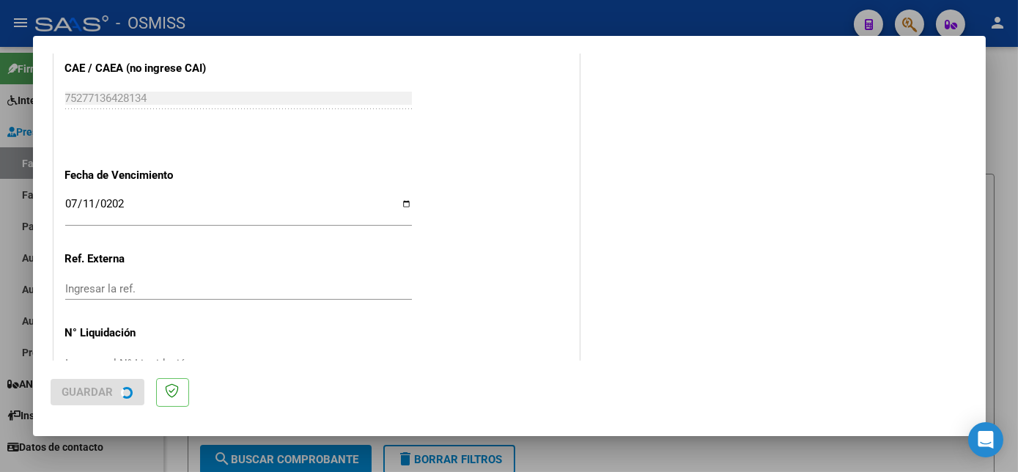
scroll to position [0, 0]
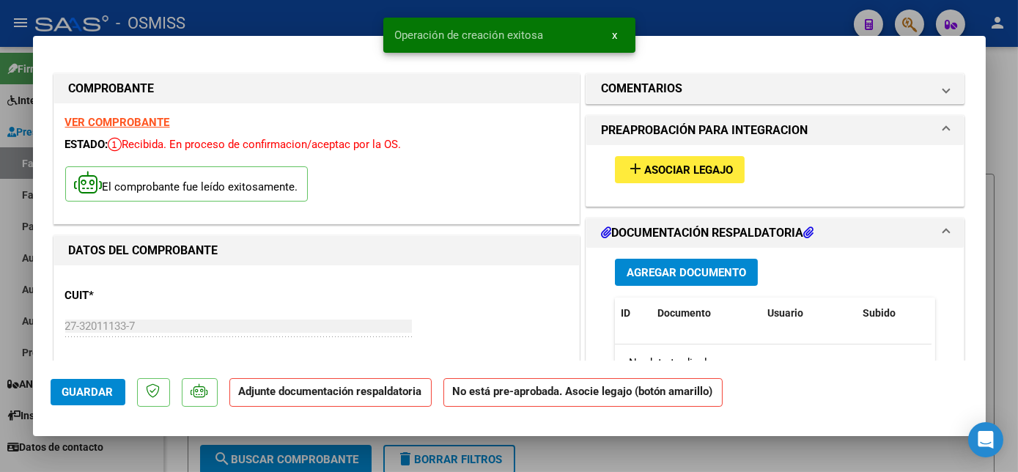
click at [715, 166] on span "Asociar Legajo" at bounding box center [688, 169] width 89 height 13
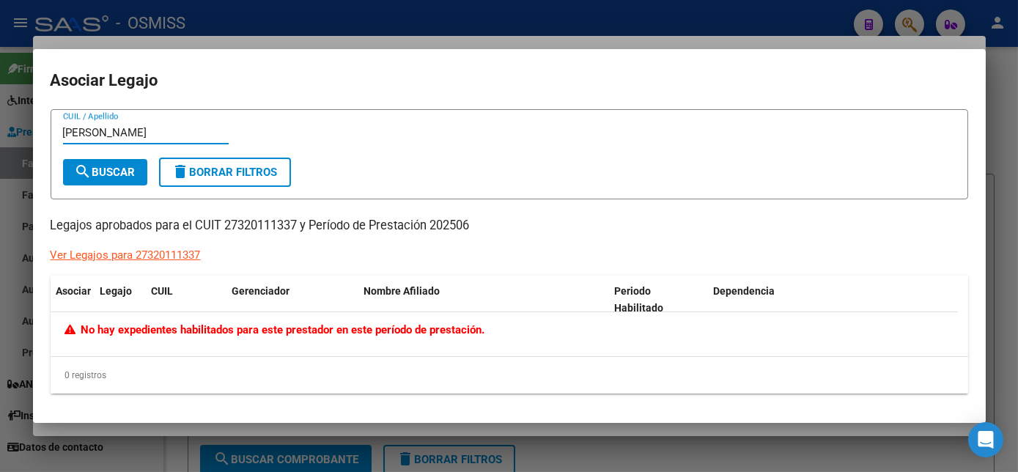
type input "[PERSON_NAME]"
click at [1006, 202] on div at bounding box center [509, 236] width 1018 height 472
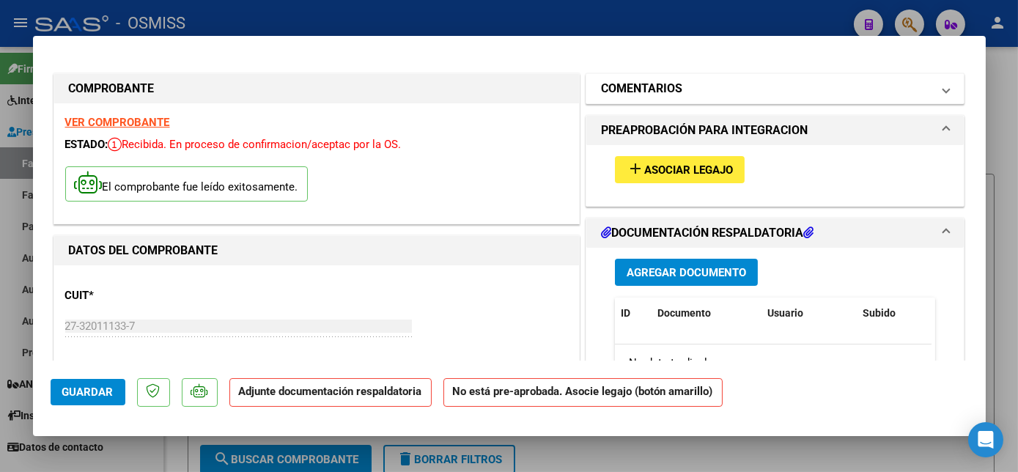
click at [758, 83] on mat-panel-title "COMENTARIOS" at bounding box center [766, 89] width 331 height 18
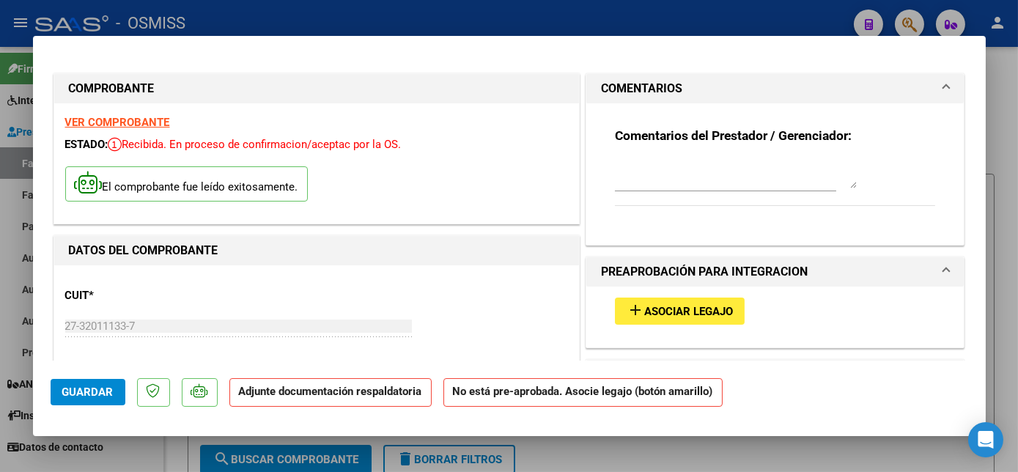
click at [638, 172] on textarea at bounding box center [736, 173] width 242 height 29
type textarea "SIN LEGAJO PARA ASOCIAR-CARGADO 07/07"
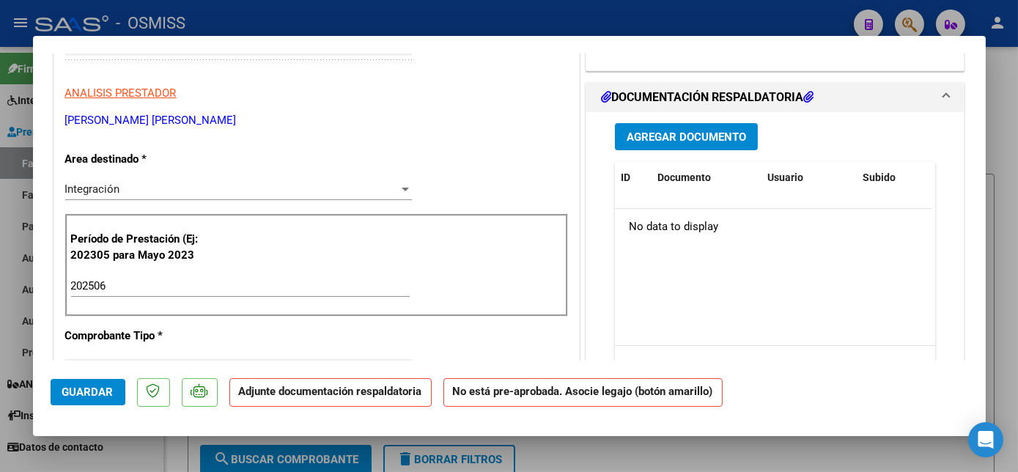
click at [721, 137] on span "Agregar Documento" at bounding box center [686, 136] width 119 height 13
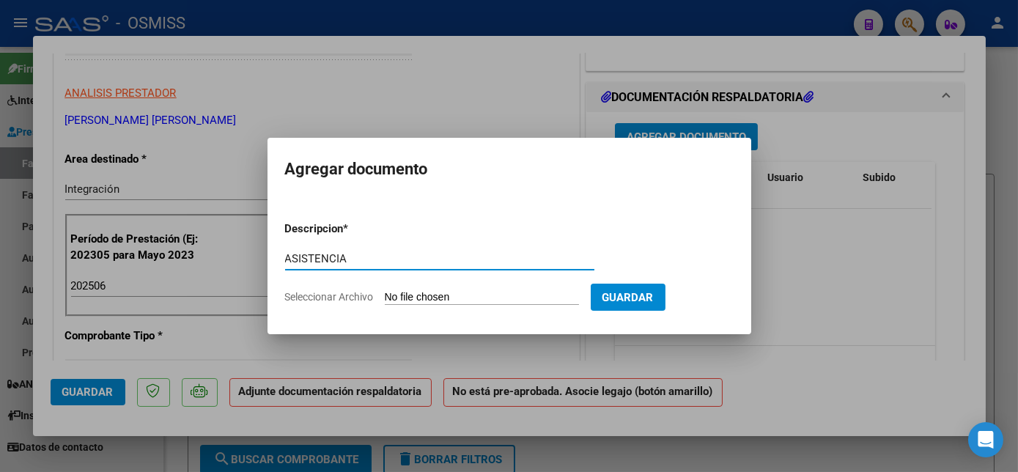
type input "ASISTENCIA"
click at [463, 297] on input "Seleccionar Archivo" at bounding box center [482, 298] width 194 height 14
type input "C:\fakepath\[PERSON_NAME] [PERSON_NAME] - EIM REHABILITACION (1).pdf"
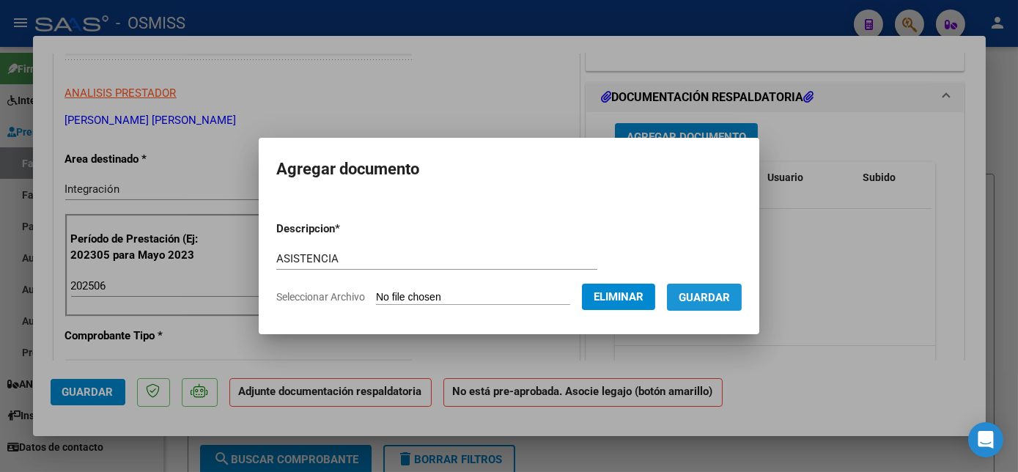
click at [695, 303] on span "Guardar" at bounding box center [704, 297] width 51 height 13
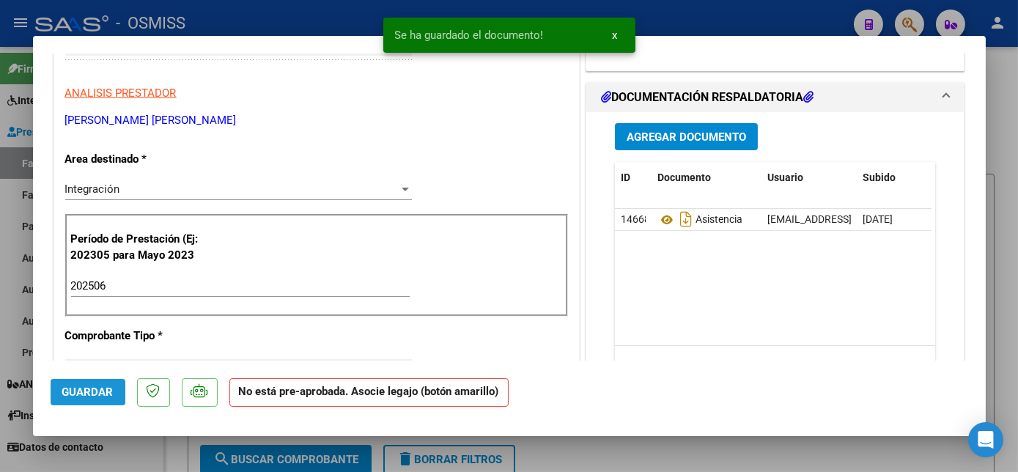
click at [79, 387] on span "Guardar" at bounding box center [87, 391] width 51 height 13
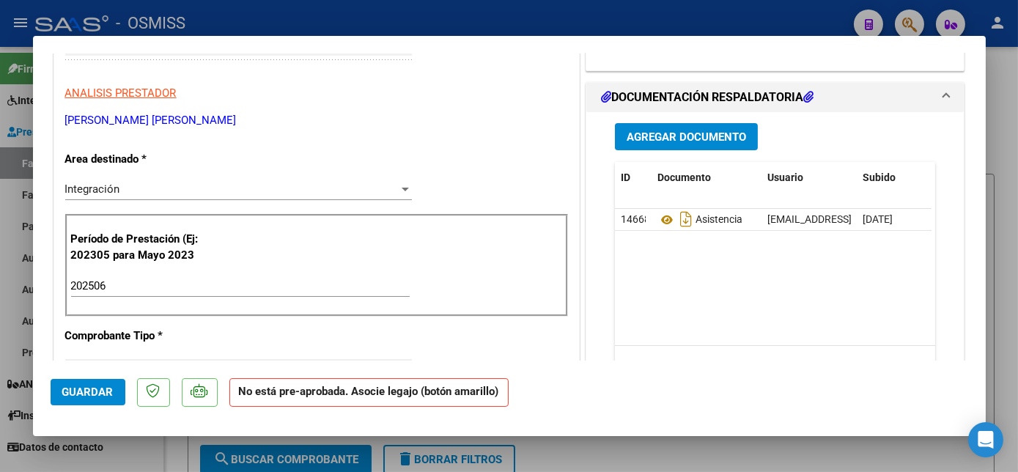
click at [119, 449] on div at bounding box center [509, 236] width 1018 height 472
type input "$ 0,00"
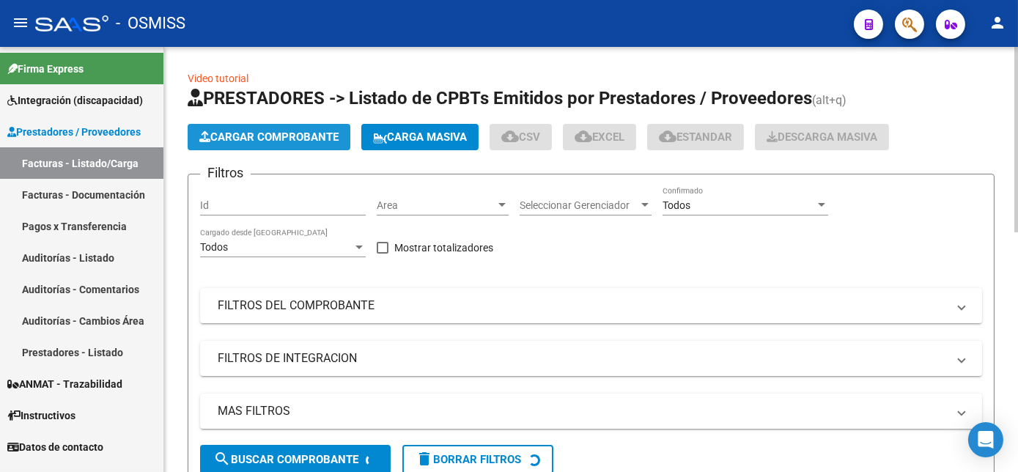
click at [252, 136] on span "Cargar Comprobante" at bounding box center [268, 136] width 139 height 13
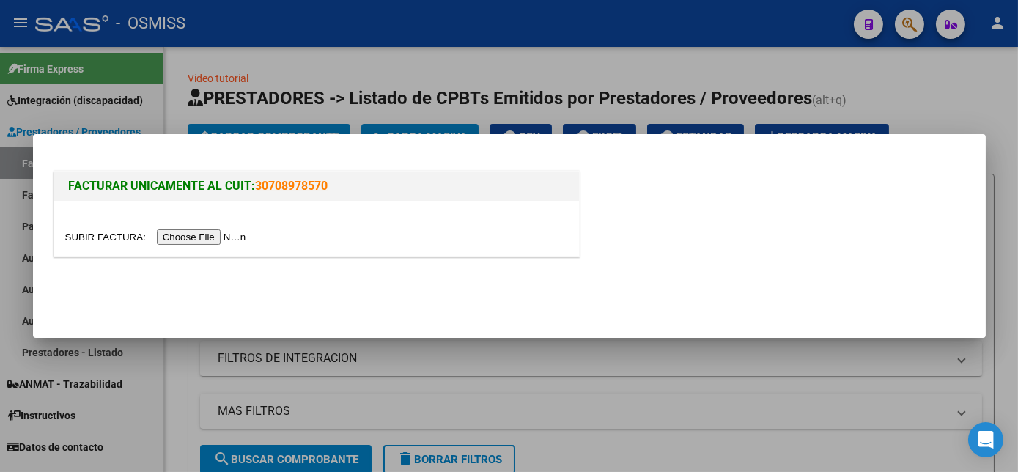
click at [202, 236] on input "file" at bounding box center [157, 236] width 185 height 15
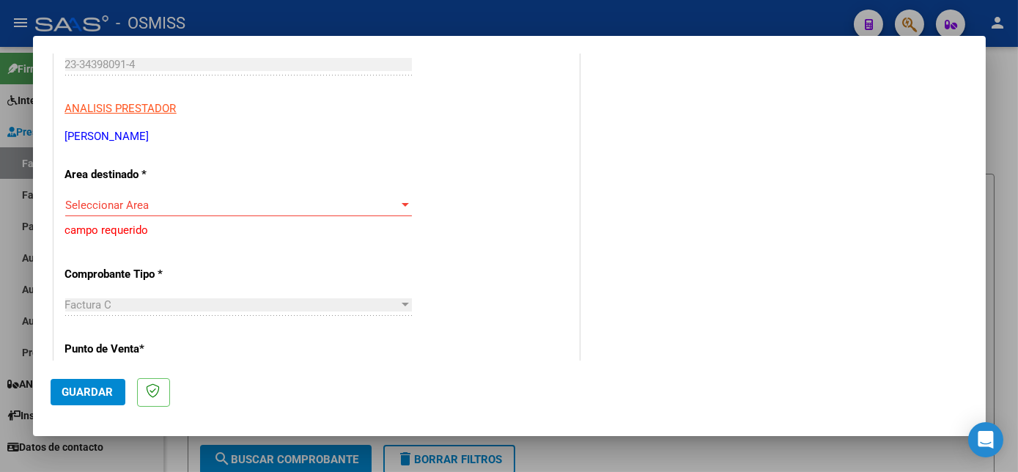
scroll to position [222, 0]
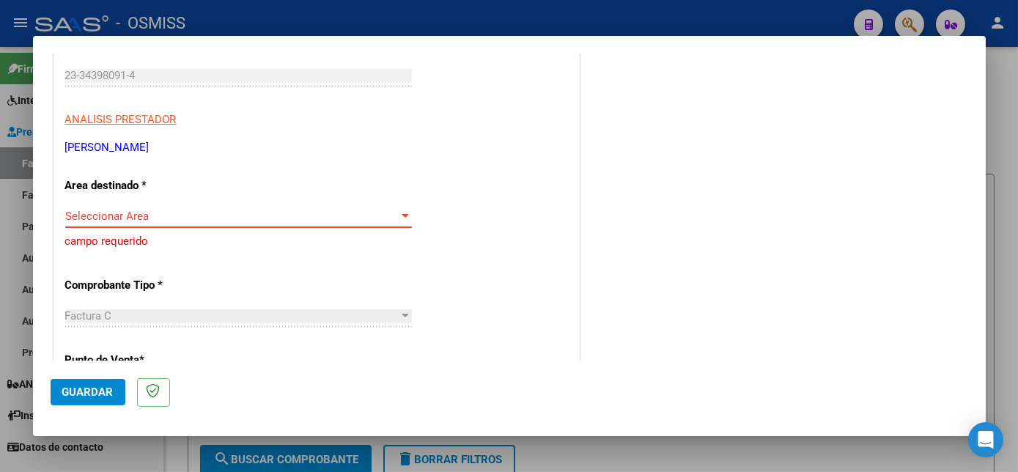
click at [360, 215] on span "Seleccionar Area" at bounding box center [231, 216] width 333 height 13
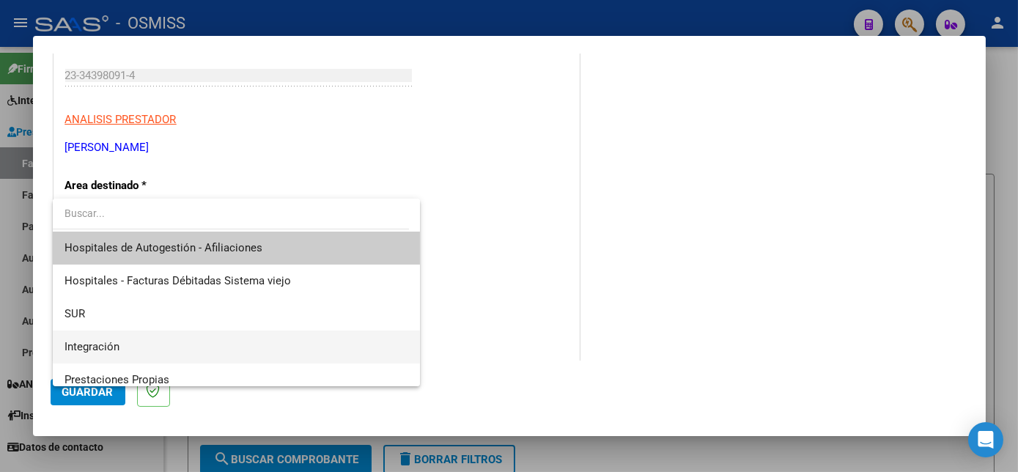
click at [128, 343] on span "Integración" at bounding box center [235, 347] width 343 height 33
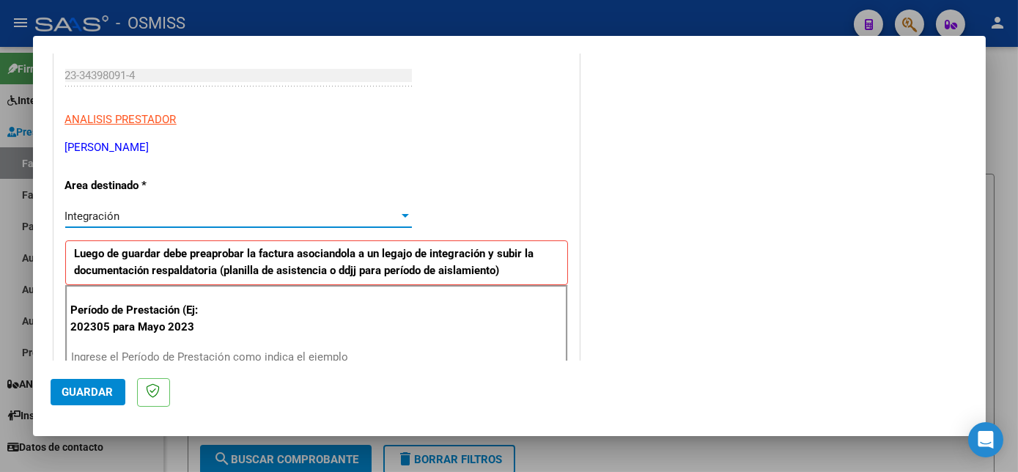
click at [185, 350] on input "Ingrese el Período de Prestación como indica el ejemplo" at bounding box center [240, 356] width 339 height 13
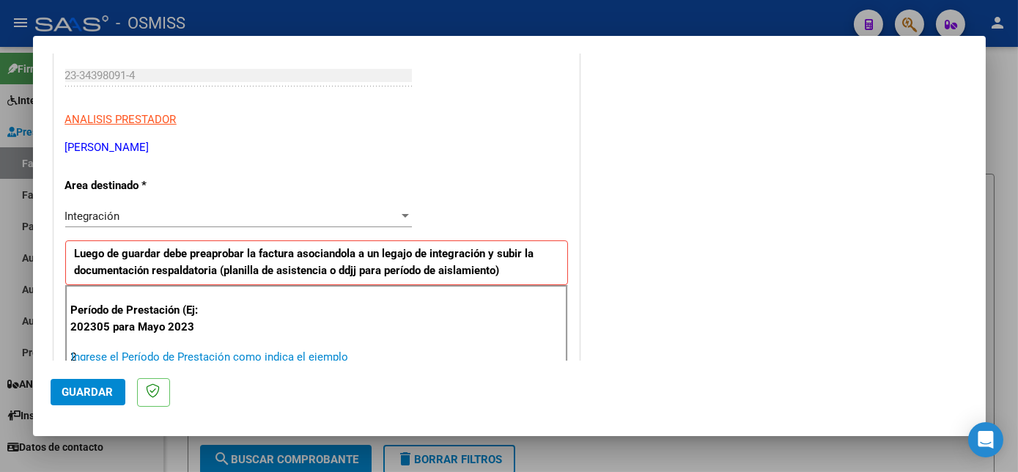
scroll to position [223, 0]
type input "202506"
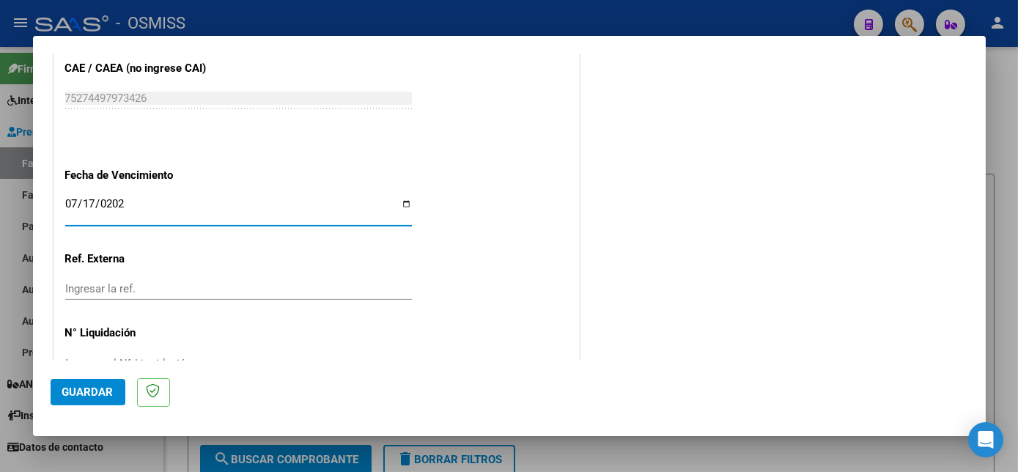
type input "[DATE]"
click at [87, 394] on span "Guardar" at bounding box center [87, 391] width 51 height 13
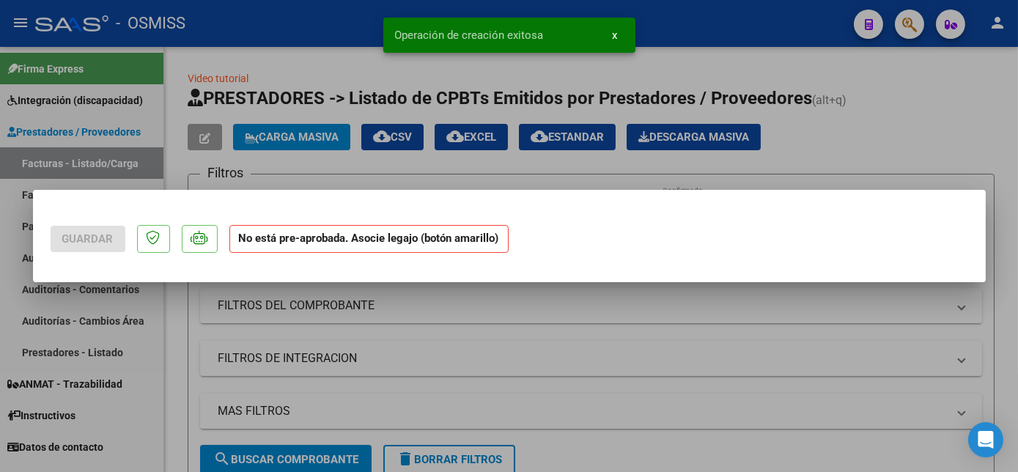
scroll to position [0, 0]
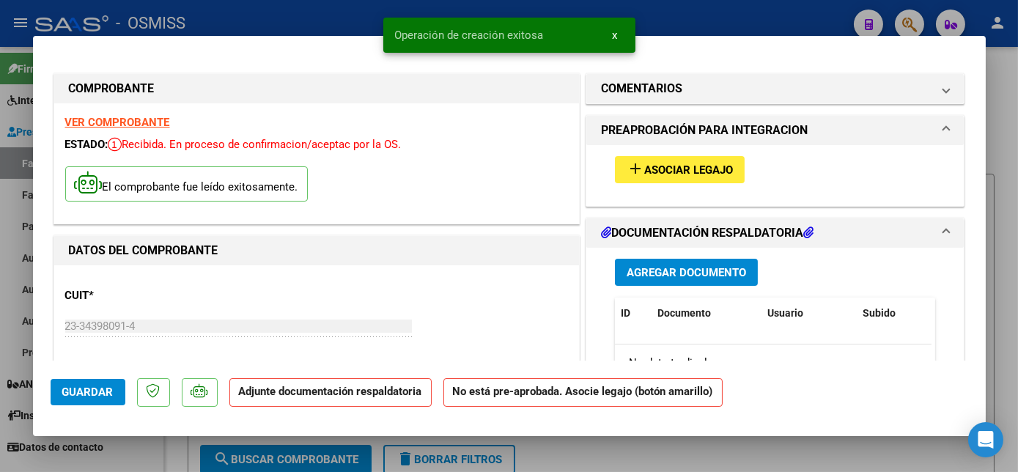
click at [710, 166] on span "Asociar Legajo" at bounding box center [688, 169] width 89 height 13
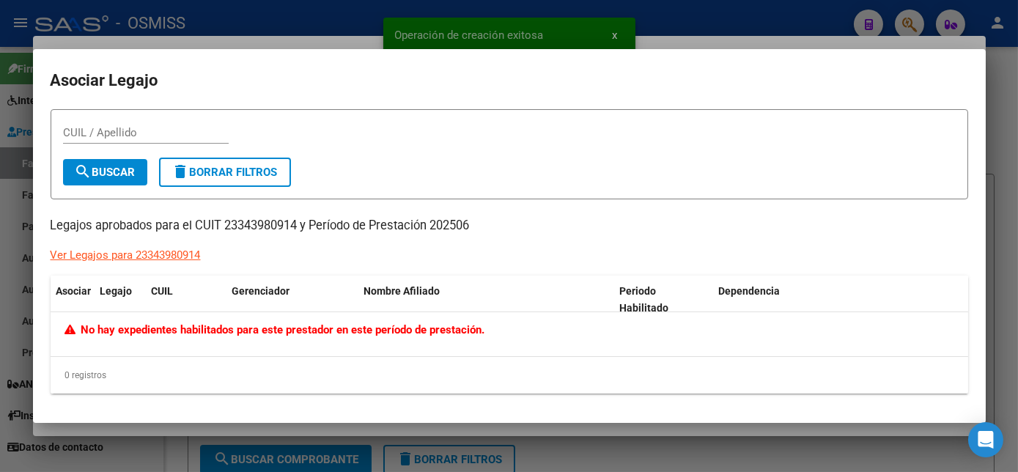
click at [998, 264] on div at bounding box center [509, 236] width 1018 height 472
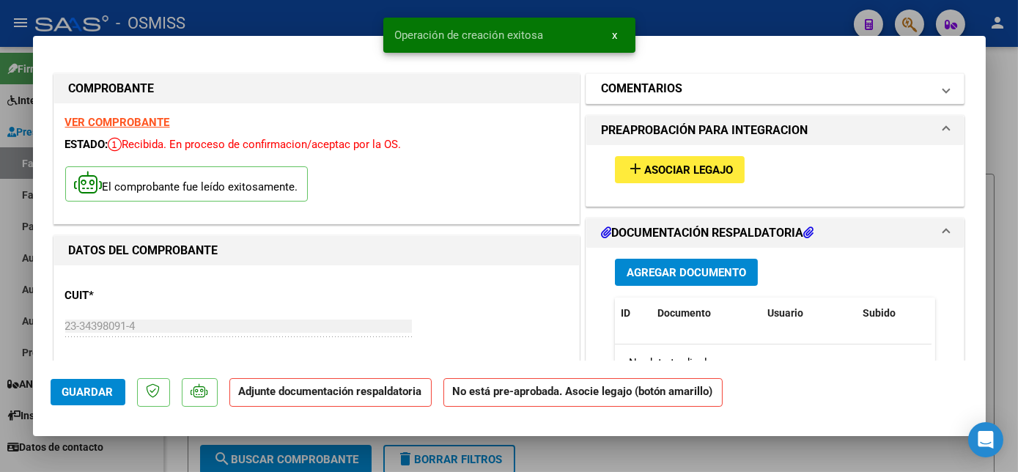
click at [672, 91] on h1 "COMENTARIOS" at bounding box center [641, 89] width 81 height 18
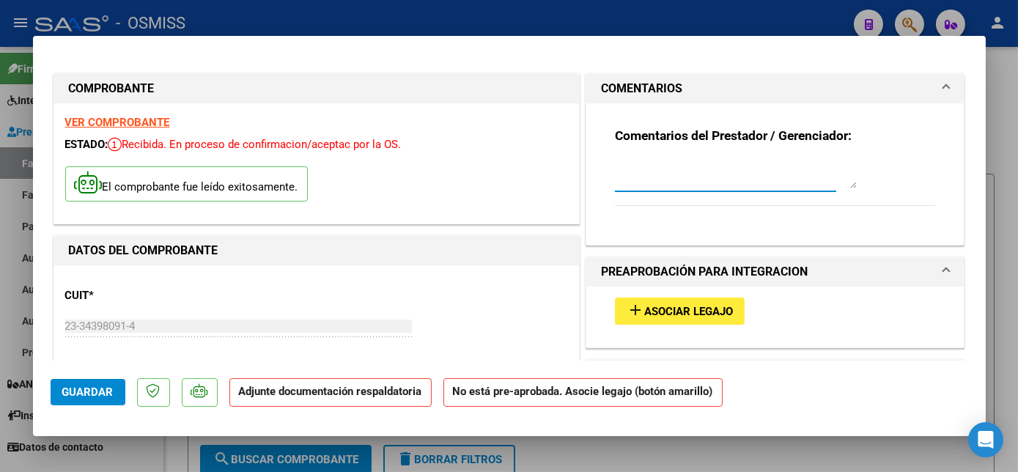
click at [627, 184] on textarea at bounding box center [736, 173] width 242 height 29
type textarea "SIN LEGAJO PARA ASOCIAR- CARGADO 07/07"
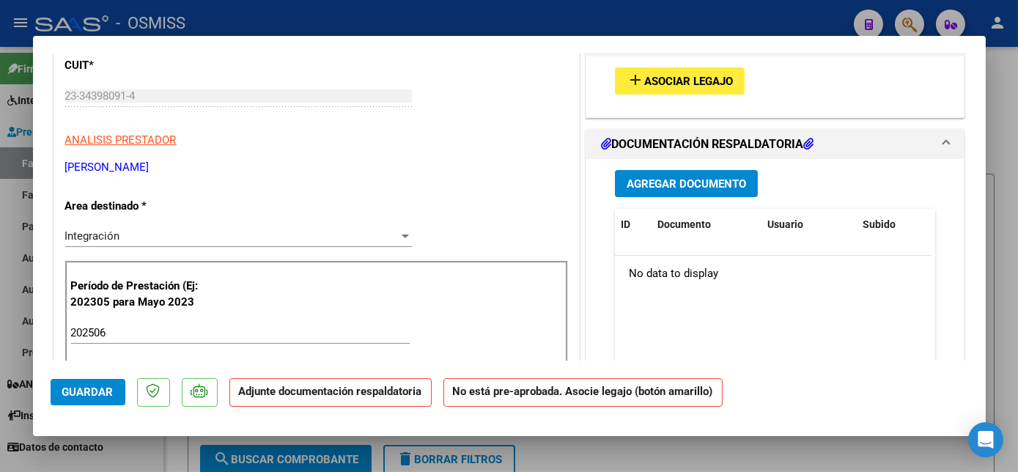
scroll to position [215, 0]
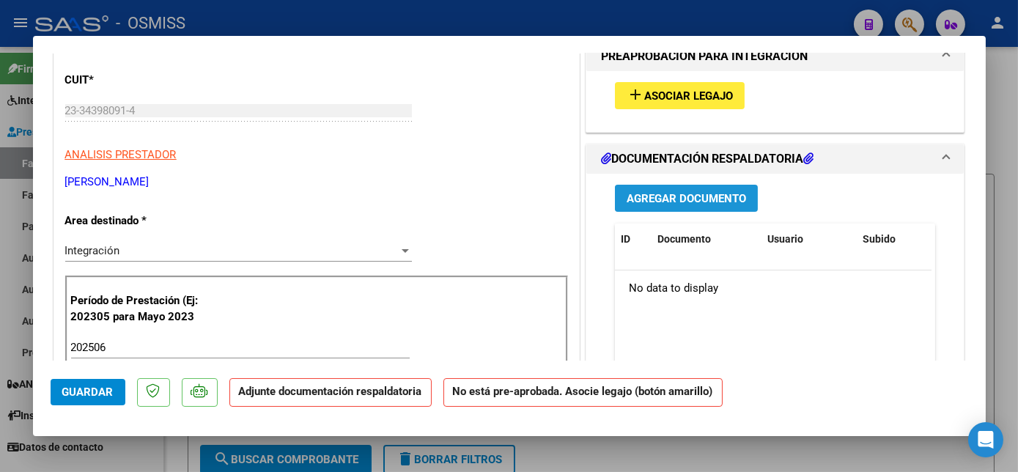
click at [745, 191] on button "Agregar Documento" at bounding box center [686, 198] width 143 height 27
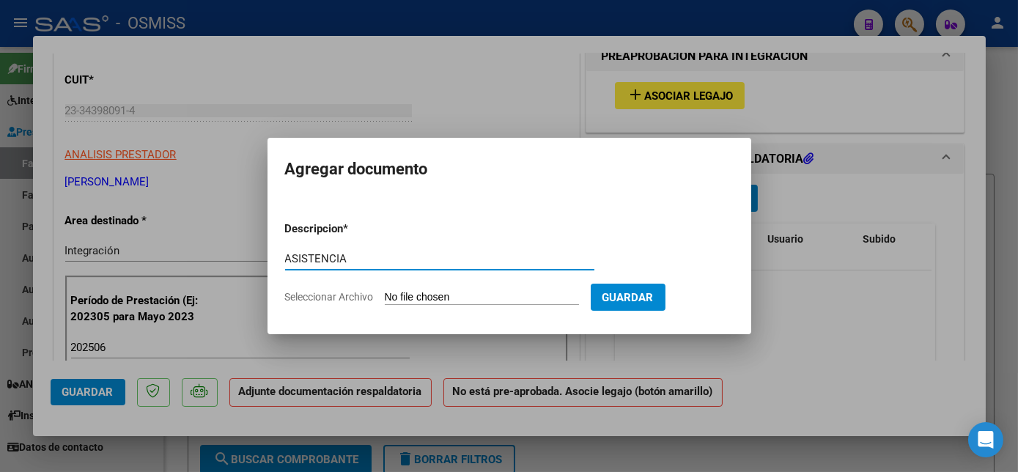
type input "ASISTENCIA"
click at [488, 291] on input "Seleccionar Archivo" at bounding box center [482, 298] width 194 height 14
type input "C:\fakepath\[PERSON_NAME] [PERSON_NAME] - EIM REHABILITACION.pdf"
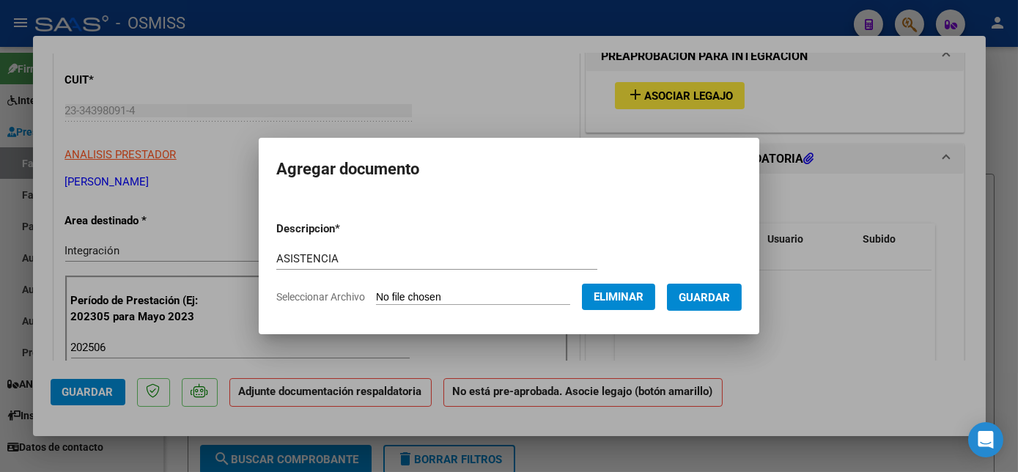
click at [721, 300] on span "Guardar" at bounding box center [704, 297] width 51 height 13
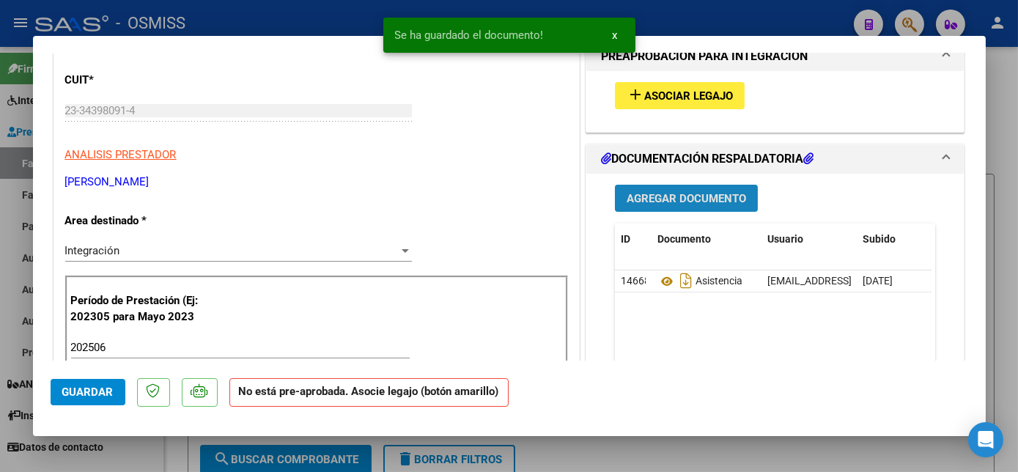
click at [699, 195] on span "Agregar Documento" at bounding box center [686, 198] width 119 height 13
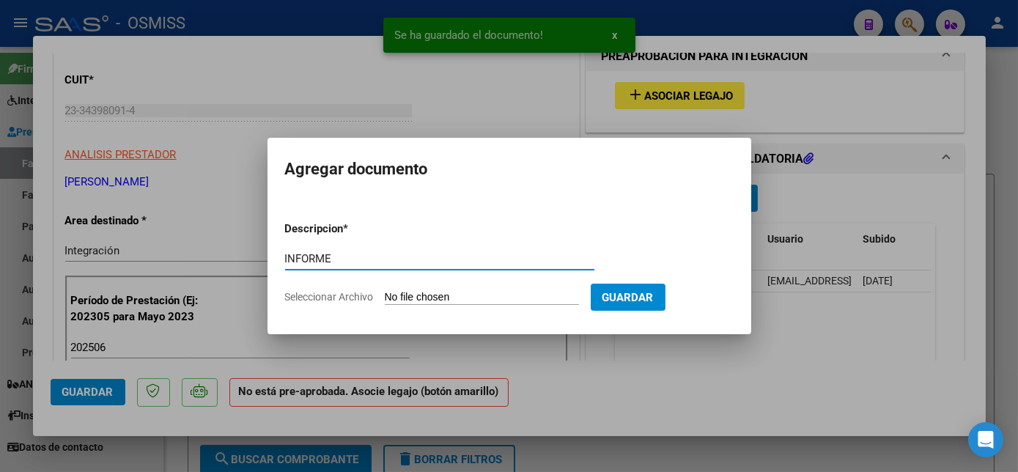
type input "INFORME"
click at [487, 299] on input "Seleccionar Archivo" at bounding box center [482, 298] width 194 height 14
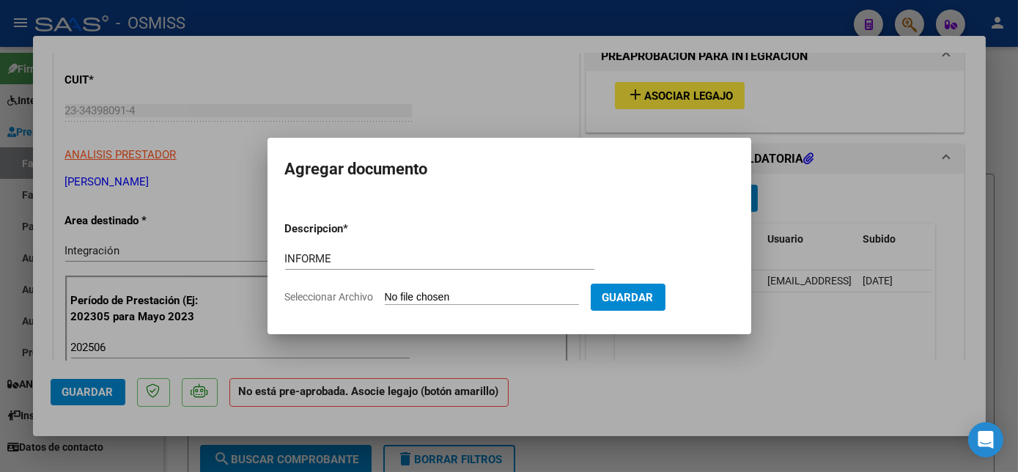
type input "C:\fakepath\INFORME.pdf"
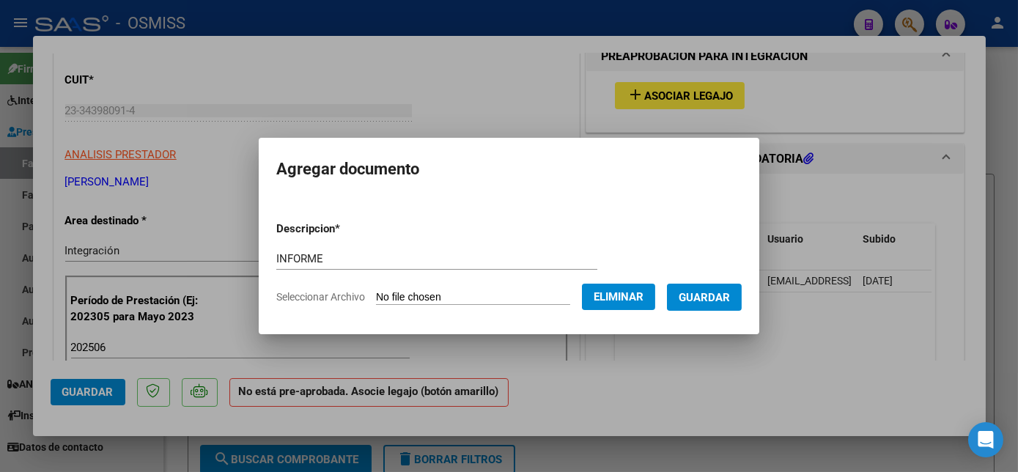
click at [717, 300] on span "Guardar" at bounding box center [704, 297] width 51 height 13
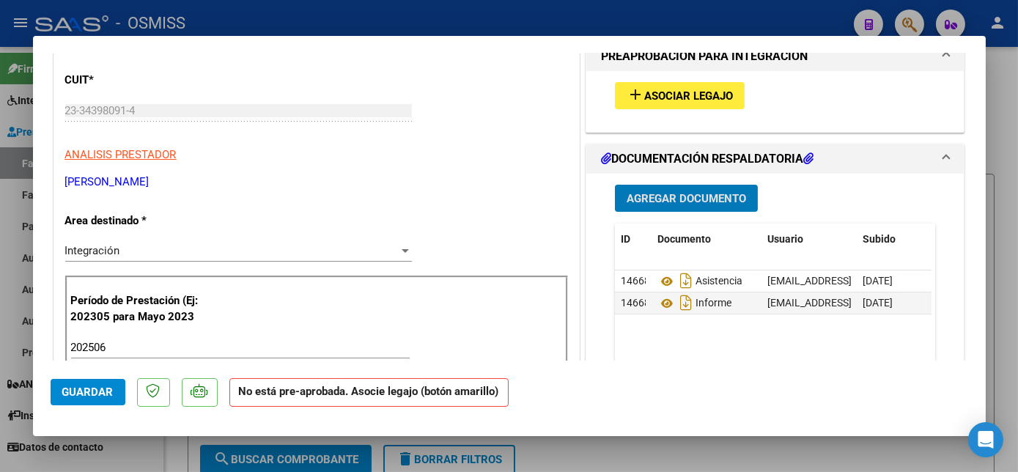
click at [115, 454] on div at bounding box center [509, 236] width 1018 height 472
type input "$ 0,00"
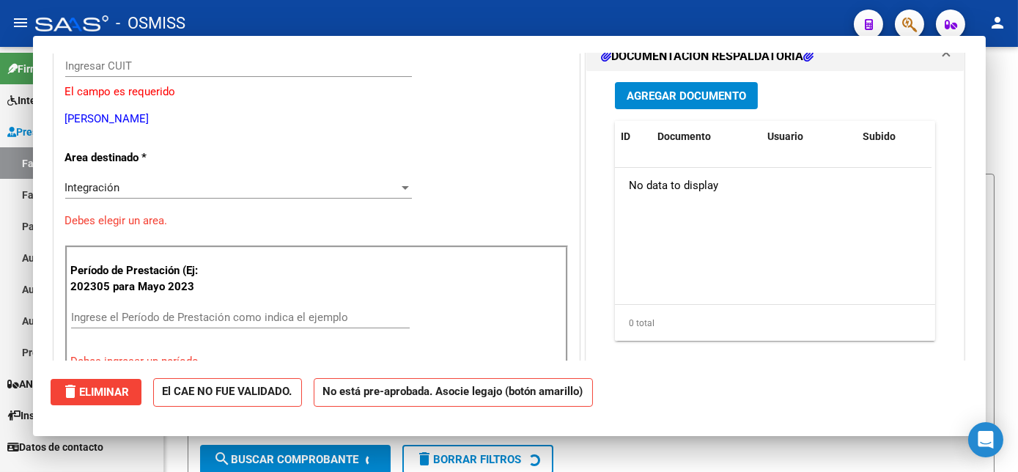
scroll to position [171, 0]
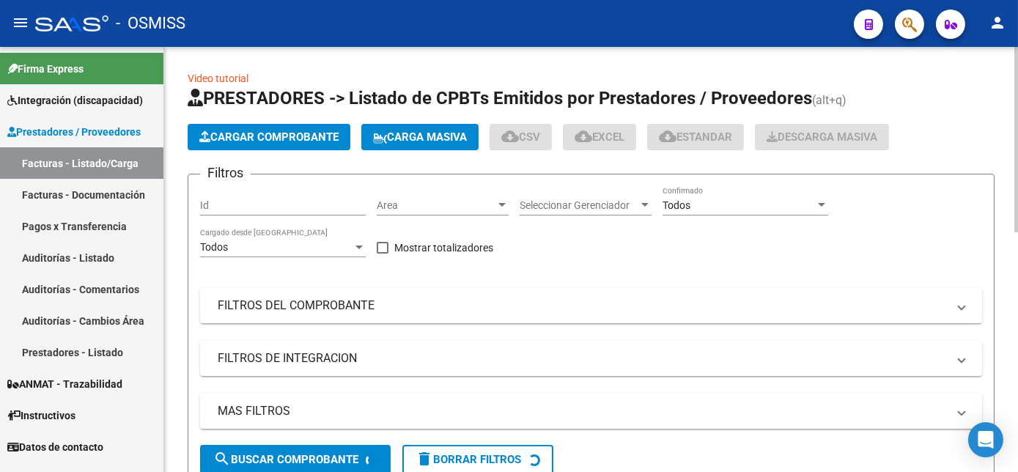
click at [259, 141] on span "Cargar Comprobante" at bounding box center [268, 136] width 139 height 13
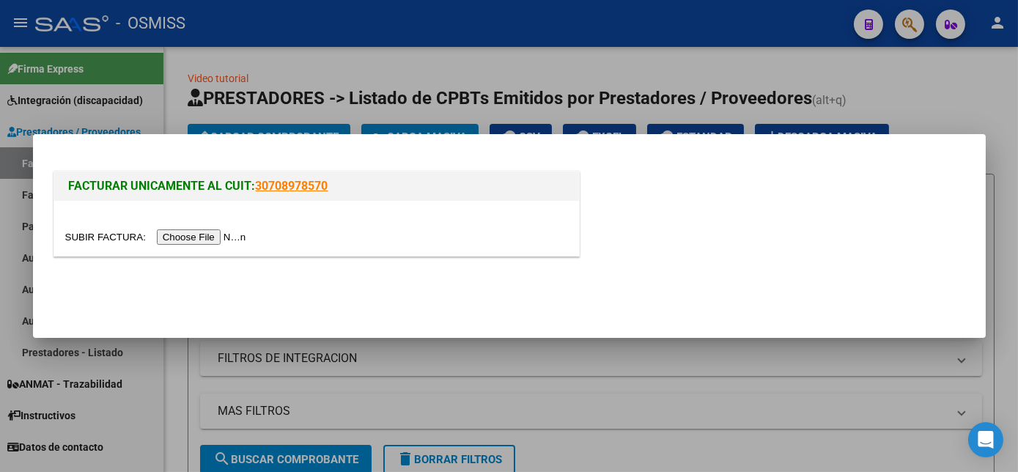
click at [193, 240] on input "file" at bounding box center [157, 236] width 185 height 15
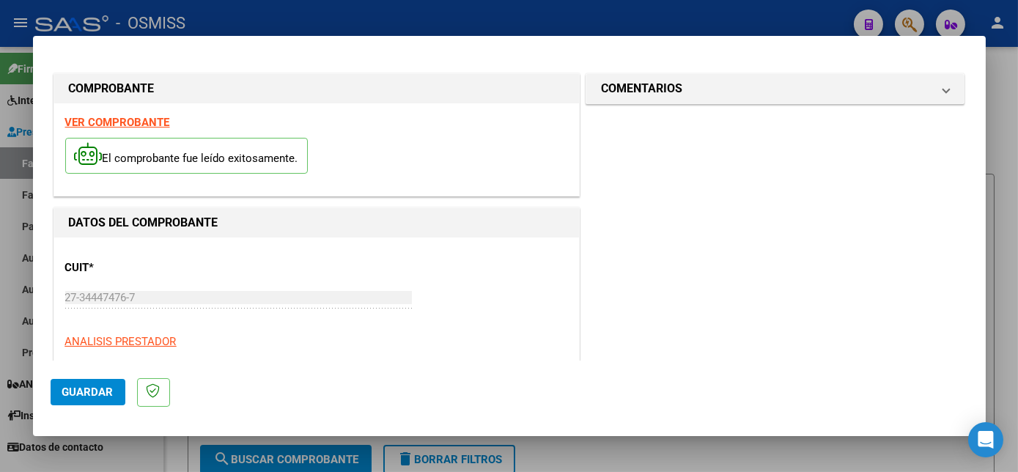
scroll to position [230, 0]
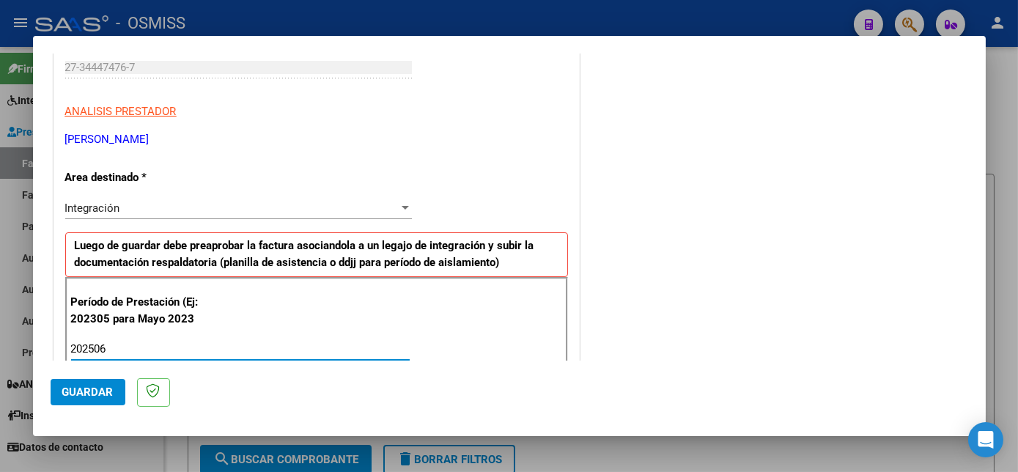
type input "202506"
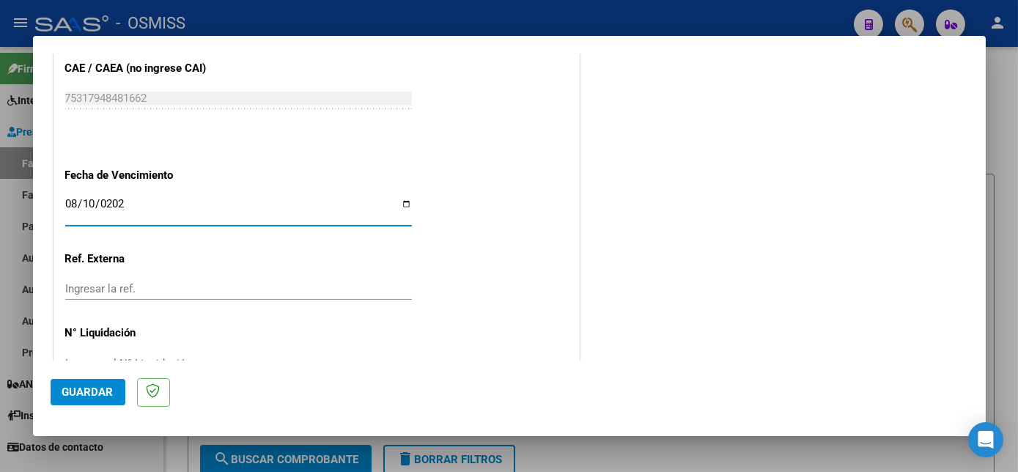
type input "[DATE]"
click at [86, 388] on span "Guardar" at bounding box center [87, 391] width 51 height 13
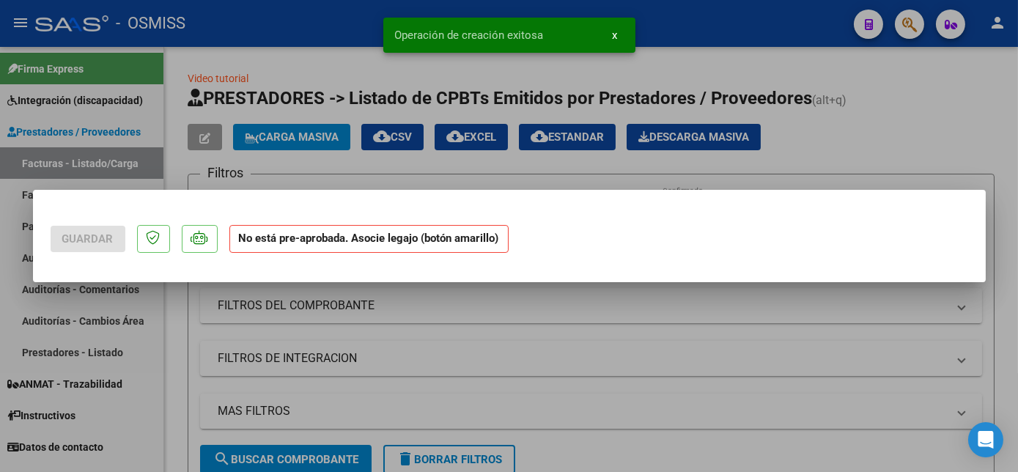
scroll to position [0, 0]
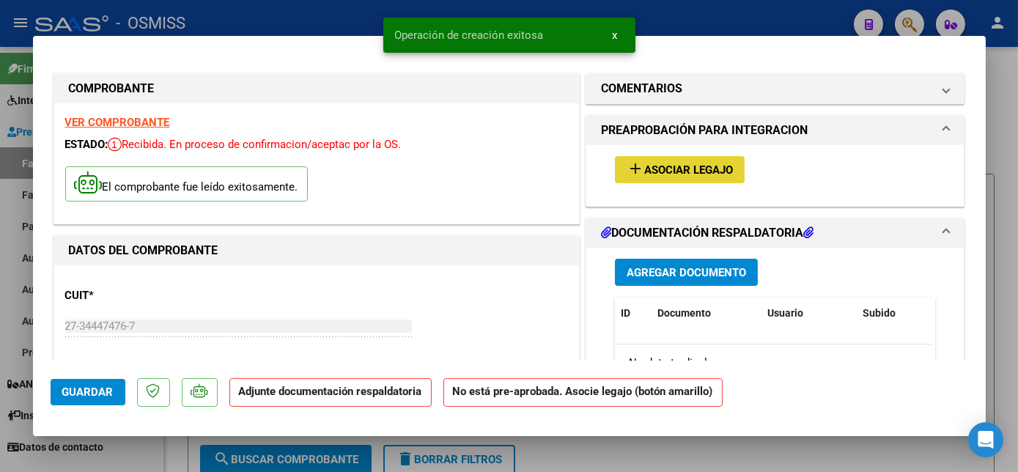
click at [647, 167] on span "Asociar Legajo" at bounding box center [688, 169] width 89 height 13
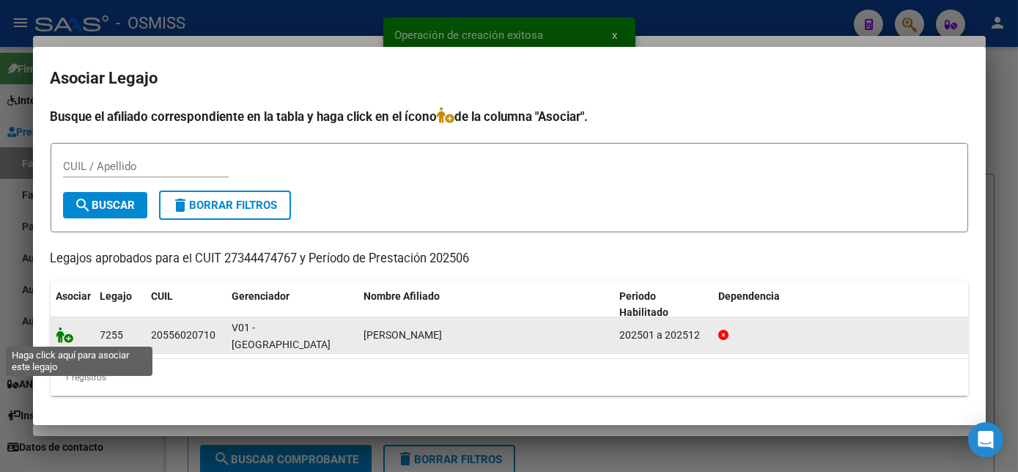
click at [70, 335] on icon at bounding box center [65, 335] width 18 height 16
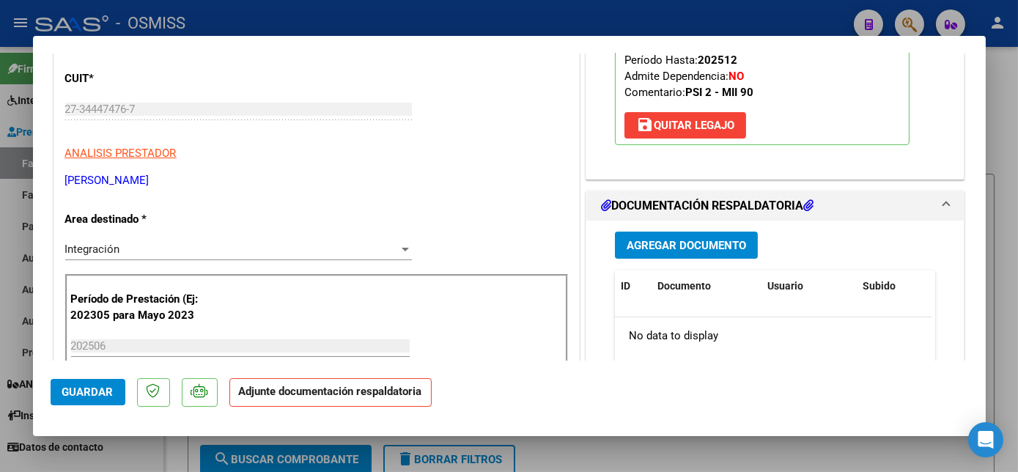
scroll to position [247, 0]
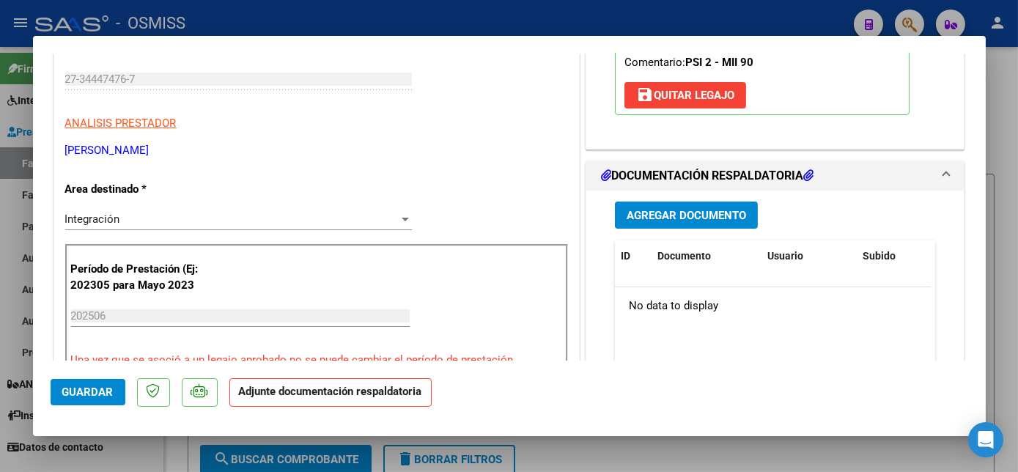
click at [690, 213] on span "Agregar Documento" at bounding box center [686, 215] width 119 height 13
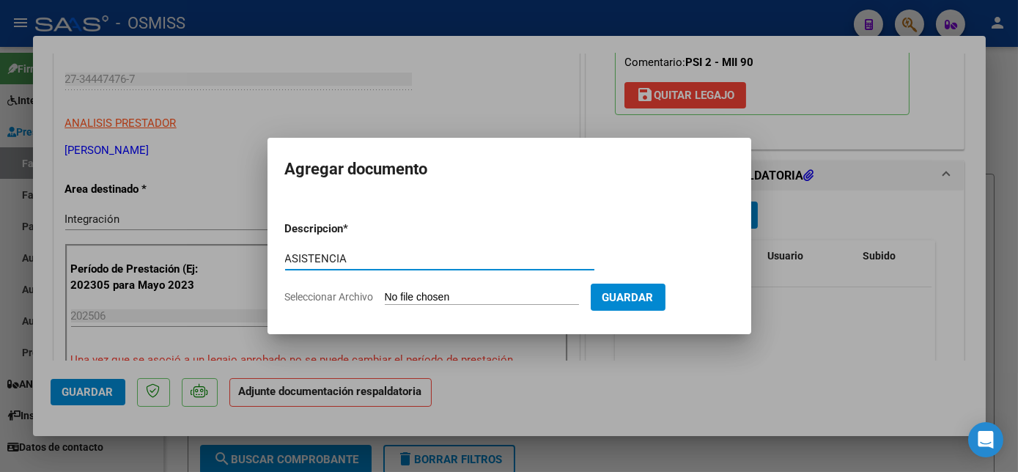
type input "ASISTENCIA"
click at [462, 307] on form "Descripcion * ASISTENCIA Escriba aquí una descripcion Seleccionar Archivo Guard…" at bounding box center [509, 263] width 448 height 107
click at [487, 297] on input "Seleccionar Archivo" at bounding box center [482, 298] width 194 height 14
type input "C:\fakepath\ASISTENCIA [PERSON_NAME] - [PERSON_NAME] (2).pdf"
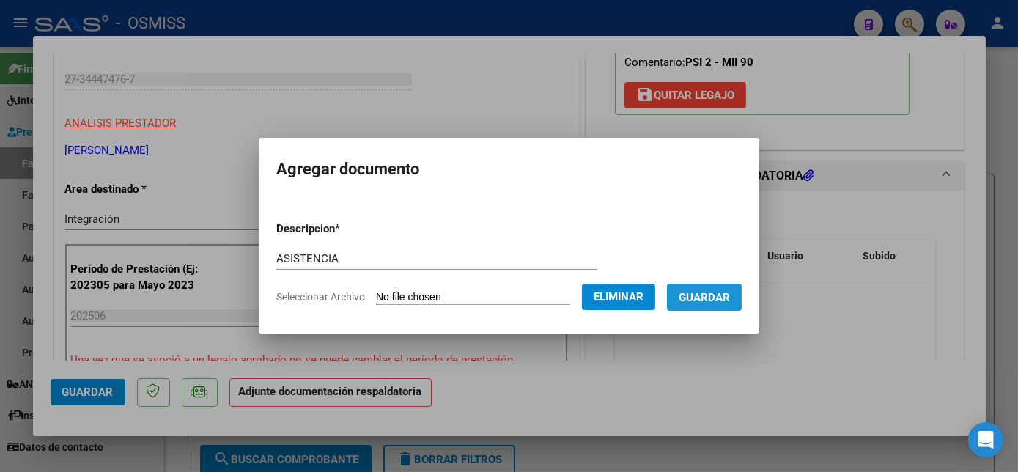
click at [705, 296] on span "Guardar" at bounding box center [704, 297] width 51 height 13
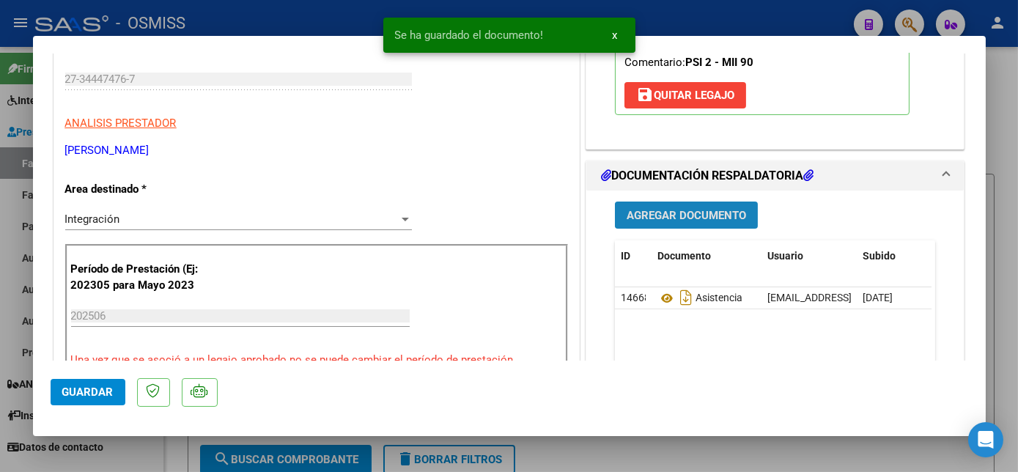
click at [686, 210] on span "Agregar Documento" at bounding box center [686, 215] width 119 height 13
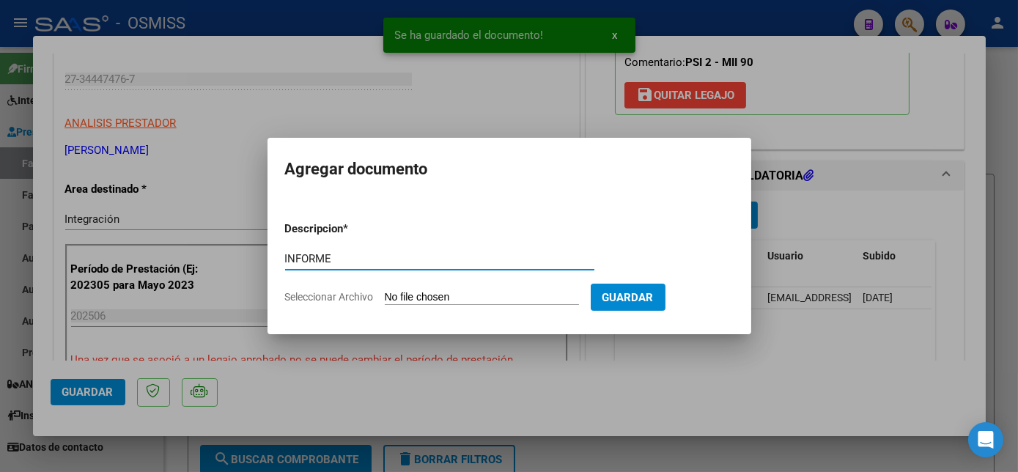
type input "INFORME"
click at [479, 298] on input "Seleccionar Archivo" at bounding box center [482, 298] width 194 height 14
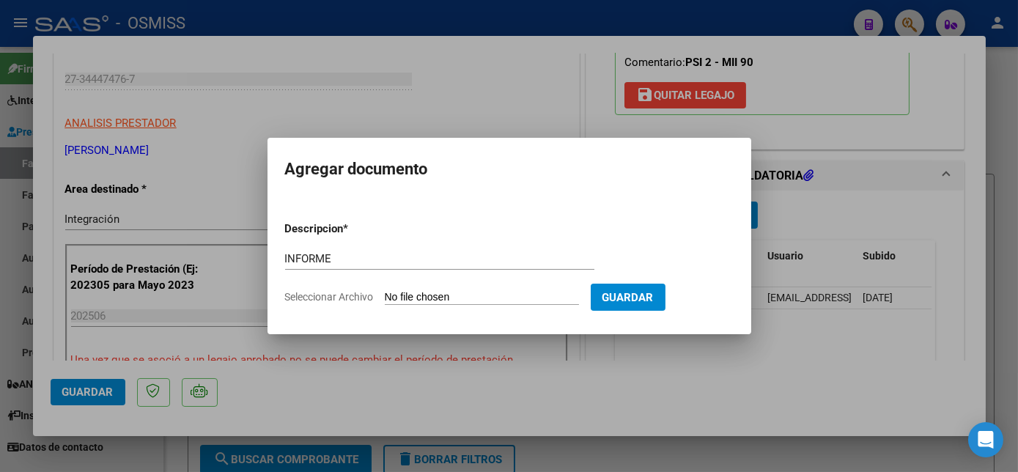
type input "C:\fakepath\INFORME [PERSON_NAME][DATE] - [PERSON_NAME].pdf"
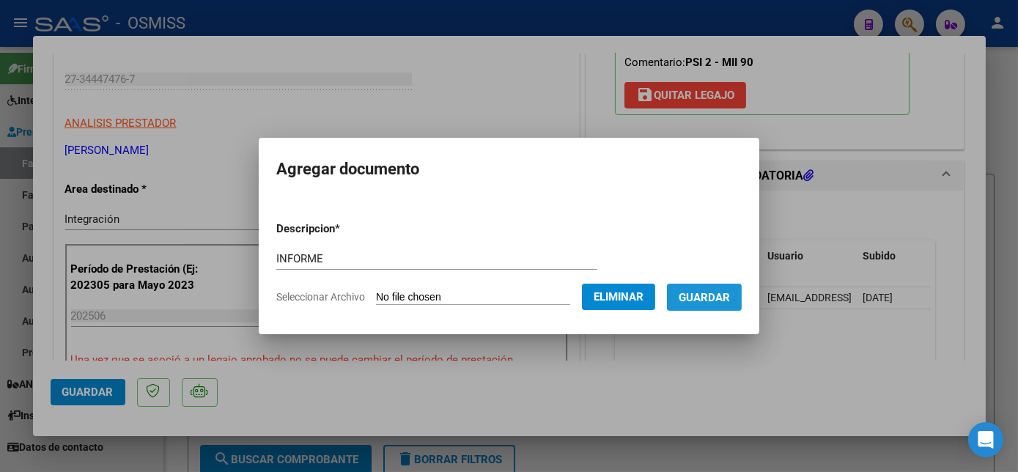
click at [711, 305] on button "Guardar" at bounding box center [704, 297] width 75 height 27
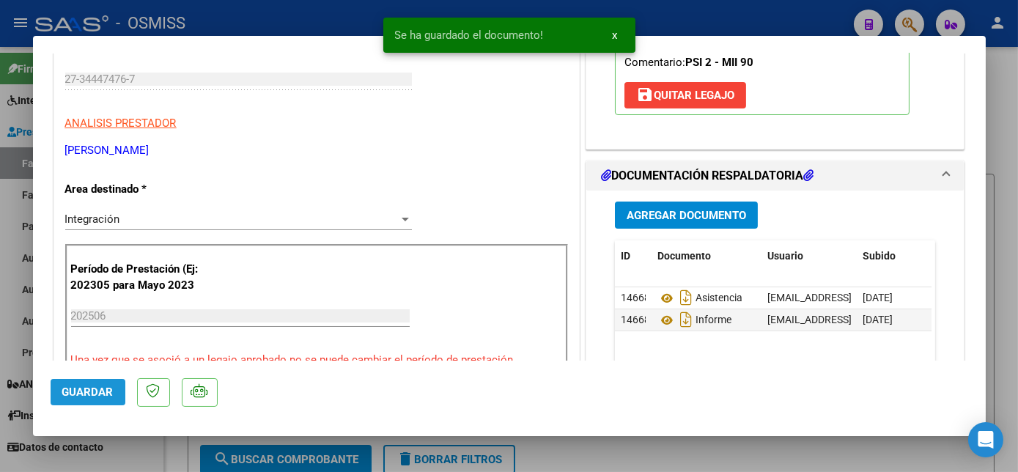
click at [94, 388] on span "Guardar" at bounding box center [87, 391] width 51 height 13
click at [136, 449] on div at bounding box center [509, 236] width 1018 height 472
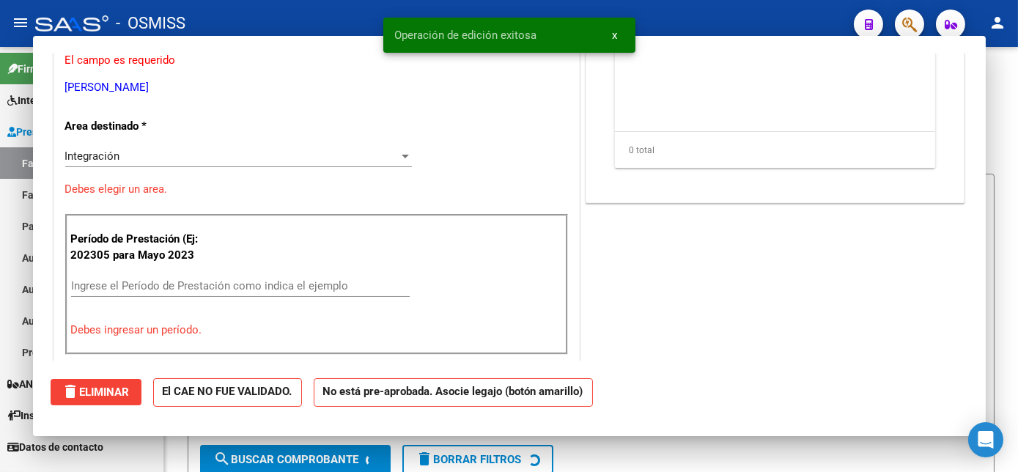
scroll to position [203, 0]
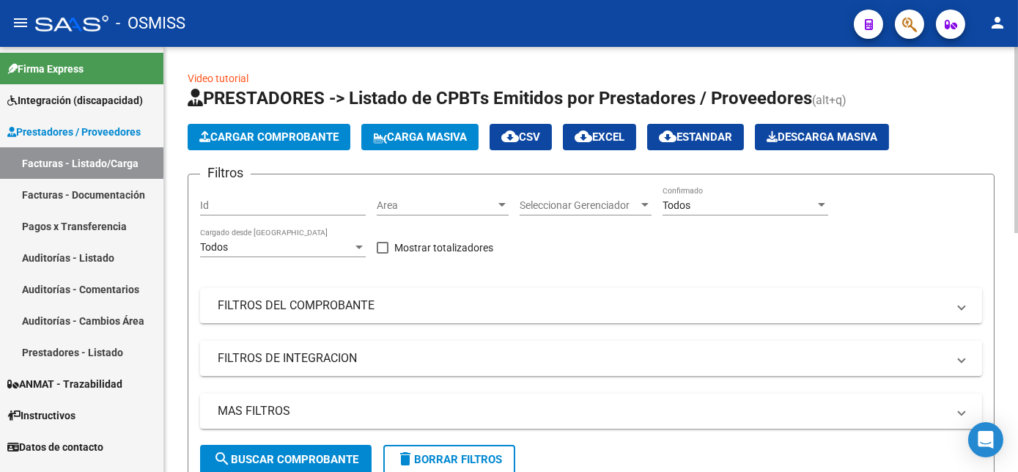
click at [246, 130] on span "Cargar Comprobante" at bounding box center [268, 136] width 139 height 13
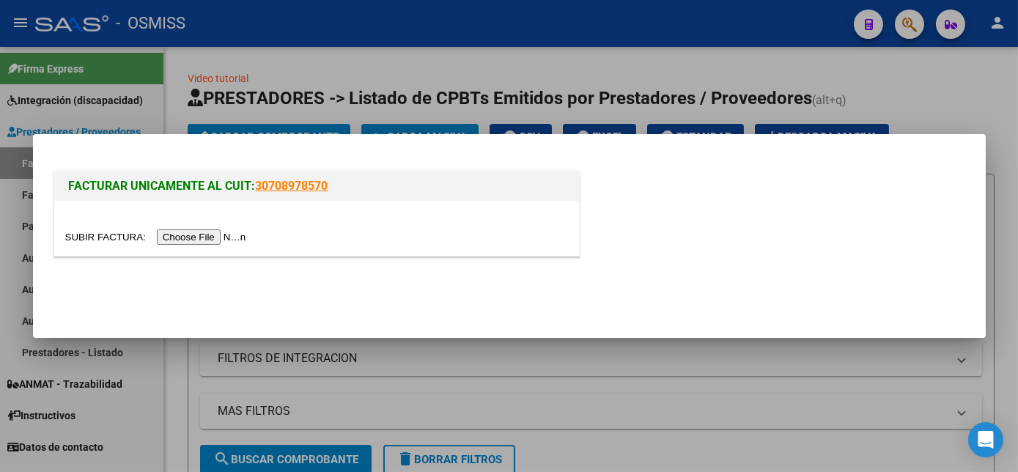
click at [199, 240] on input "file" at bounding box center [157, 236] width 185 height 15
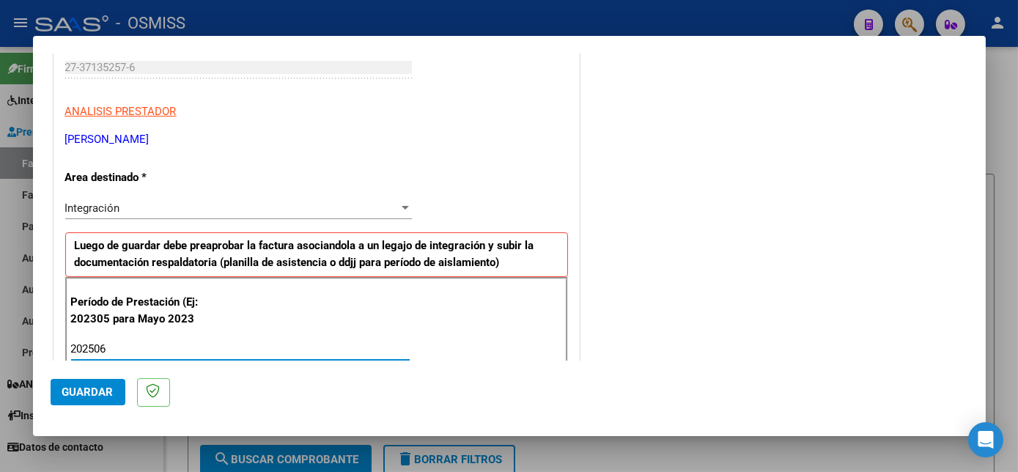
scroll to position [941, 0]
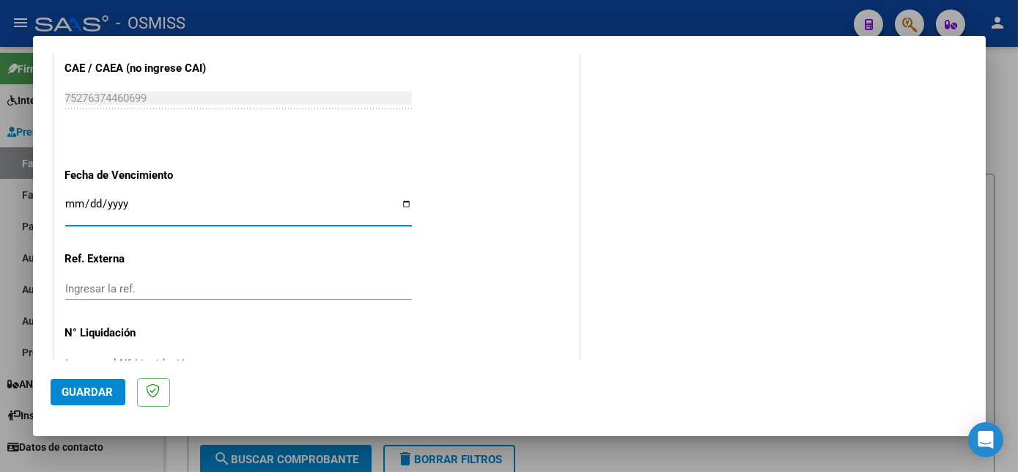
click at [67, 402] on button "Guardar" at bounding box center [88, 392] width 75 height 26
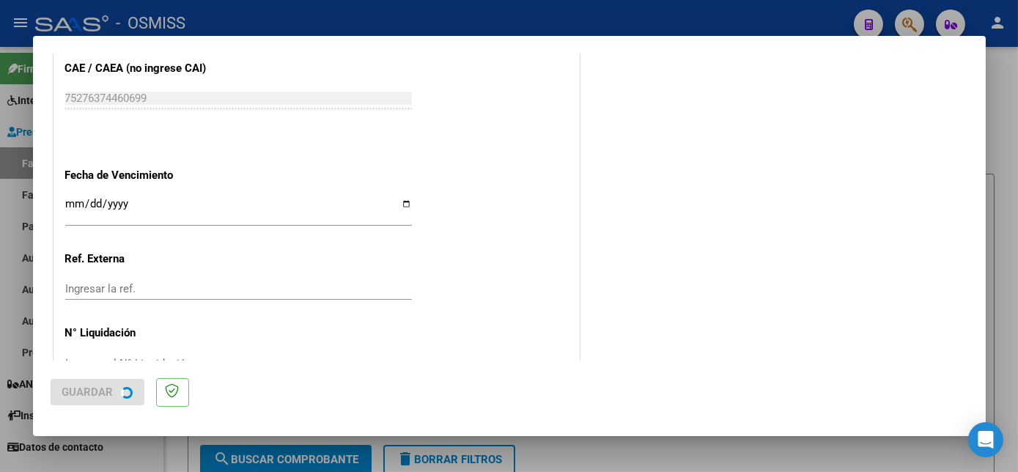
scroll to position [0, 0]
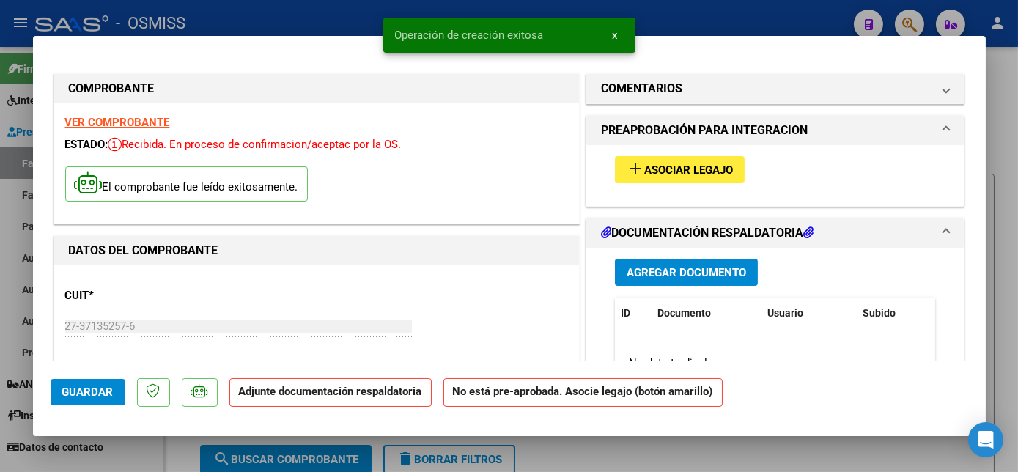
click at [661, 156] on button "add Asociar Legajo" at bounding box center [680, 169] width 130 height 27
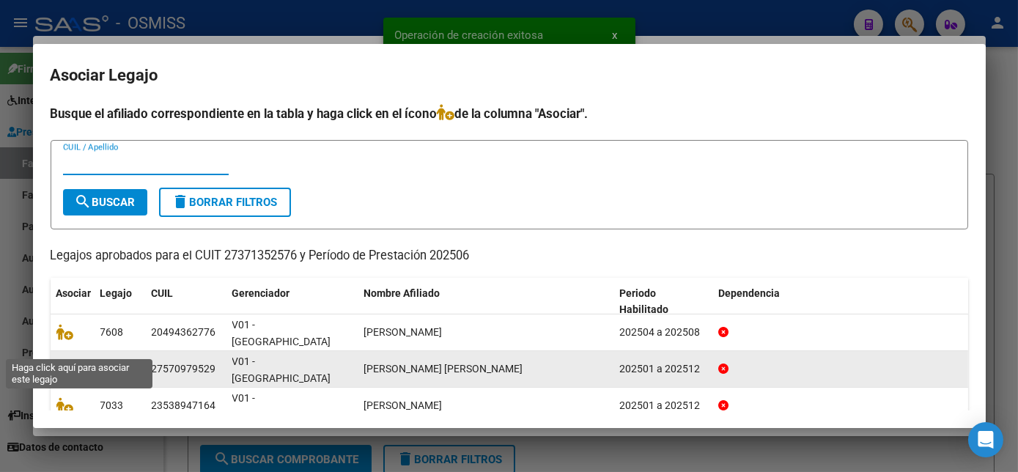
click at [67, 361] on icon at bounding box center [65, 369] width 18 height 16
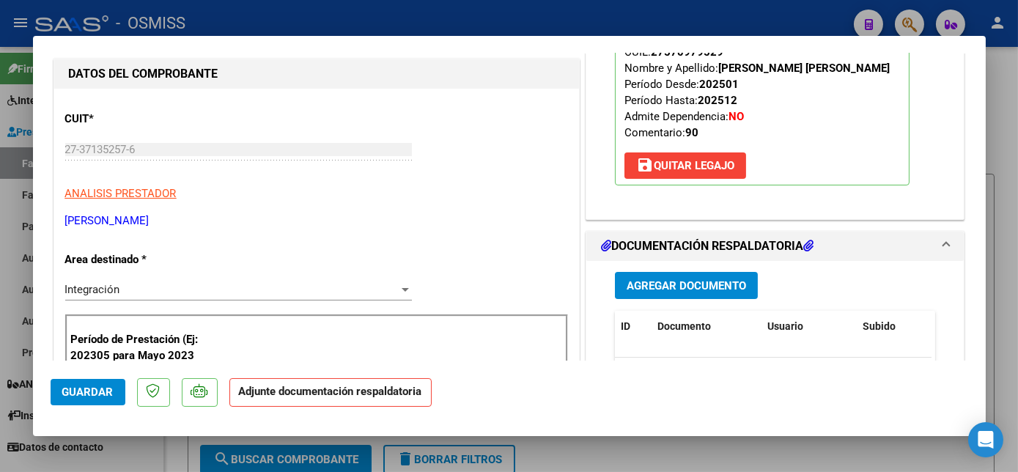
scroll to position [184, 0]
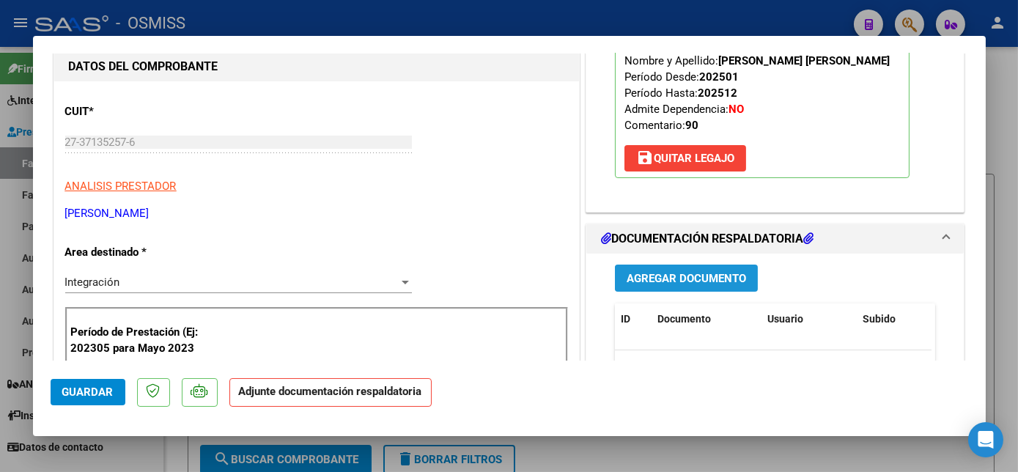
click at [691, 285] on span "Agregar Documento" at bounding box center [686, 278] width 119 height 13
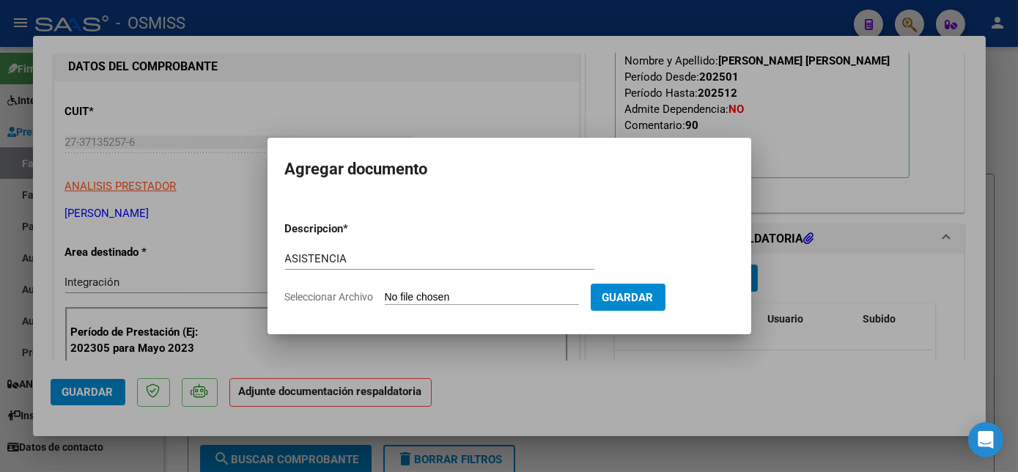
click at [479, 299] on input "Seleccionar Archivo" at bounding box center [482, 298] width 194 height 14
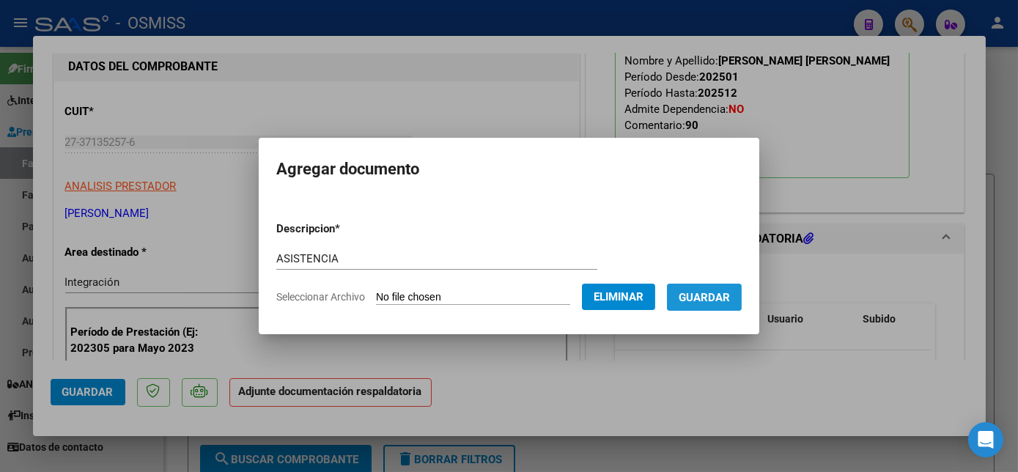
click at [707, 295] on span "Guardar" at bounding box center [704, 297] width 51 height 13
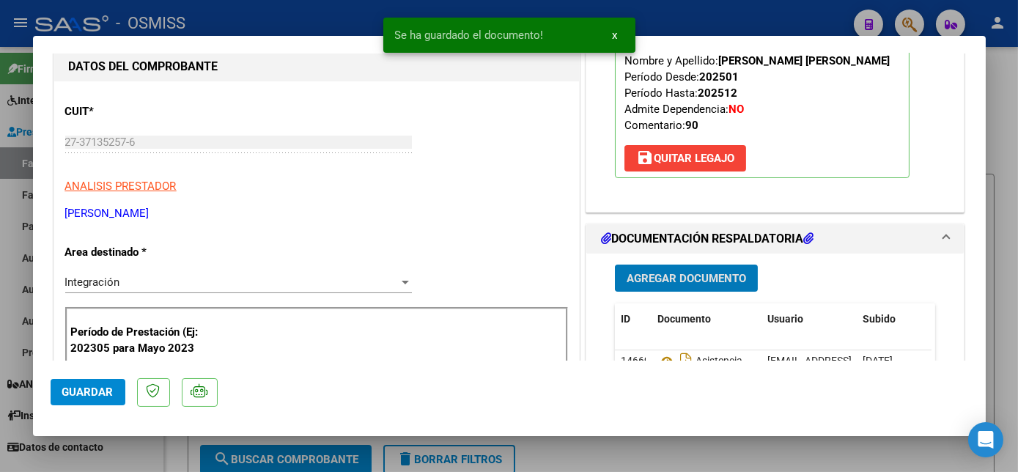
click at [695, 285] on span "Agregar Documento" at bounding box center [686, 278] width 119 height 13
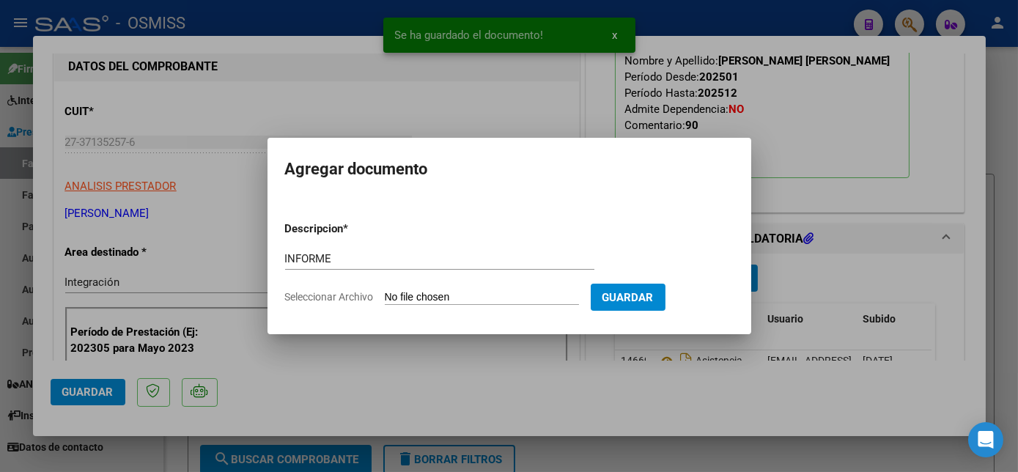
click at [481, 294] on input "Seleccionar Archivo" at bounding box center [482, 298] width 194 height 14
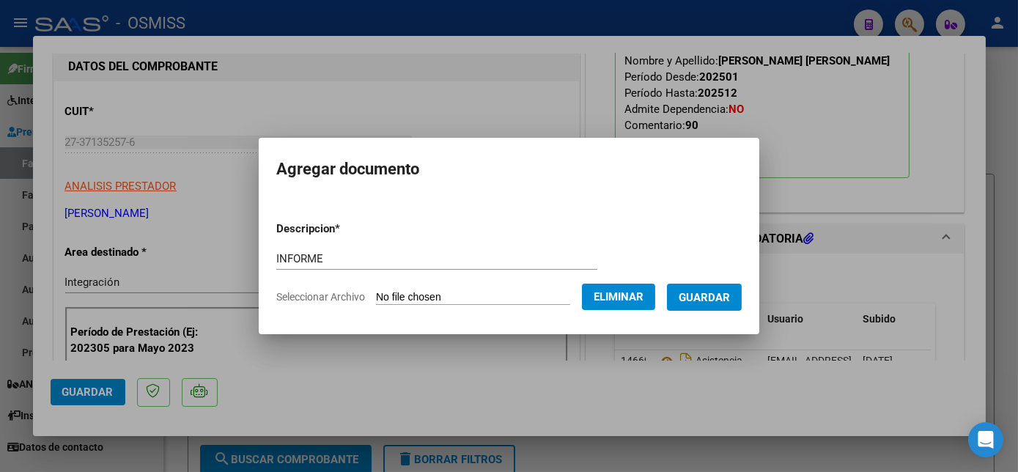
click at [702, 291] on span "Guardar" at bounding box center [704, 297] width 51 height 13
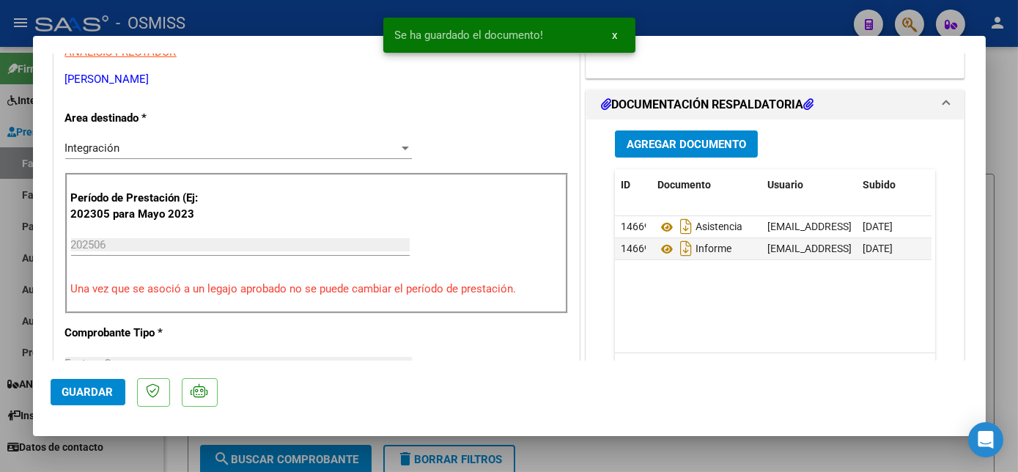
scroll to position [328, 0]
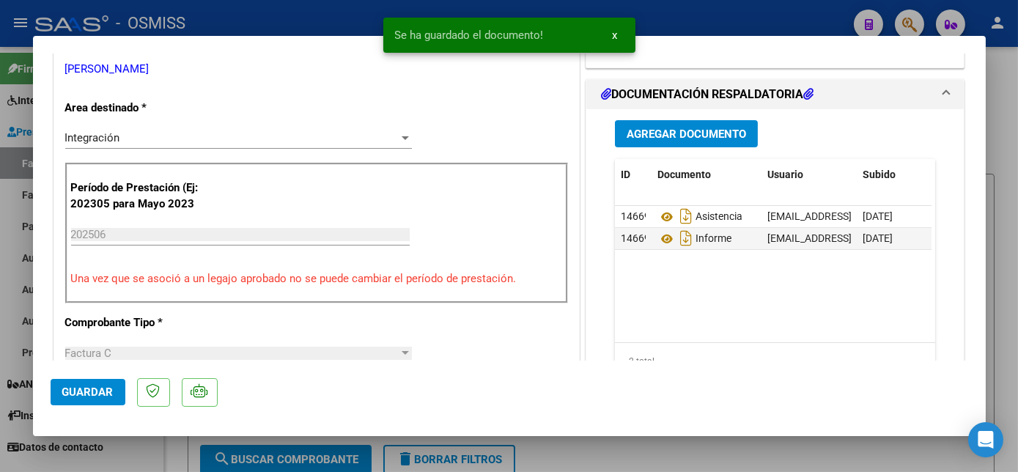
click at [93, 389] on span "Guardar" at bounding box center [87, 391] width 51 height 13
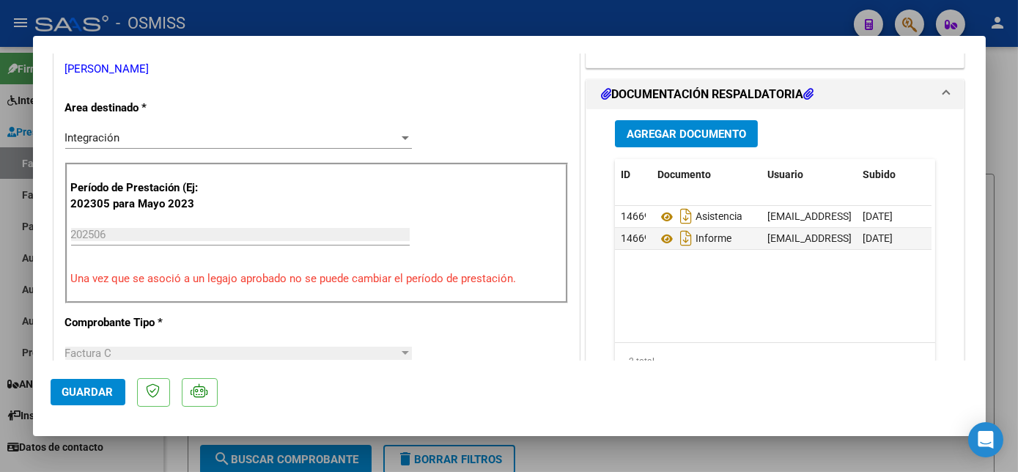
click at [144, 457] on div at bounding box center [509, 236] width 1018 height 472
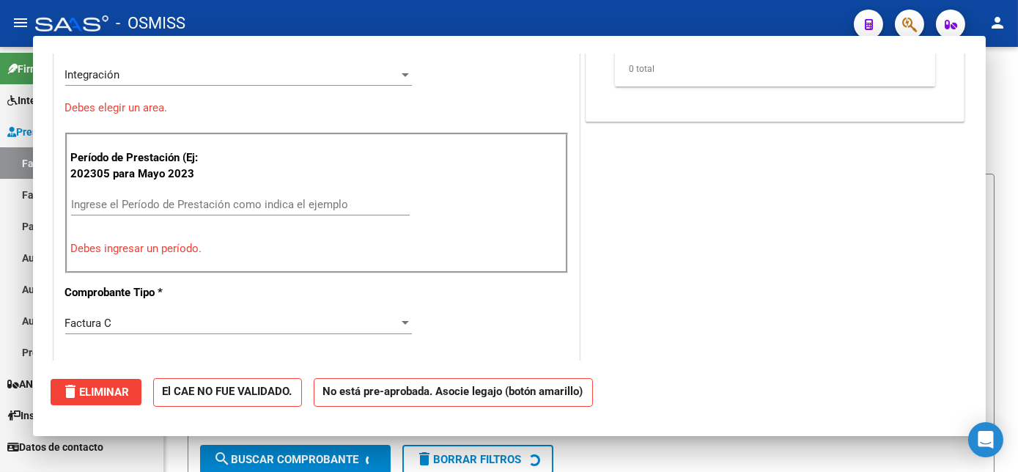
scroll to position [265, 0]
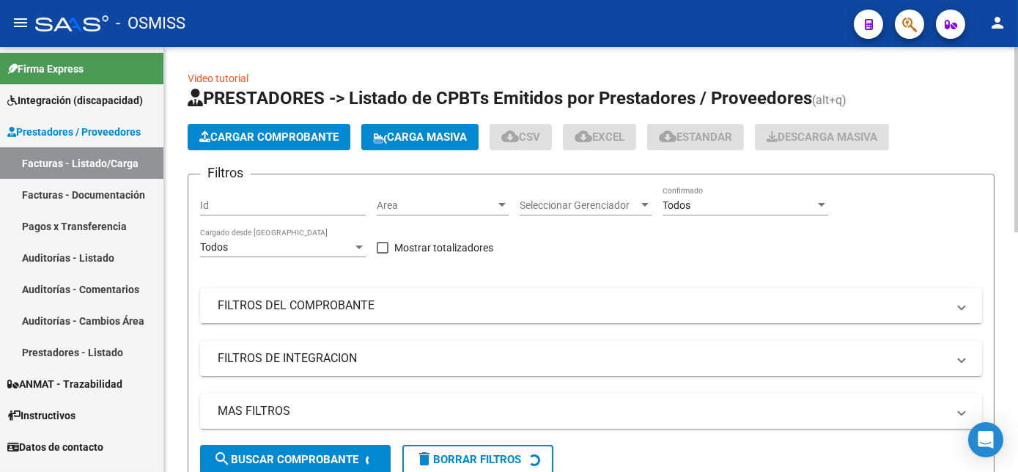
click at [282, 134] on span "Cargar Comprobante" at bounding box center [268, 136] width 139 height 13
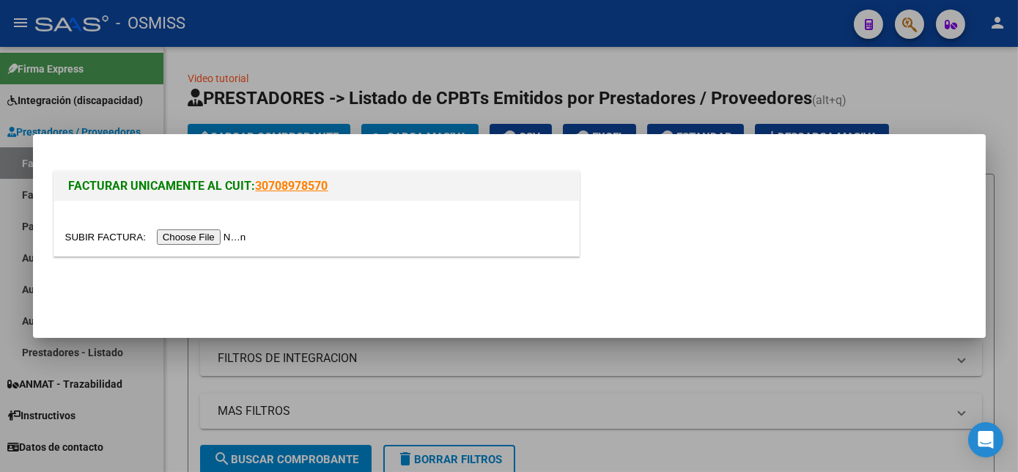
click at [188, 240] on input "file" at bounding box center [157, 236] width 185 height 15
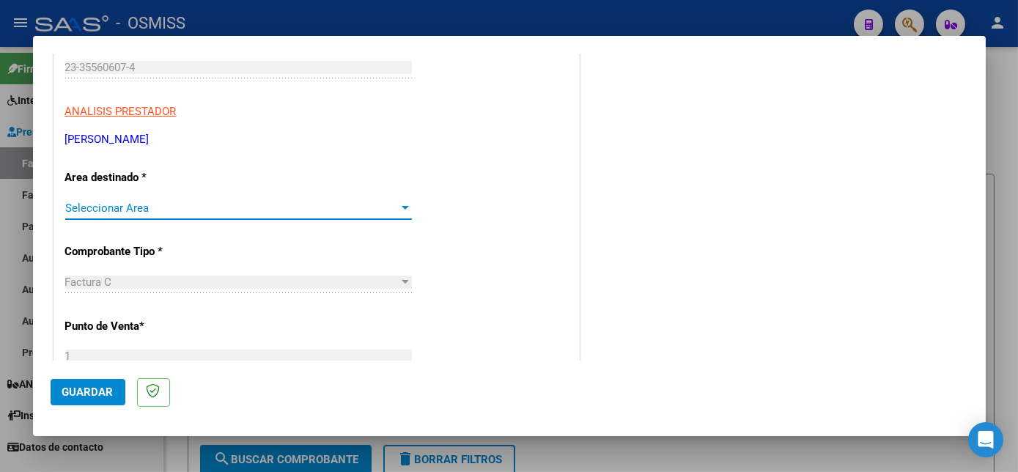
scroll to position [821, 0]
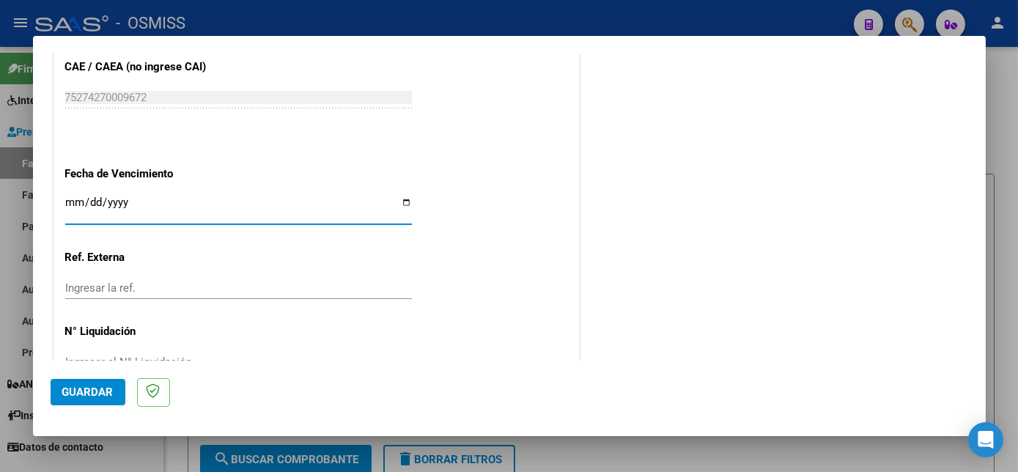
click at [324, 213] on input "Ingresar la fecha" at bounding box center [238, 207] width 347 height 23
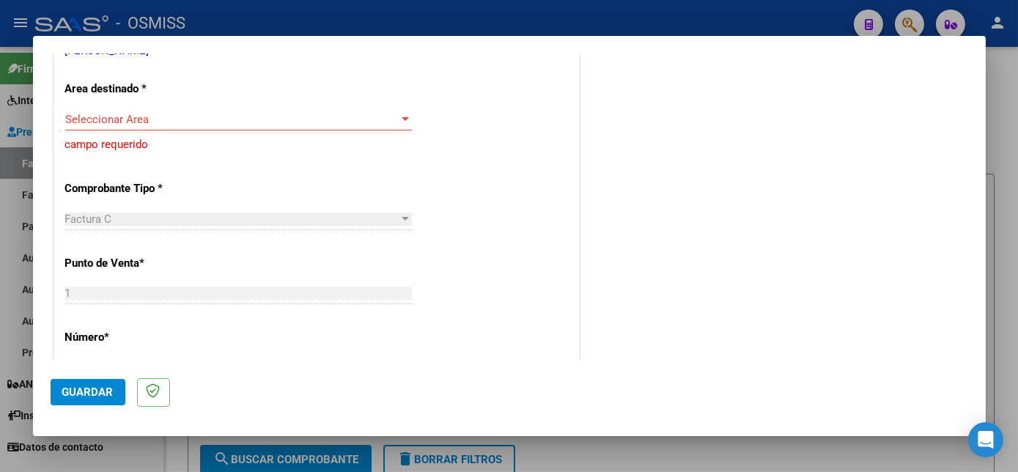
scroll to position [222, 0]
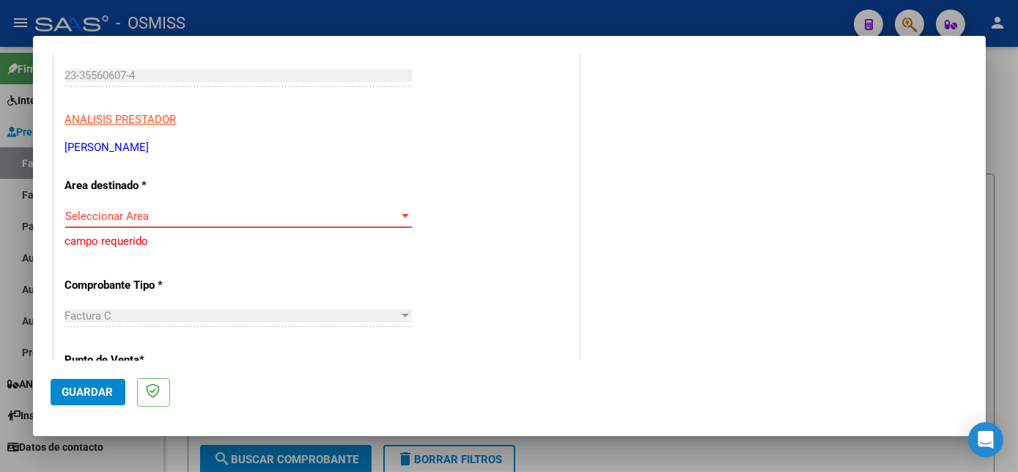
click at [180, 211] on span "Seleccionar Area" at bounding box center [231, 216] width 333 height 13
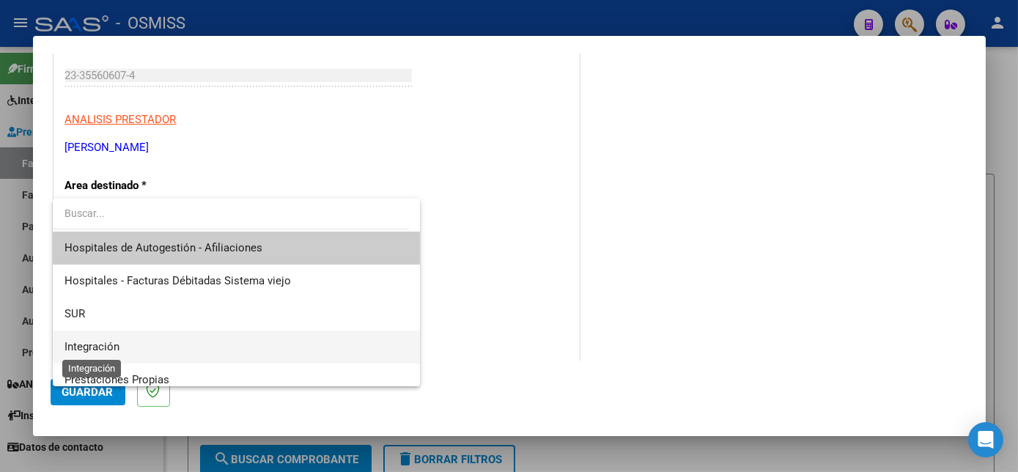
click at [95, 347] on span "Integración" at bounding box center [91, 346] width 55 height 13
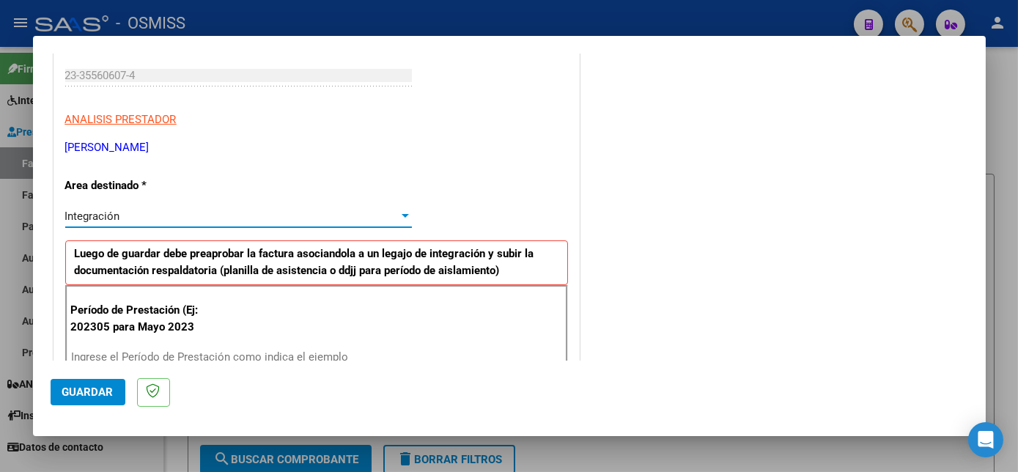
click at [143, 350] on input "Ingrese el Período de Prestación como indica el ejemplo" at bounding box center [240, 356] width 339 height 13
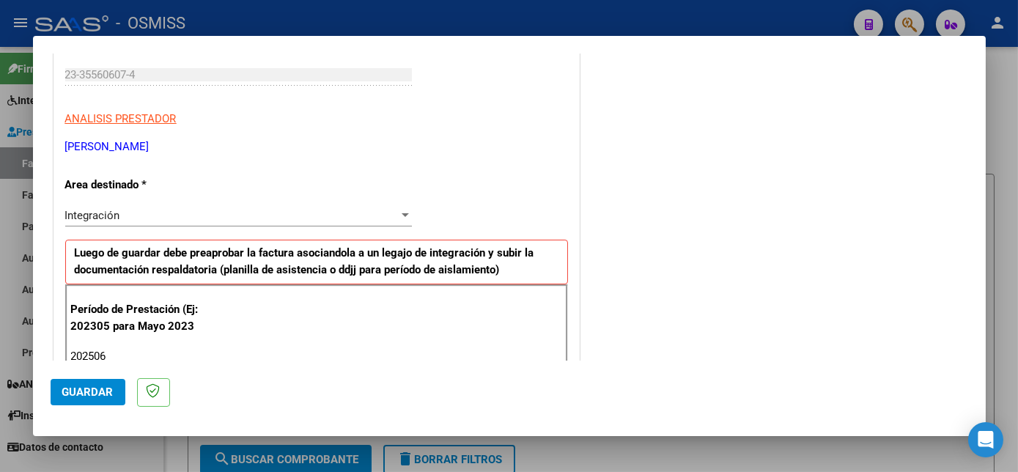
scroll to position [941, 0]
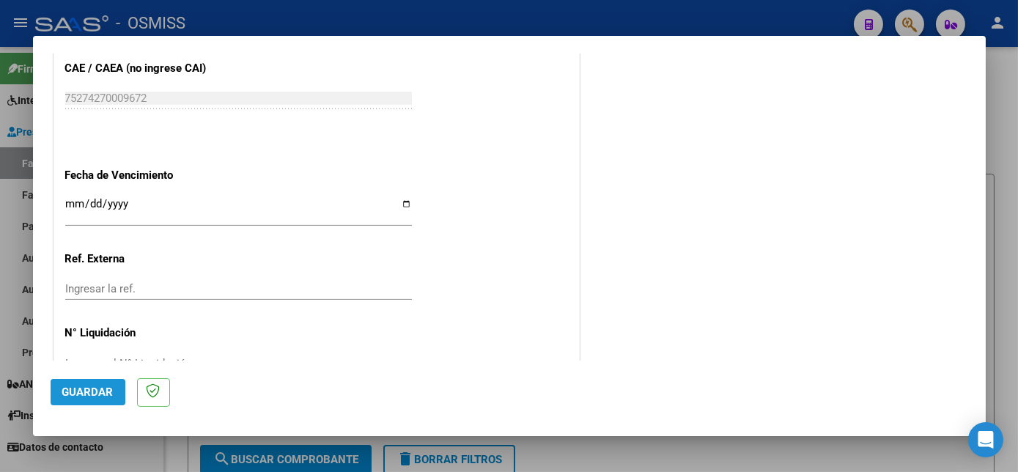
click at [103, 395] on span "Guardar" at bounding box center [87, 391] width 51 height 13
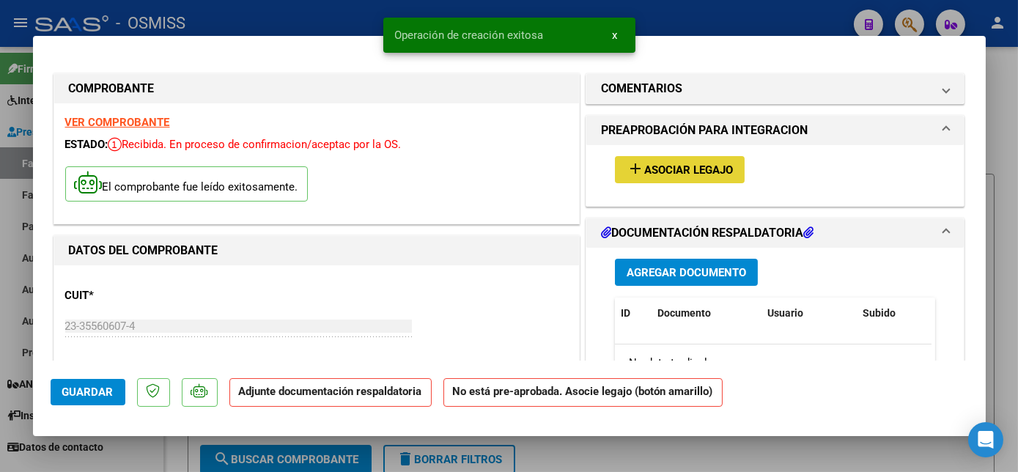
click at [651, 166] on span "Asociar Legajo" at bounding box center [688, 169] width 89 height 13
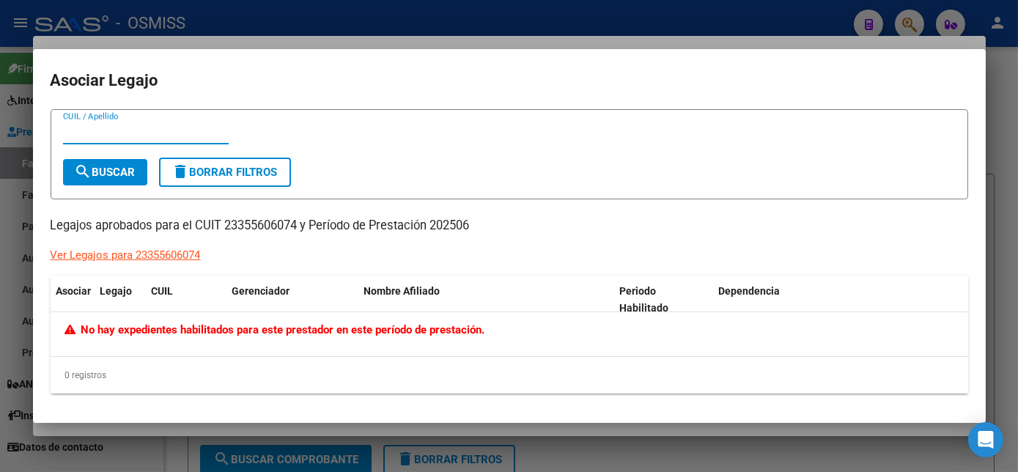
click at [1012, 202] on div at bounding box center [509, 236] width 1018 height 472
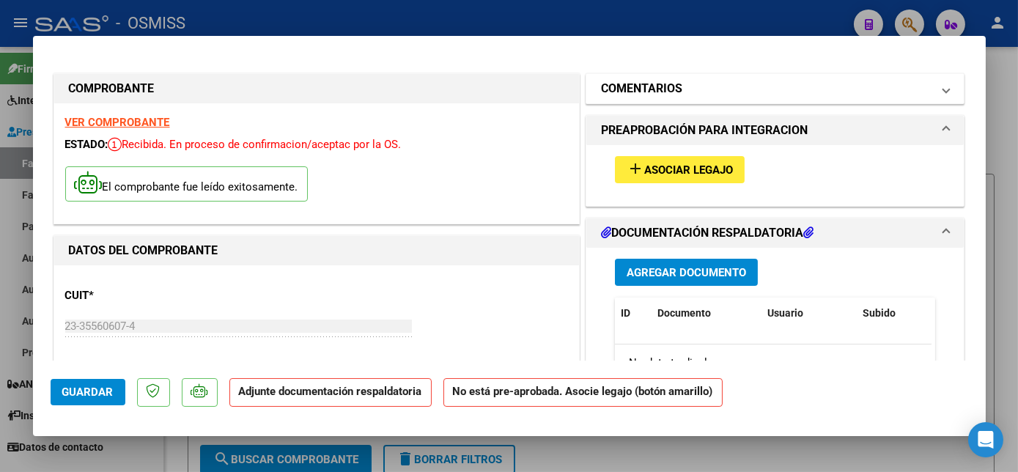
click at [693, 91] on mat-panel-title "COMENTARIOS" at bounding box center [766, 89] width 331 height 18
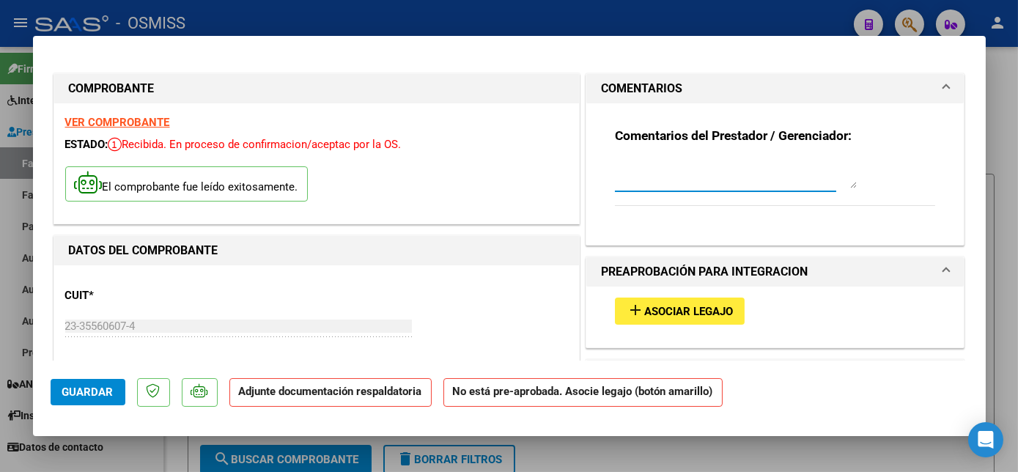
click at [617, 182] on textarea at bounding box center [736, 173] width 242 height 29
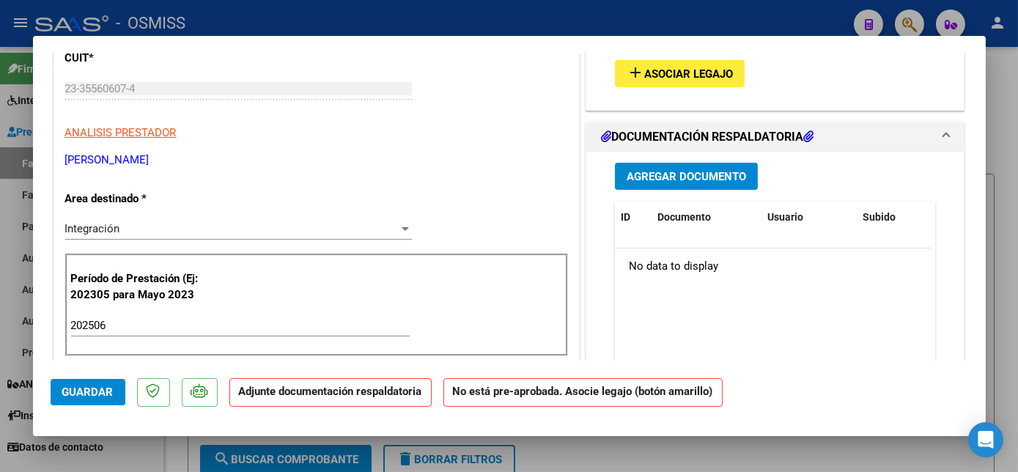
scroll to position [284, 0]
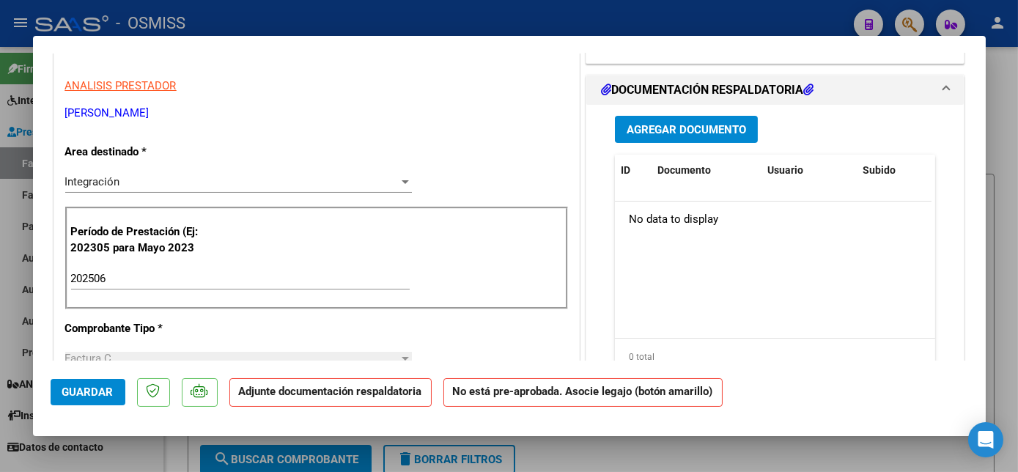
click at [711, 129] on span "Agregar Documento" at bounding box center [686, 129] width 119 height 13
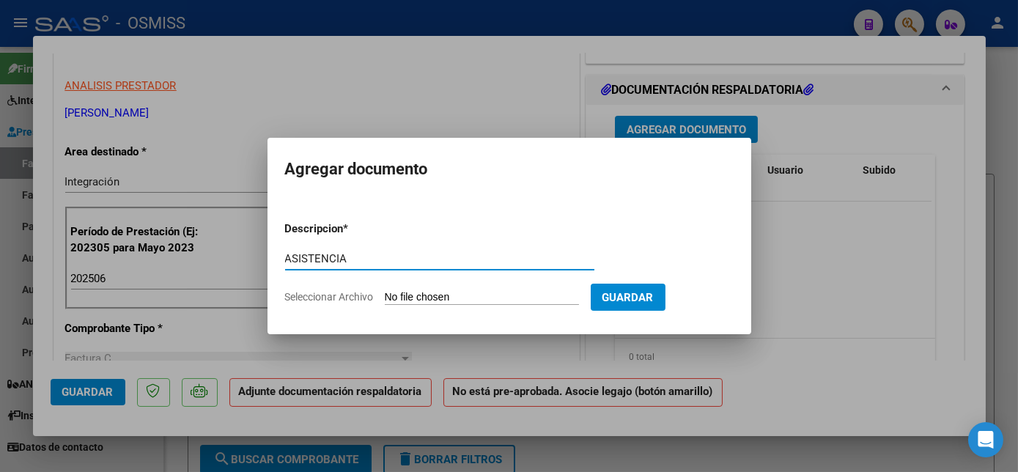
click at [470, 300] on input "Seleccionar Archivo" at bounding box center [482, 298] width 194 height 14
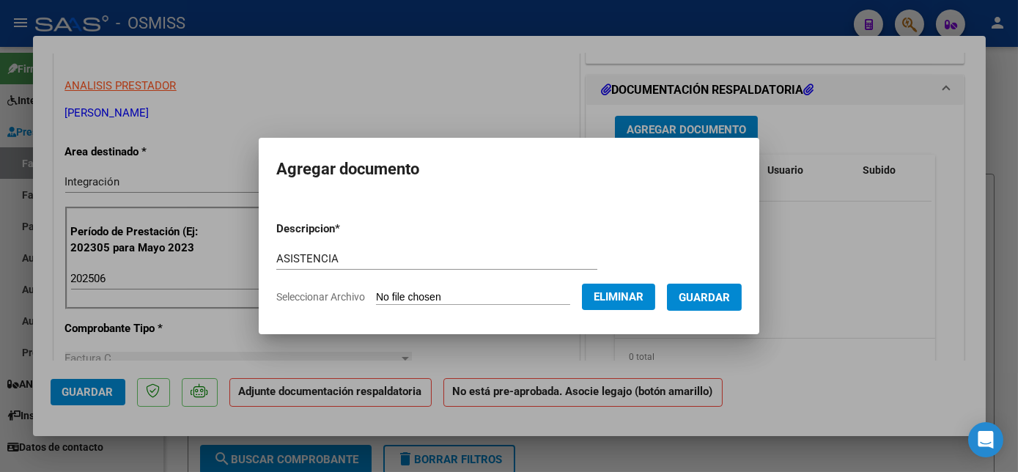
click at [716, 298] on span "Guardar" at bounding box center [704, 297] width 51 height 13
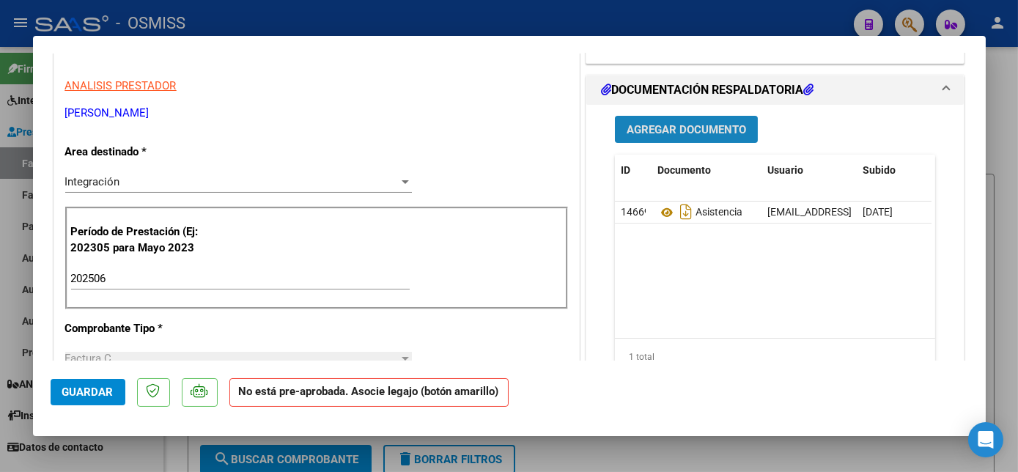
click at [666, 129] on span "Agregar Documento" at bounding box center [686, 129] width 119 height 13
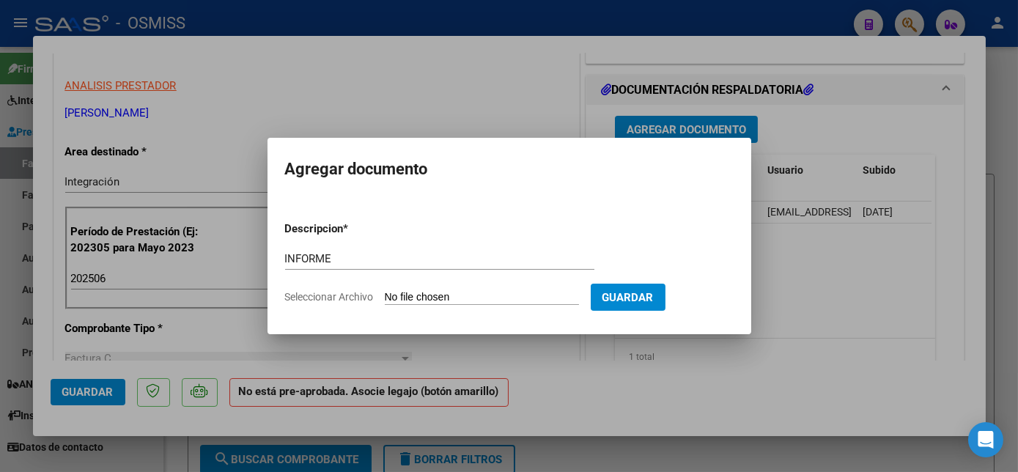
click at [440, 303] on input "Seleccionar Archivo" at bounding box center [482, 298] width 194 height 14
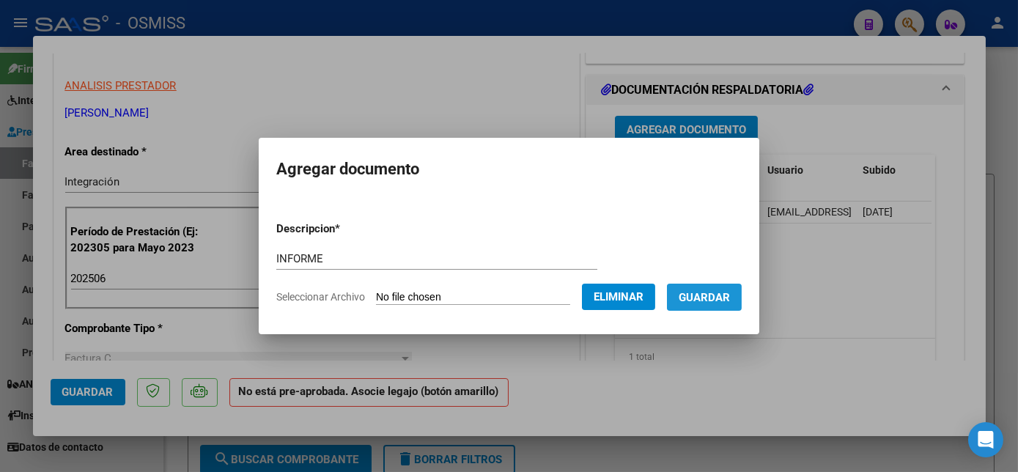
click at [709, 298] on span "Guardar" at bounding box center [704, 297] width 51 height 13
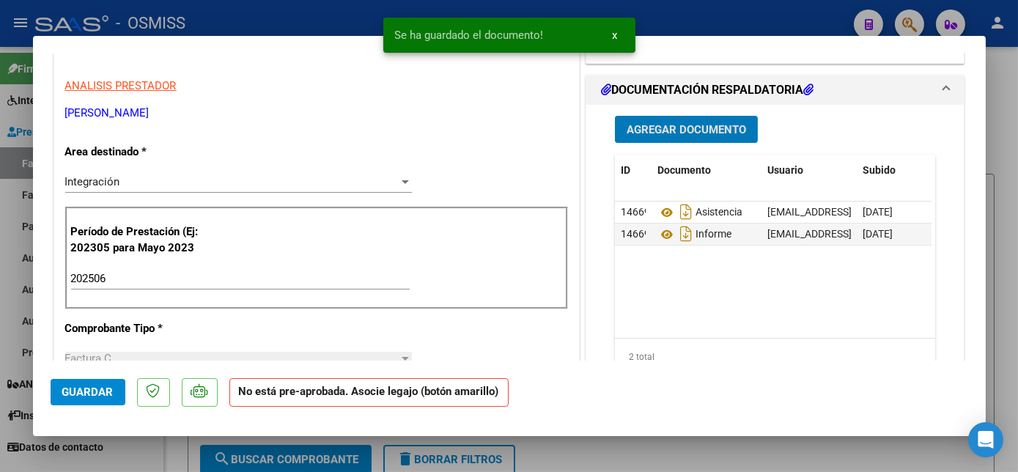
click at [114, 391] on button "Guardar" at bounding box center [88, 392] width 75 height 26
click at [1010, 210] on div at bounding box center [509, 236] width 1018 height 472
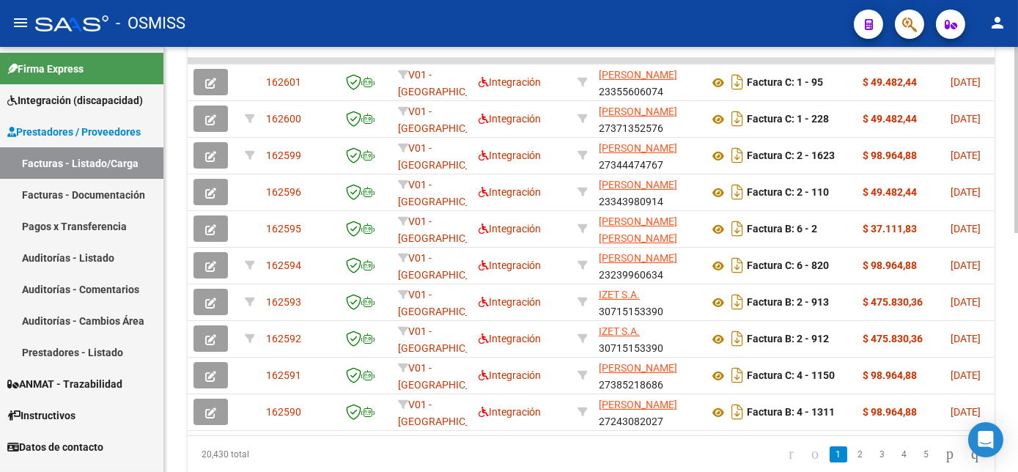
scroll to position [486, 0]
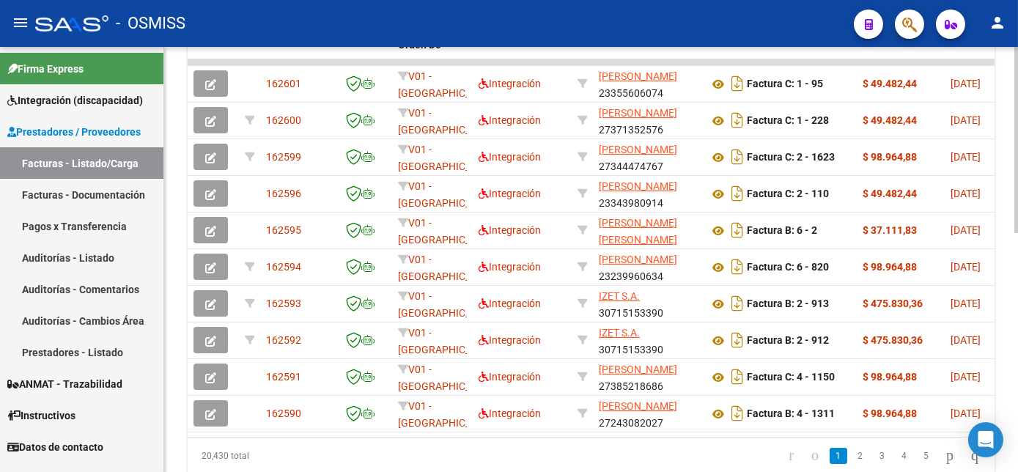
click at [1017, 363] on html "menu - OSMISS person Firma Express Integración (discapacidad) Legajos Prestador…" at bounding box center [509, 236] width 1018 height 472
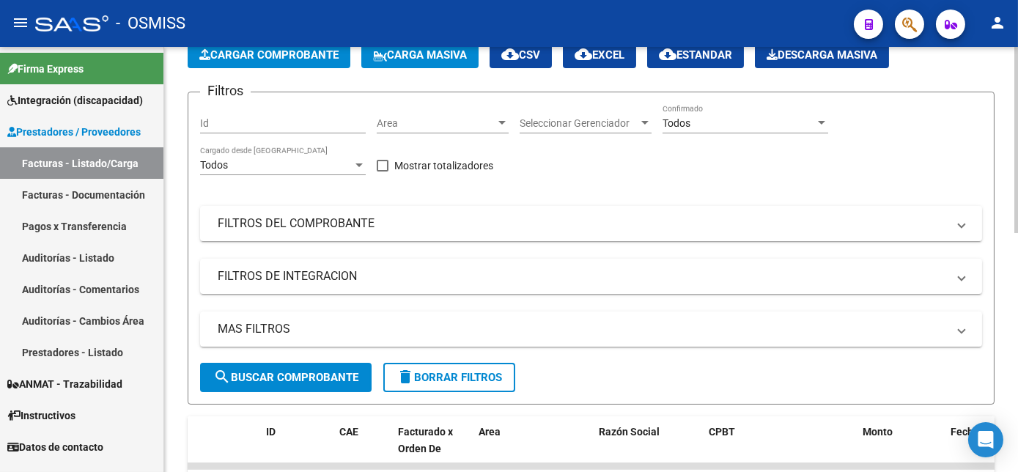
scroll to position [0, 0]
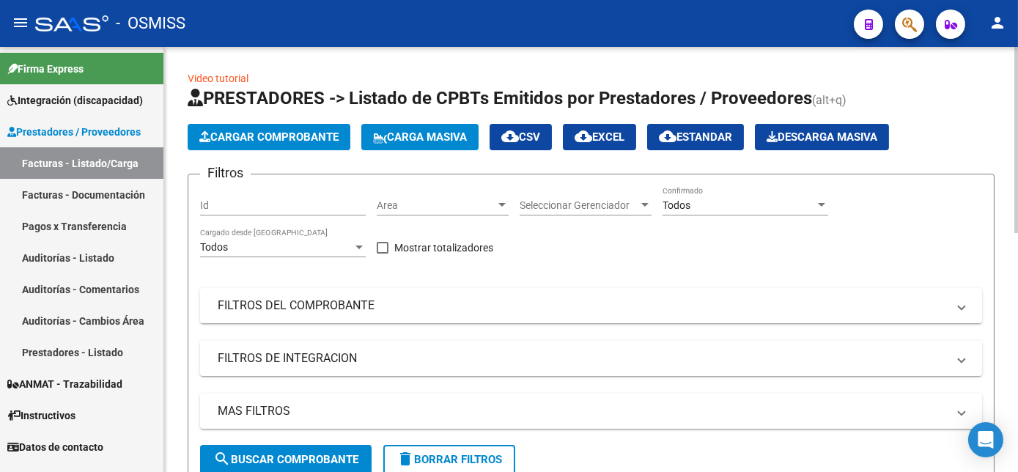
click at [289, 135] on span "Cargar Comprobante" at bounding box center [268, 136] width 139 height 13
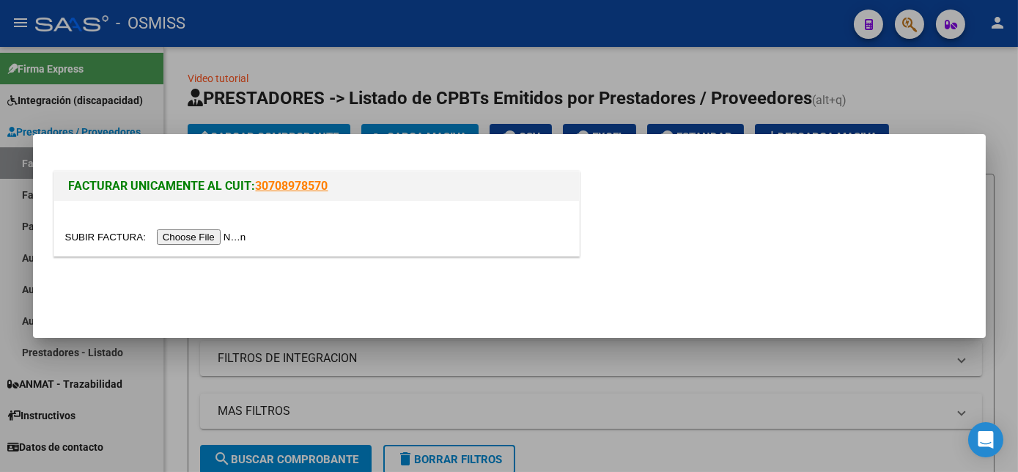
click at [201, 235] on input "file" at bounding box center [157, 236] width 185 height 15
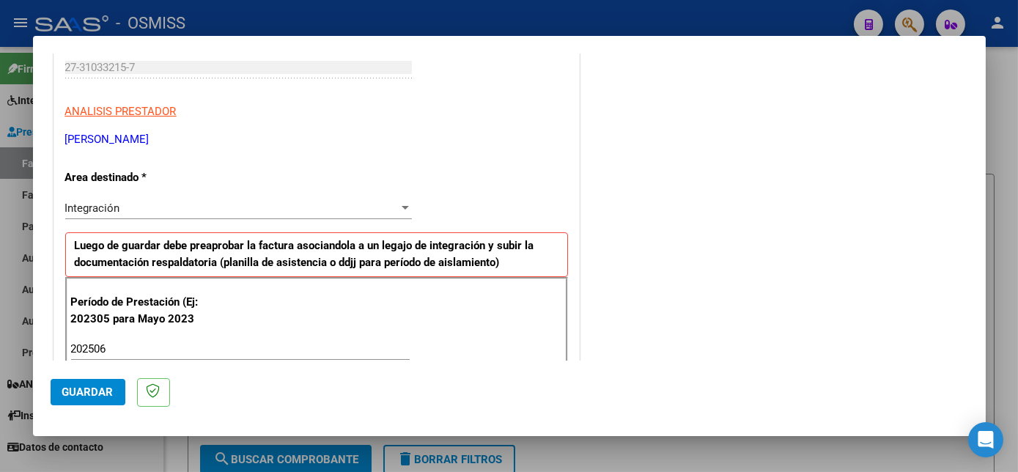
scroll to position [941, 0]
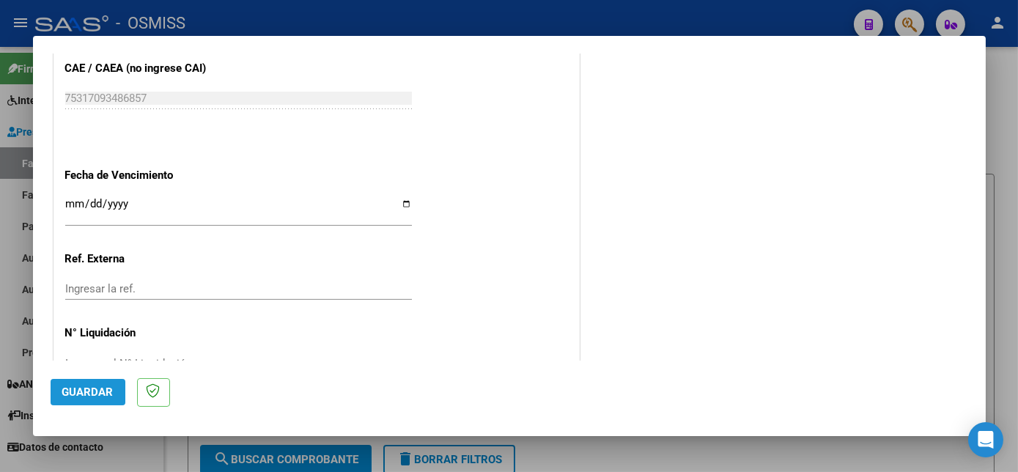
click at [107, 386] on span "Guardar" at bounding box center [87, 391] width 51 height 13
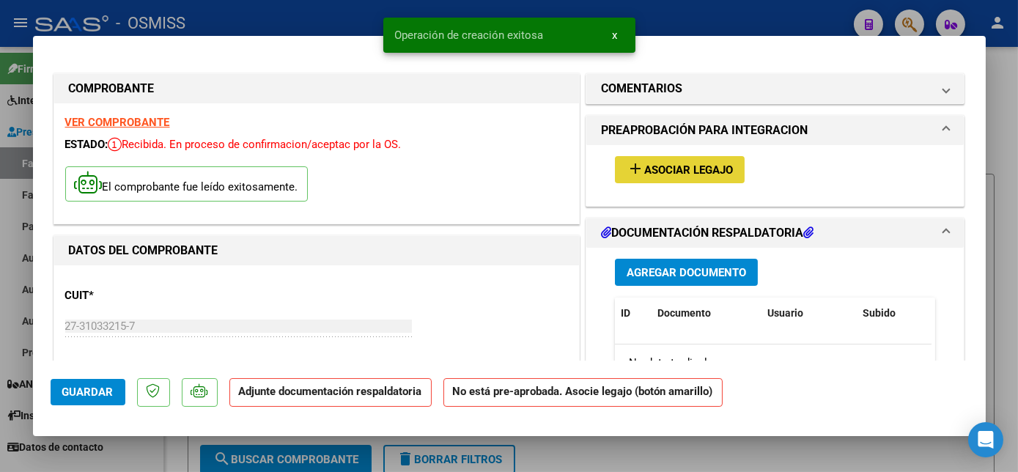
click at [701, 163] on span "Asociar Legajo" at bounding box center [688, 169] width 89 height 13
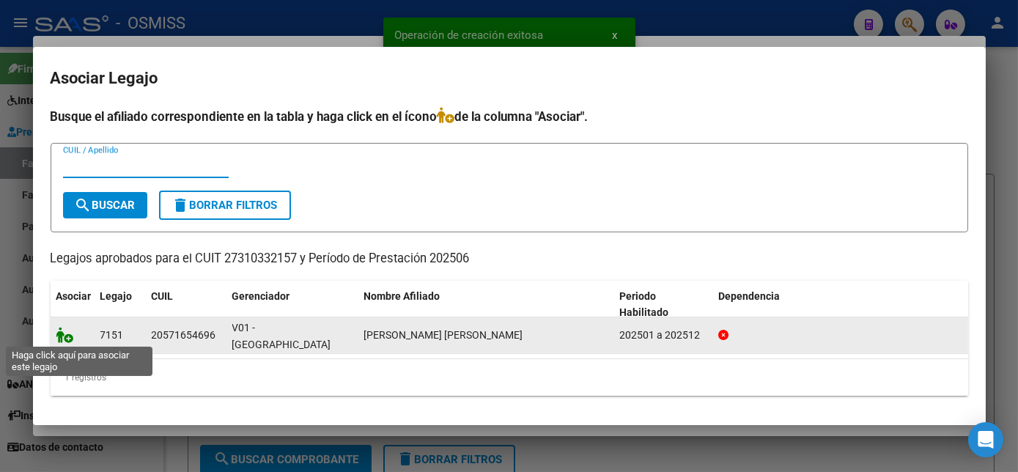
click at [66, 336] on icon at bounding box center [65, 335] width 18 height 16
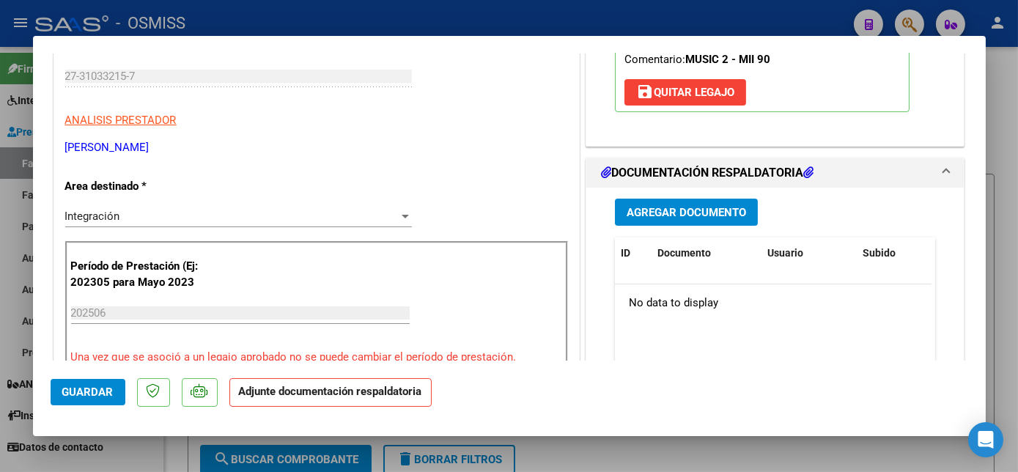
scroll to position [331, 0]
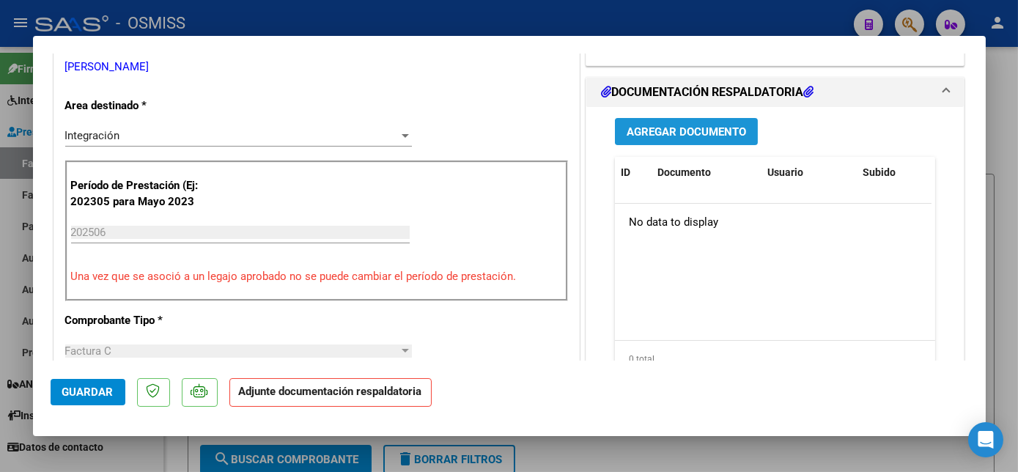
click at [735, 125] on span "Agregar Documento" at bounding box center [686, 131] width 119 height 13
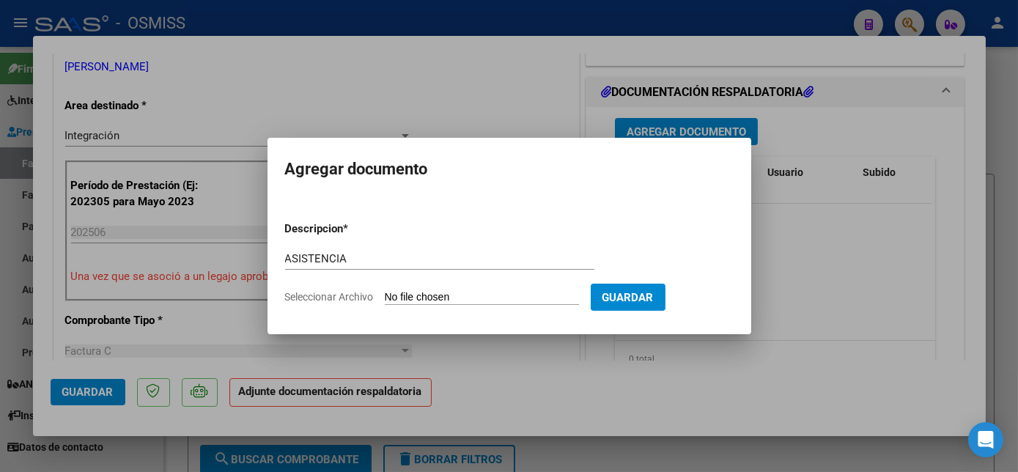
click at [461, 295] on input "Seleccionar Archivo" at bounding box center [482, 298] width 194 height 14
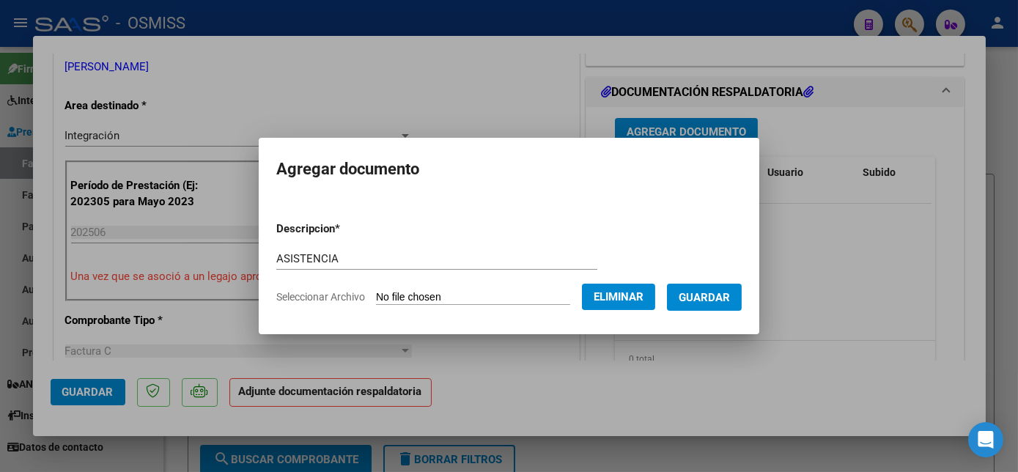
click at [712, 296] on span "Guardar" at bounding box center [704, 297] width 51 height 13
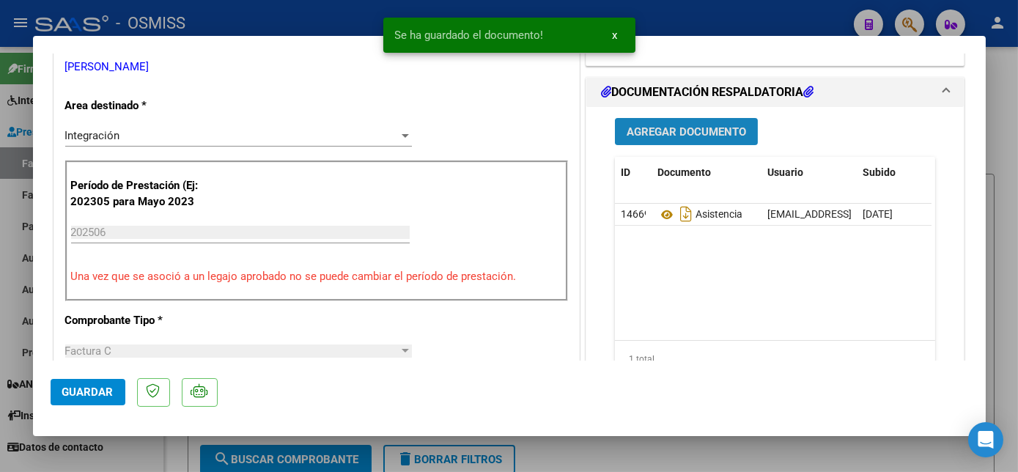
click at [678, 126] on span "Agregar Documento" at bounding box center [686, 131] width 119 height 13
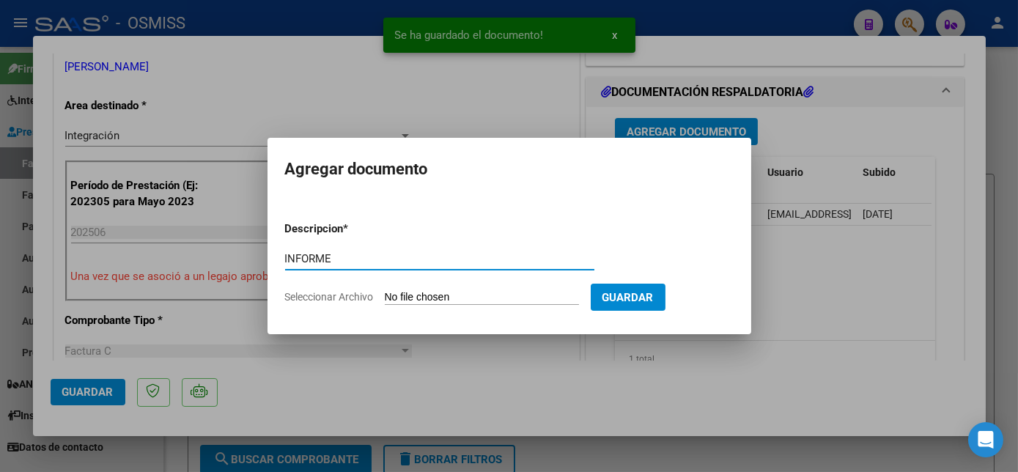
click at [421, 297] on input "Seleccionar Archivo" at bounding box center [482, 298] width 194 height 14
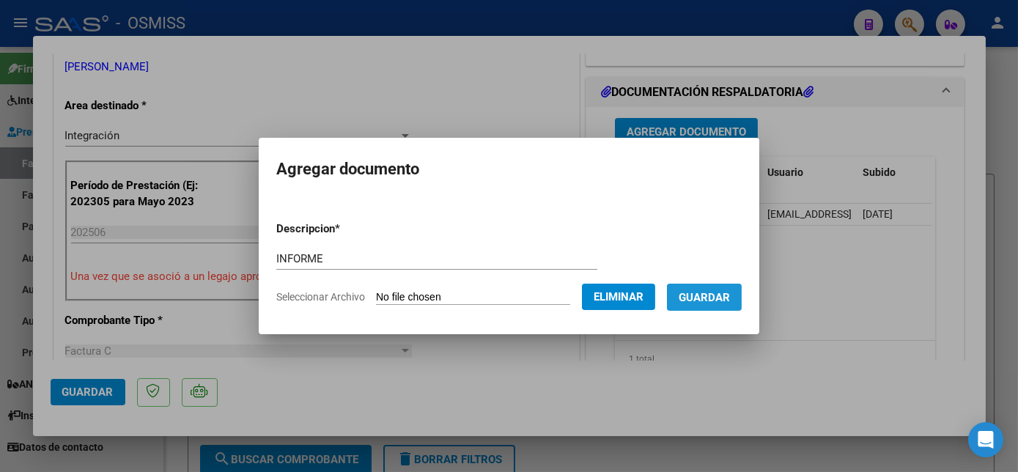
click at [720, 292] on span "Guardar" at bounding box center [704, 297] width 51 height 13
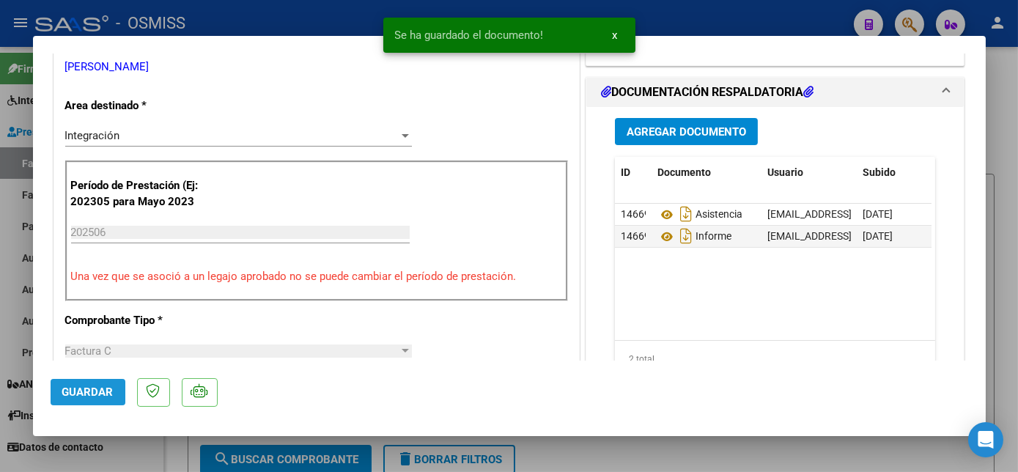
click at [92, 386] on span "Guardar" at bounding box center [87, 391] width 51 height 13
click at [680, 449] on div at bounding box center [509, 236] width 1018 height 472
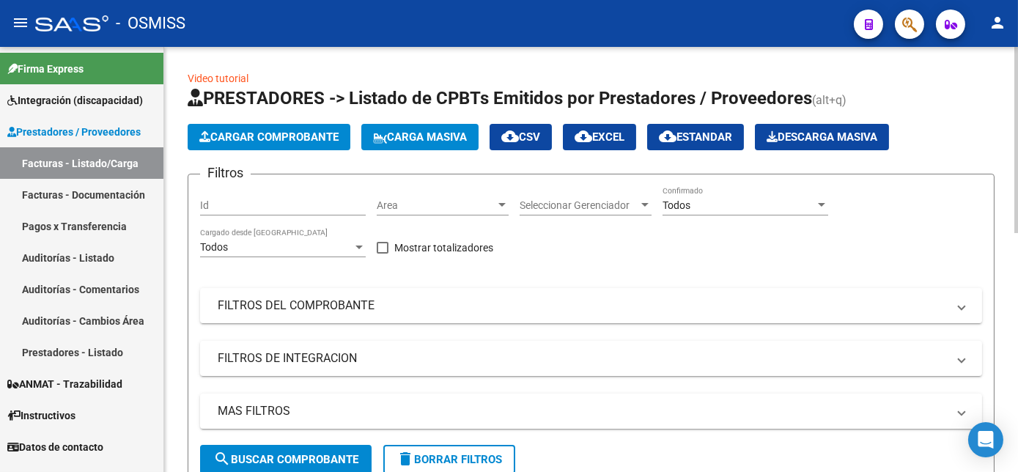
click at [243, 128] on button "Cargar Comprobante" at bounding box center [269, 137] width 163 height 26
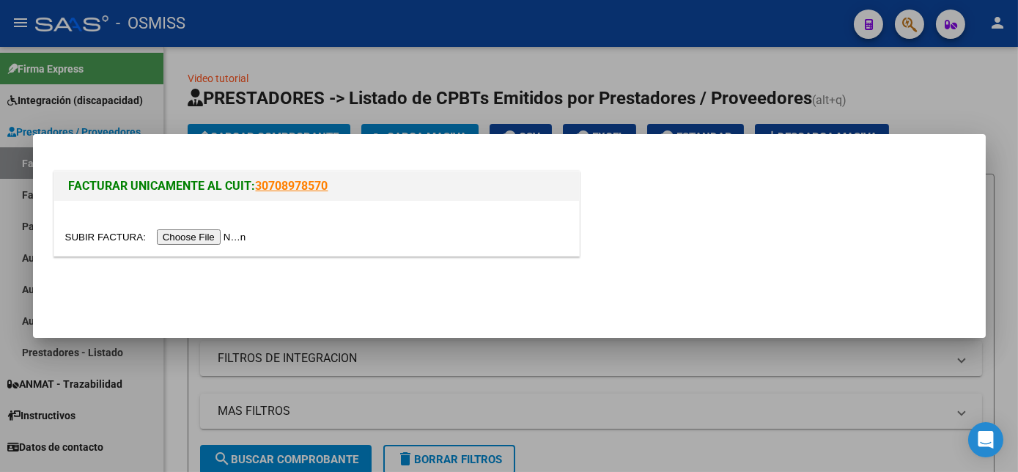
click at [200, 234] on input "file" at bounding box center [157, 236] width 185 height 15
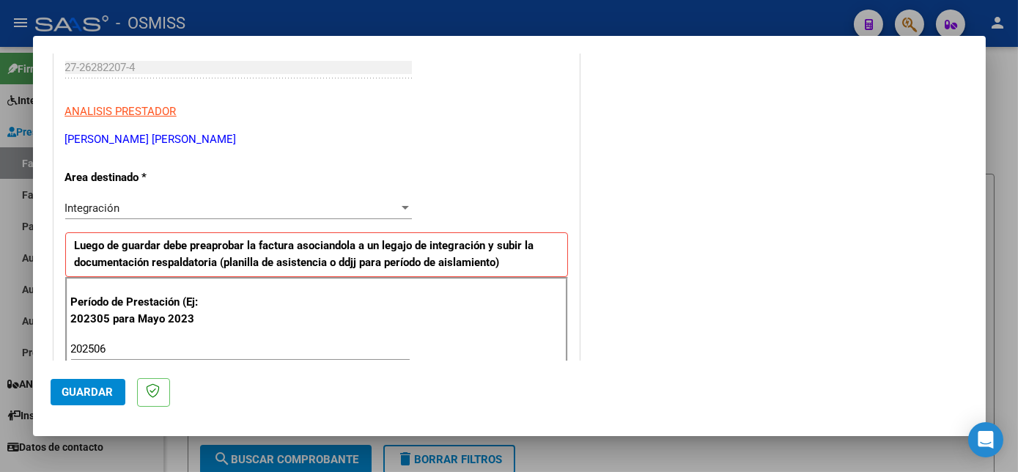
scroll to position [941, 0]
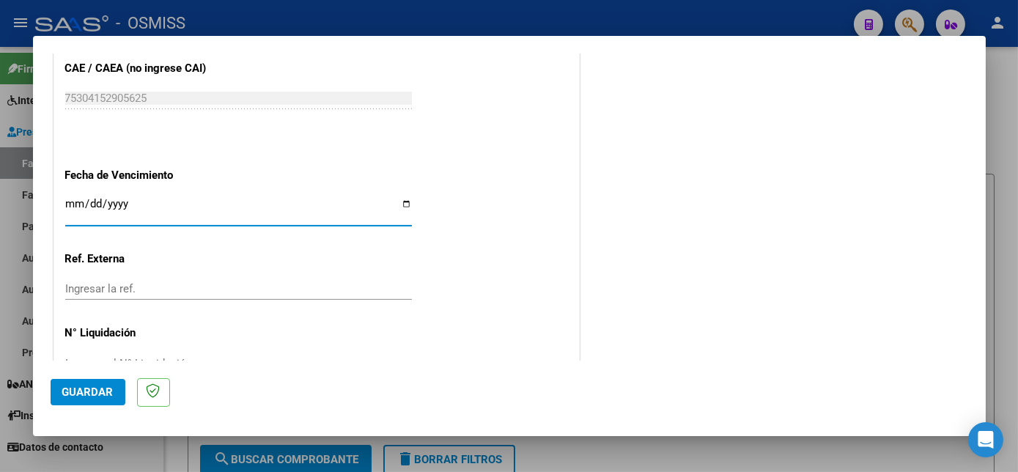
click at [103, 386] on span "Guardar" at bounding box center [87, 391] width 51 height 13
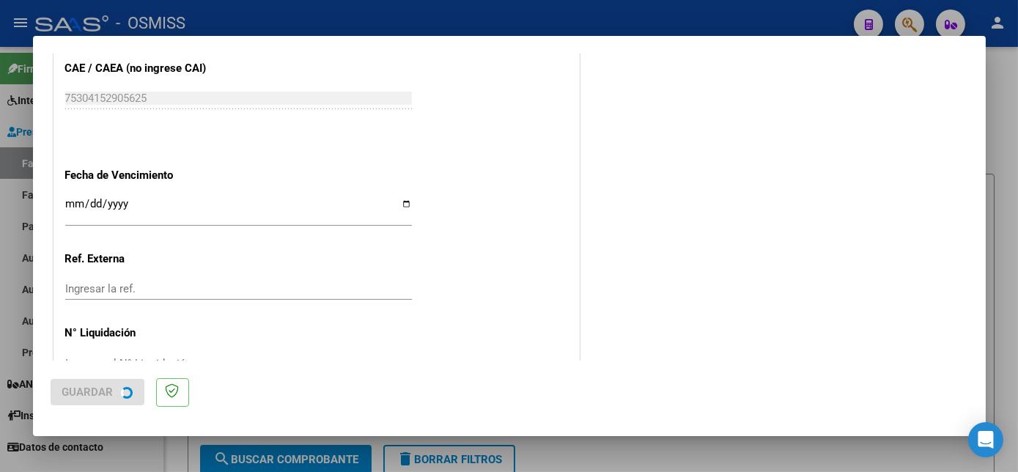
scroll to position [0, 0]
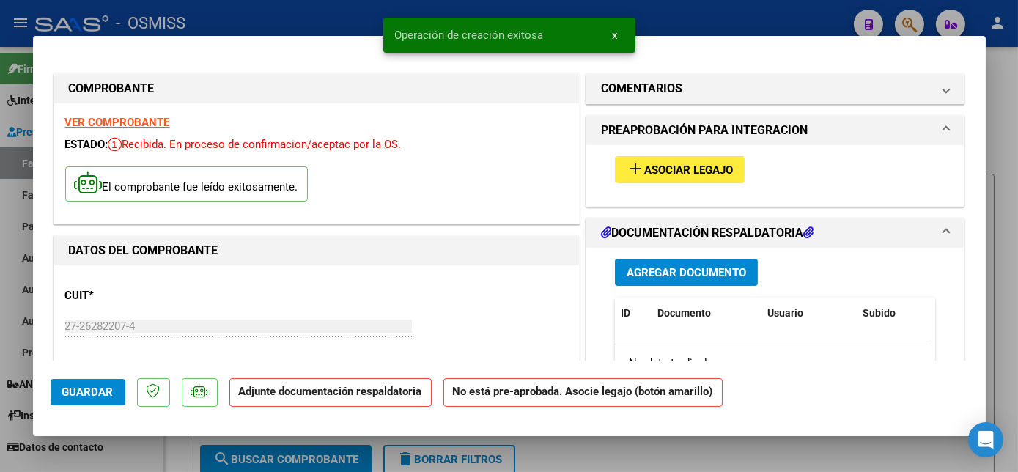
click at [715, 171] on span "Asociar Legajo" at bounding box center [688, 169] width 89 height 13
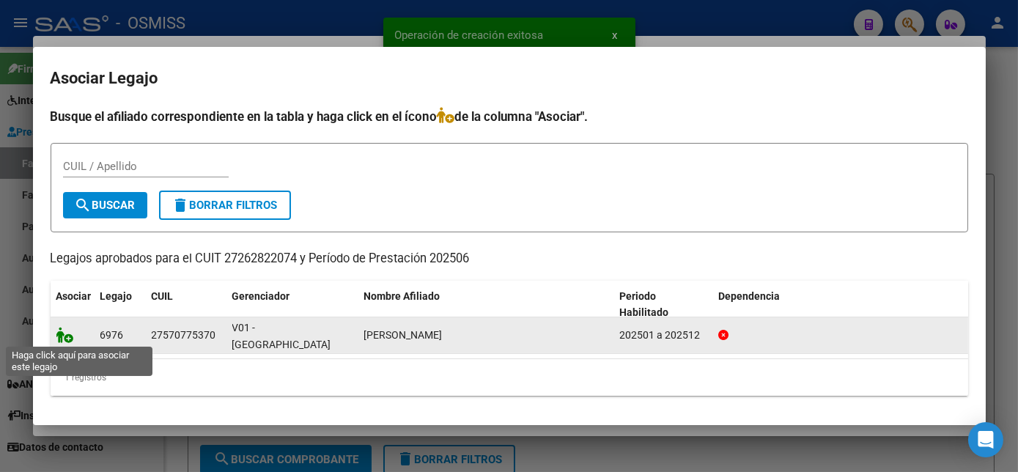
click at [66, 334] on icon at bounding box center [65, 335] width 18 height 16
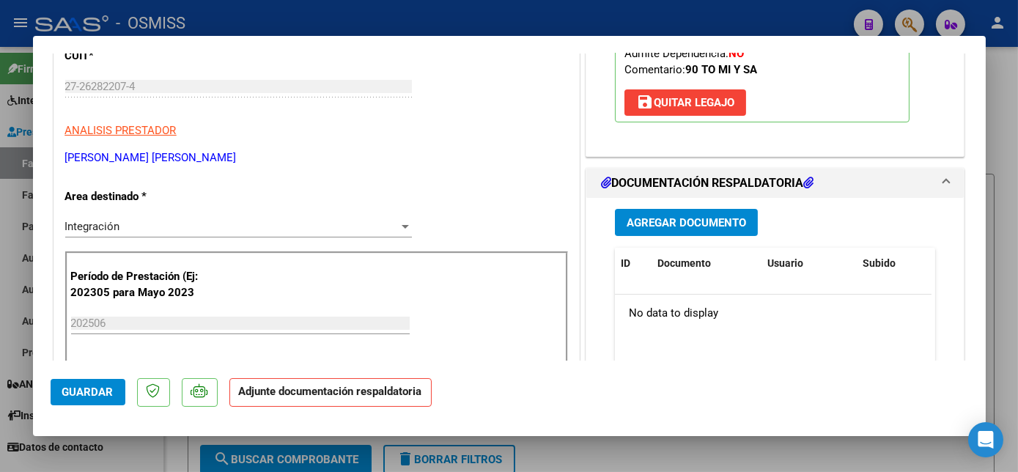
scroll to position [248, 0]
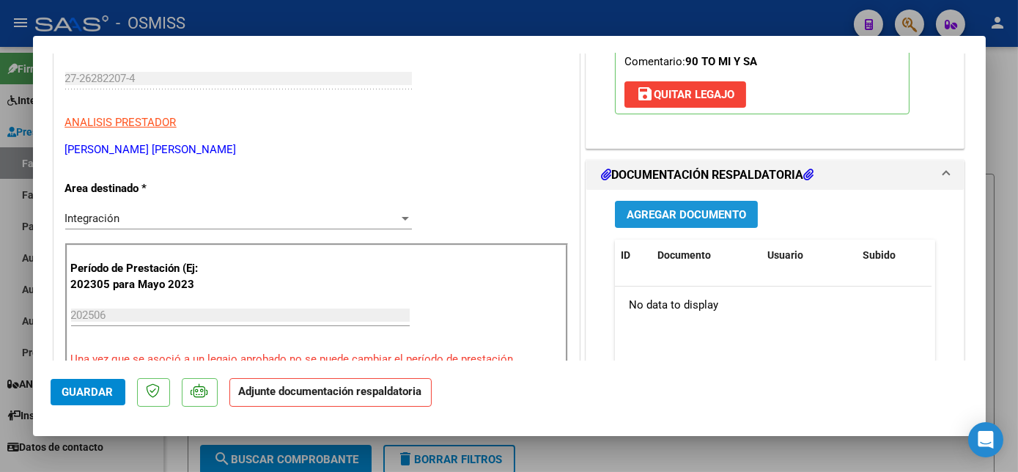
click at [690, 208] on span "Agregar Documento" at bounding box center [686, 214] width 119 height 13
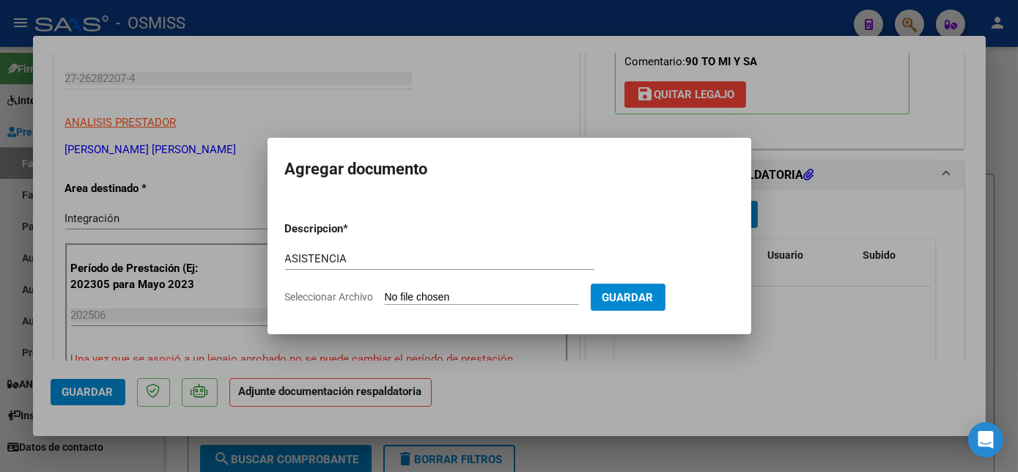
click at [467, 299] on input "Seleccionar Archivo" at bounding box center [482, 298] width 194 height 14
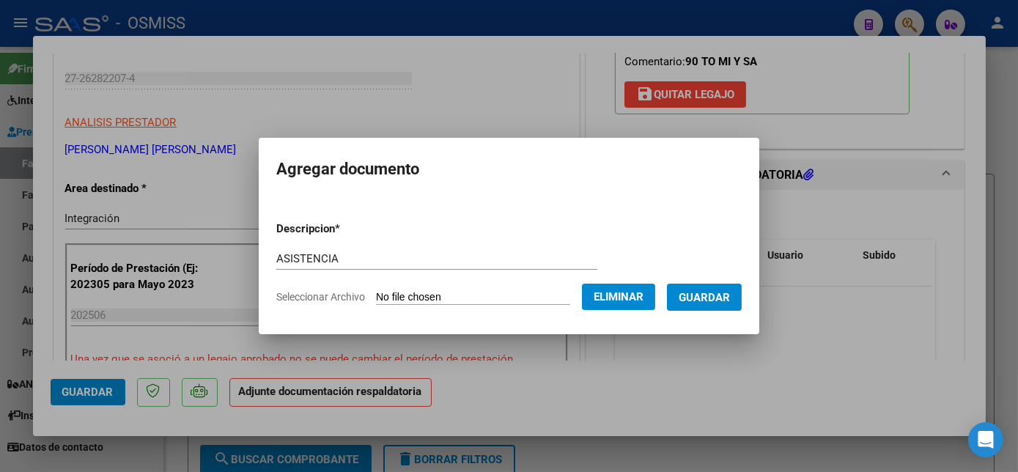
click at [709, 298] on span "Guardar" at bounding box center [704, 297] width 51 height 13
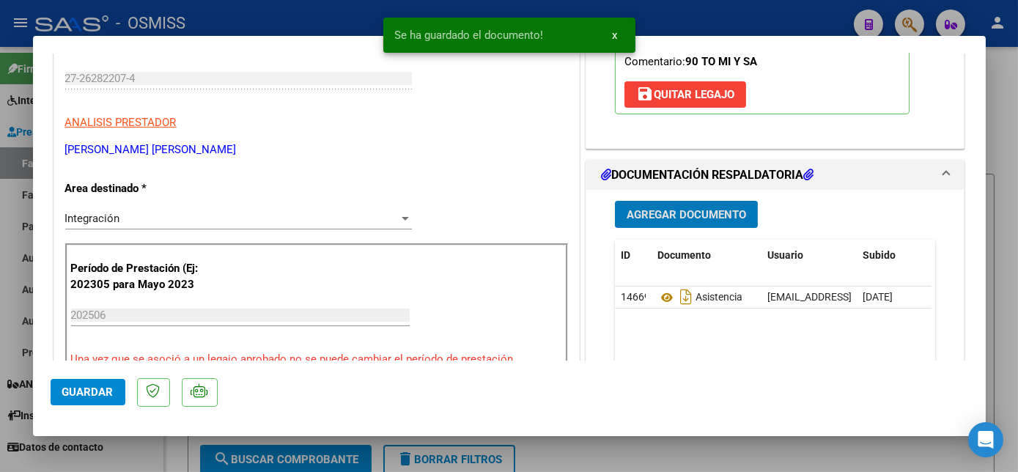
click at [707, 217] on span "Agregar Documento" at bounding box center [686, 214] width 119 height 13
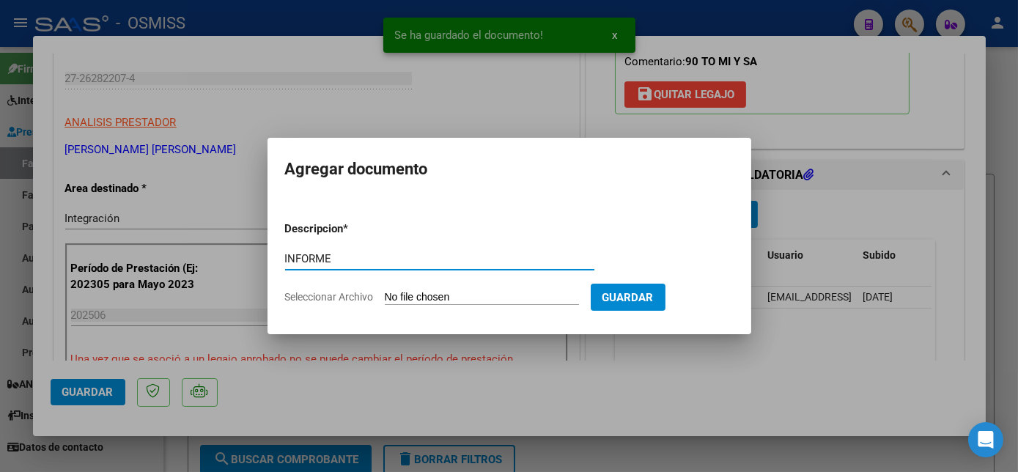
click at [465, 297] on input "Seleccionar Archivo" at bounding box center [482, 298] width 194 height 14
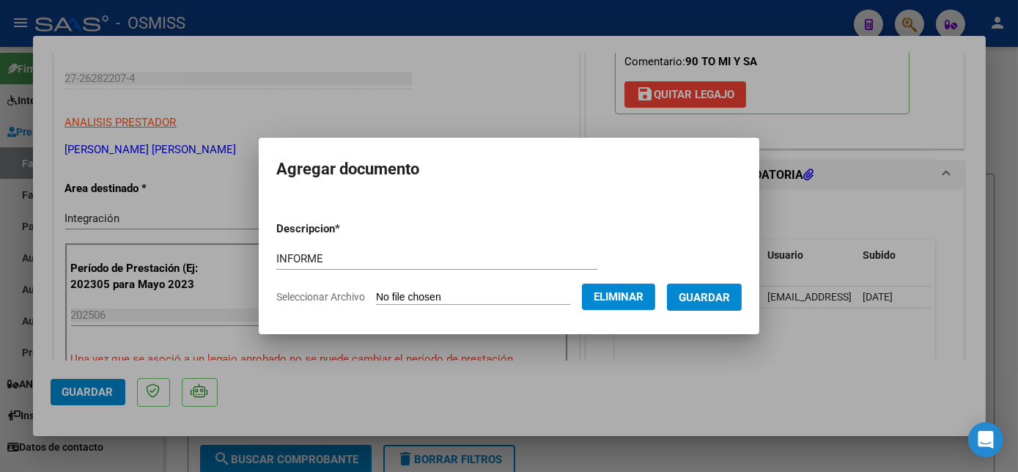
click at [706, 295] on span "Guardar" at bounding box center [704, 297] width 51 height 13
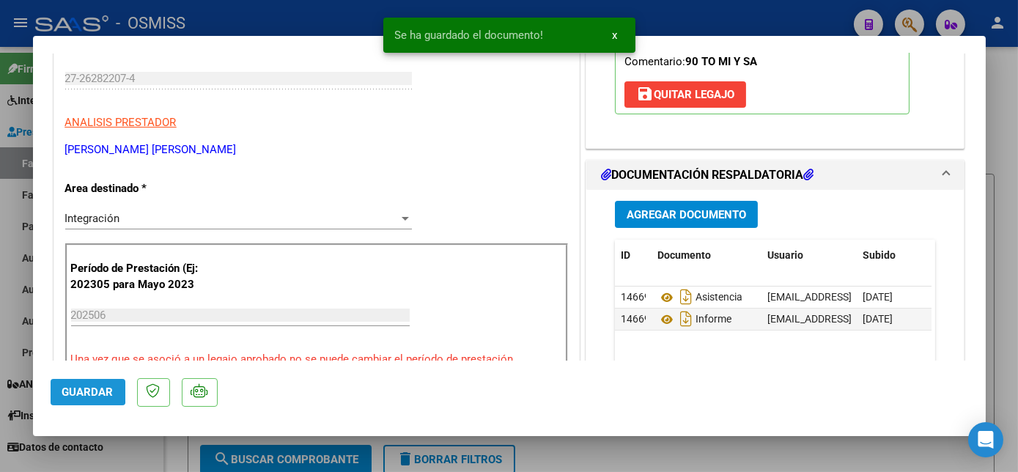
click at [66, 387] on span "Guardar" at bounding box center [87, 391] width 51 height 13
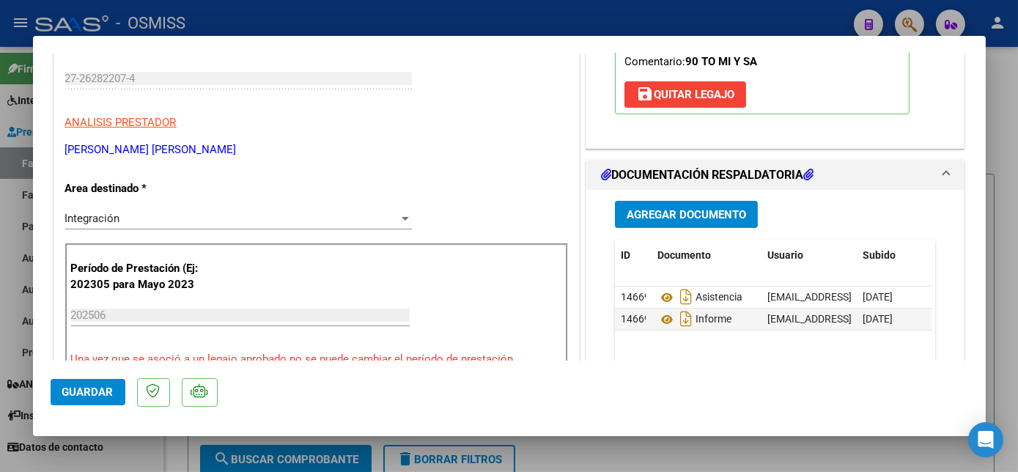
click at [125, 459] on div at bounding box center [509, 236] width 1018 height 472
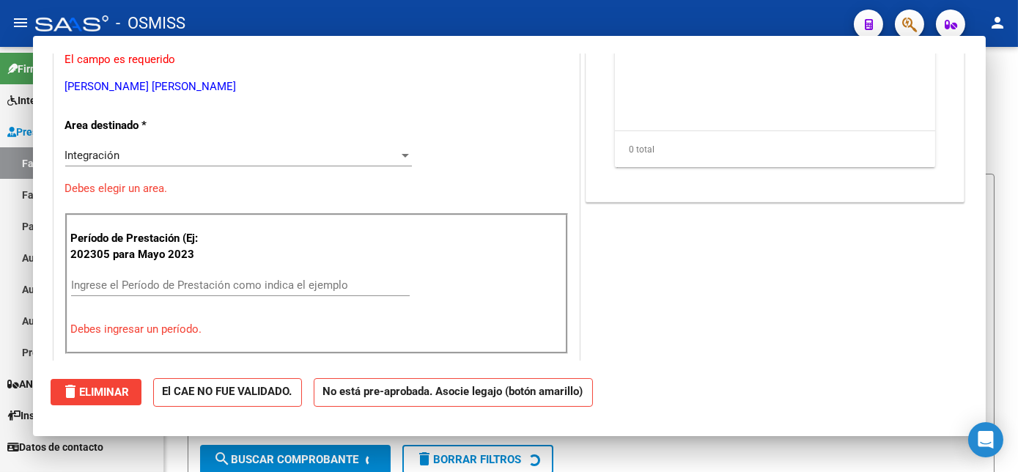
scroll to position [203, 0]
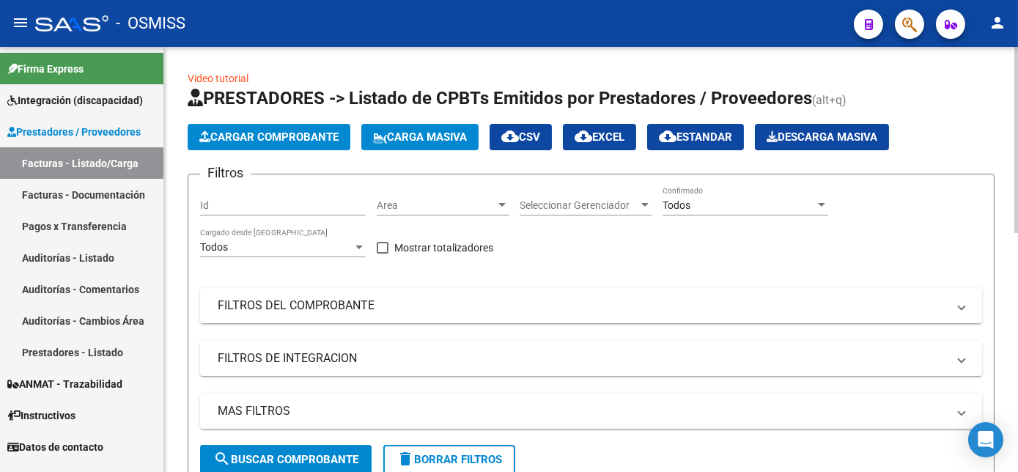
click at [306, 144] on button "Cargar Comprobante" at bounding box center [269, 137] width 163 height 26
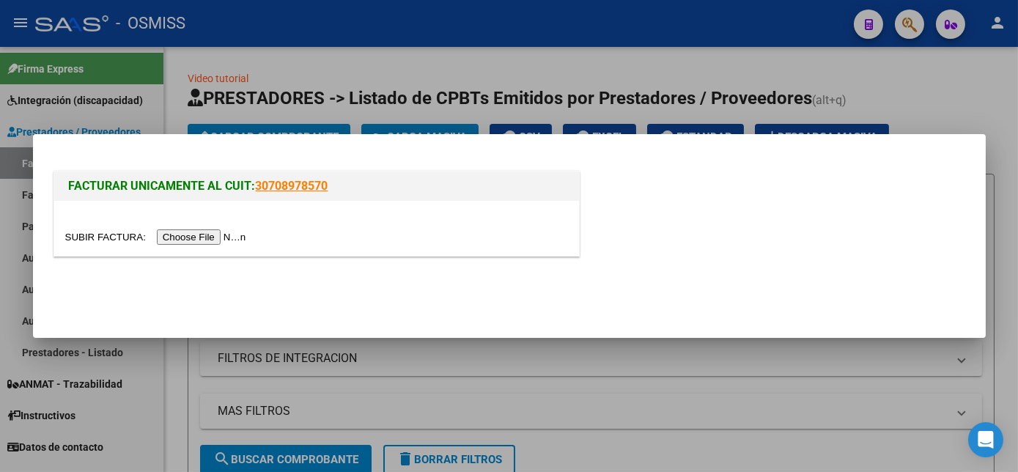
click at [199, 236] on input "file" at bounding box center [157, 236] width 185 height 15
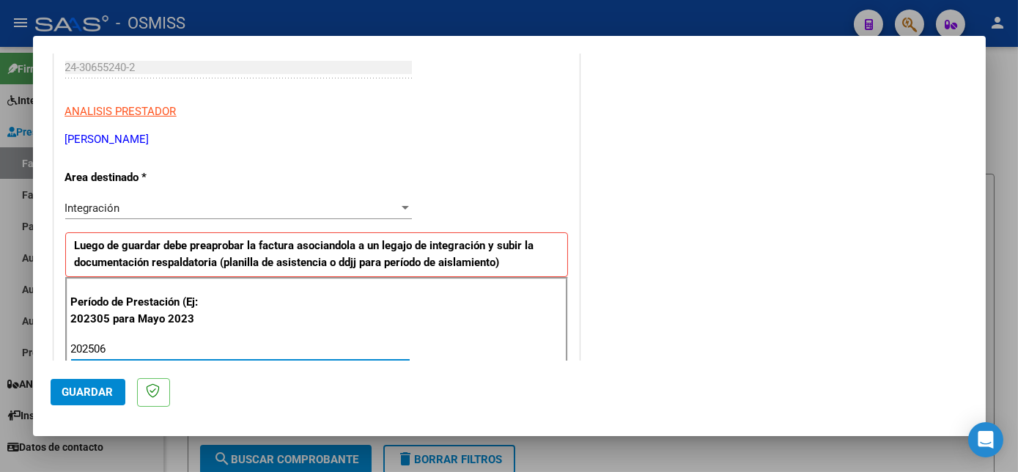
scroll to position [941, 0]
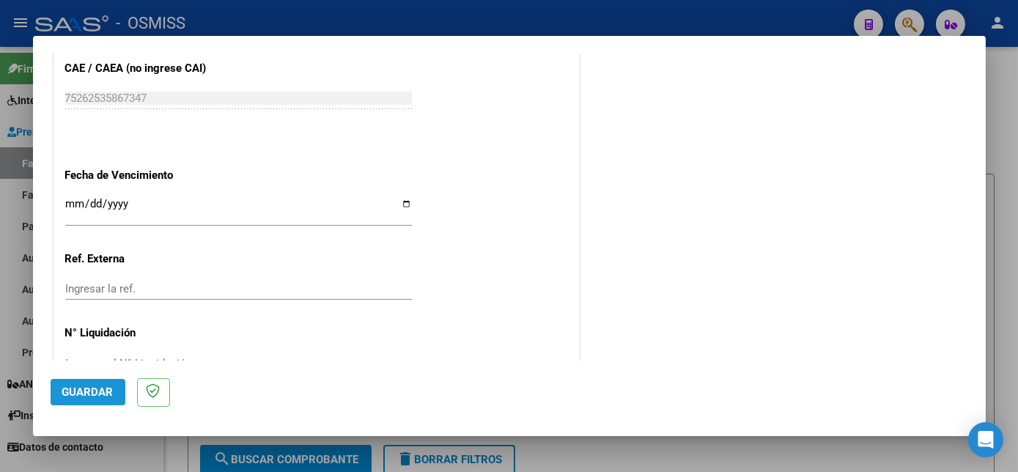
click at [95, 393] on span "Guardar" at bounding box center [87, 391] width 51 height 13
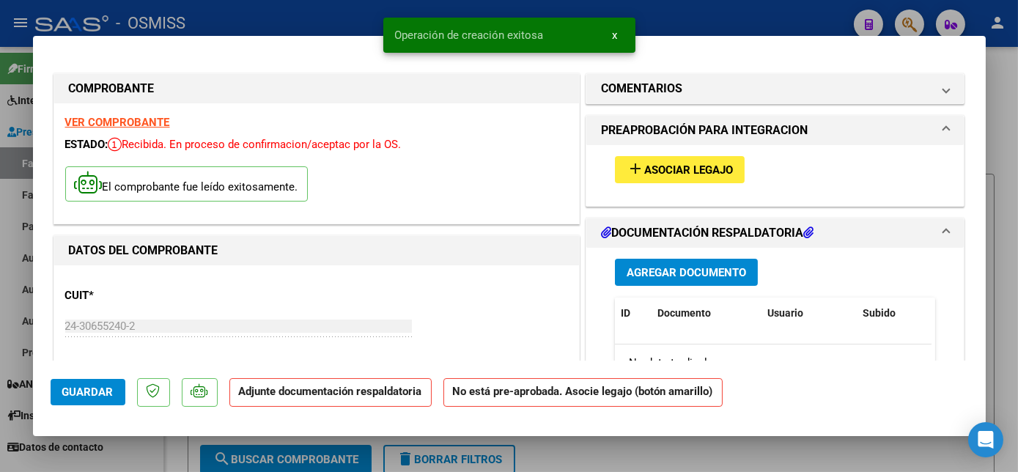
click at [706, 164] on span "Asociar Legajo" at bounding box center [688, 169] width 89 height 13
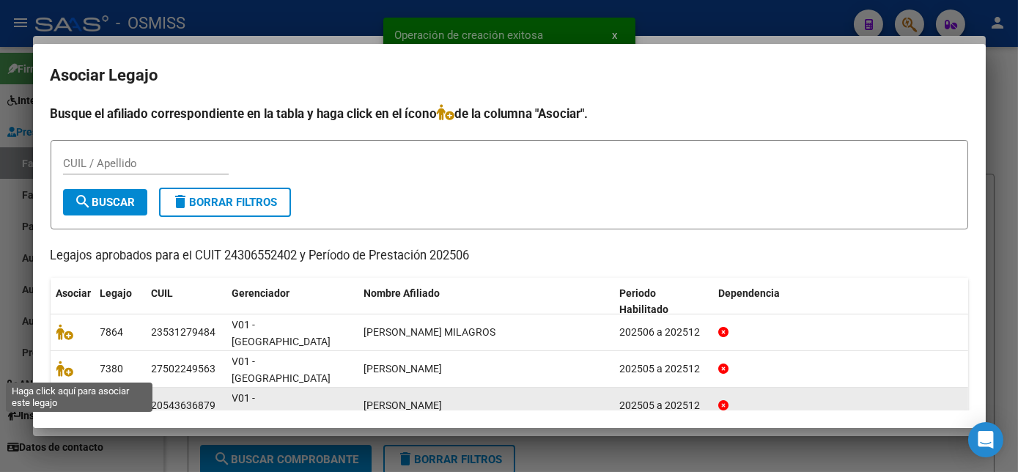
click at [67, 397] on icon at bounding box center [65, 405] width 18 height 16
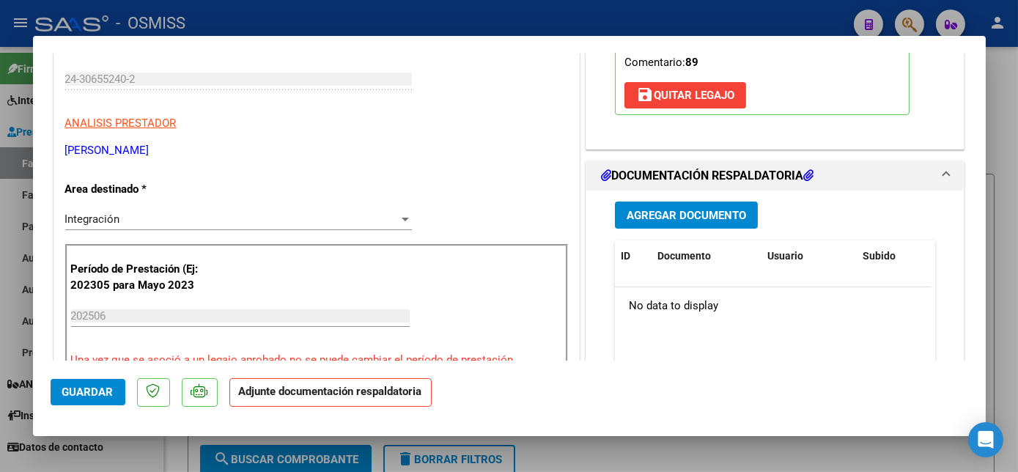
scroll to position [250, 0]
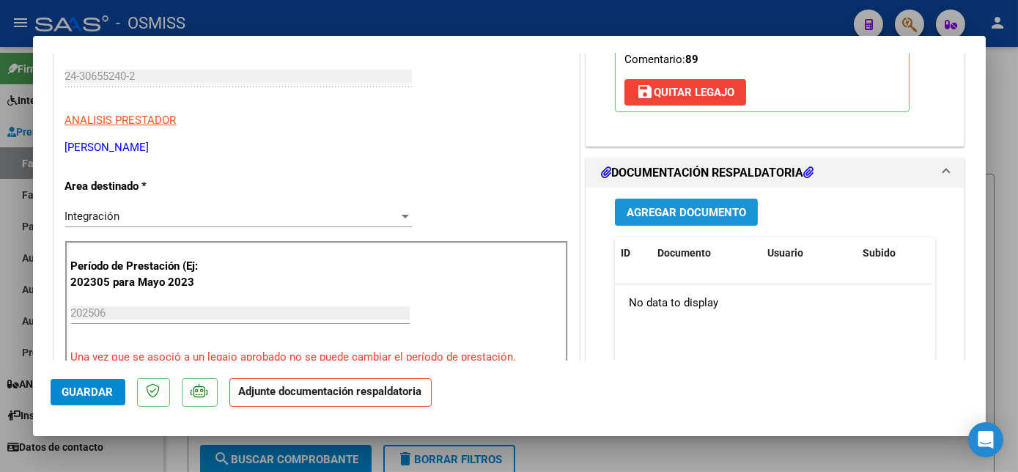
click at [723, 207] on span "Agregar Documento" at bounding box center [686, 212] width 119 height 13
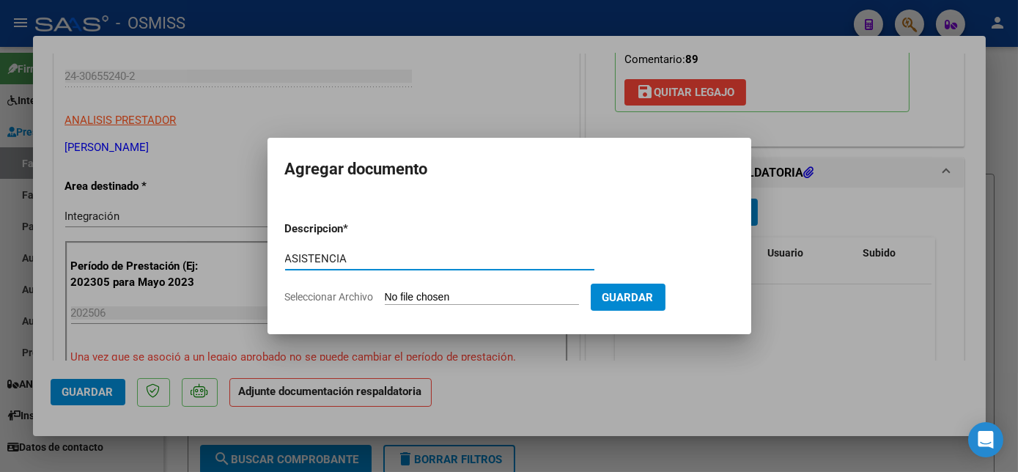
click at [471, 296] on input "Seleccionar Archivo" at bounding box center [482, 298] width 194 height 14
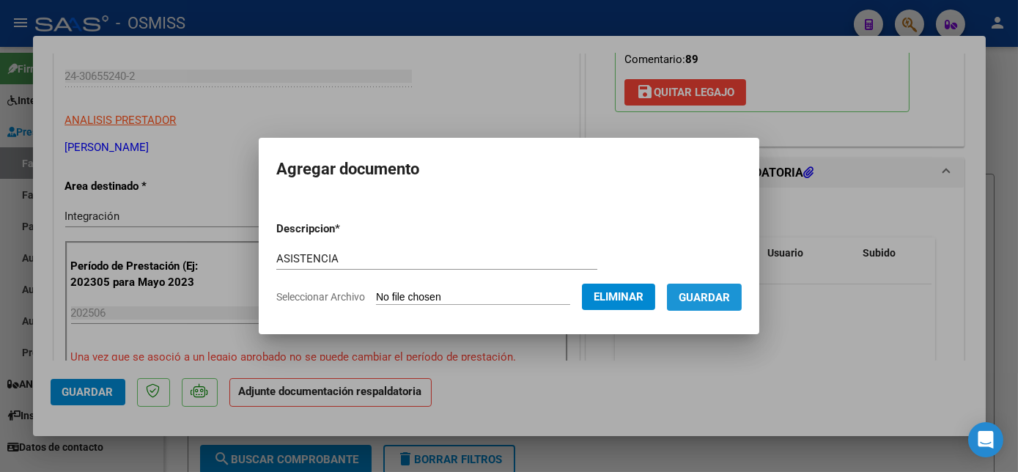
click at [717, 300] on span "Guardar" at bounding box center [704, 297] width 51 height 13
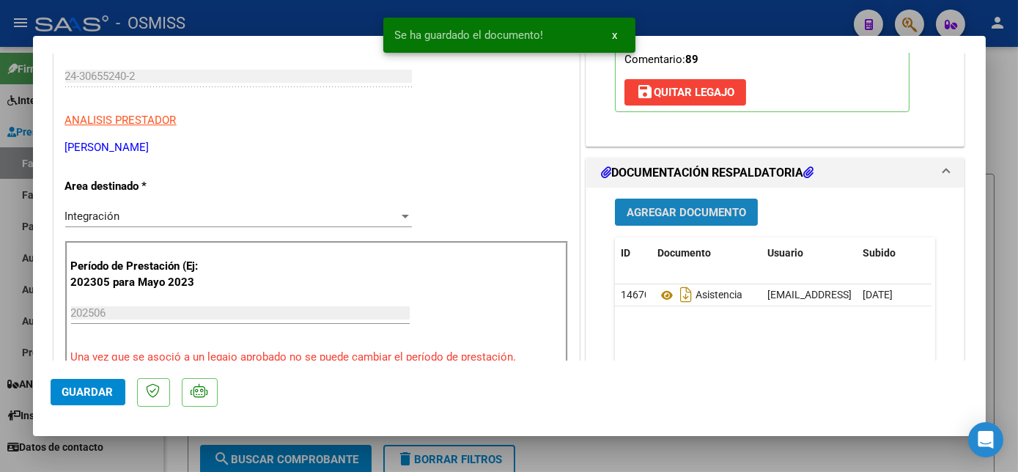
click at [682, 207] on span "Agregar Documento" at bounding box center [686, 212] width 119 height 13
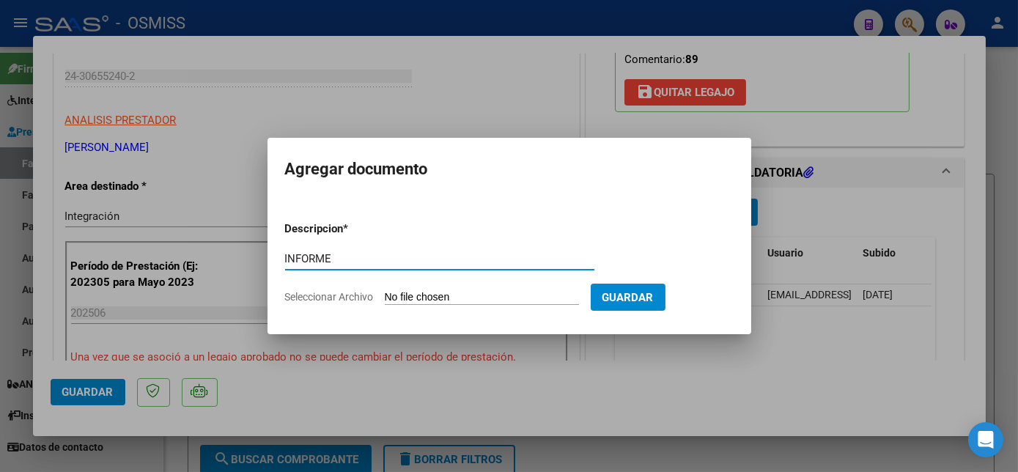
click at [450, 298] on input "Seleccionar Archivo" at bounding box center [482, 298] width 194 height 14
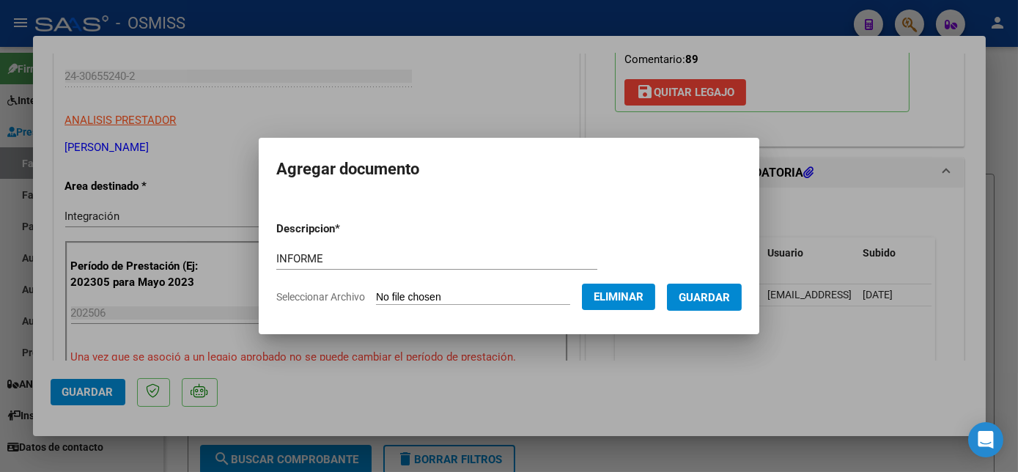
click at [811, 412] on div at bounding box center [509, 236] width 1018 height 472
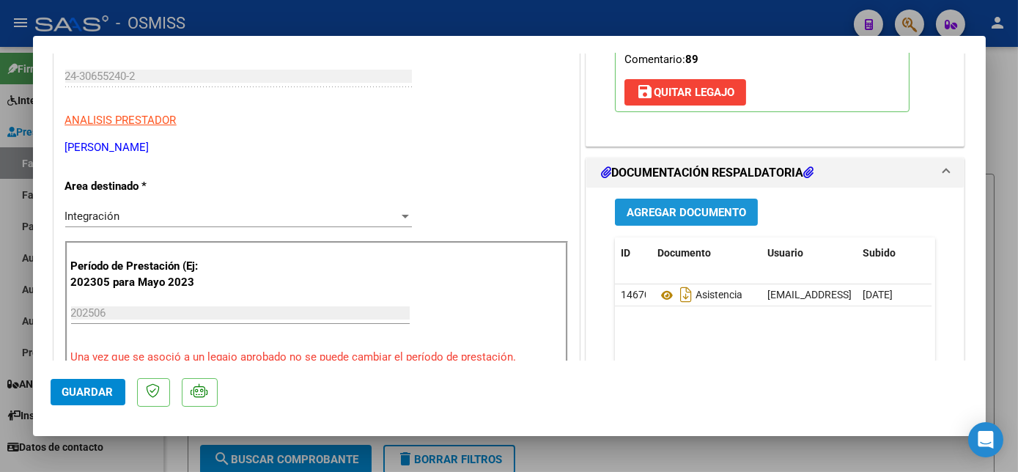
click at [651, 210] on span "Agregar Documento" at bounding box center [686, 212] width 119 height 13
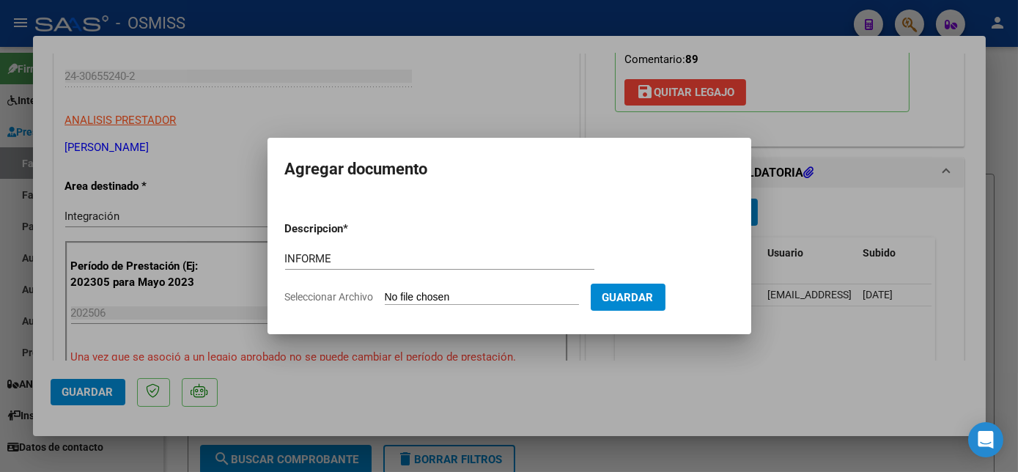
click at [486, 291] on input "Seleccionar Archivo" at bounding box center [482, 298] width 194 height 14
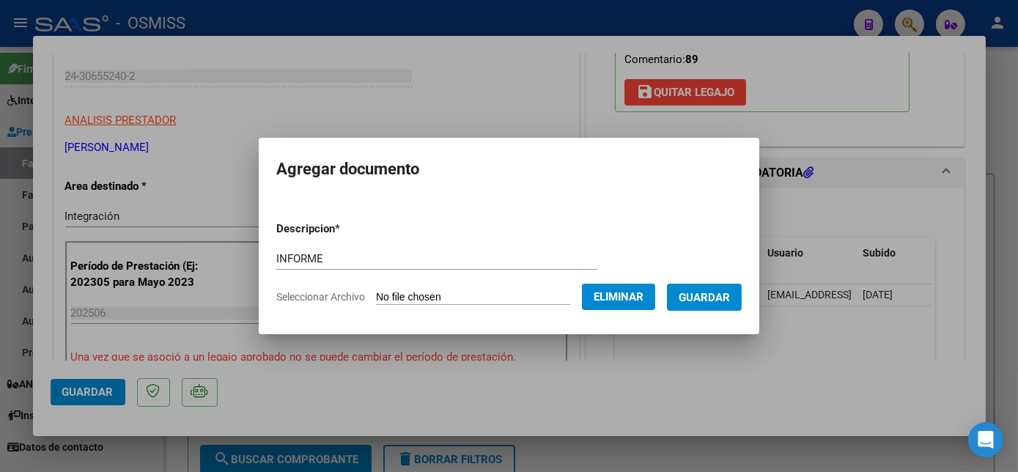
click at [716, 298] on span "Guardar" at bounding box center [704, 297] width 51 height 13
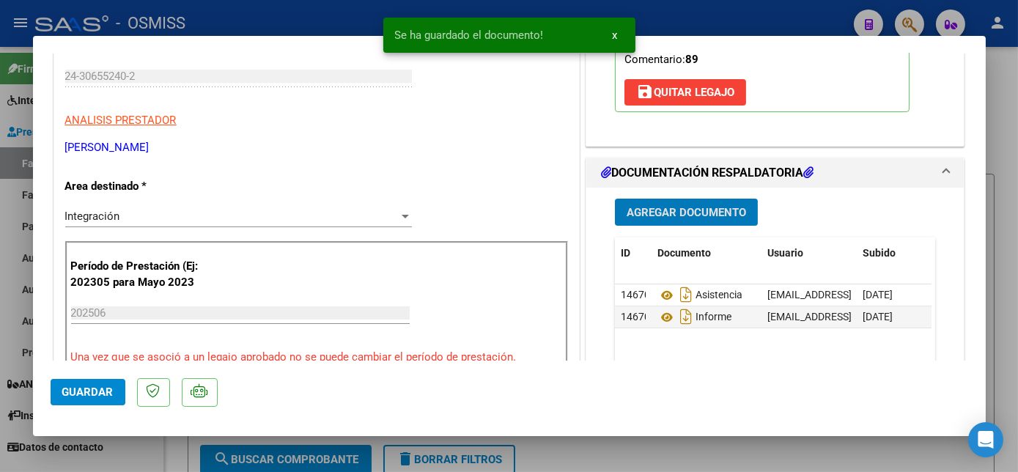
click at [76, 387] on span "Guardar" at bounding box center [87, 391] width 51 height 13
